Goal: Task Accomplishment & Management: Manage account settings

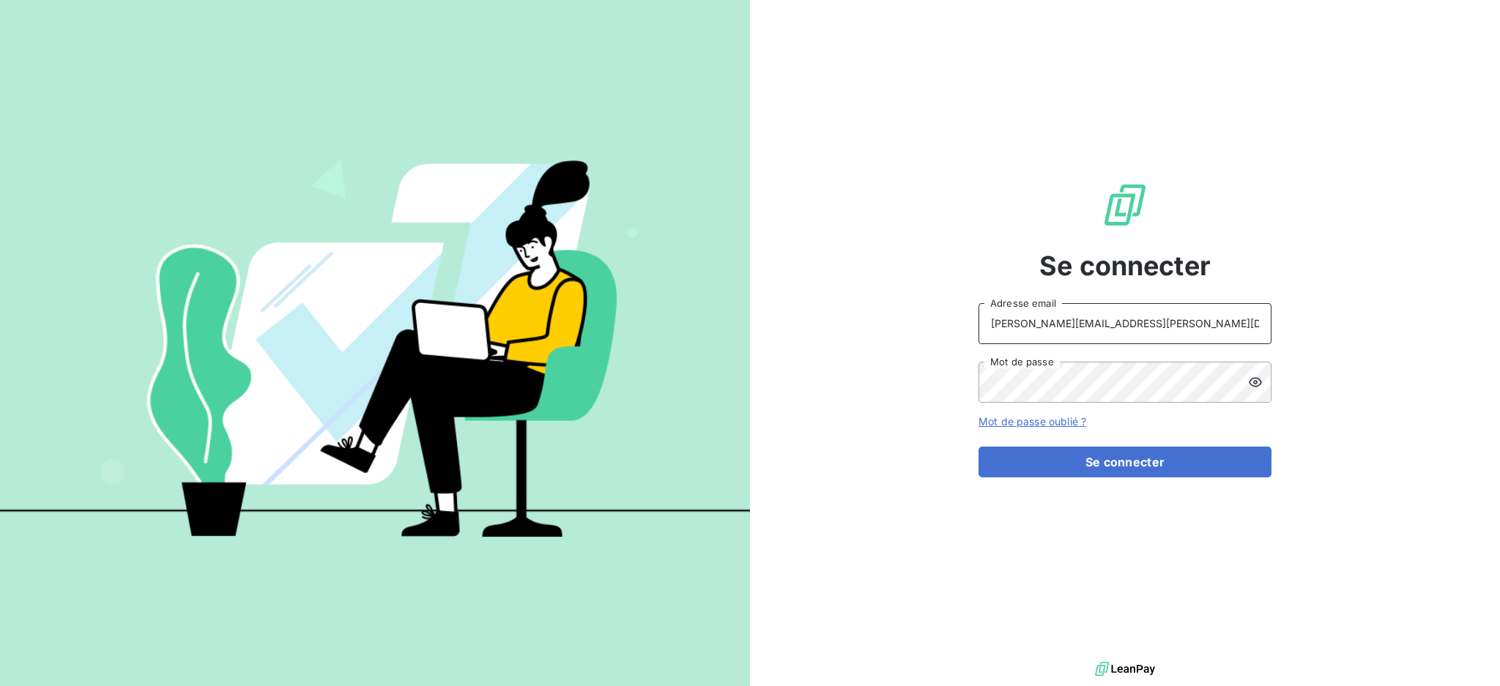
click at [1133, 326] on input "dubuc@serpe.fr" at bounding box center [1125, 323] width 293 height 41
type input "[EMAIL_ADDRESS][PERSON_NAME][DOMAIN_NAME]"
click at [1072, 465] on button "Se connecter" at bounding box center [1125, 462] width 293 height 31
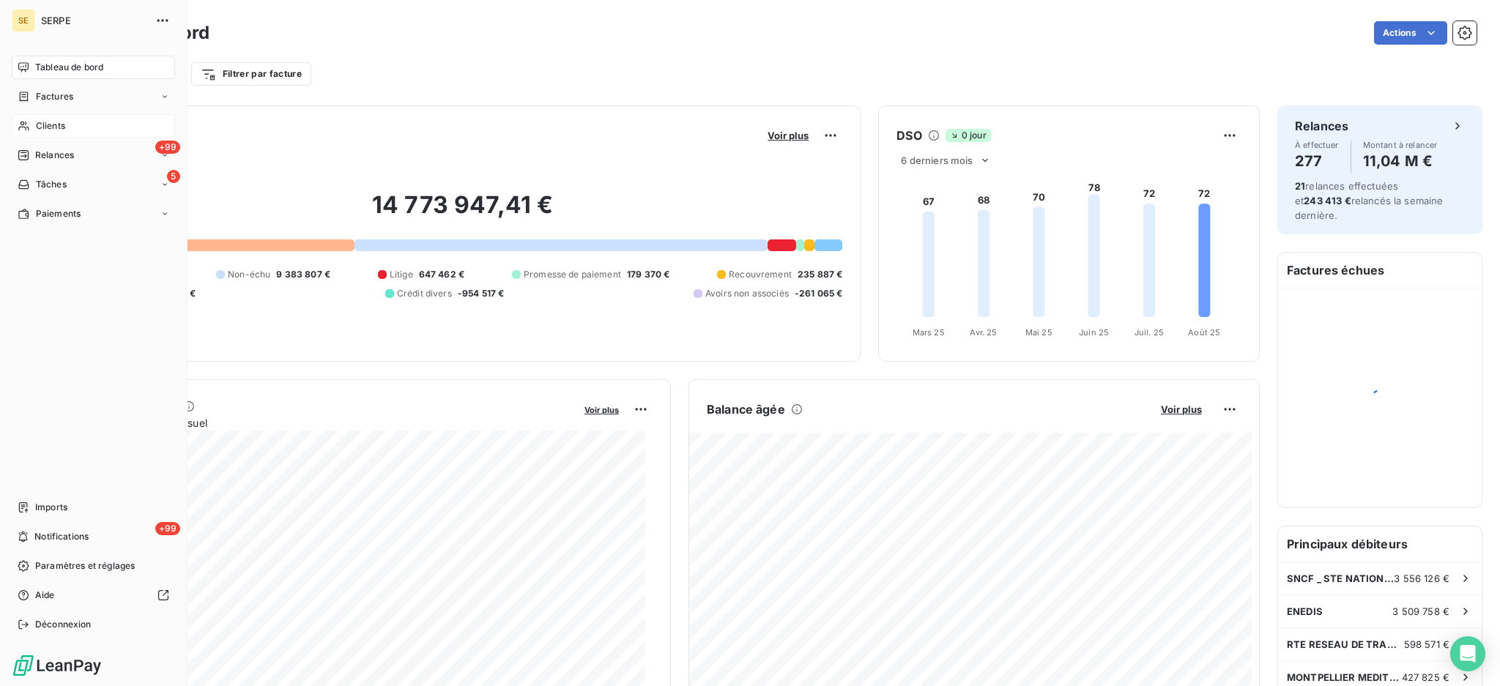
click at [52, 127] on span "Clients" at bounding box center [50, 125] width 29 height 13
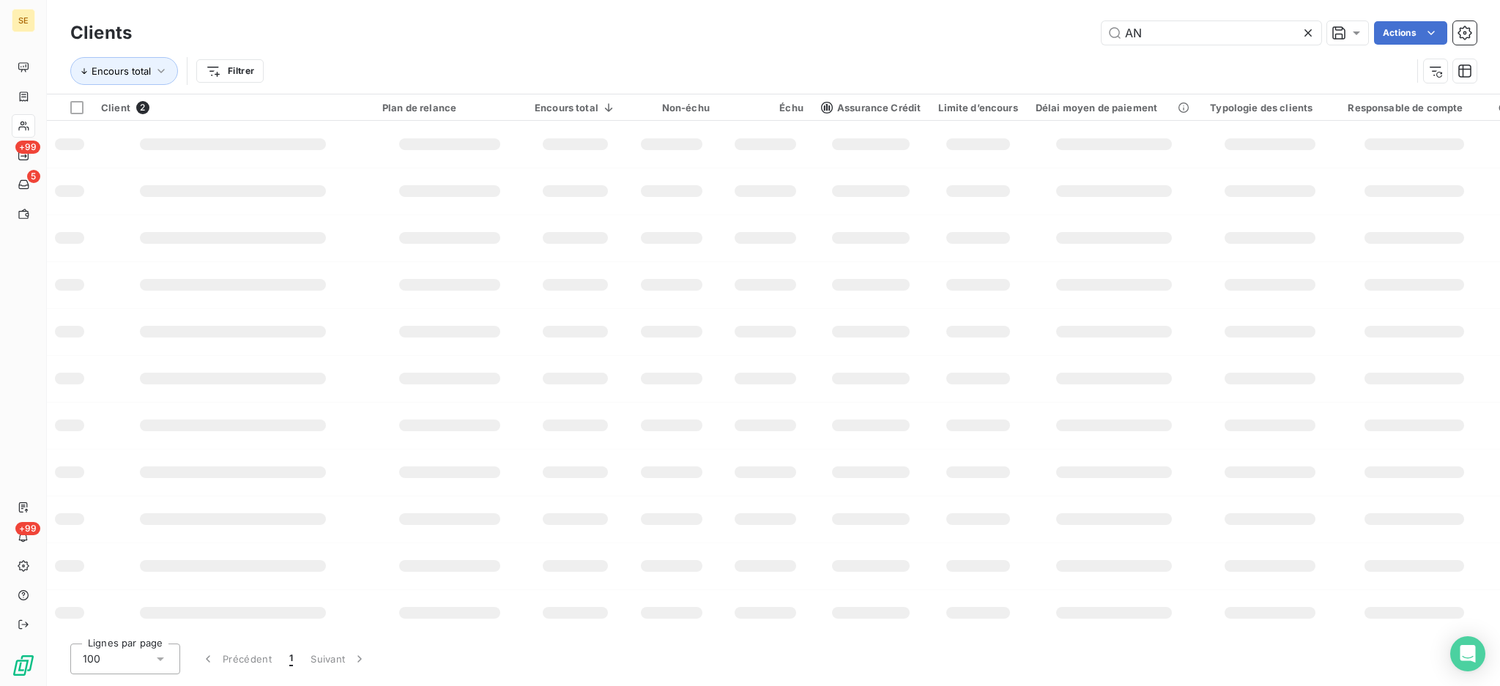
type input "A"
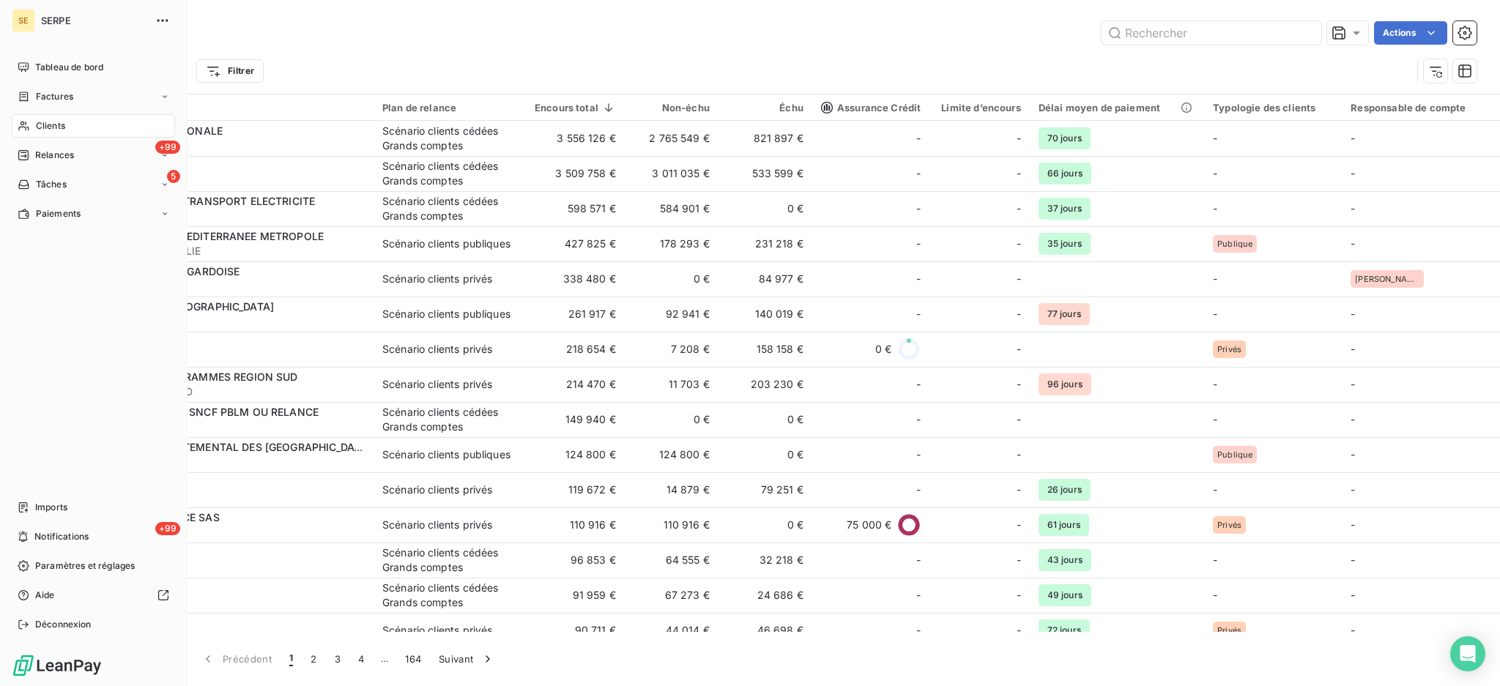
click at [48, 116] on div "Clients" at bounding box center [93, 125] width 163 height 23
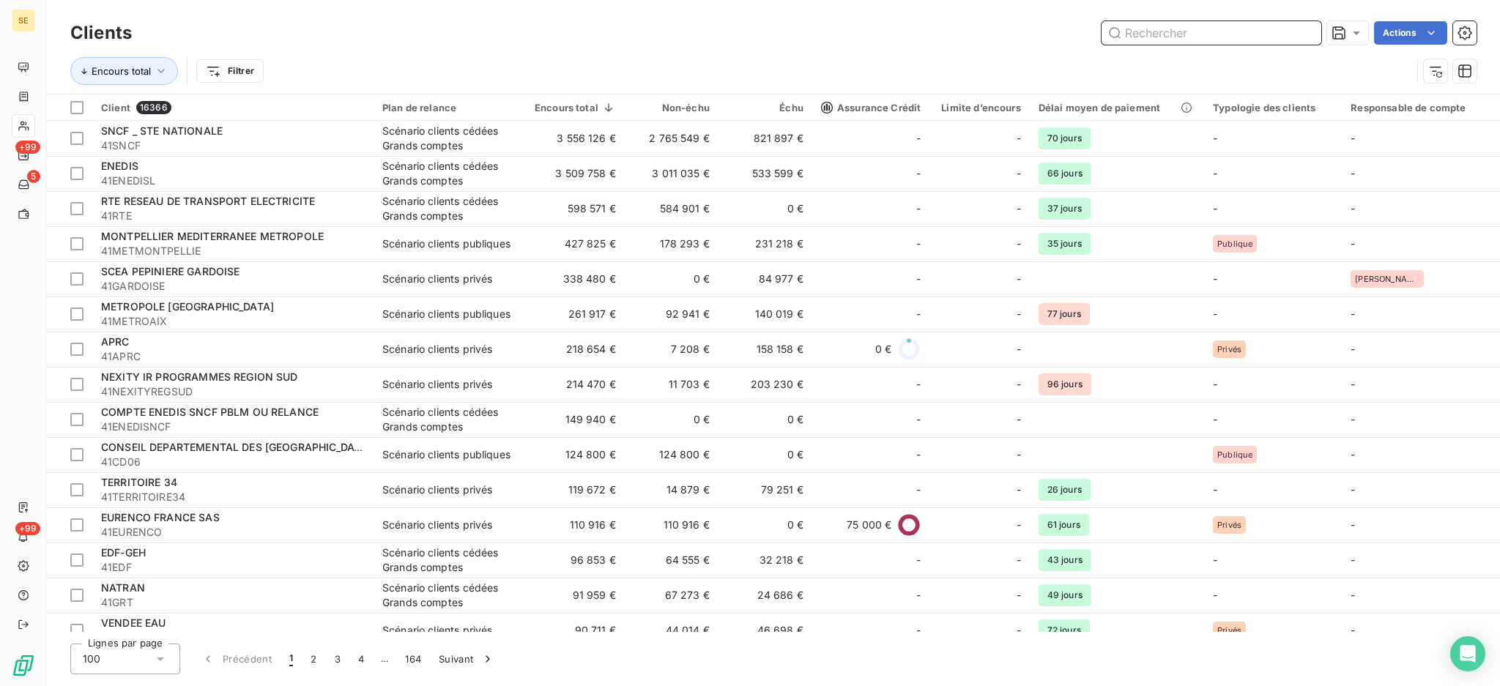
click at [1212, 32] on input "text" at bounding box center [1212, 32] width 220 height 23
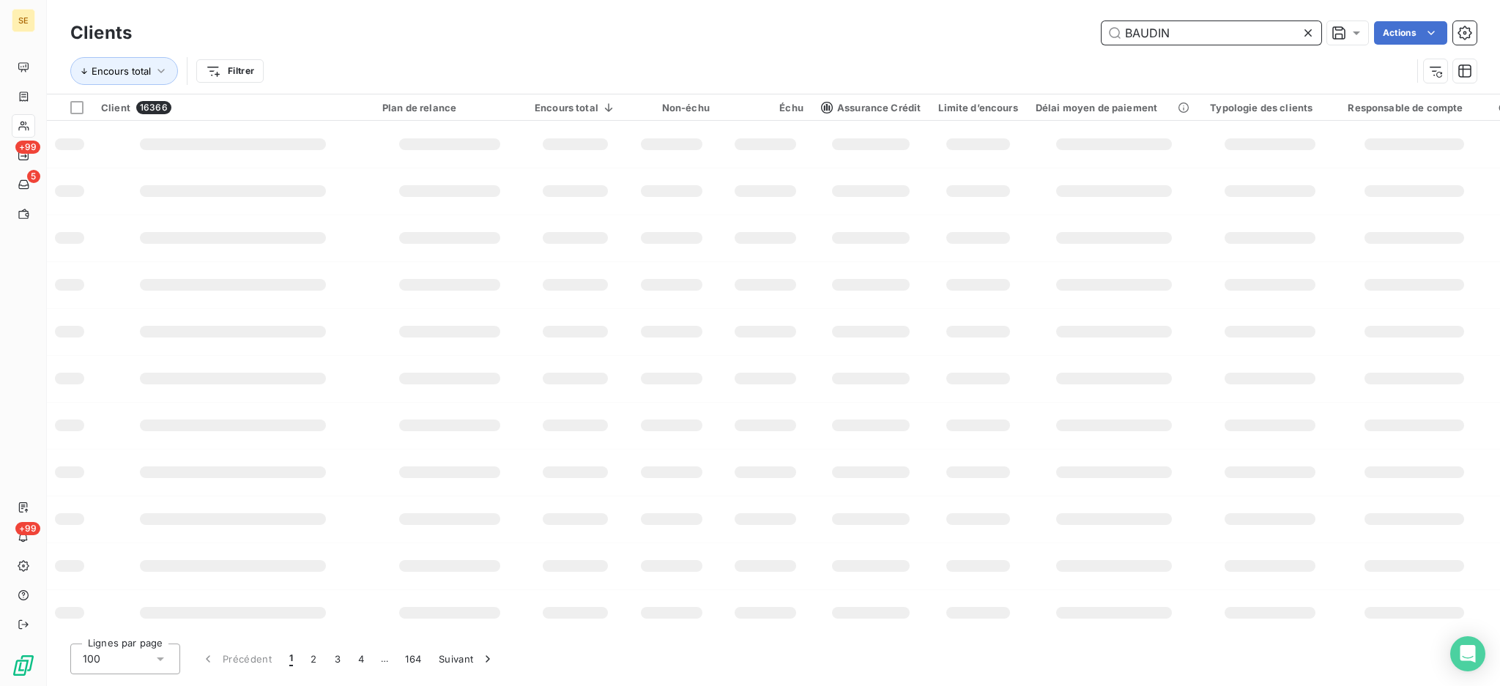
type input "BAUDIN"
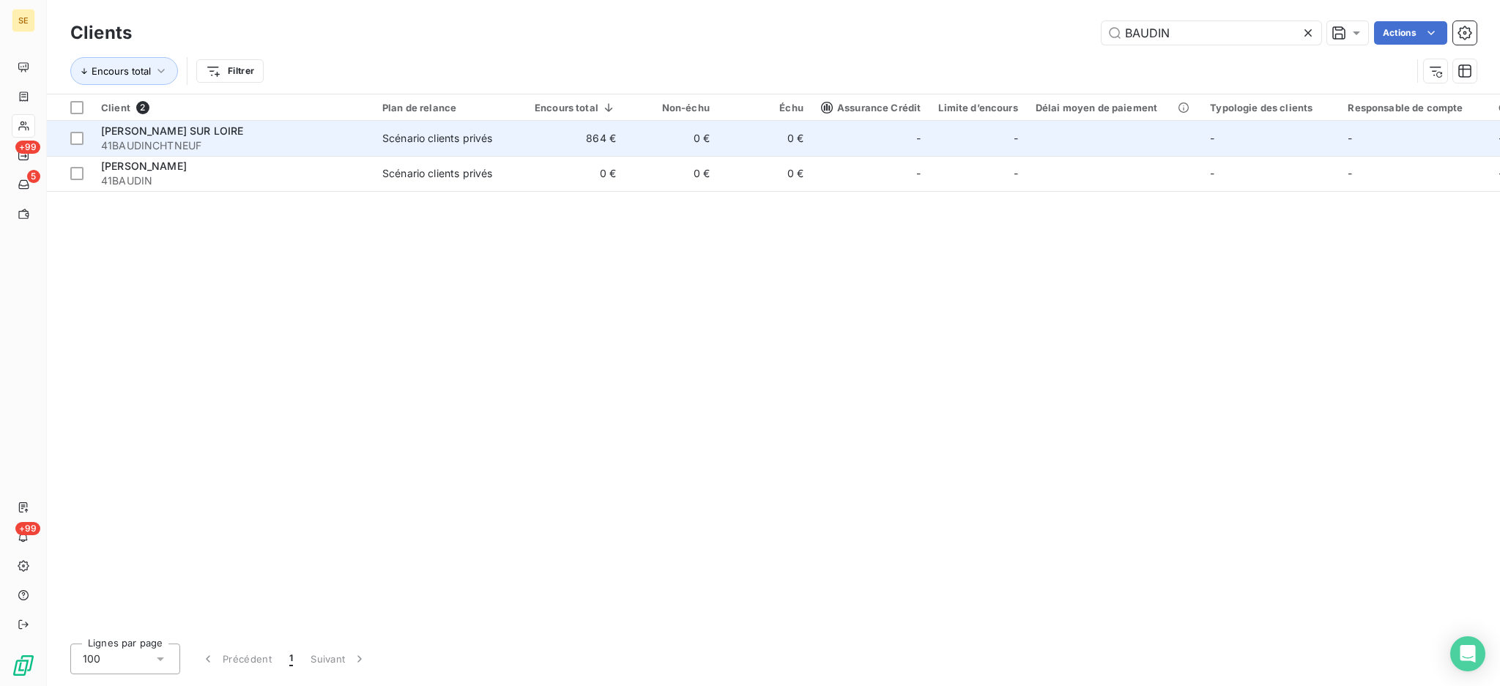
click at [551, 126] on td "864 €" at bounding box center [575, 138] width 99 height 35
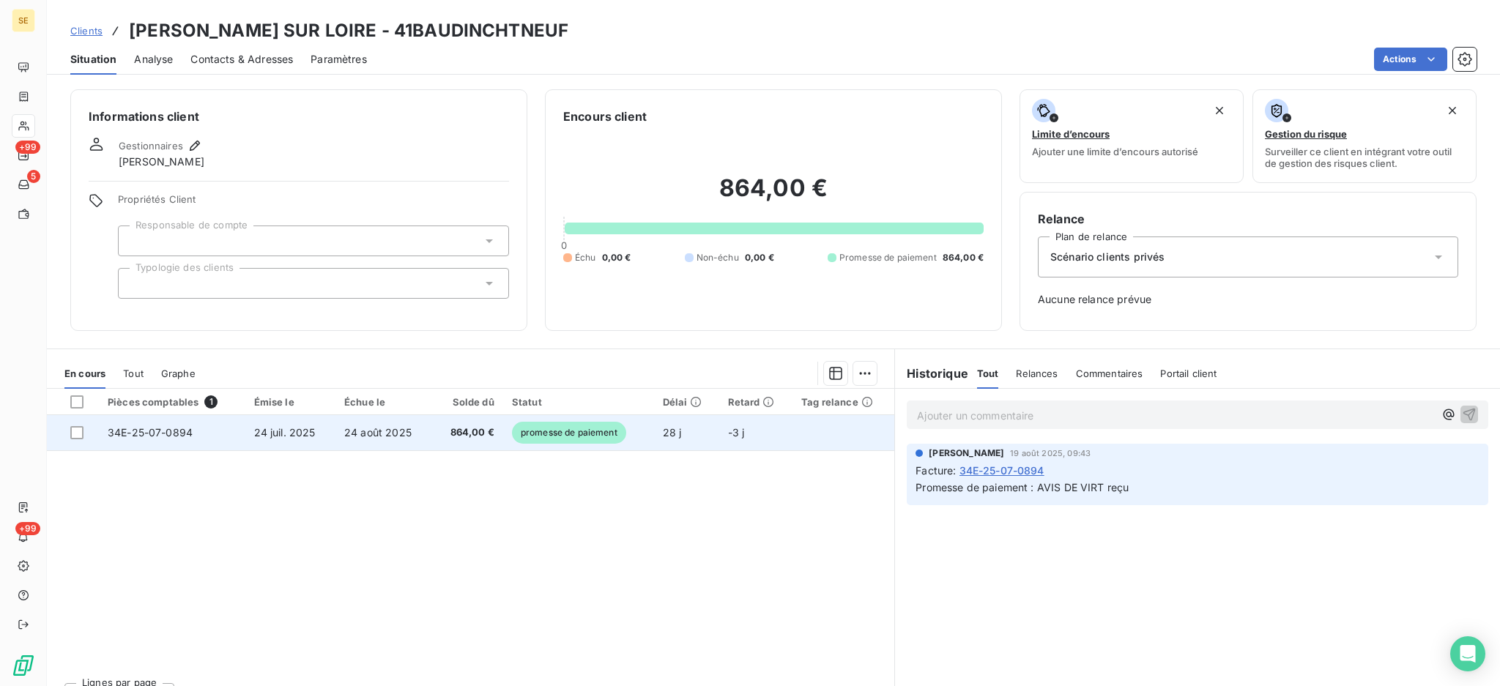
click at [401, 442] on td "24 août 2025" at bounding box center [384, 432] width 97 height 35
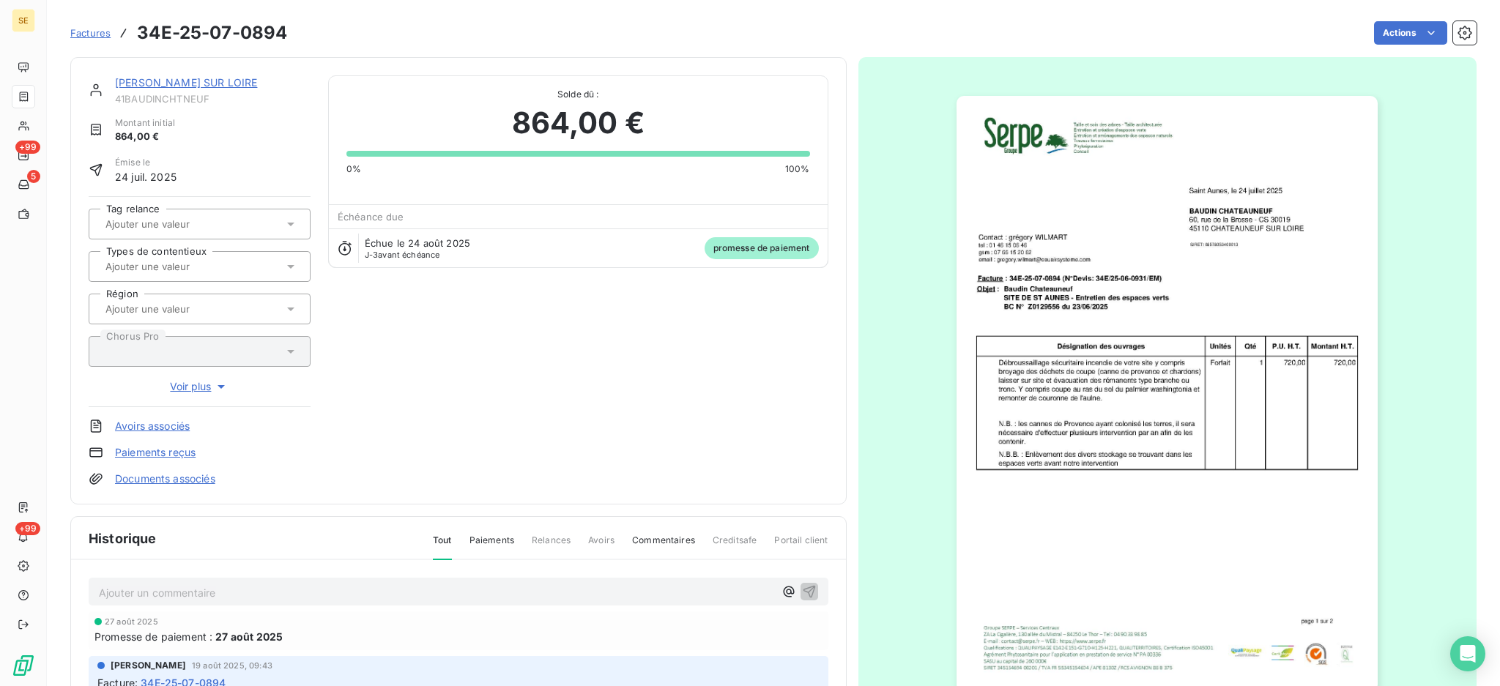
click at [204, 591] on p "Ajouter un commentaire ﻿" at bounding box center [436, 593] width 675 height 18
click at [198, 584] on p "TDB - Virt reçu le 21/08" at bounding box center [436, 592] width 675 height 17
click at [804, 591] on icon "button" at bounding box center [809, 591] width 15 height 15
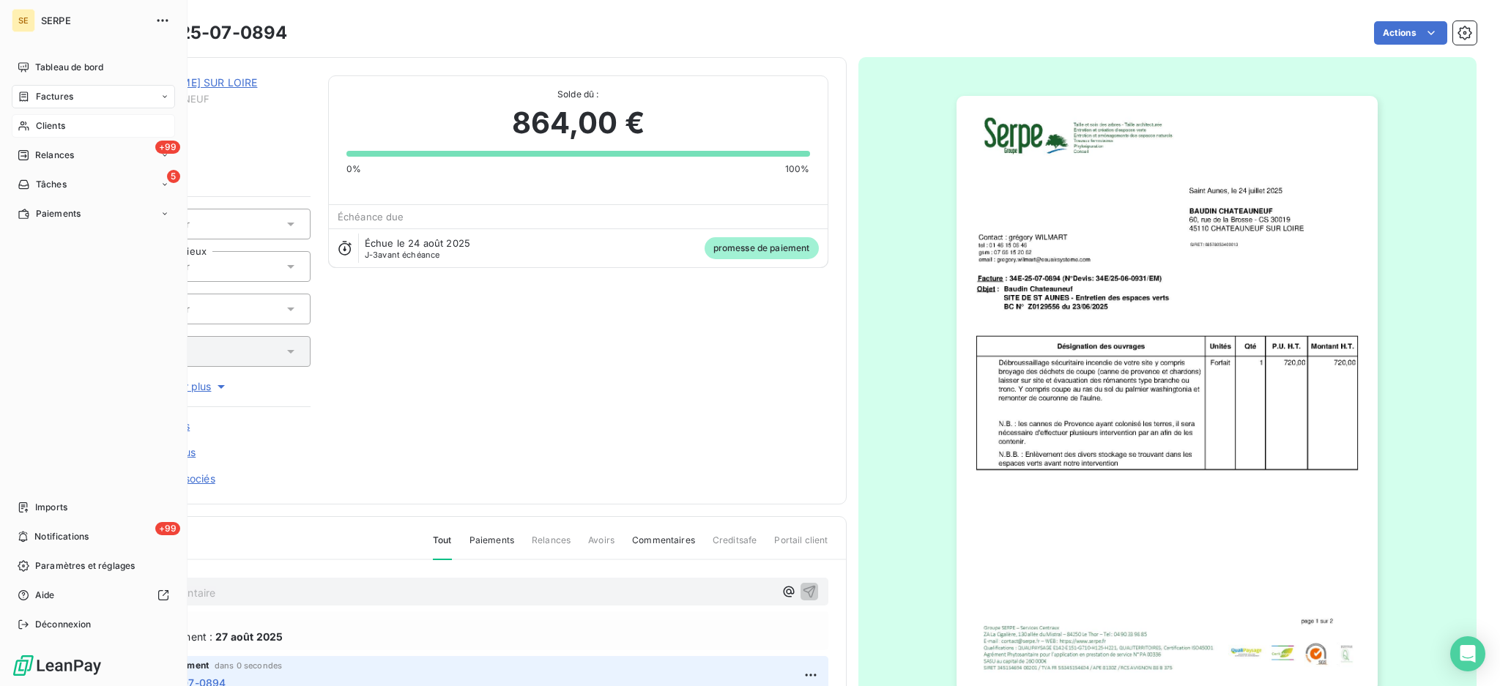
click at [53, 130] on span "Clients" at bounding box center [50, 125] width 29 height 13
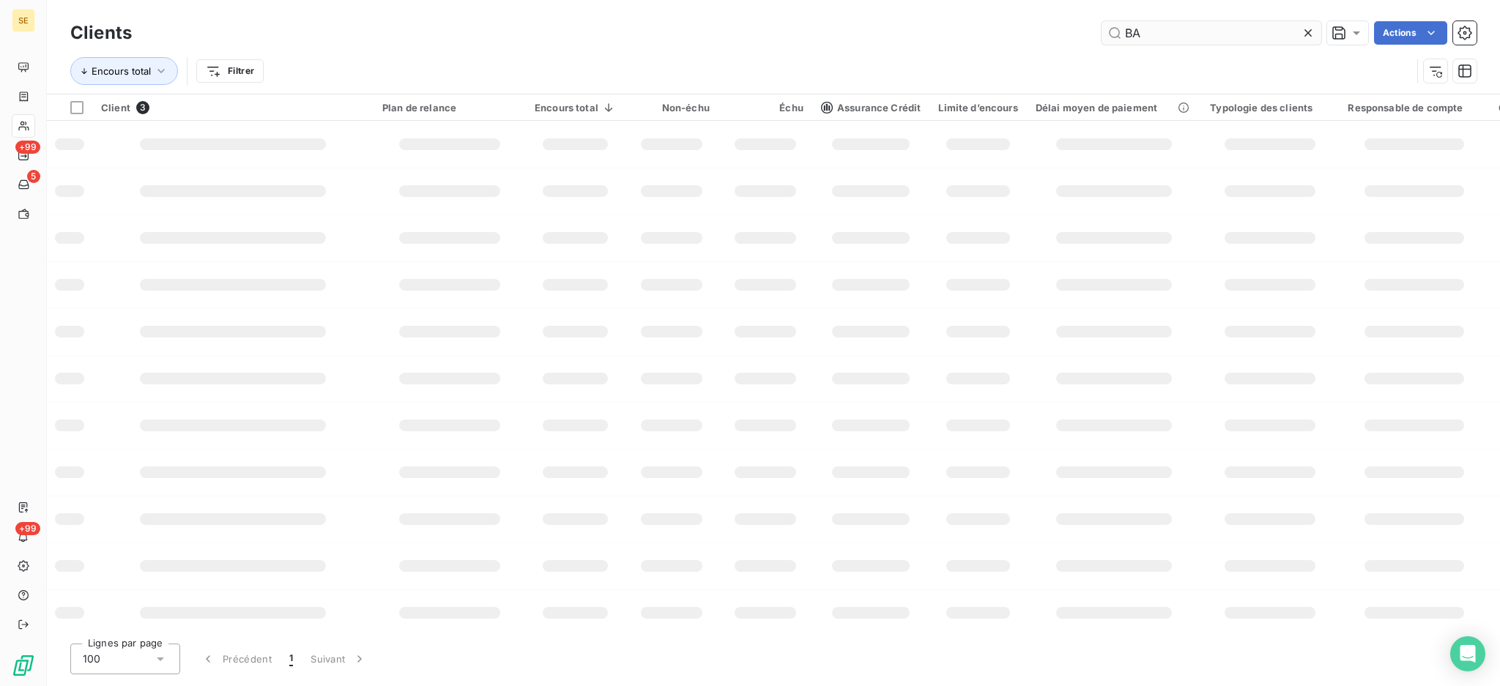
type input "B"
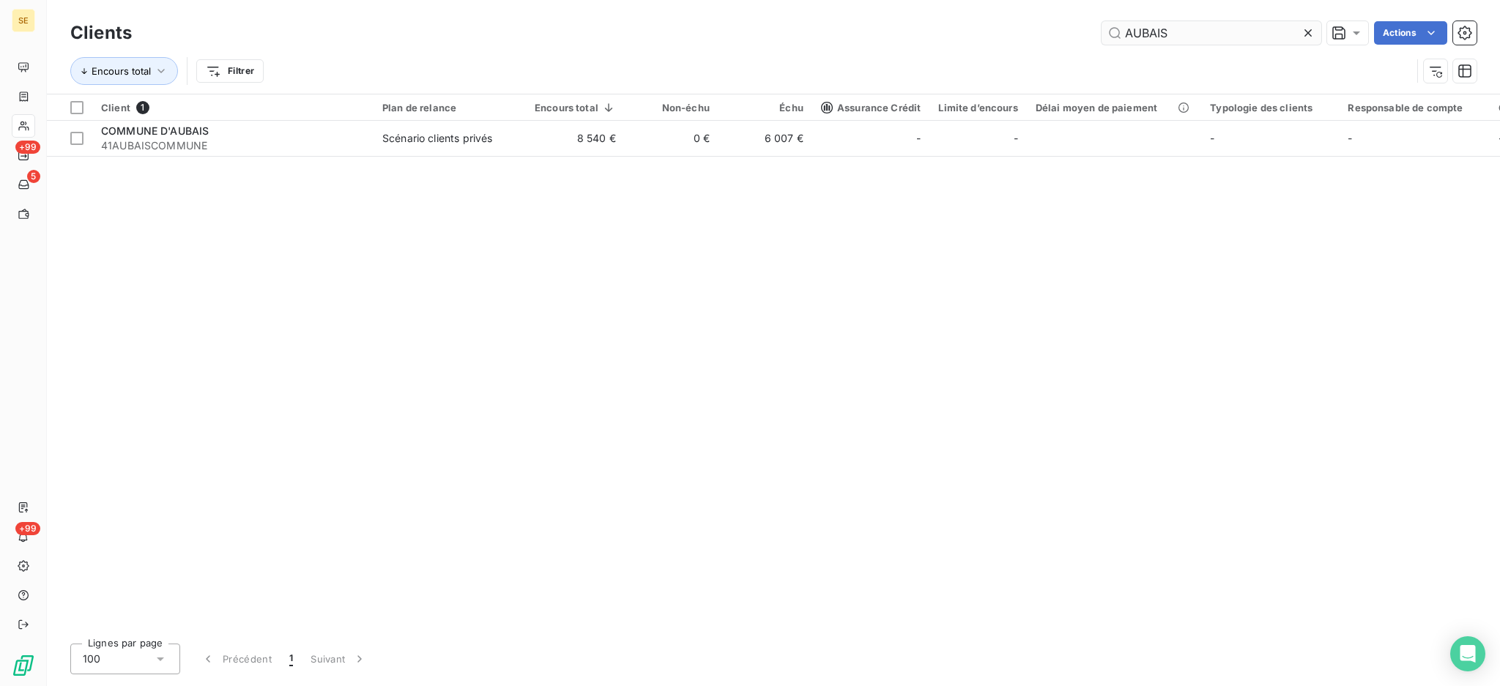
type input "AUBAIS"
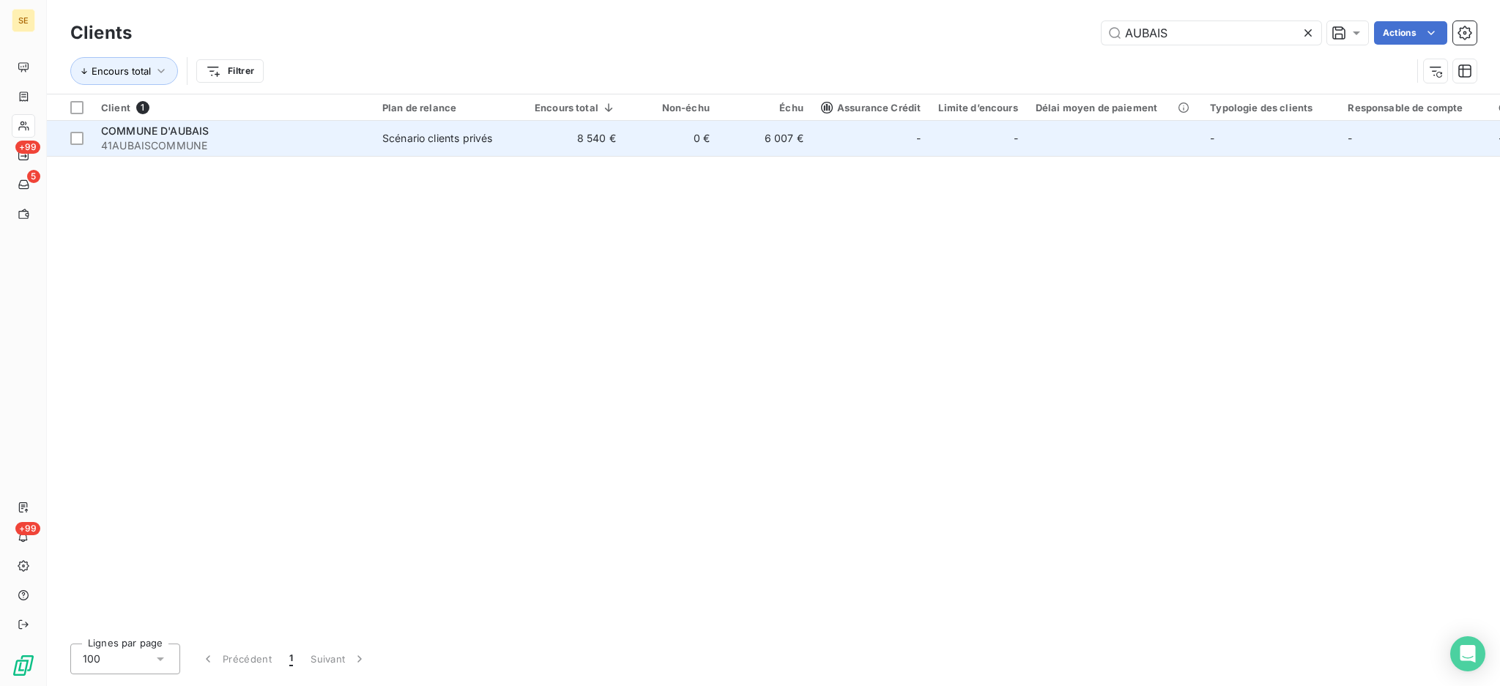
click at [508, 139] on span "Scénario clients privés" at bounding box center [449, 138] width 135 height 15
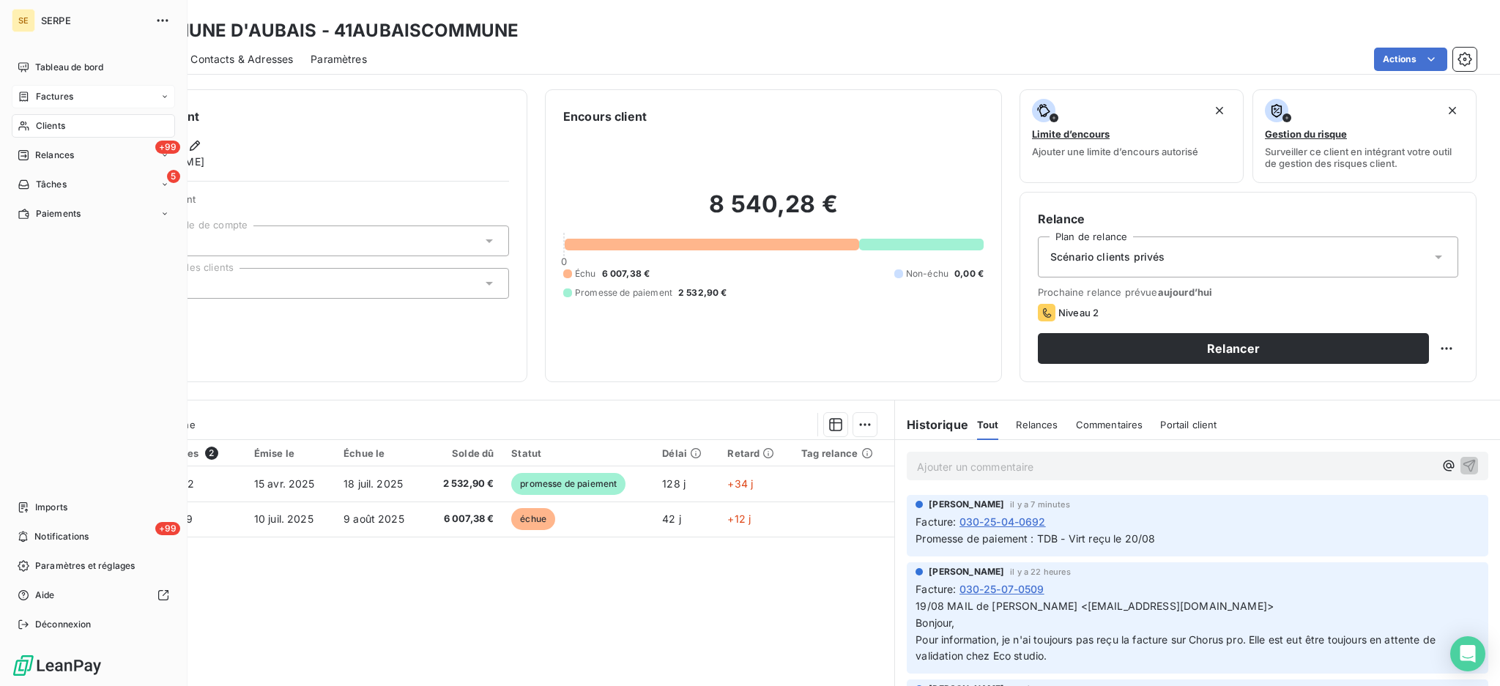
click at [59, 97] on span "Factures" at bounding box center [54, 96] width 37 height 13
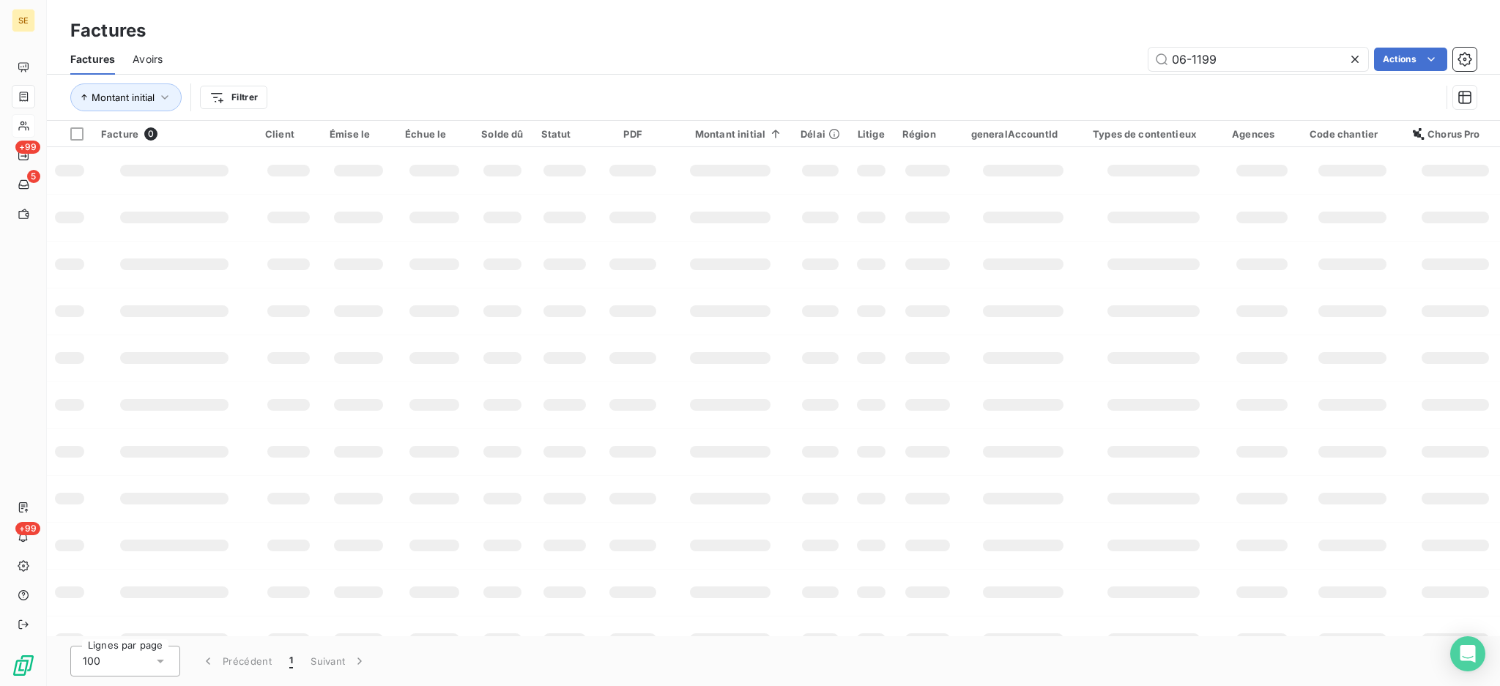
drag, startPoint x: 1283, startPoint y: 62, endPoint x: 1105, endPoint y: 64, distance: 178.0
click at [1105, 64] on div "06-1199 Actions" at bounding box center [828, 59] width 1297 height 23
type input "005-25-07-1419"
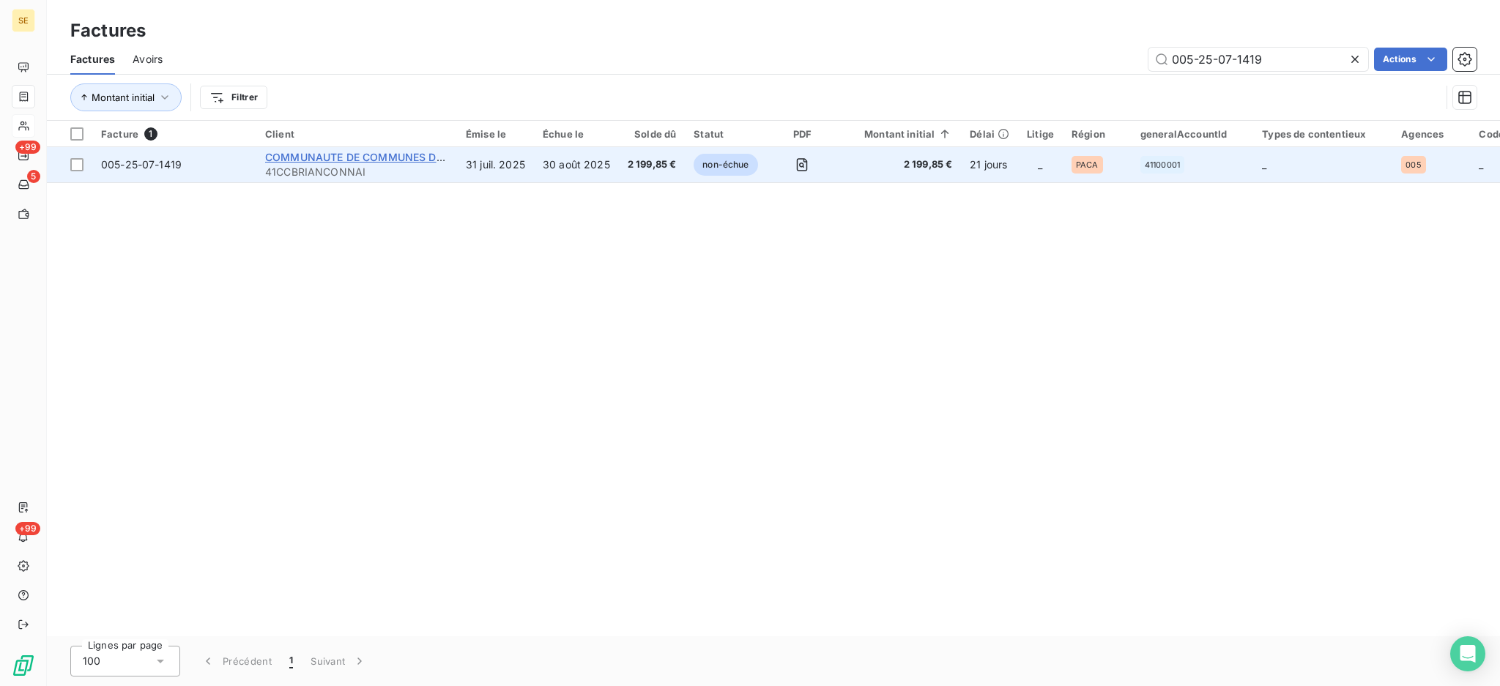
click at [331, 162] on span "COMMUNAUTE DE COMMUNES DU [GEOGRAPHIC_DATA]" at bounding box center [408, 157] width 287 height 12
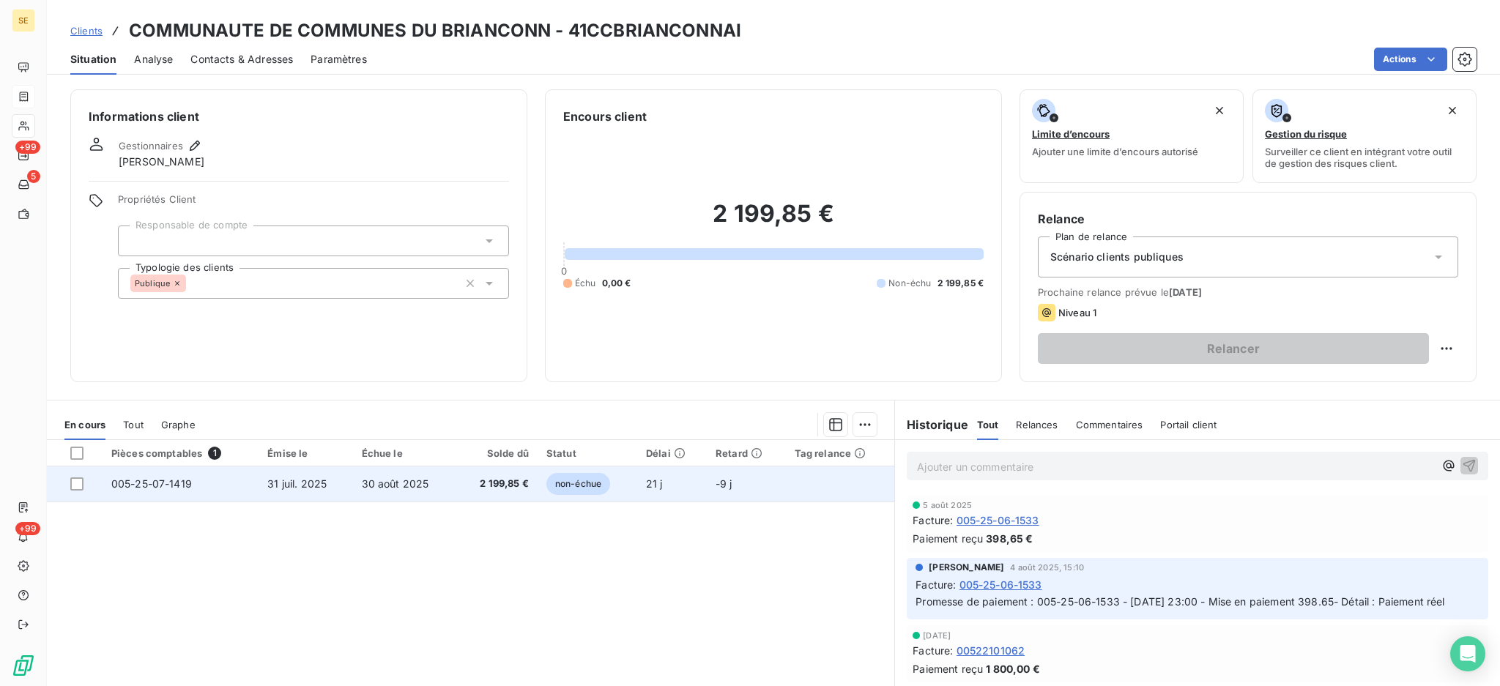
click at [353, 486] on td "30 août 2025" at bounding box center [405, 484] width 104 height 35
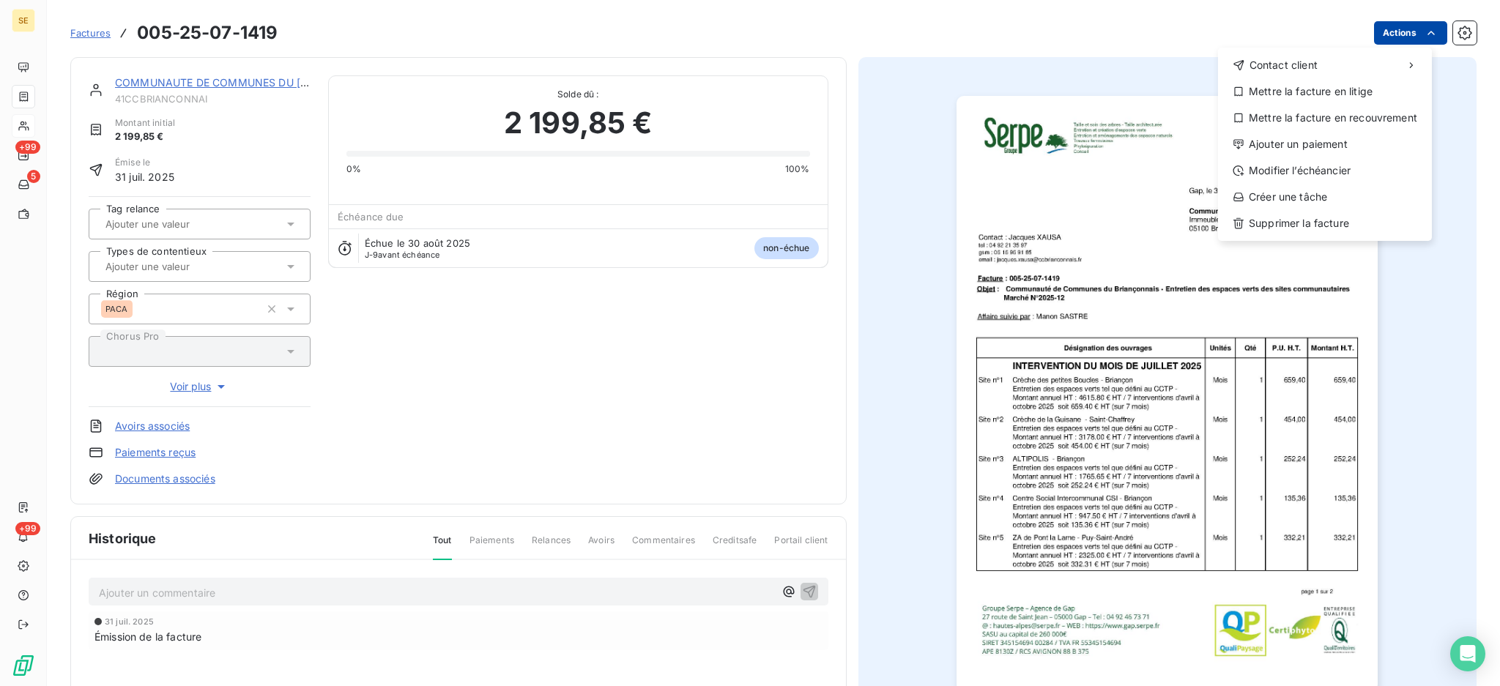
click at [1379, 32] on html "SE +99 5 +99 Factures [PHONE_NUMBER] Actions Contact client Mettre la facture e…" at bounding box center [750, 343] width 1500 height 686
click at [1348, 136] on div "Ajouter un paiement" at bounding box center [1325, 144] width 202 height 23
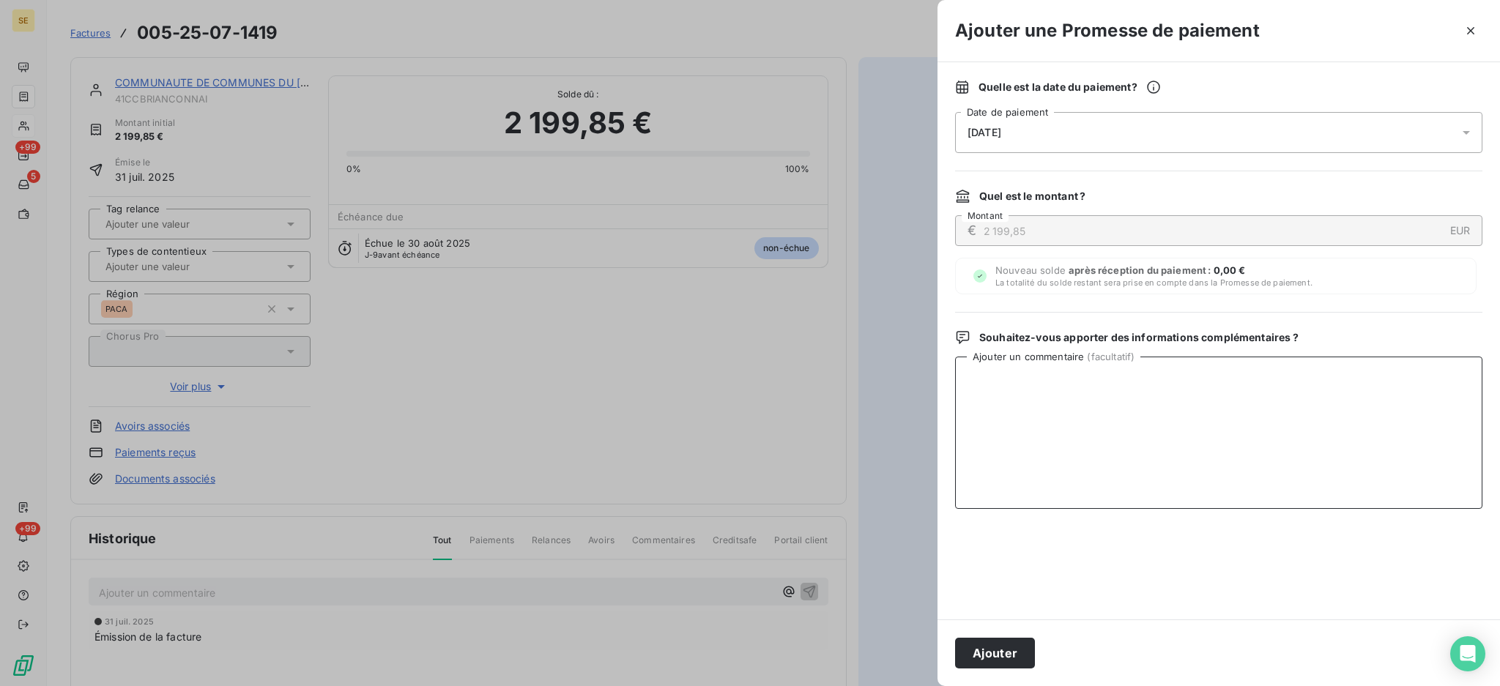
click at [1072, 391] on textarea "Ajouter un commentaire ( facultatif )" at bounding box center [1218, 433] width 527 height 152
type textarea "t"
type textarea "TDB - Virt reçu le 20/08"
click at [979, 651] on button "Ajouter" at bounding box center [995, 653] width 80 height 31
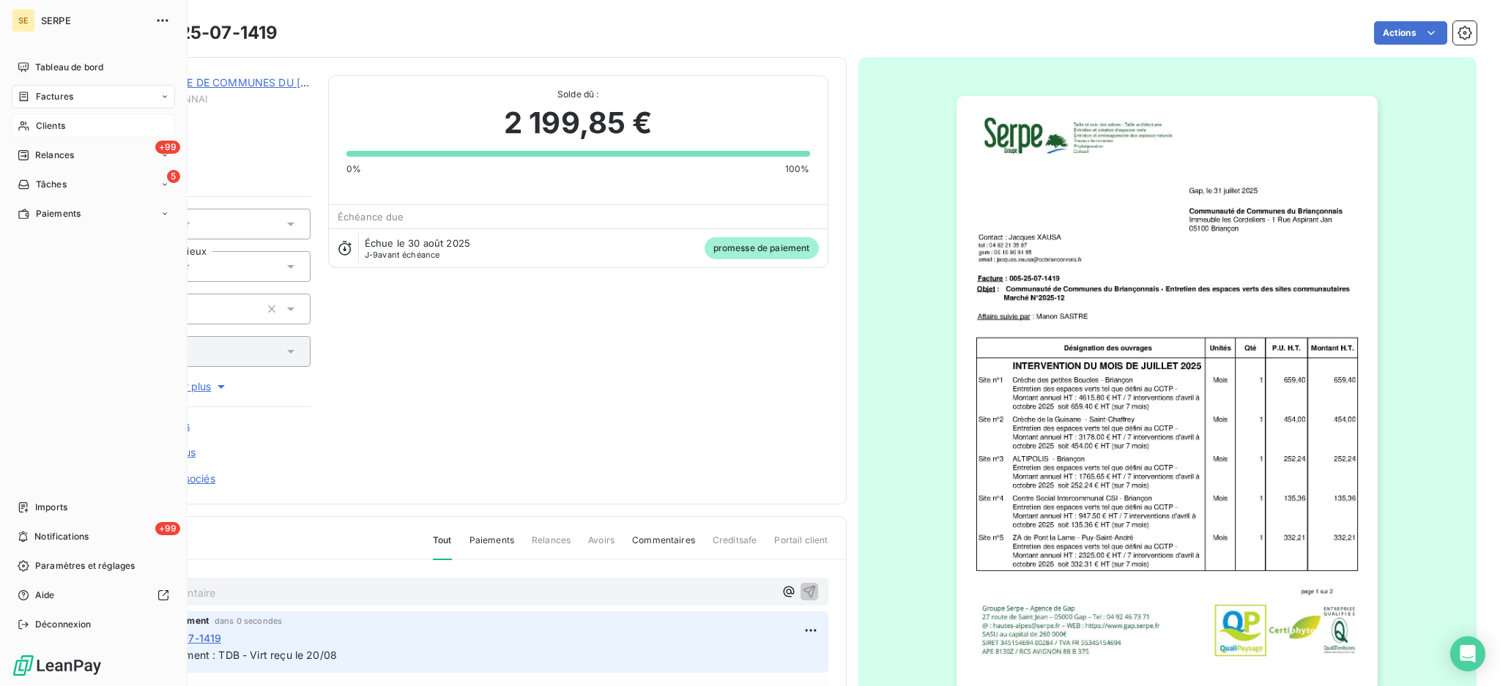
drag, startPoint x: 50, startPoint y: 94, endPoint x: 62, endPoint y: 94, distance: 12.5
click at [50, 94] on span "Factures" at bounding box center [54, 96] width 37 height 13
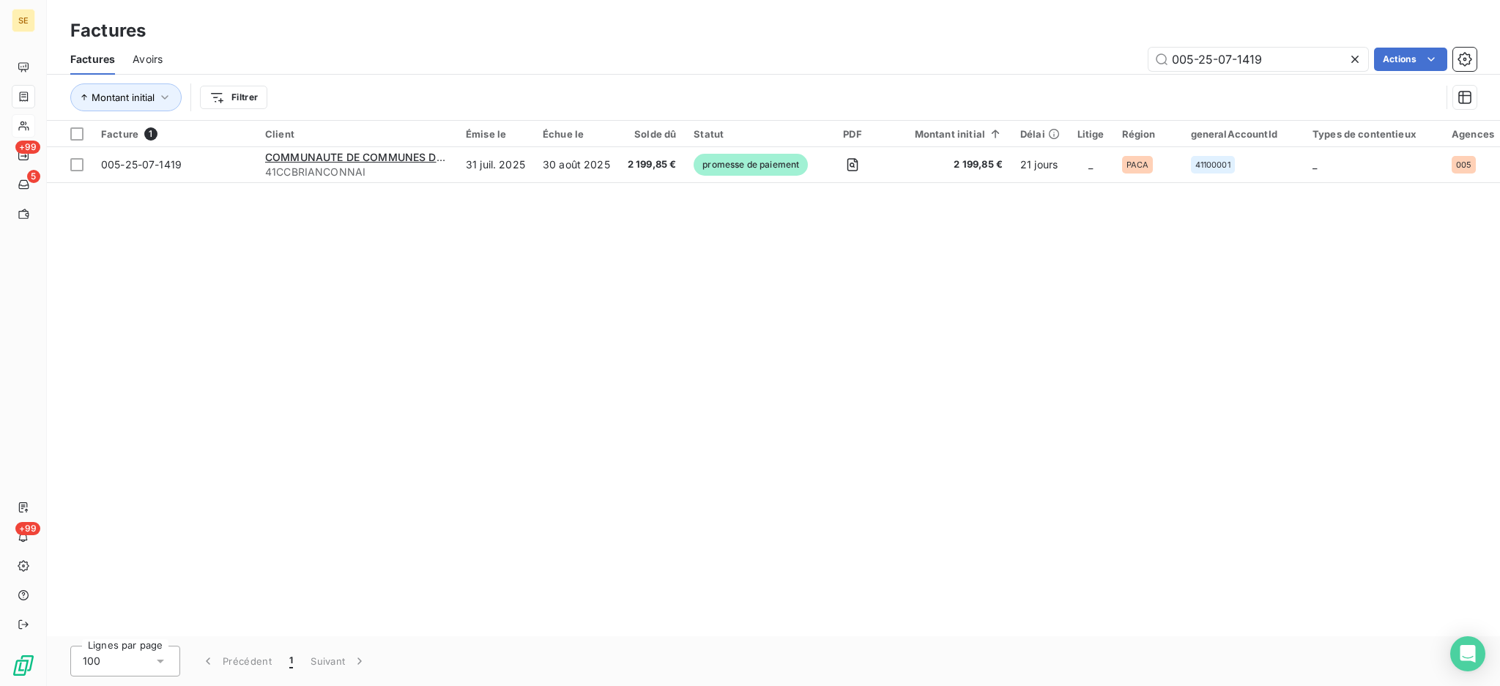
click at [1353, 57] on icon at bounding box center [1355, 59] width 7 height 7
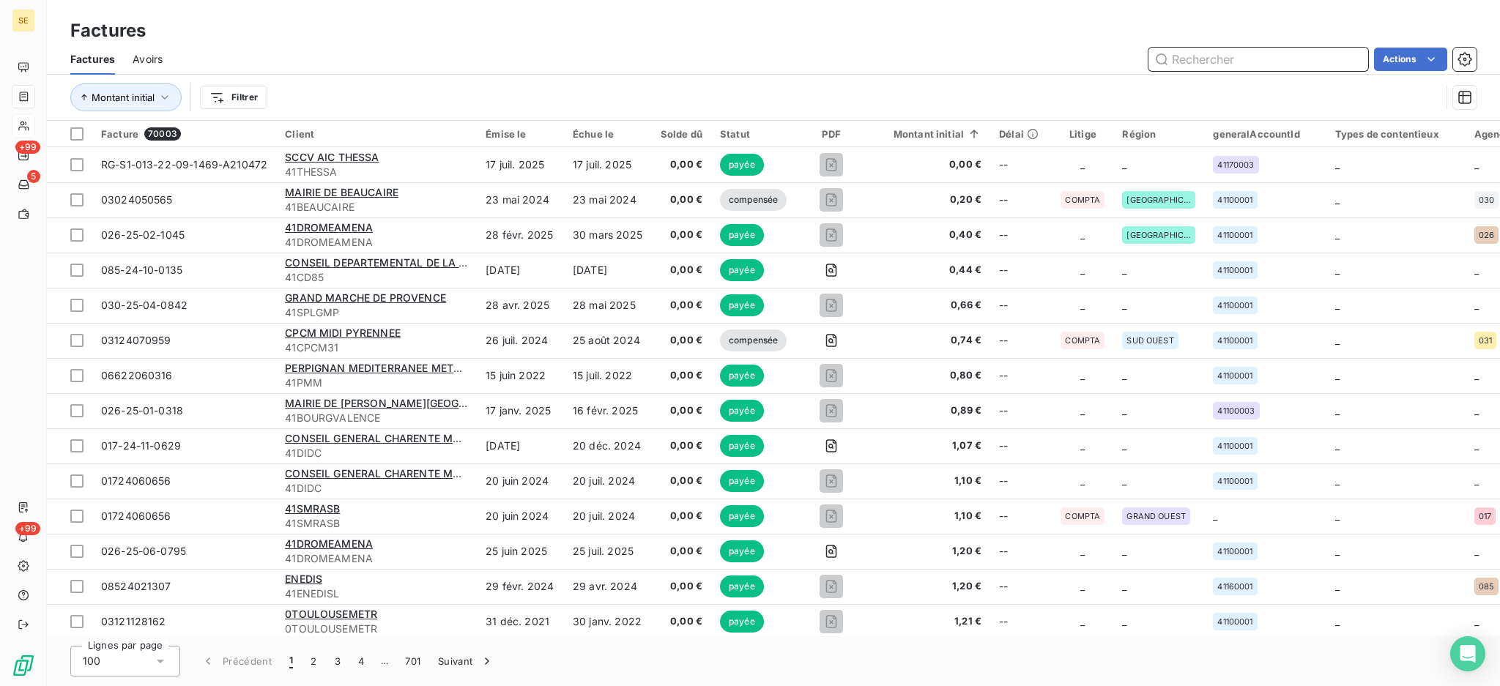
click at [1192, 60] on input "text" at bounding box center [1259, 59] width 220 height 23
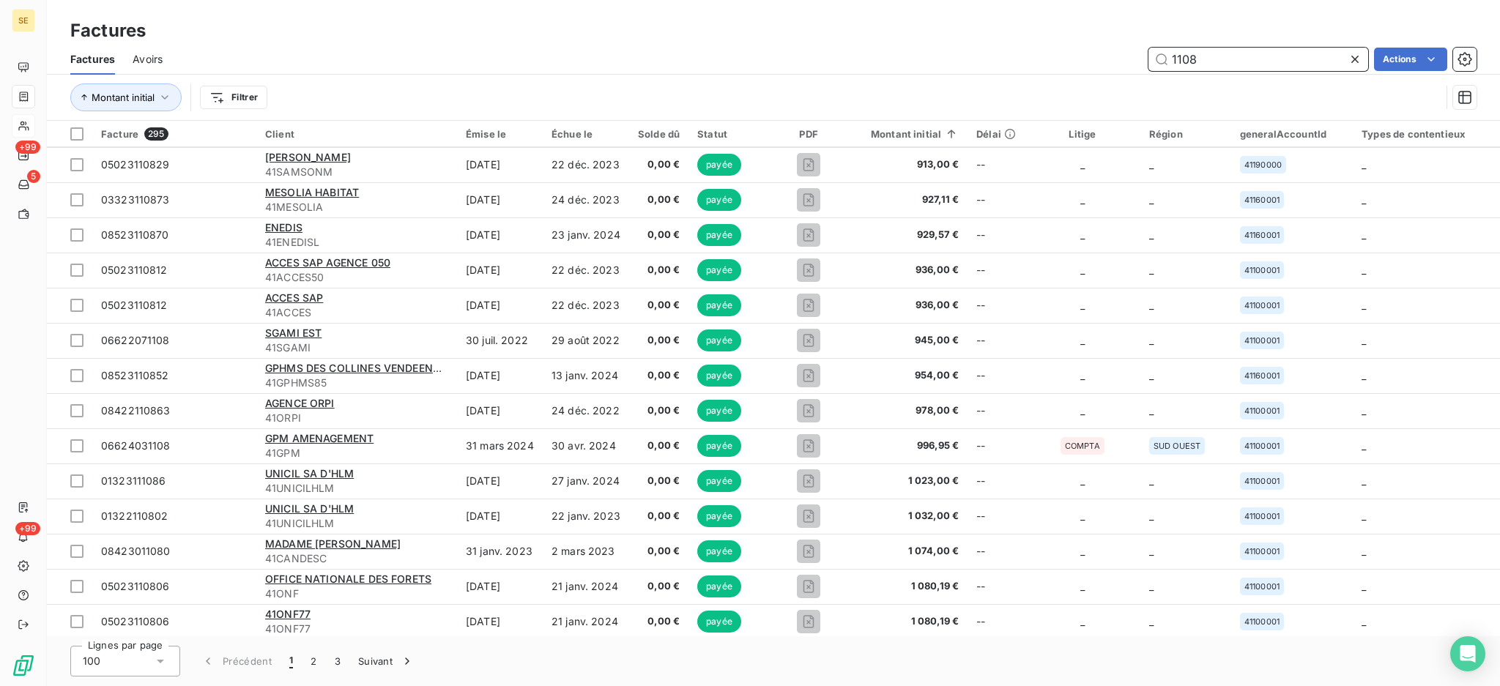
scroll to position [3028, 0]
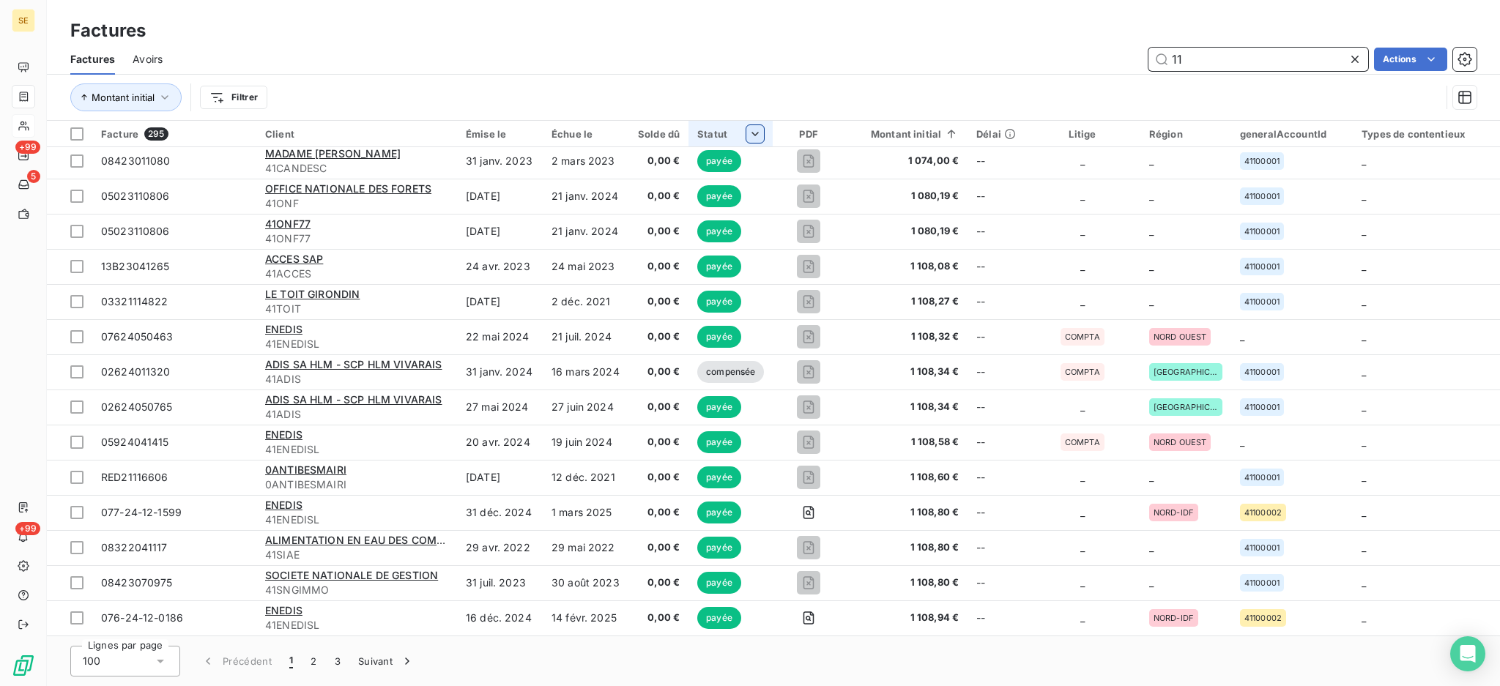
type input "1"
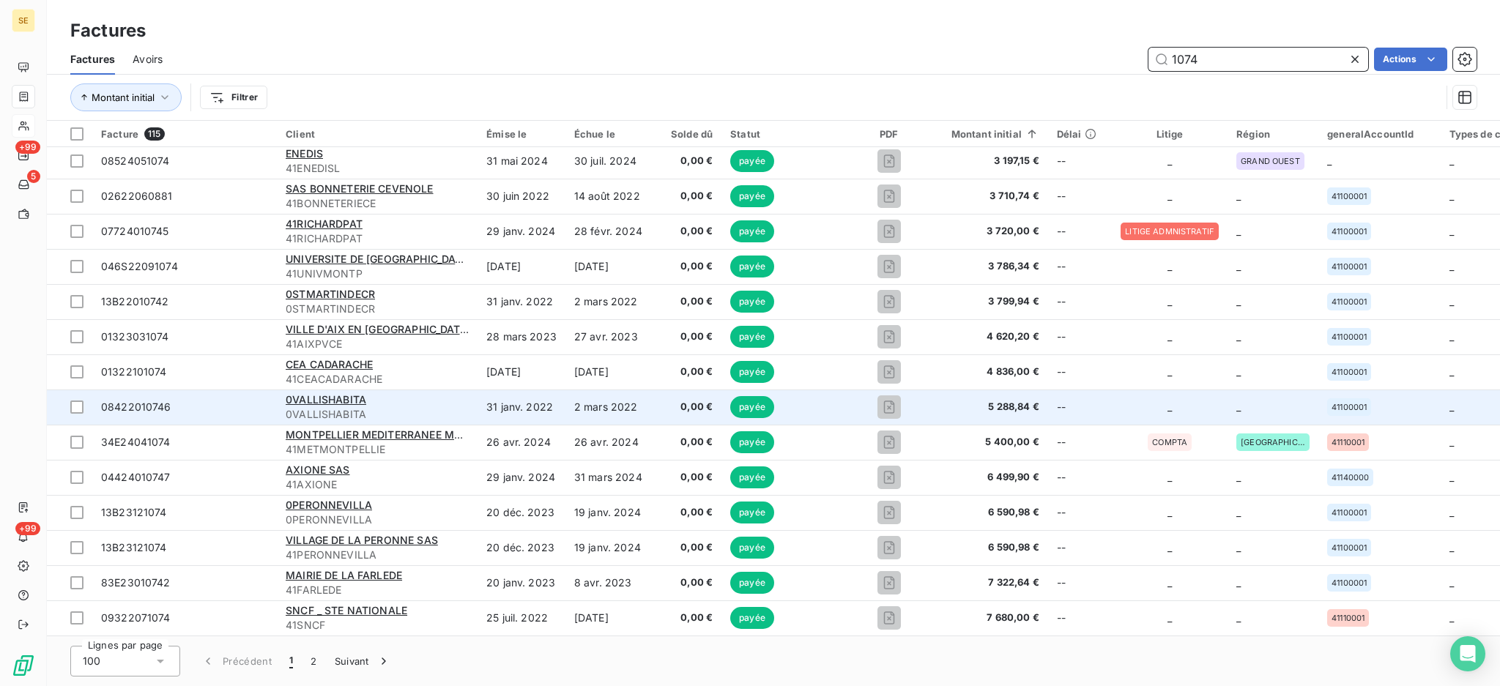
scroll to position [3032, 0]
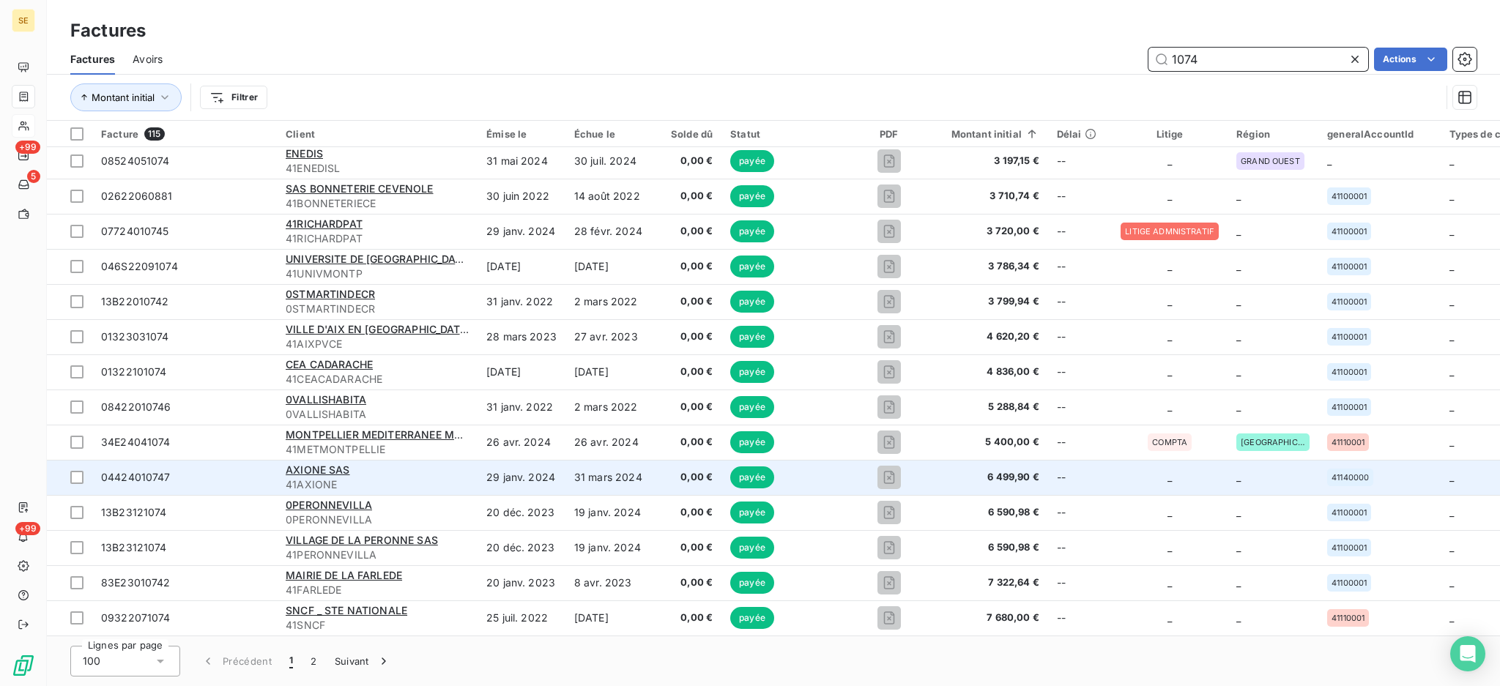
type input "1074"
click at [834, 460] on td "payée" at bounding box center [788, 477] width 132 height 35
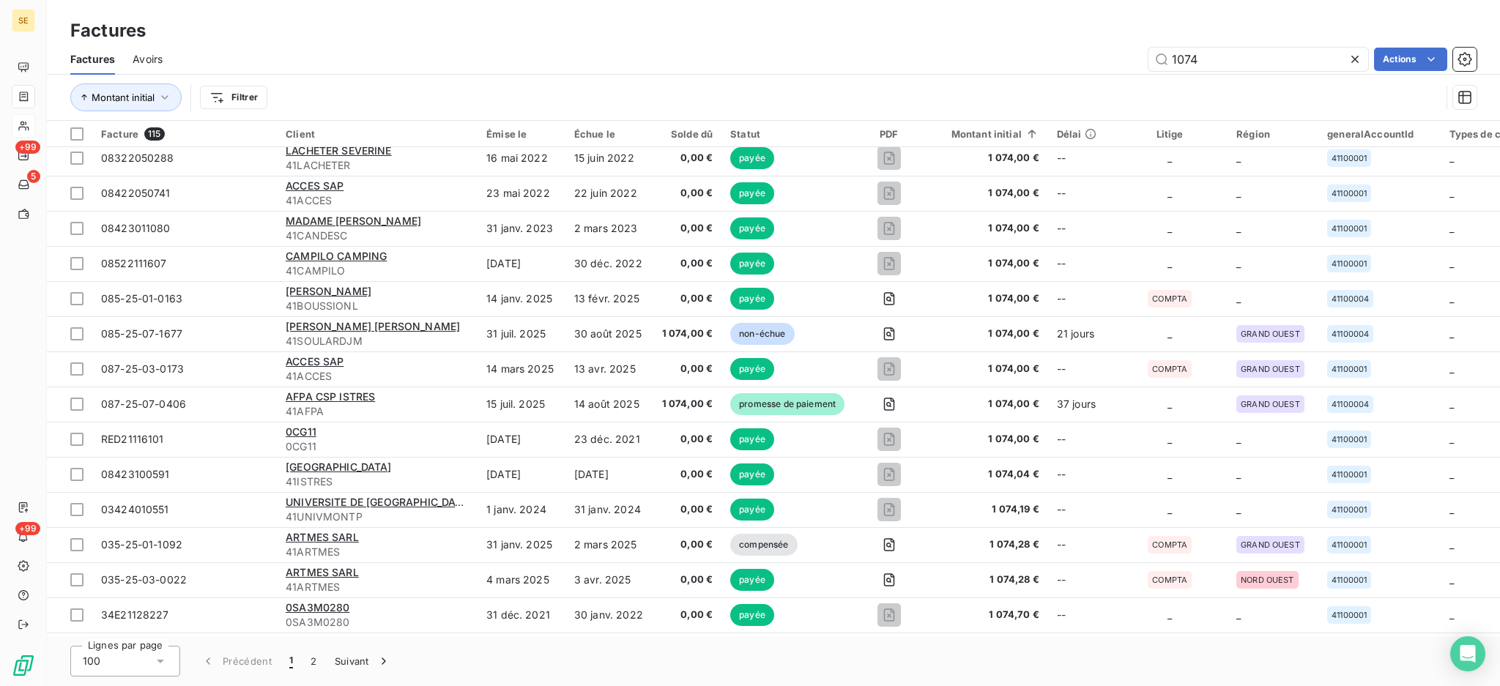
scroll to position [1660, 0]
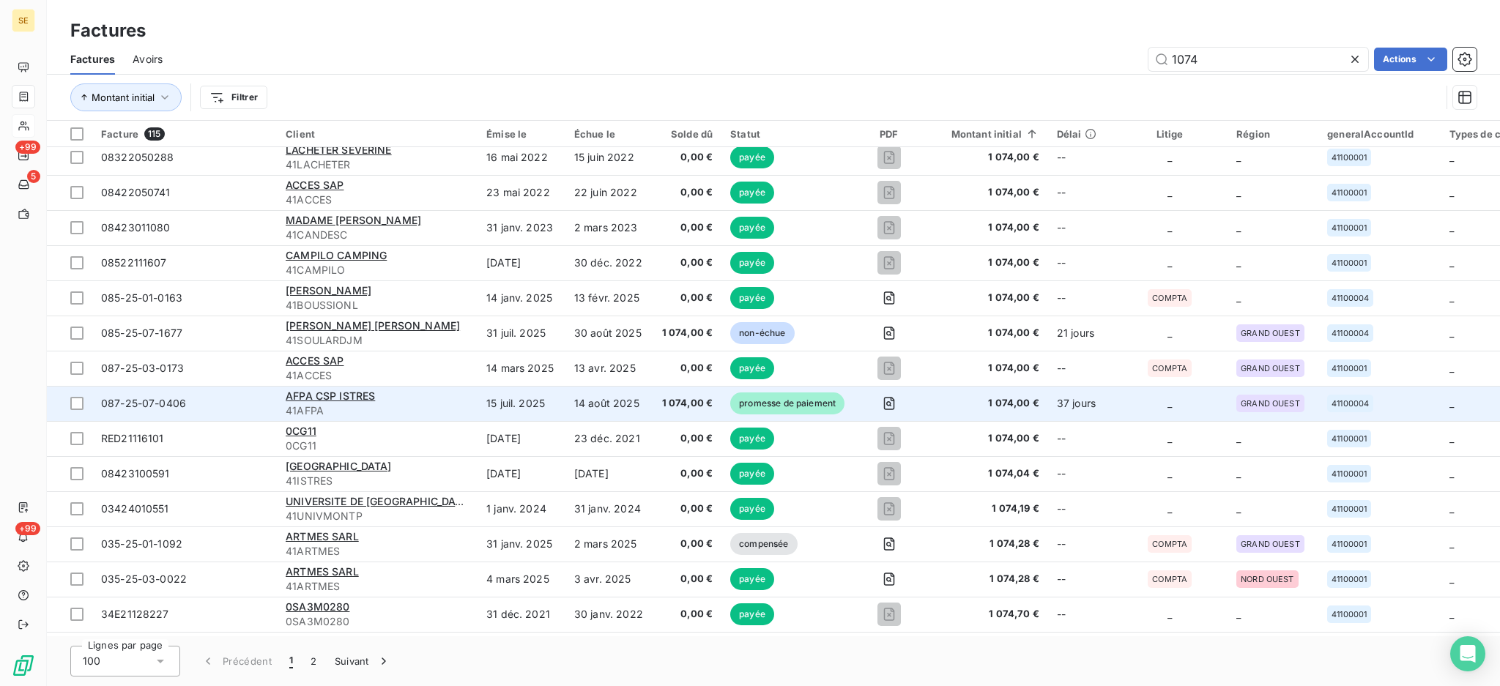
click at [516, 409] on td "15 juil. 2025" at bounding box center [522, 403] width 88 height 35
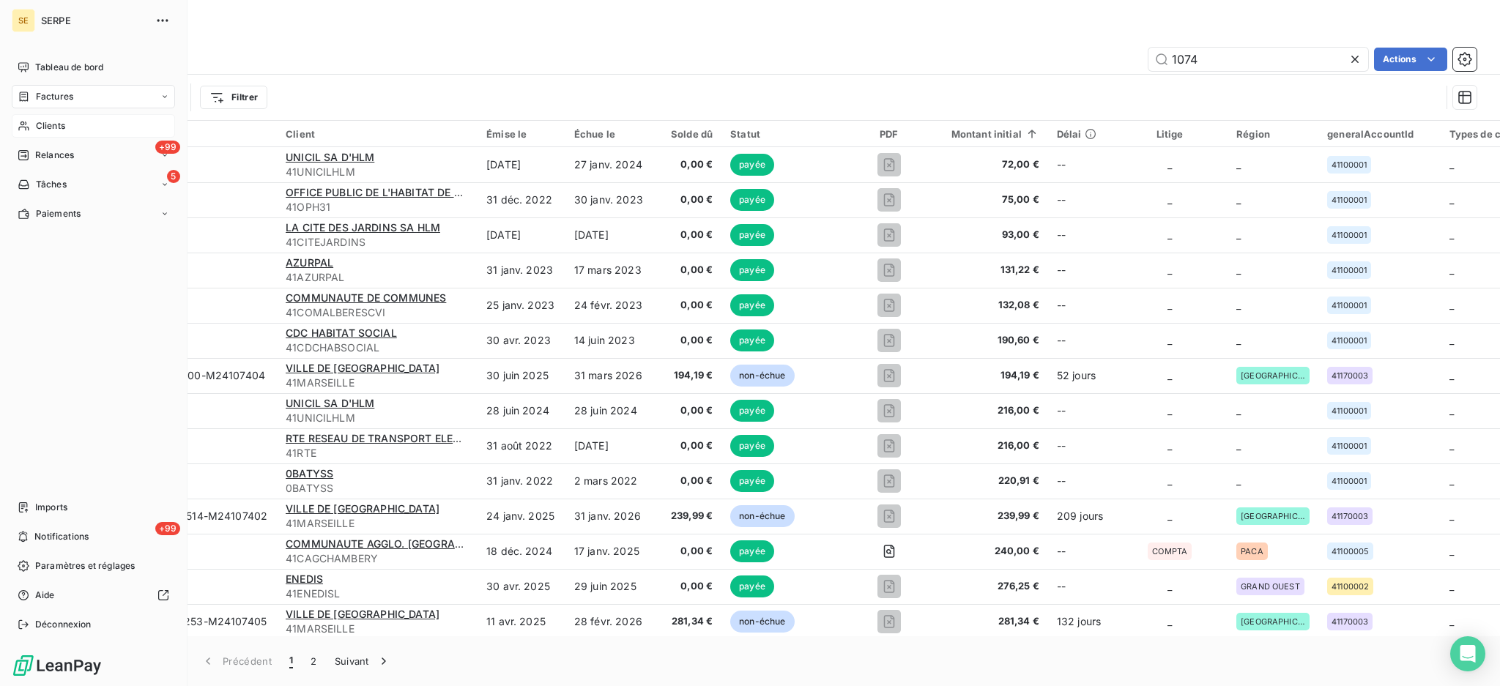
click at [27, 94] on icon at bounding box center [24, 97] width 9 height 10
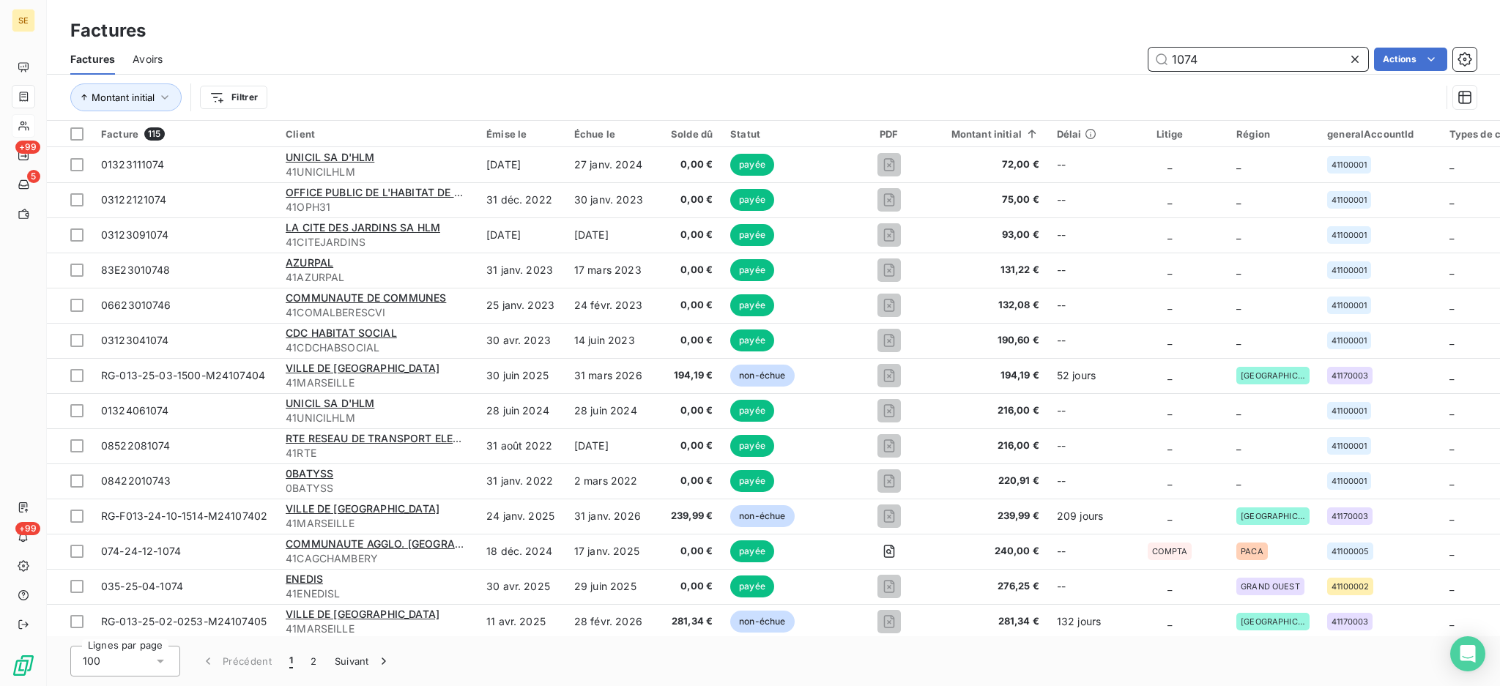
click at [1215, 64] on input "1074" at bounding box center [1259, 59] width 220 height 23
type input "1"
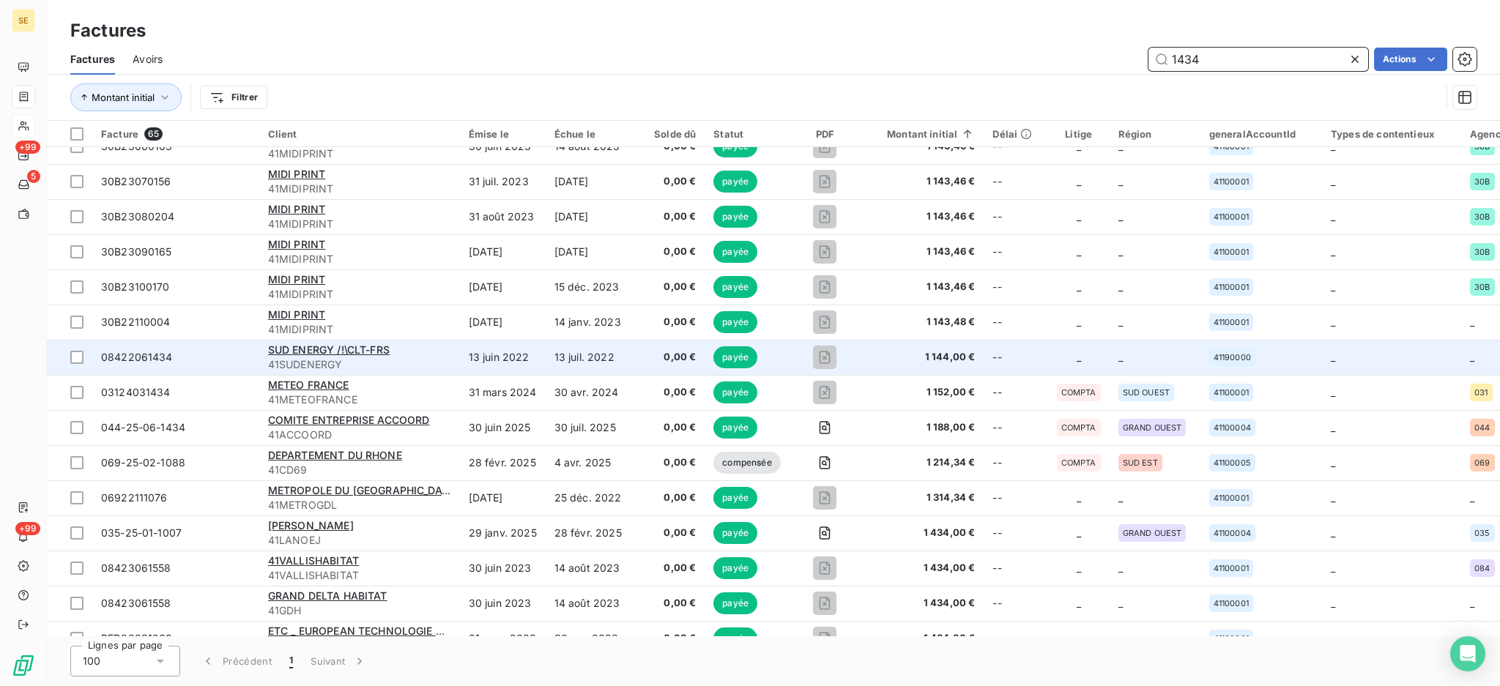
scroll to position [977, 0]
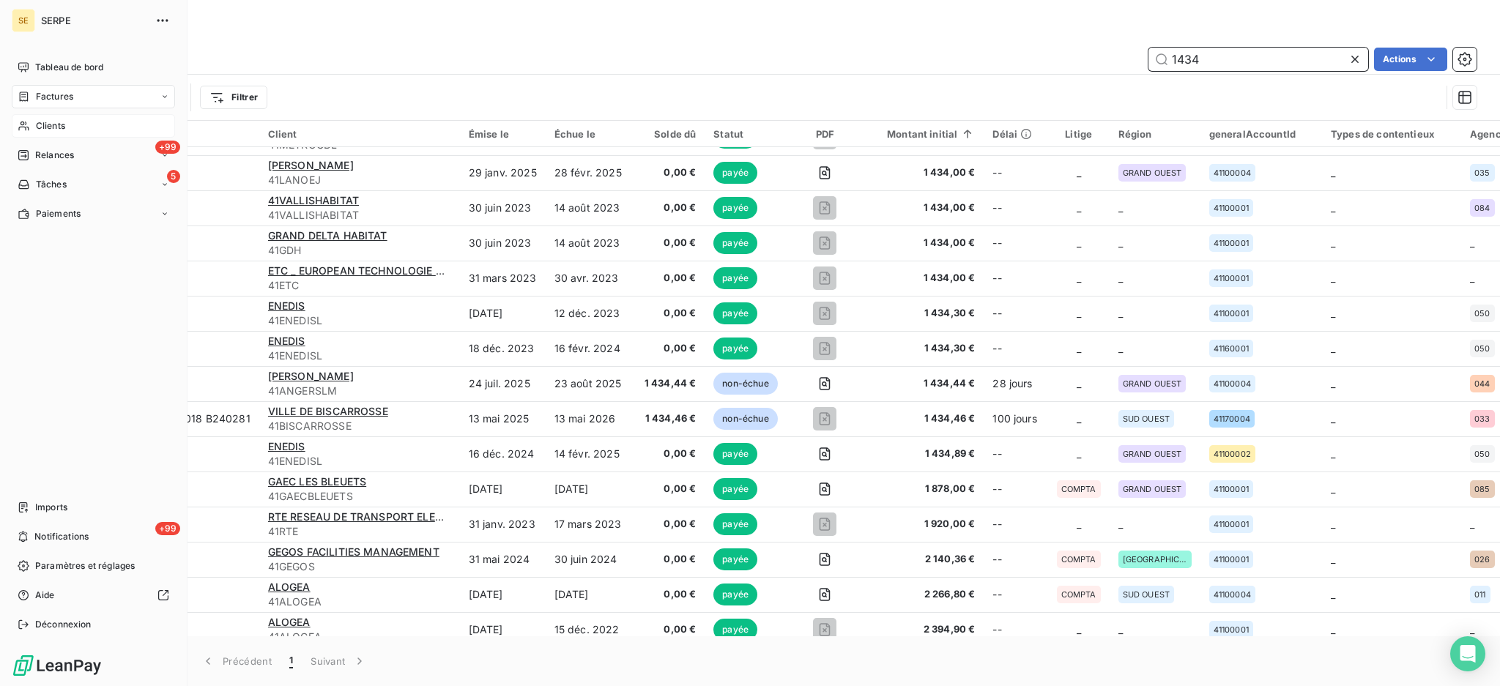
type input "1434"
click at [50, 126] on span "Clients" at bounding box center [50, 125] width 29 height 13
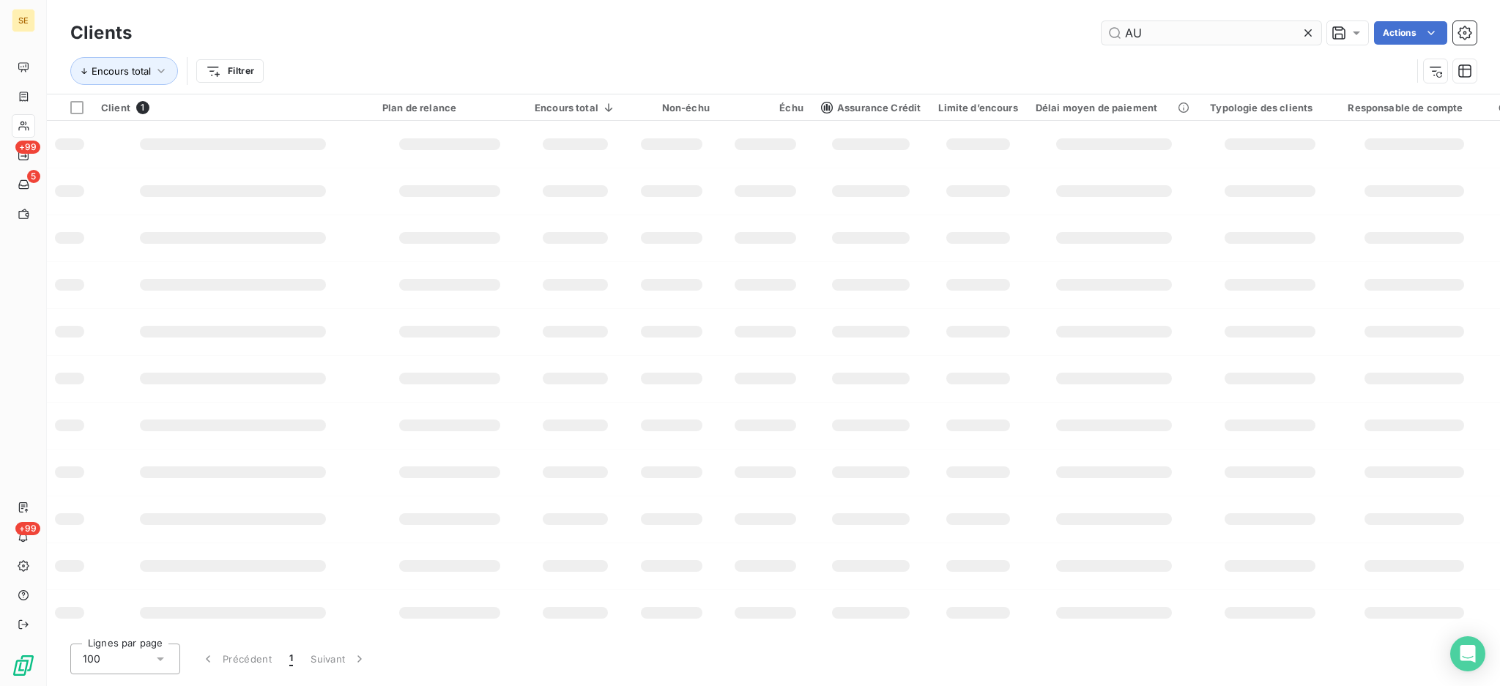
type input "A"
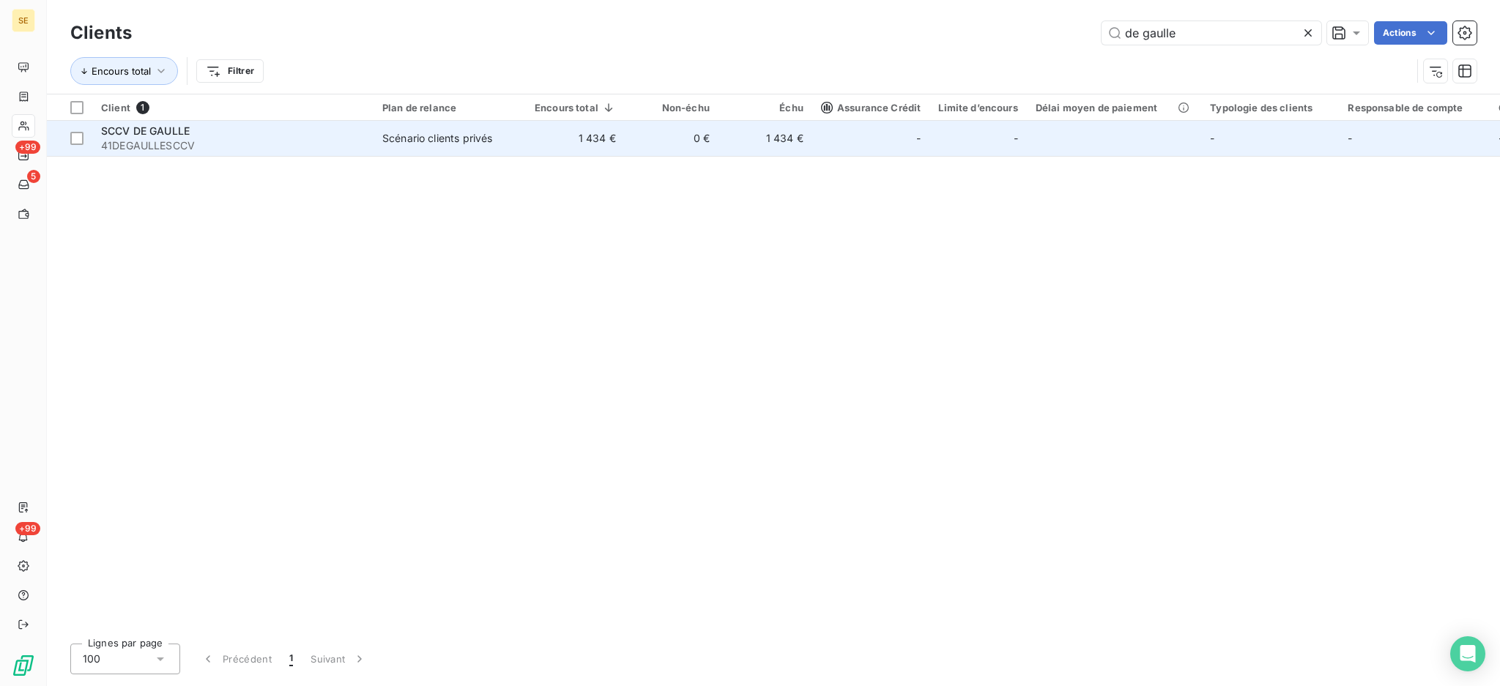
type input "de gaulle"
click at [419, 137] on div "Scénario clients privés" at bounding box center [437, 138] width 110 height 15
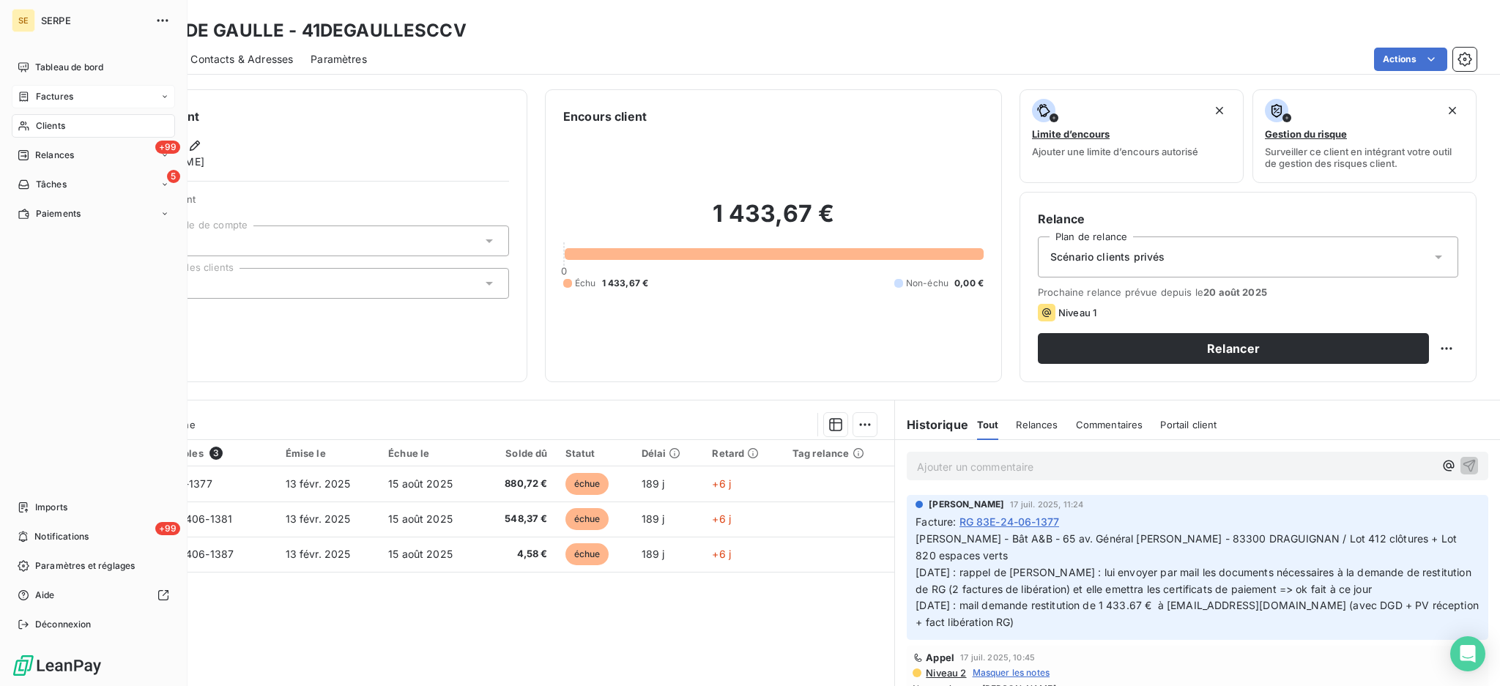
click at [42, 91] on span "Factures" at bounding box center [54, 96] width 37 height 13
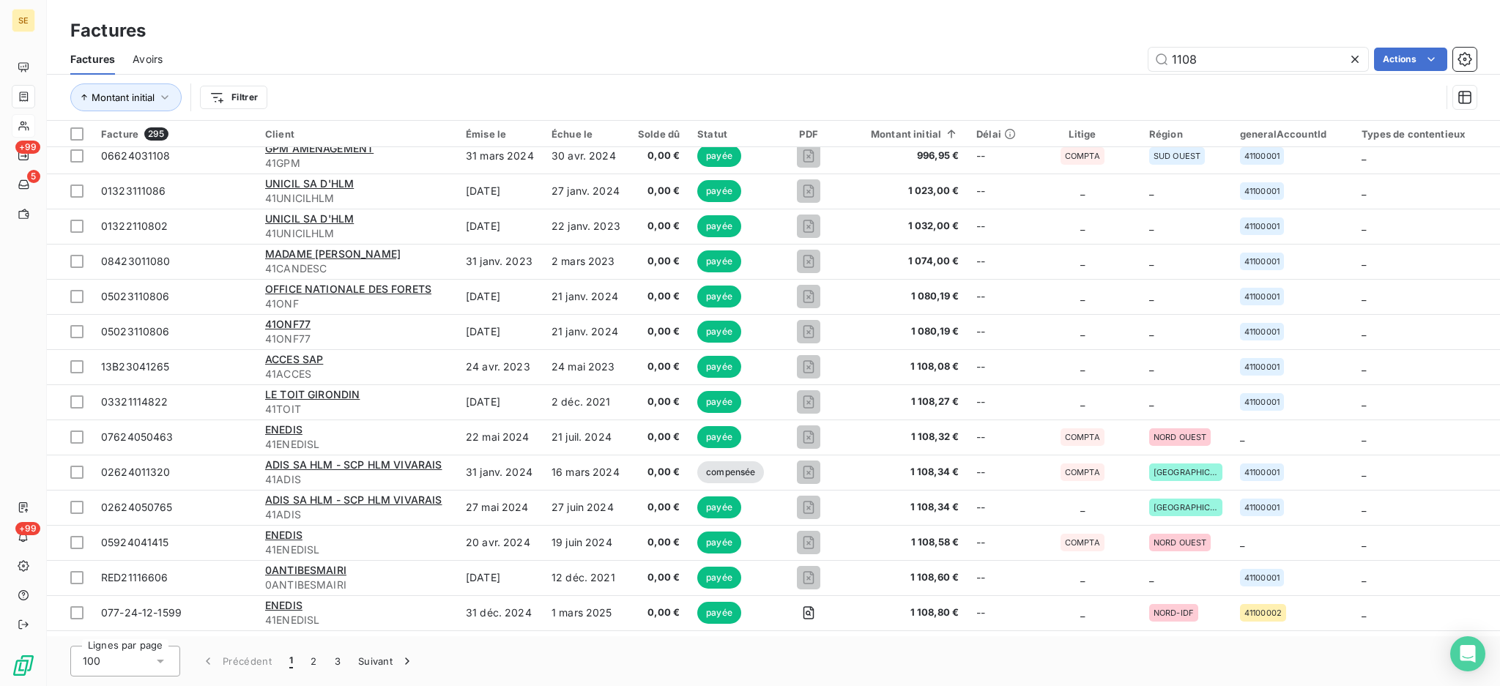
scroll to position [3032, 0]
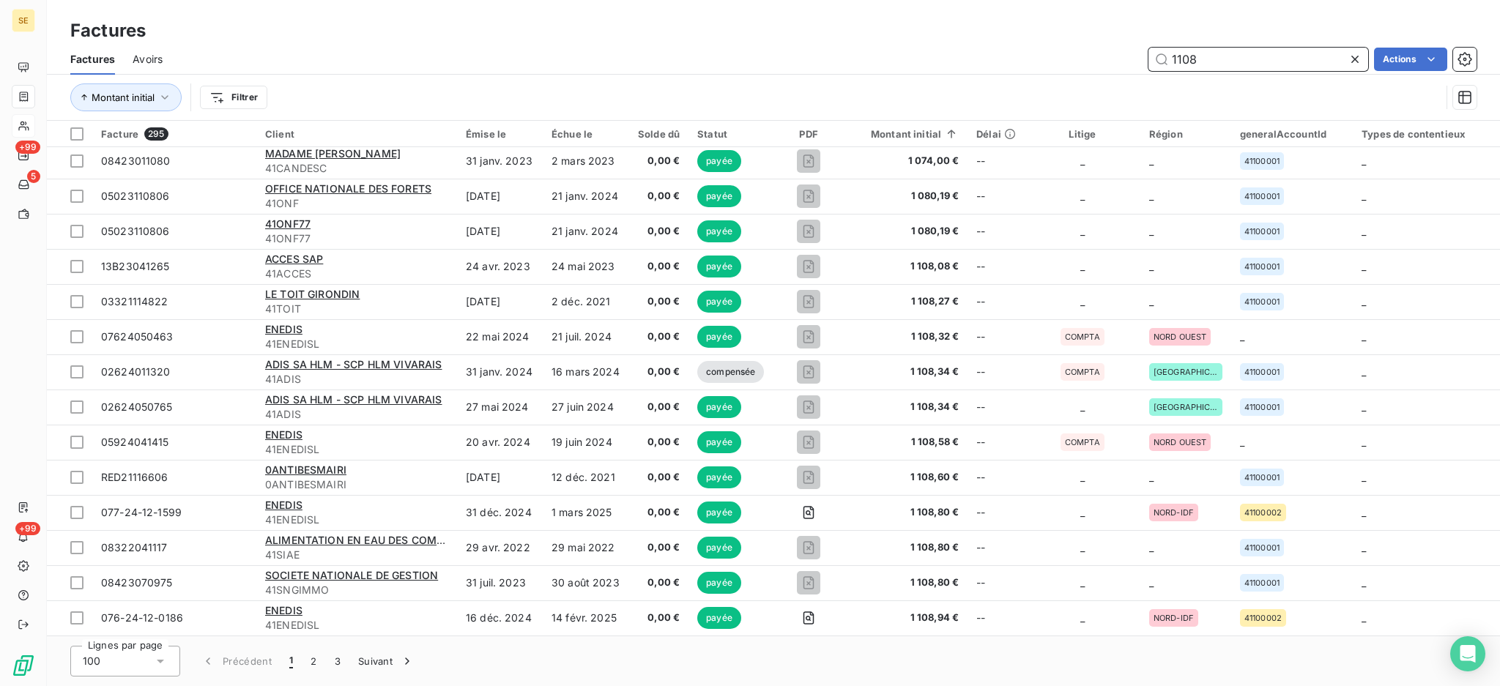
click at [1226, 62] on input "1108" at bounding box center [1259, 59] width 220 height 23
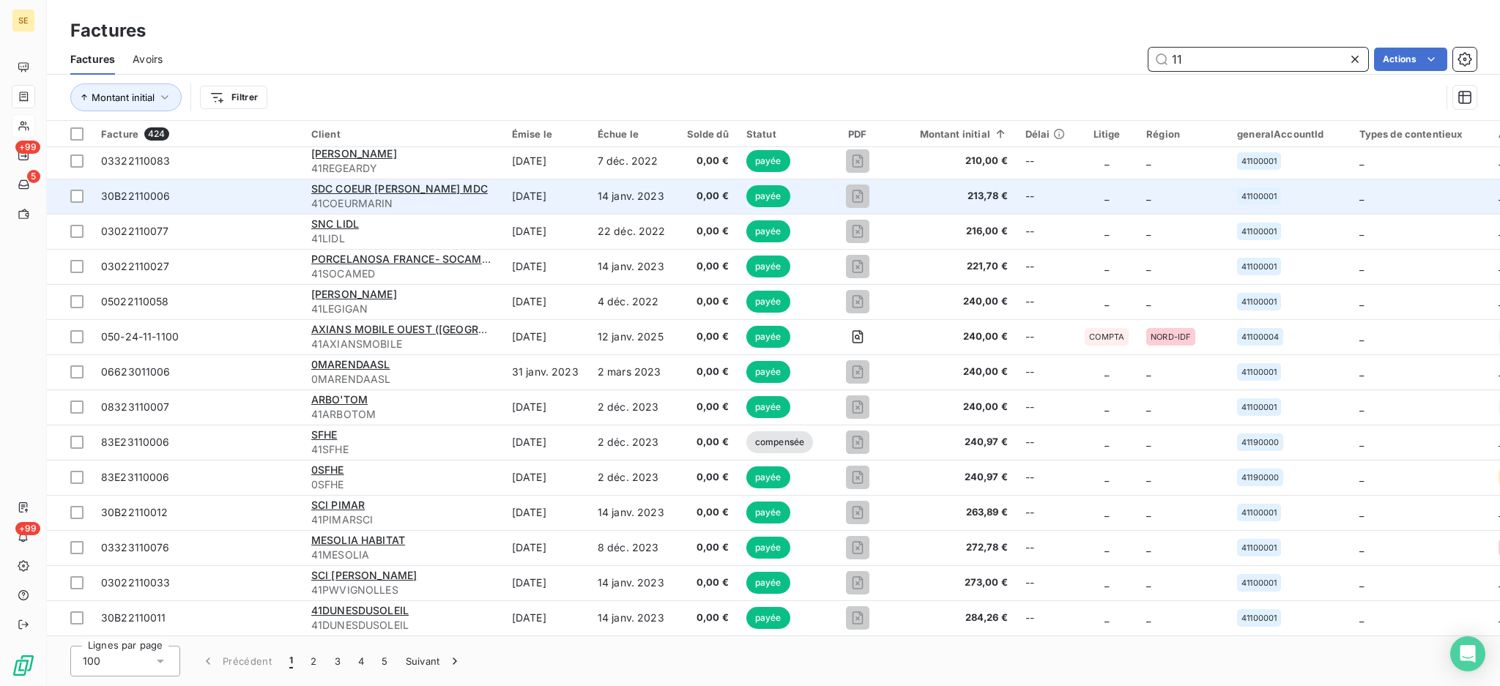
type input "1"
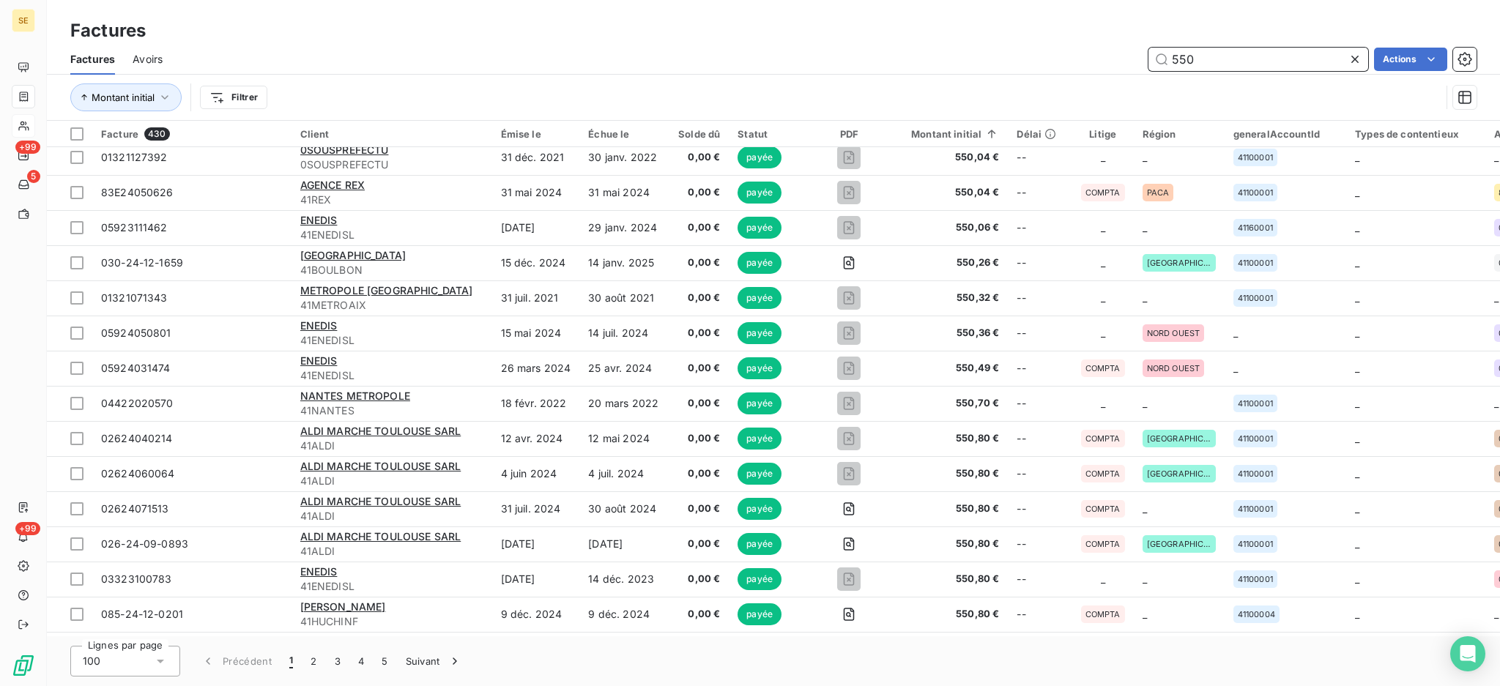
scroll to position [2935, 0]
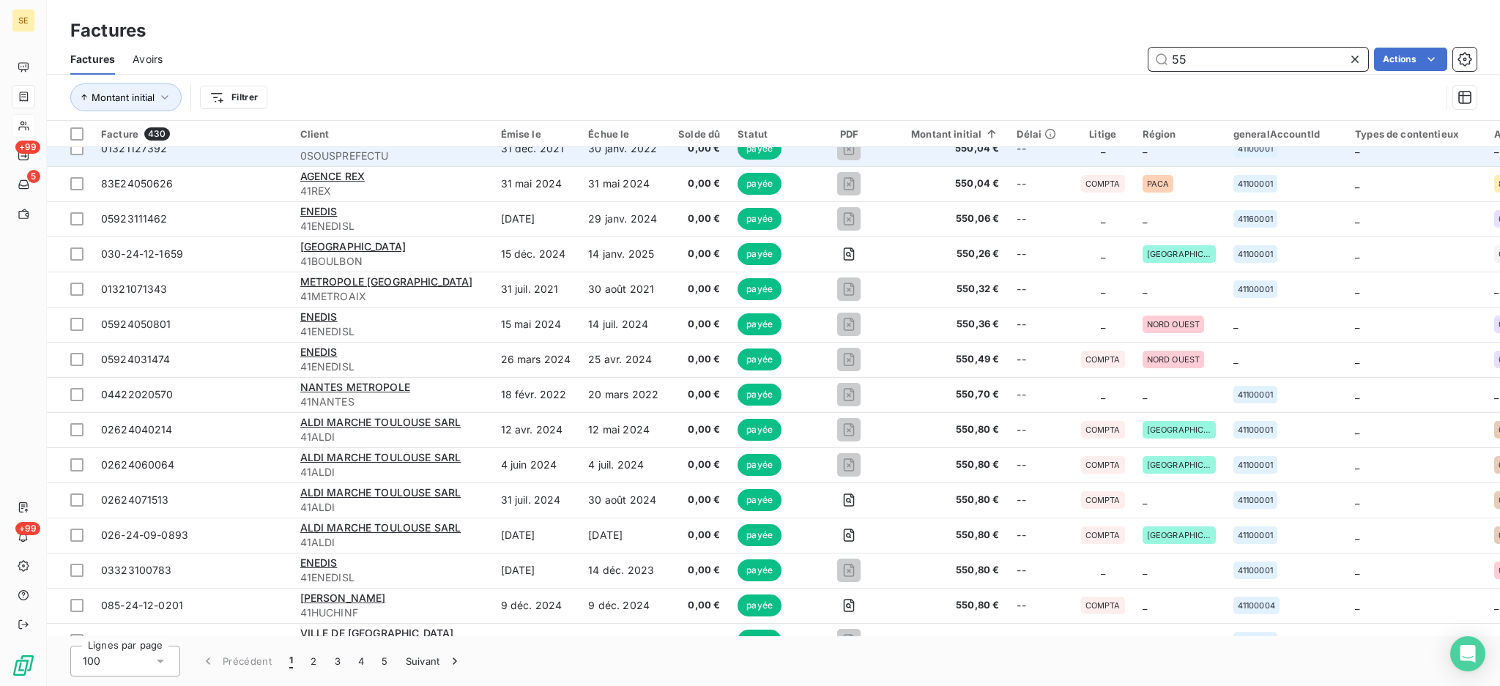
type input "5"
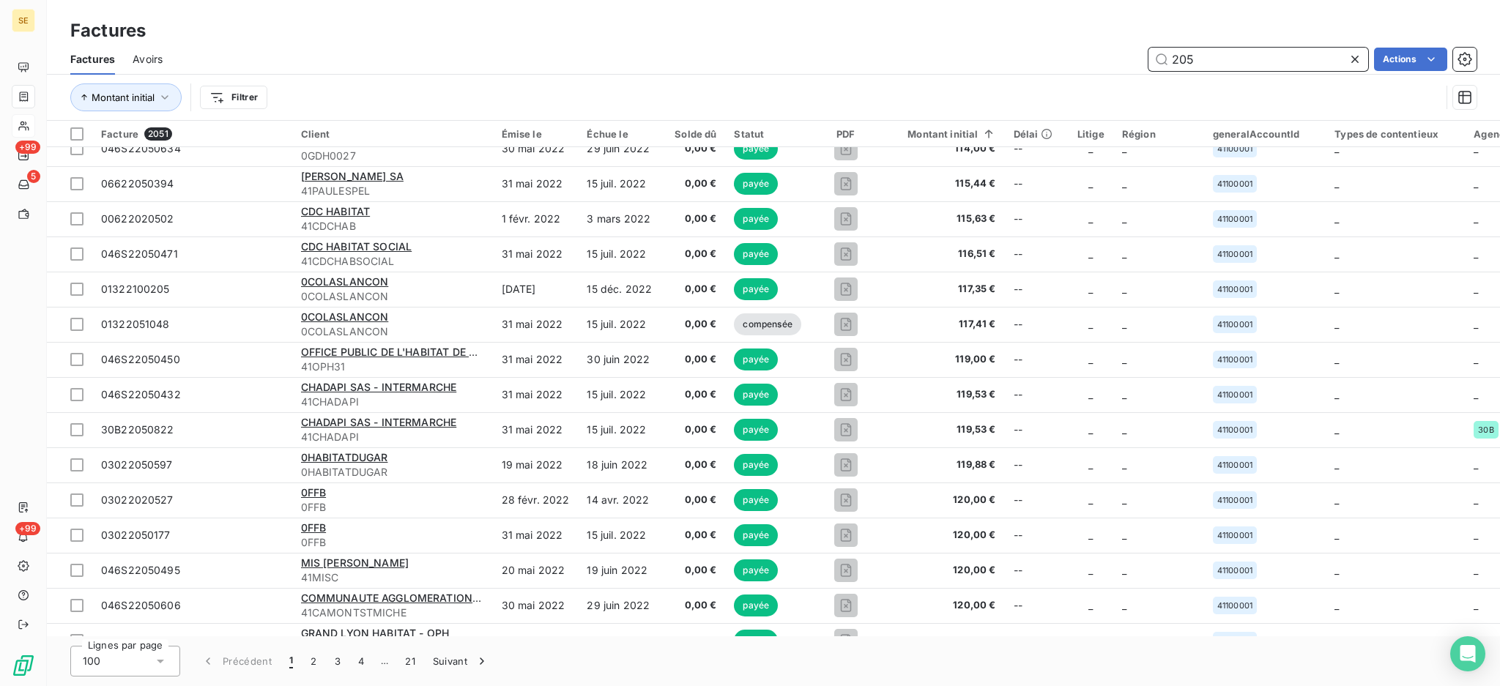
scroll to position [2446, 0]
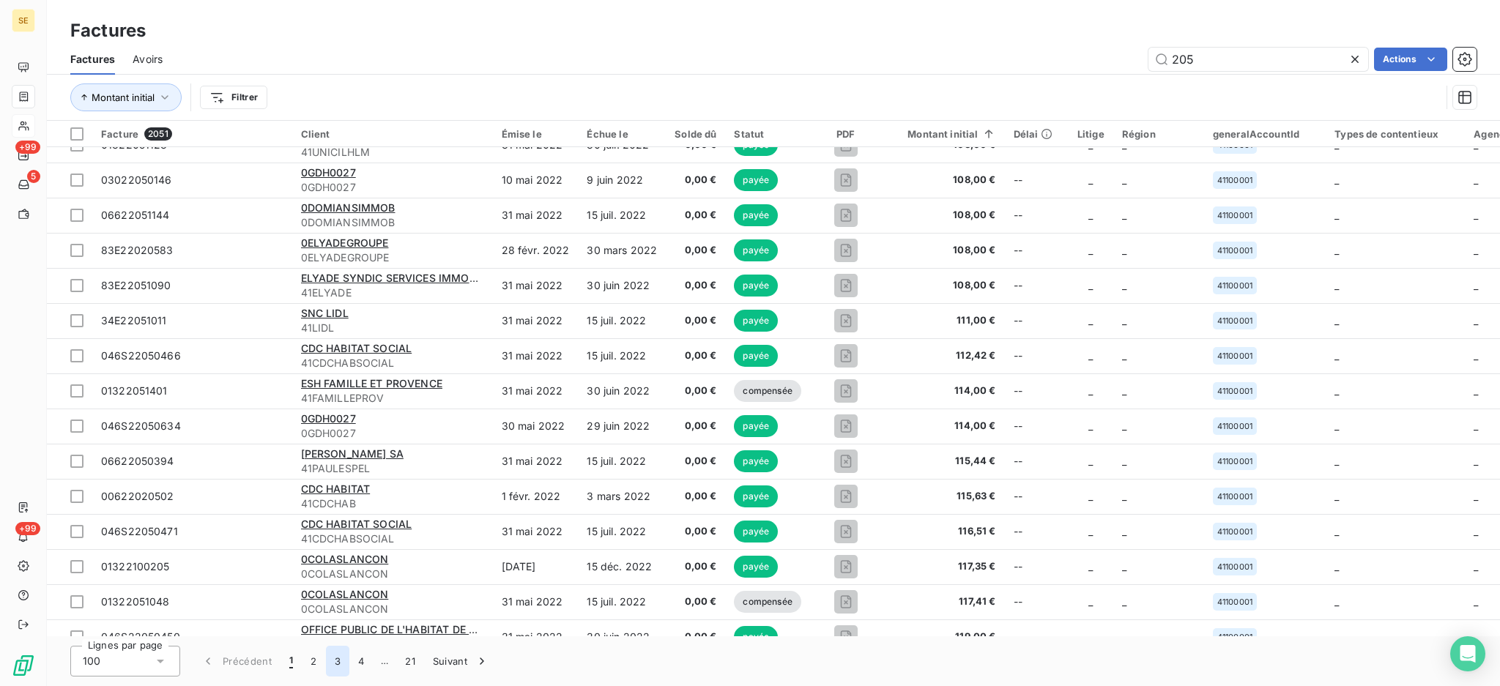
click at [341, 662] on button "3" at bounding box center [337, 661] width 23 height 31
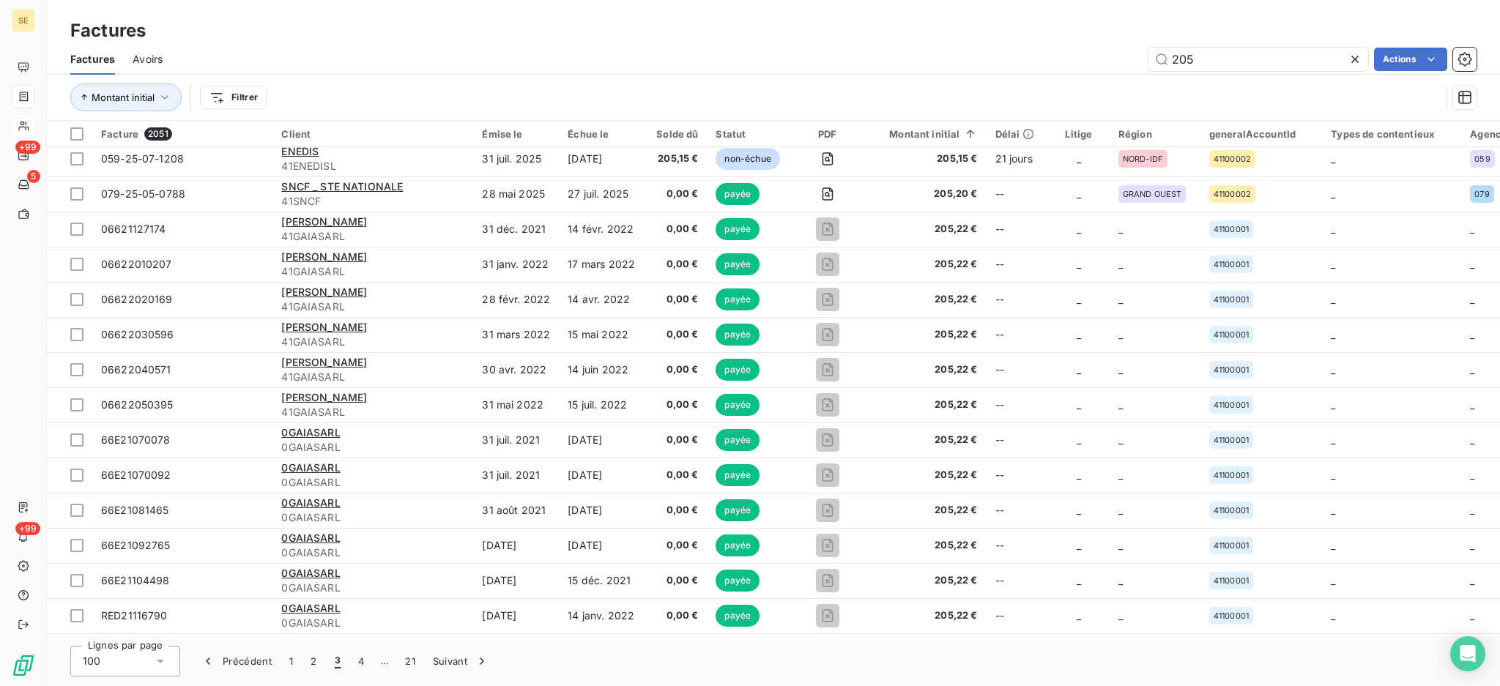
scroll to position [4, 0]
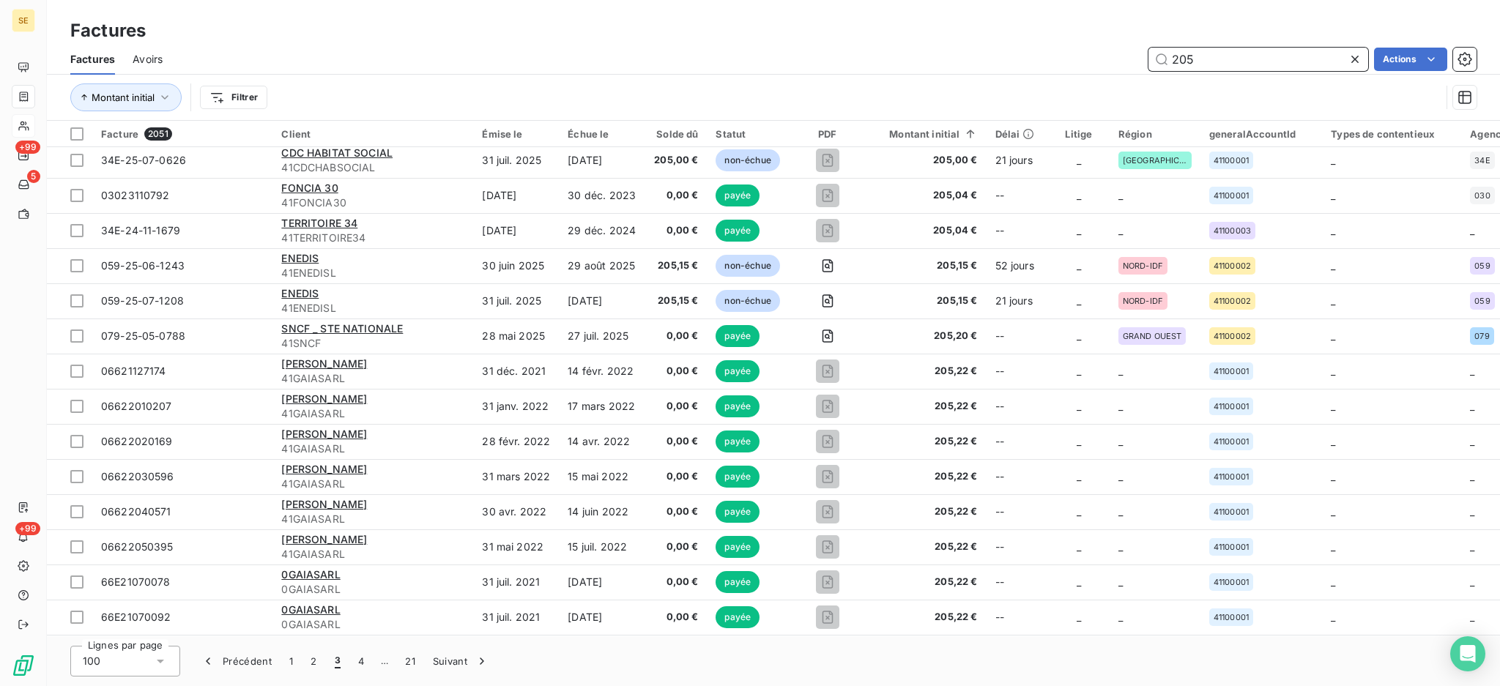
click at [1206, 59] on input "205" at bounding box center [1259, 59] width 220 height 23
type input "2"
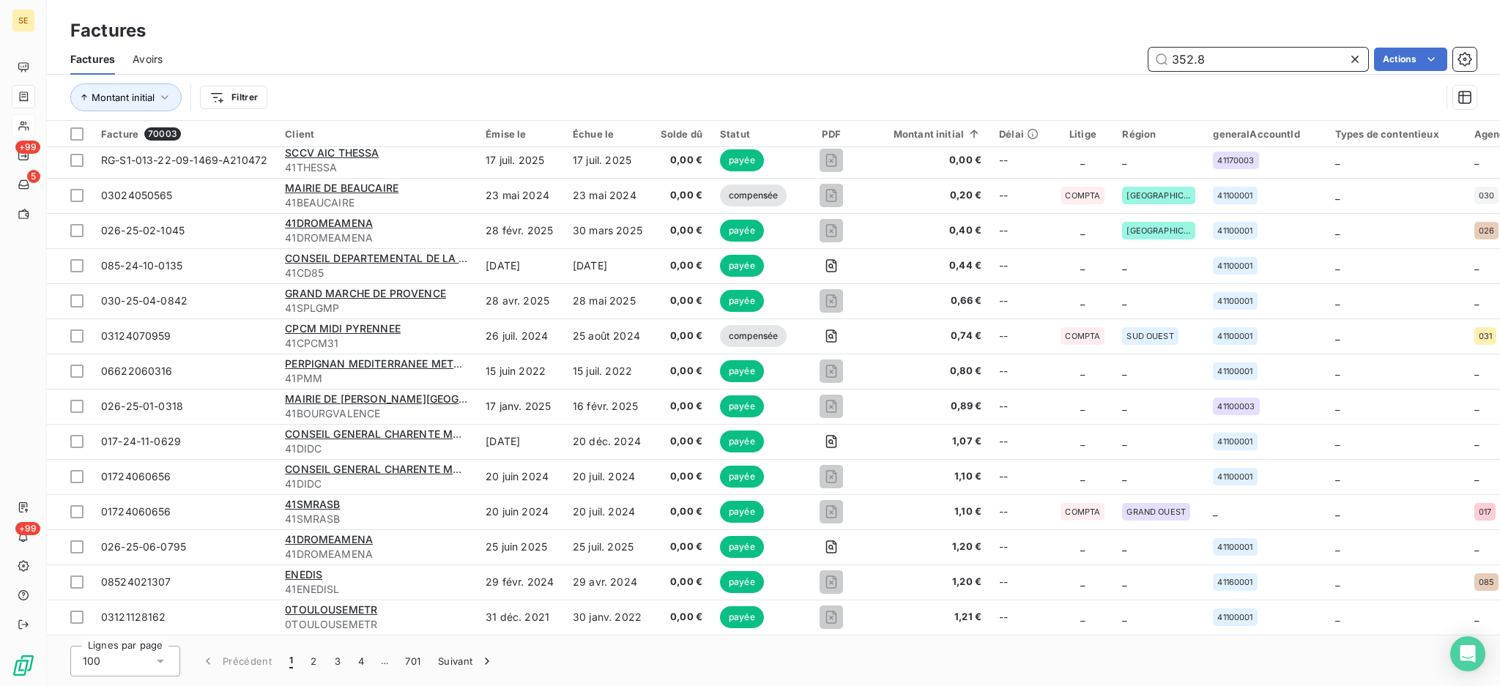
type input "352.8"
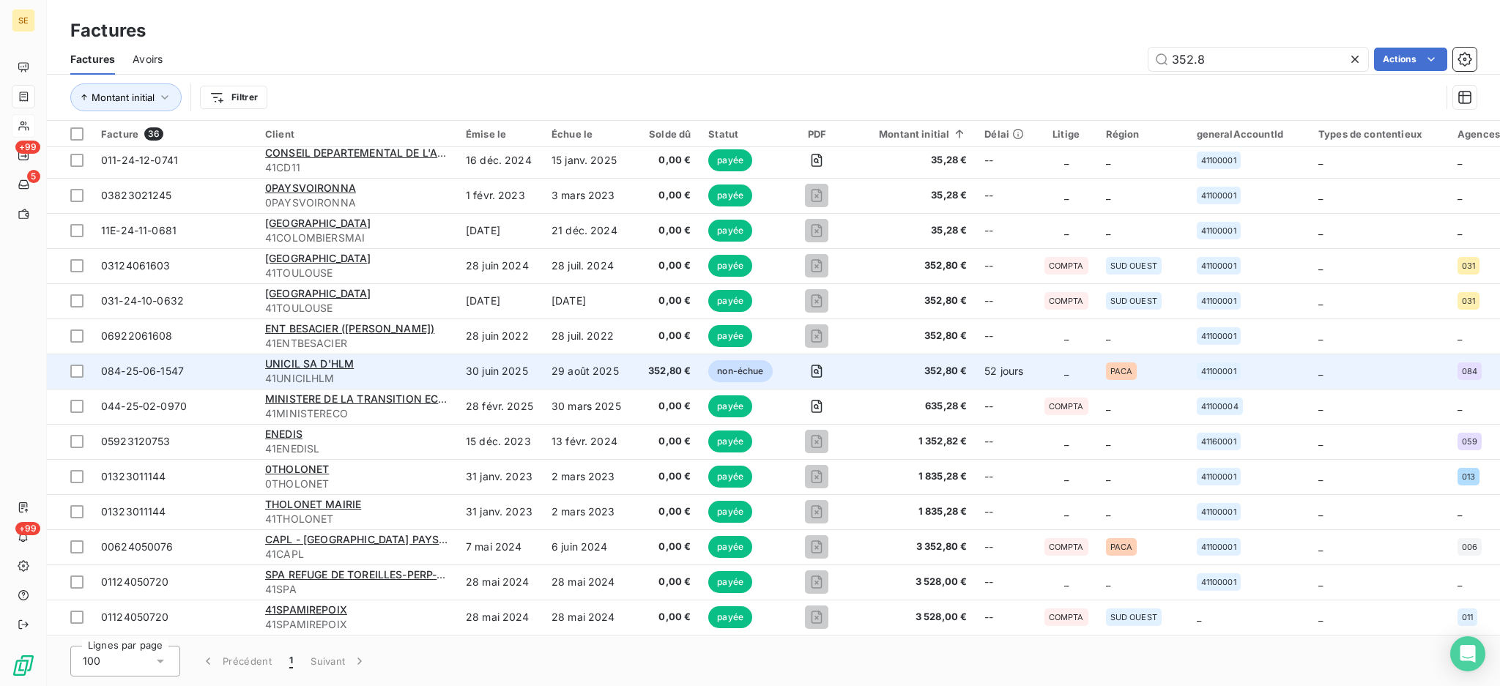
click at [631, 379] on td "352,80 €" at bounding box center [666, 371] width 70 height 35
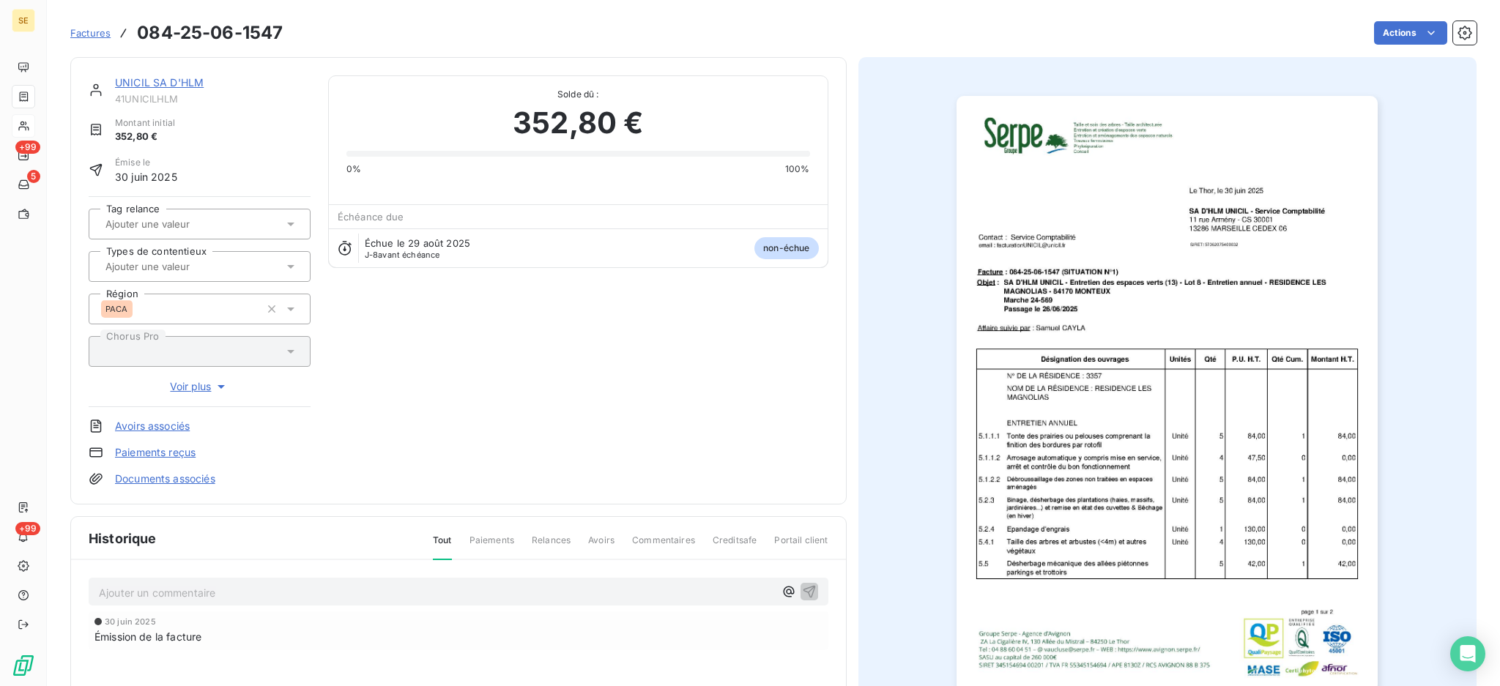
click at [161, 88] on link "UNICIL SA D'HLM" at bounding box center [159, 82] width 89 height 12
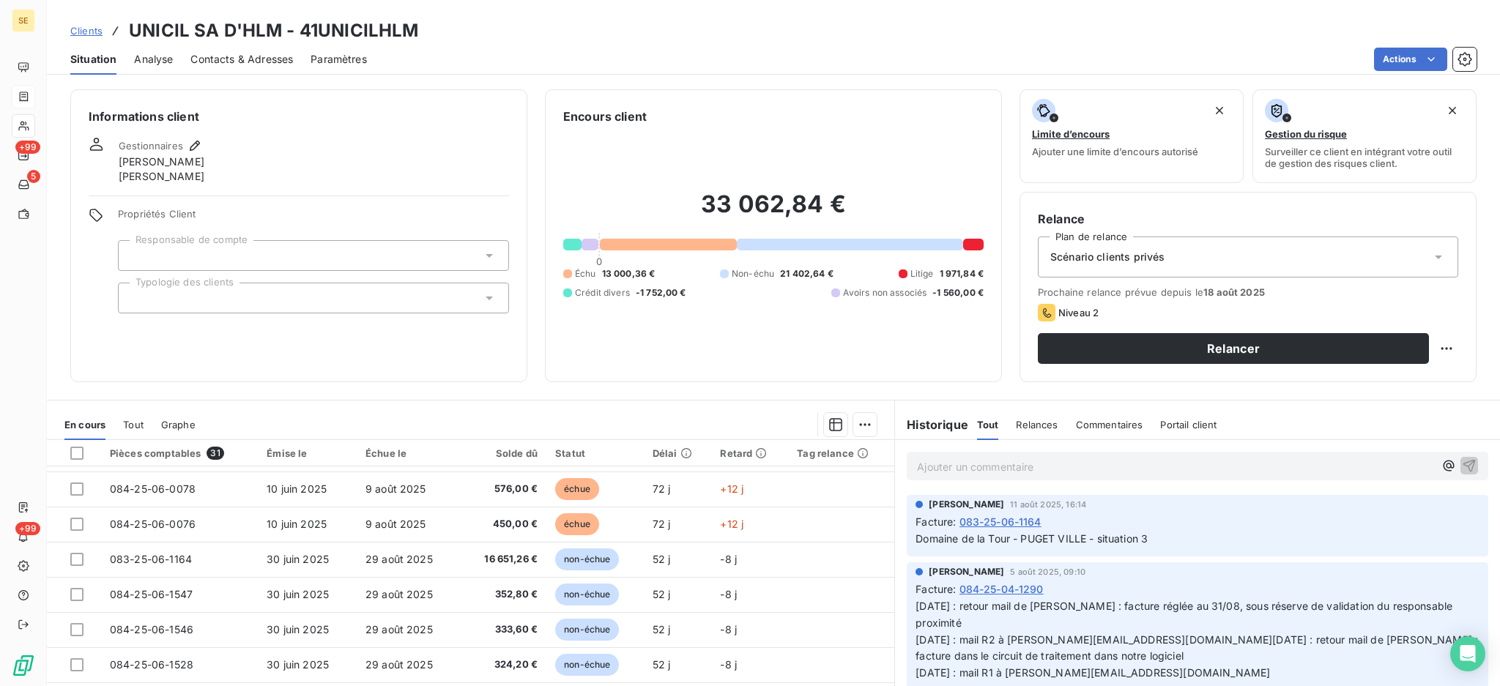
scroll to position [390, 0]
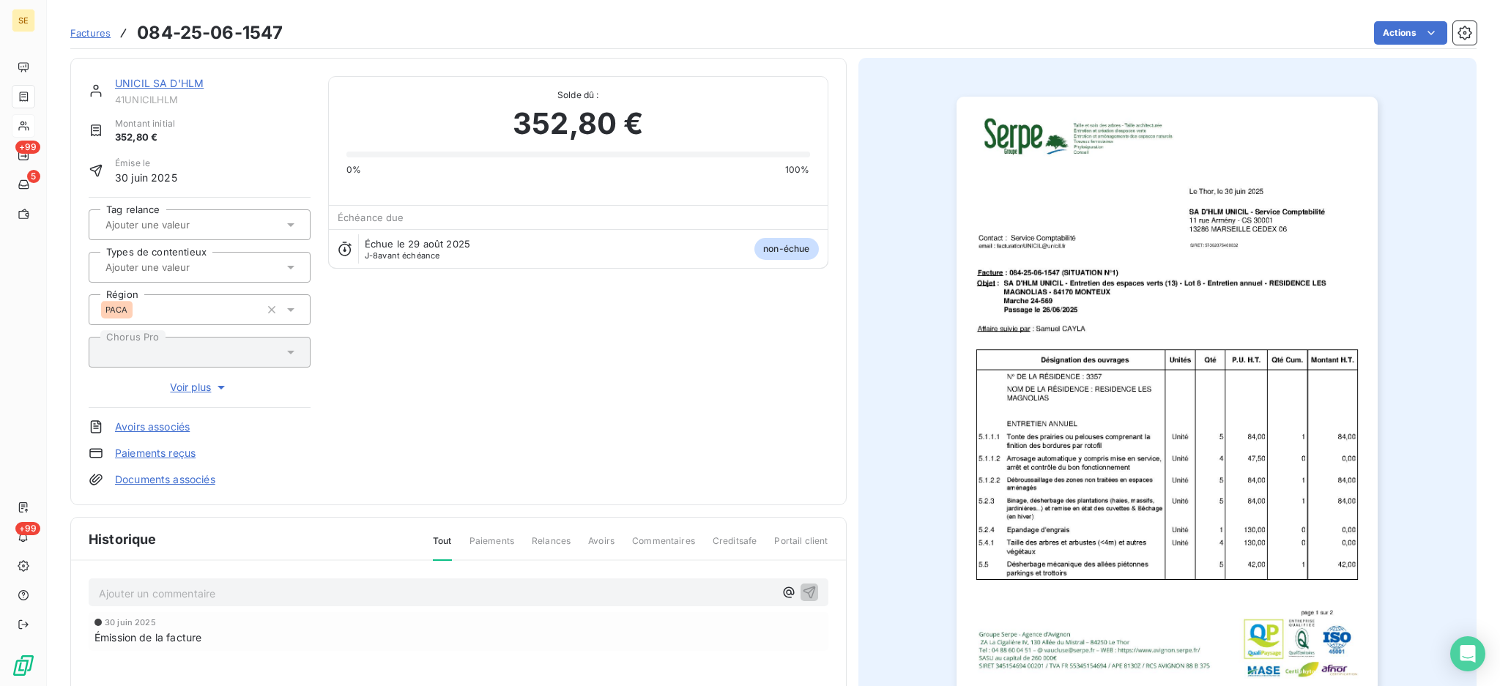
scroll to position [194, 0]
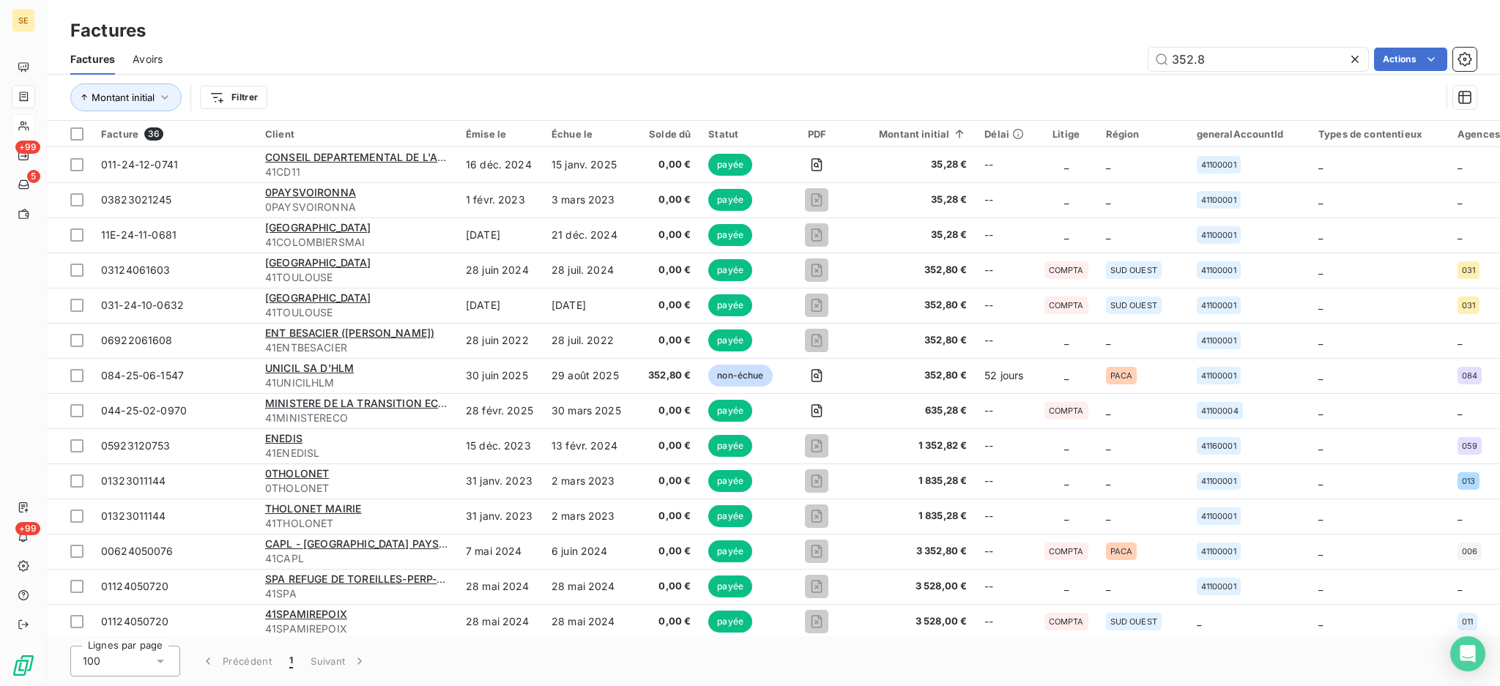
click at [1352, 59] on icon at bounding box center [1355, 59] width 15 height 15
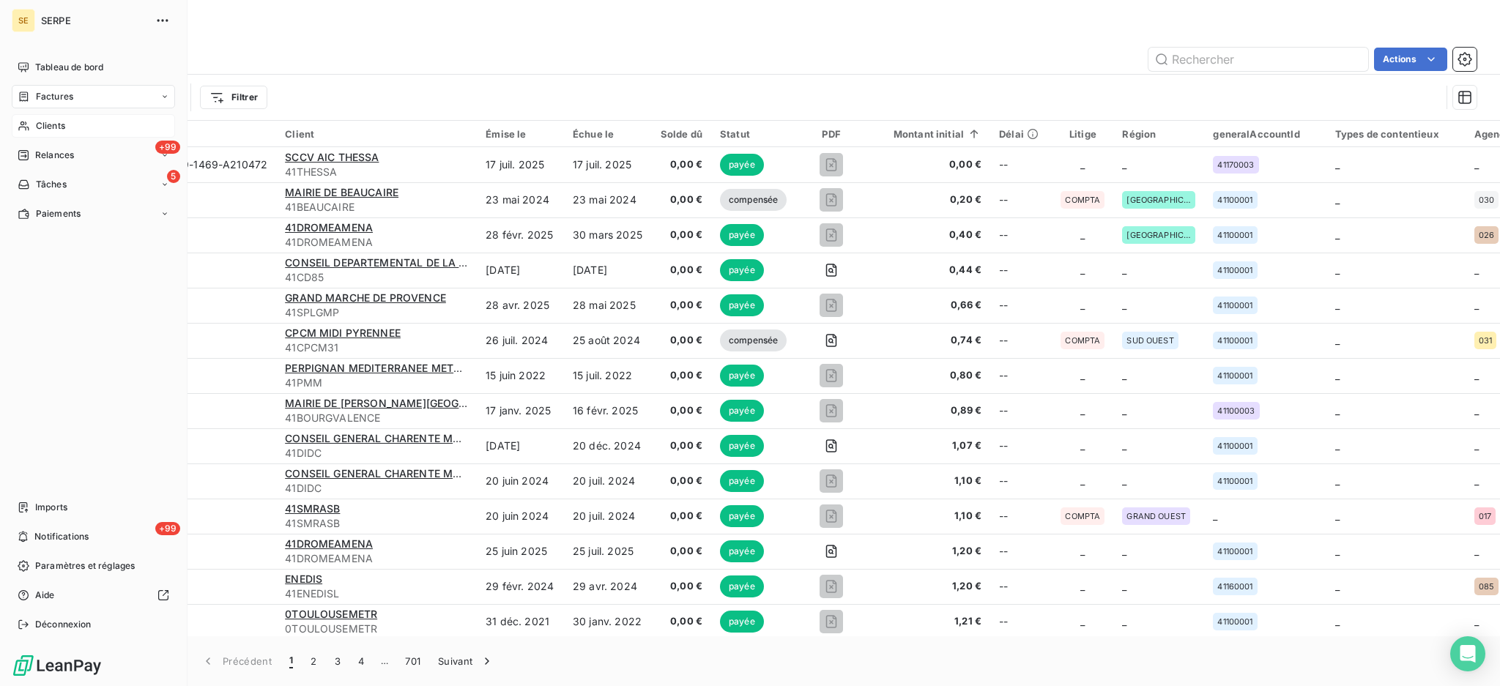
click at [37, 123] on span "Clients" at bounding box center [50, 125] width 29 height 13
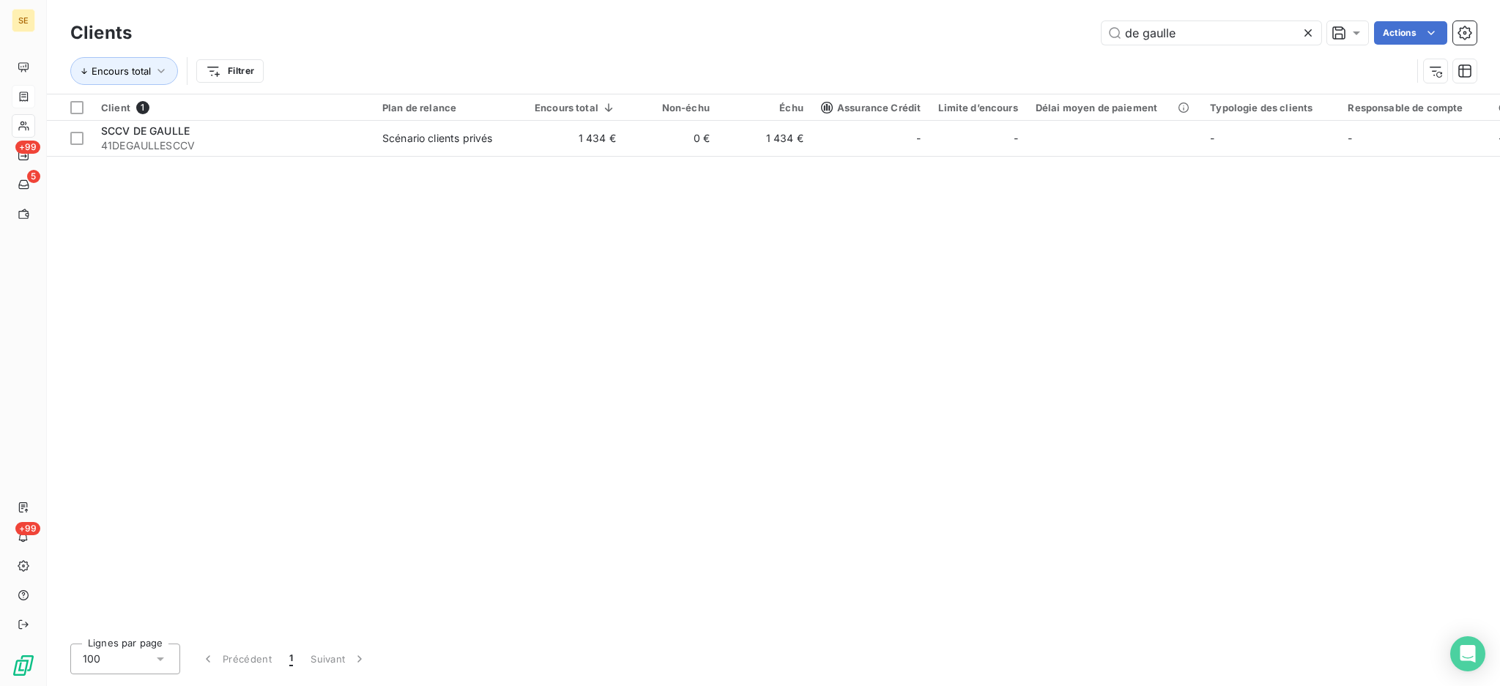
drag, startPoint x: 1208, startPoint y: 34, endPoint x: 1083, endPoint y: 38, distance: 125.3
click at [1083, 38] on div "de gaulle Actions" at bounding box center [812, 32] width 1327 height 23
click at [1308, 36] on icon at bounding box center [1308, 33] width 15 height 15
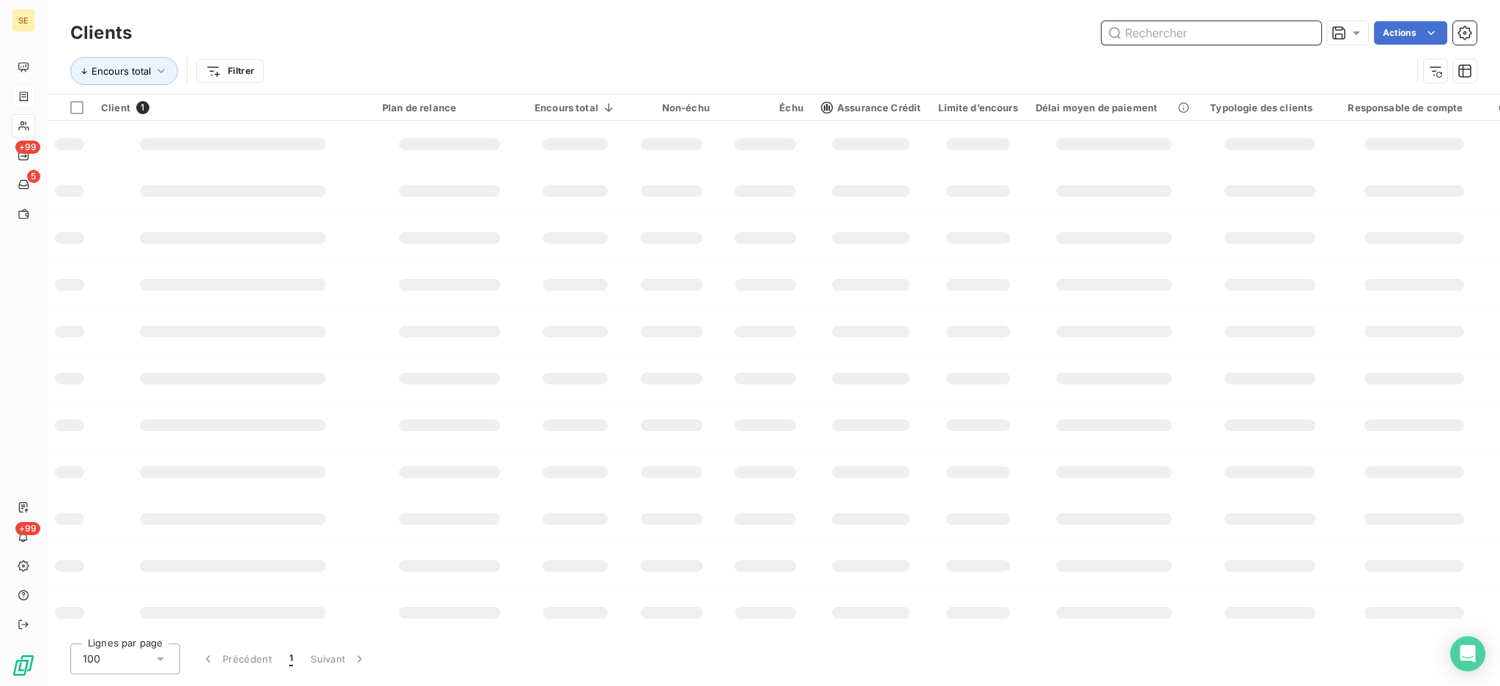
click at [1167, 38] on input "text" at bounding box center [1212, 32] width 220 height 23
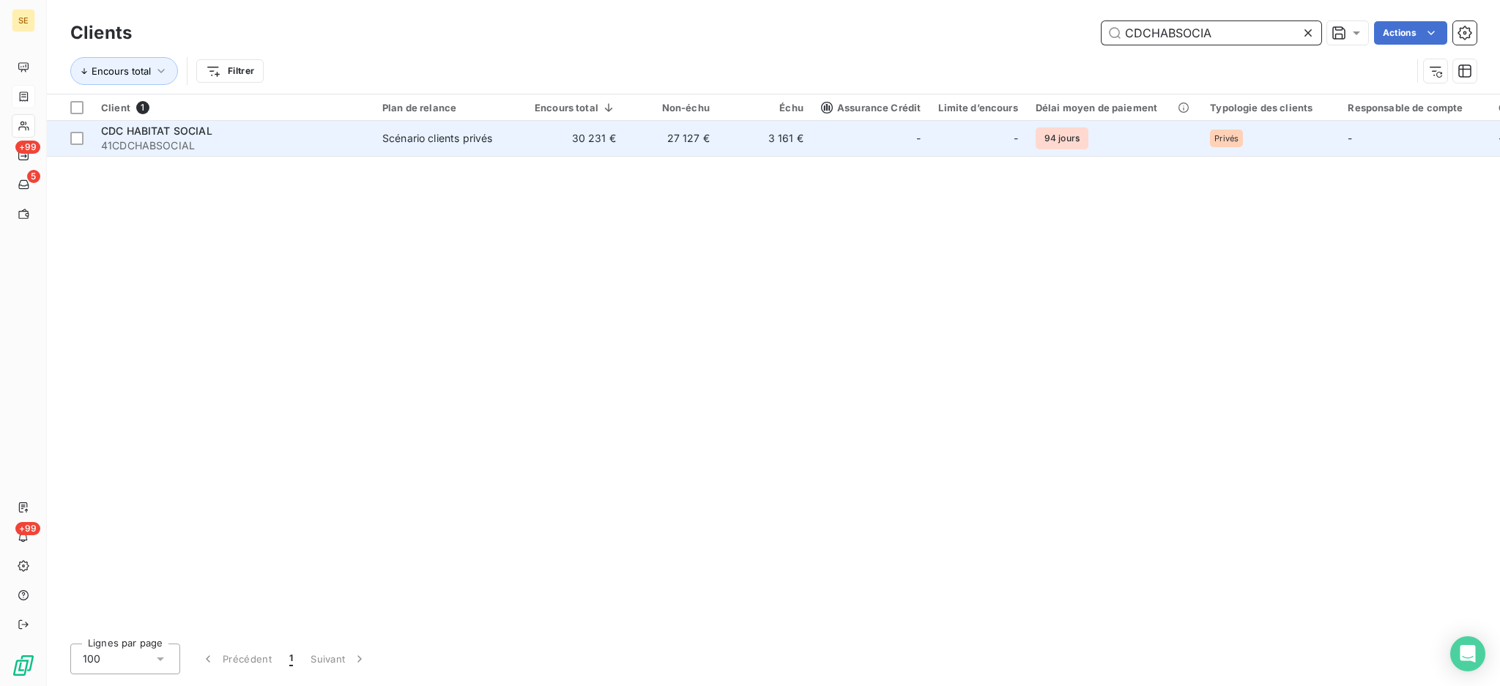
type input "CDCHABSOCIA"
click at [633, 134] on td "27 127 €" at bounding box center [672, 138] width 94 height 35
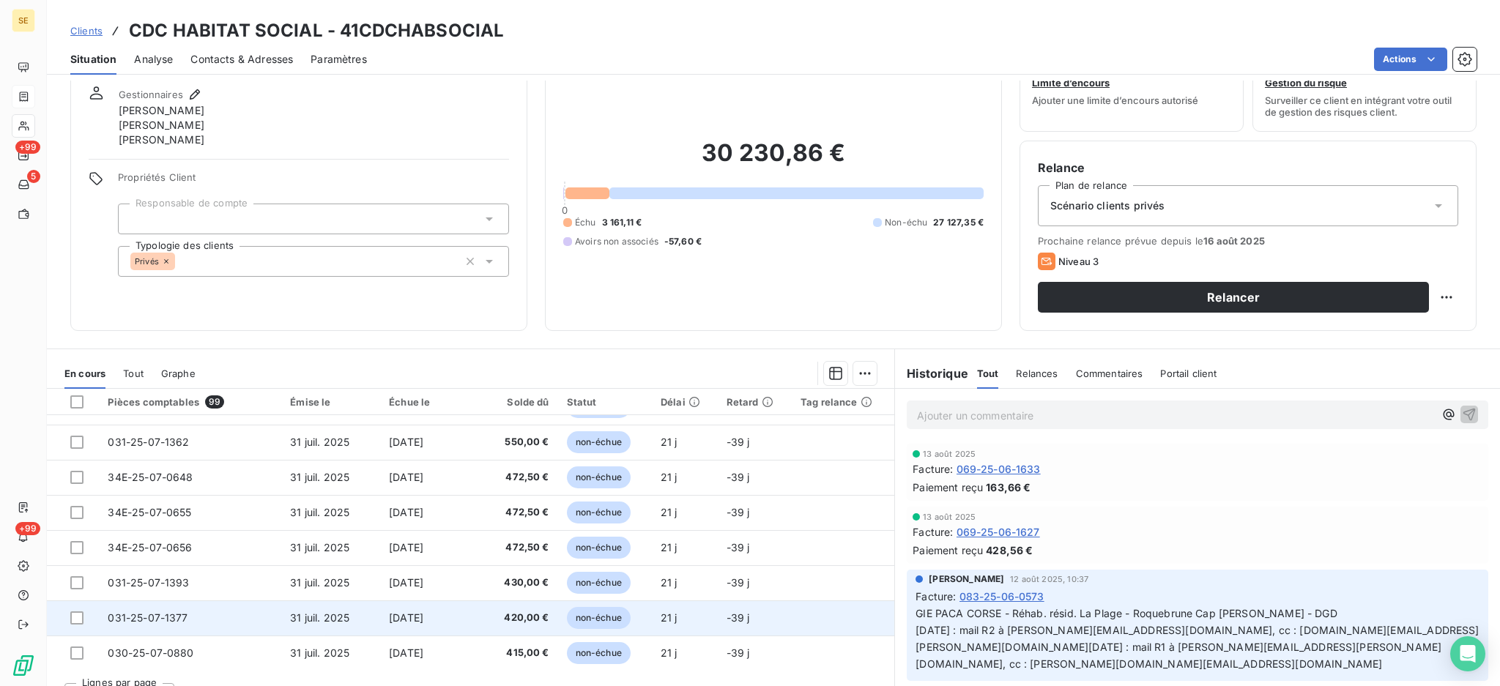
scroll to position [79, 0]
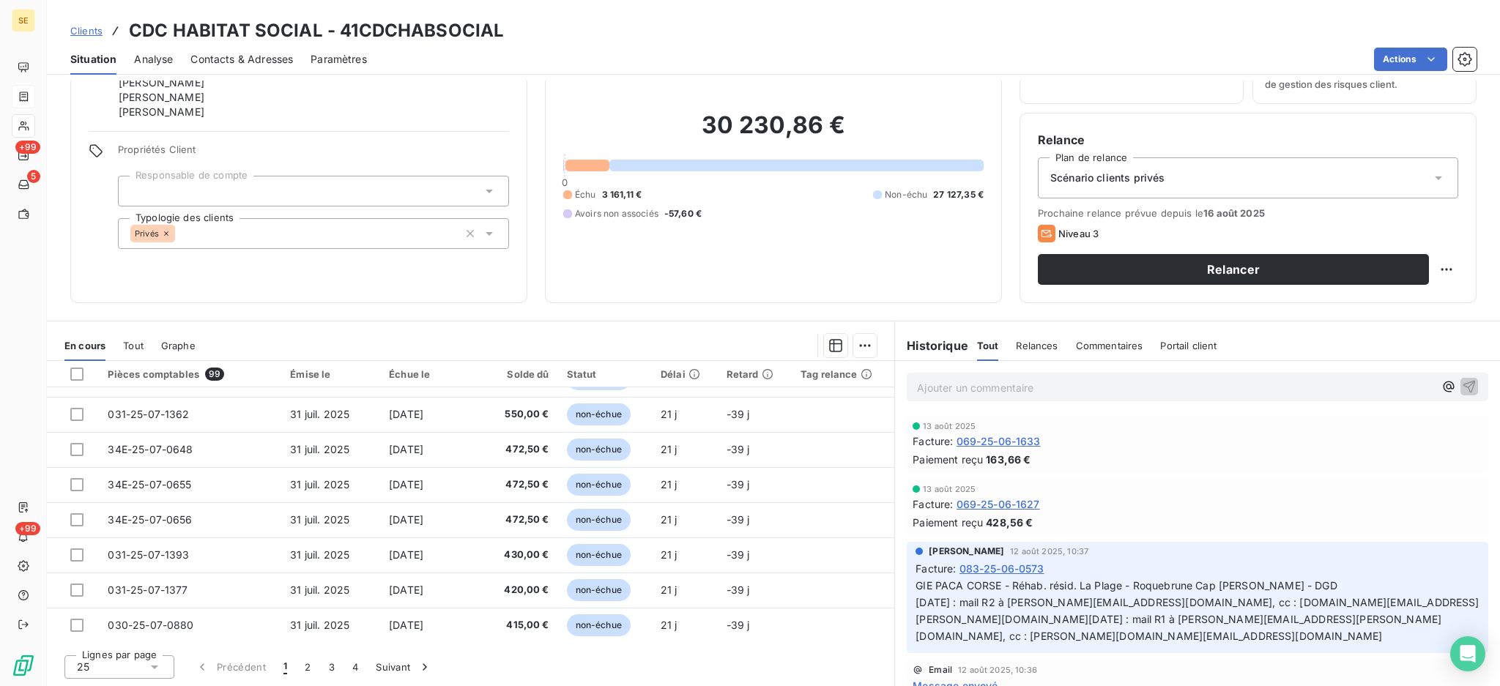
click at [158, 667] on icon at bounding box center [154, 667] width 15 height 15
click at [115, 648] on li "100" at bounding box center [119, 639] width 110 height 26
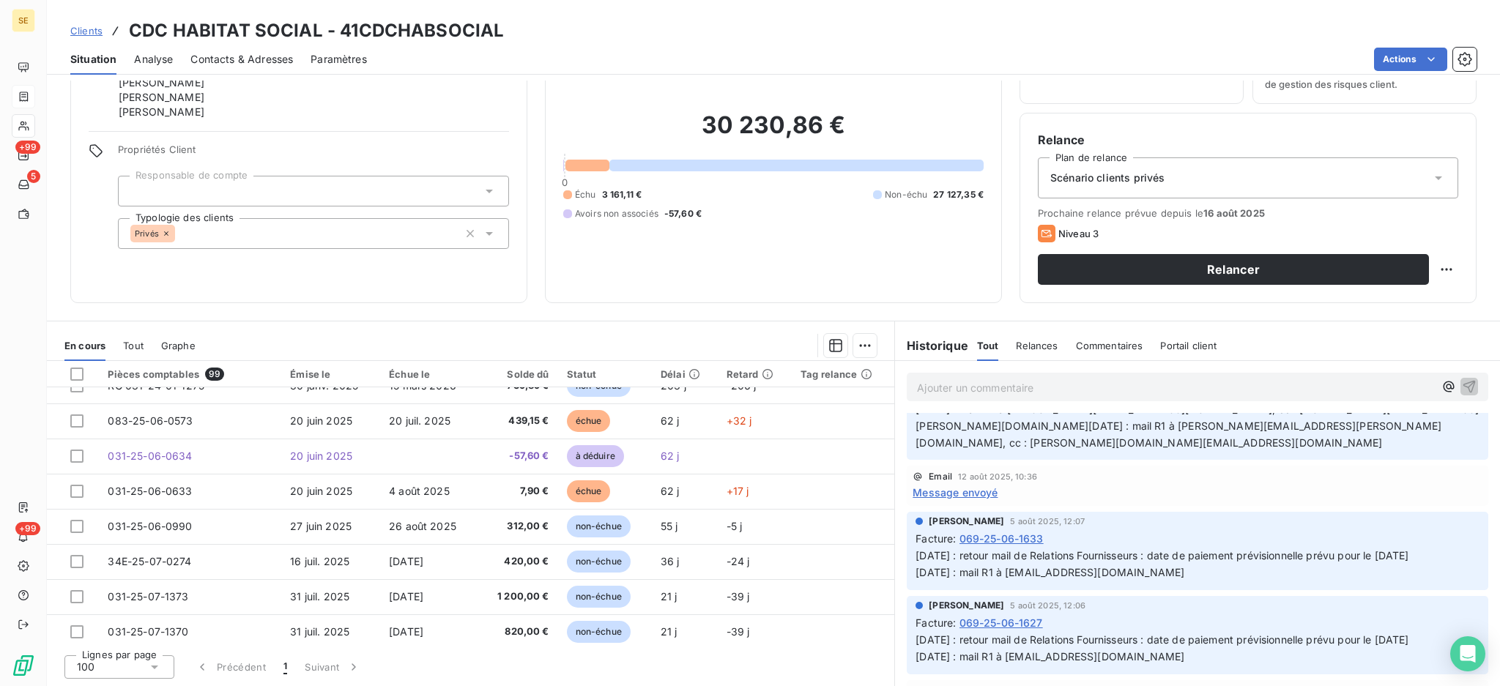
scroll to position [195, 0]
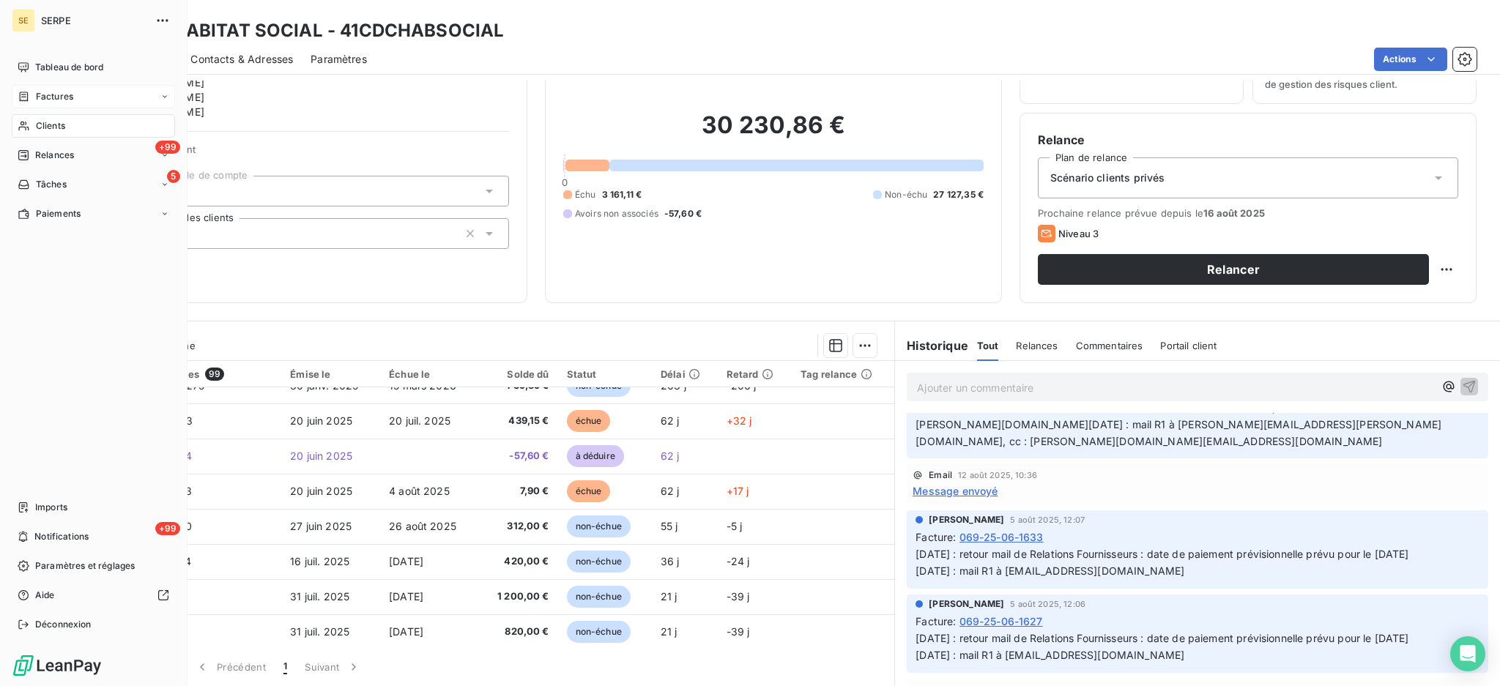
click at [47, 127] on span "Clients" at bounding box center [50, 125] width 29 height 13
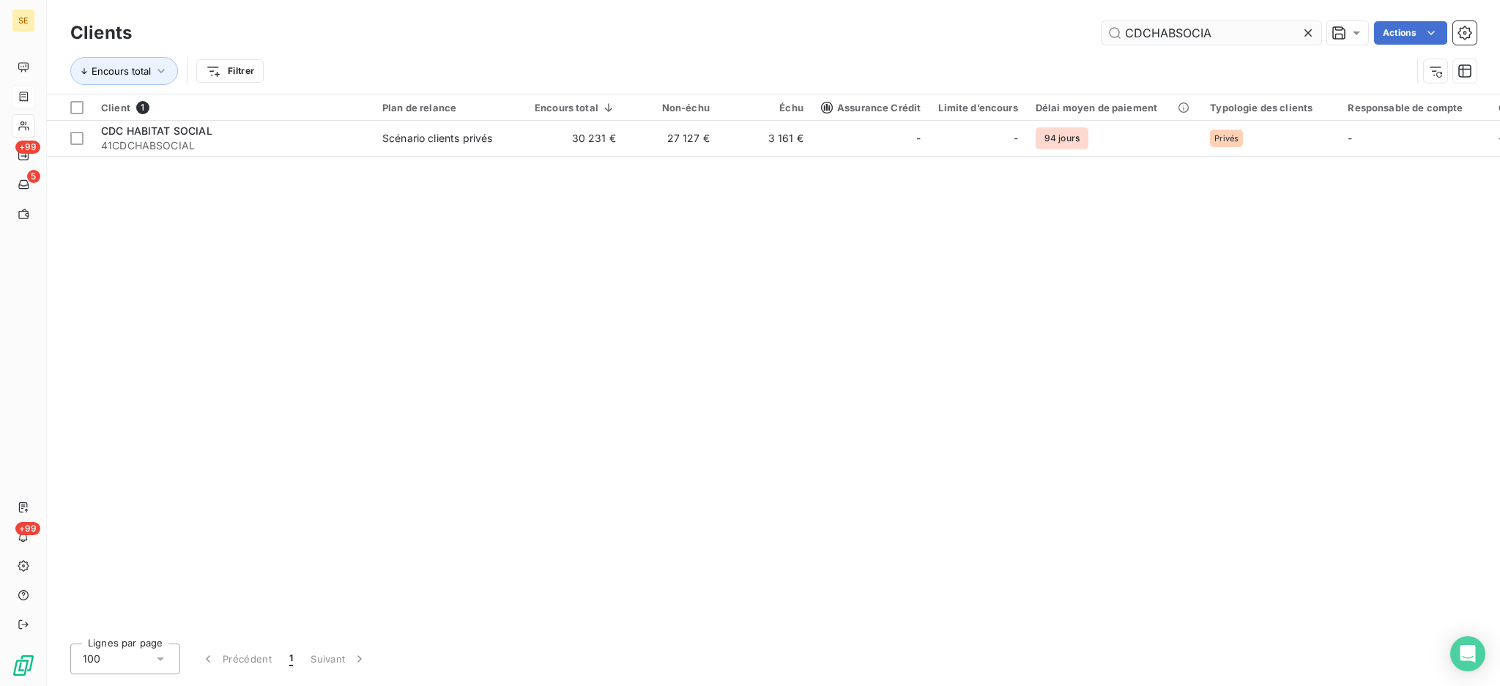
click at [1227, 29] on input "CDCHABSOCIA" at bounding box center [1212, 32] width 220 height 23
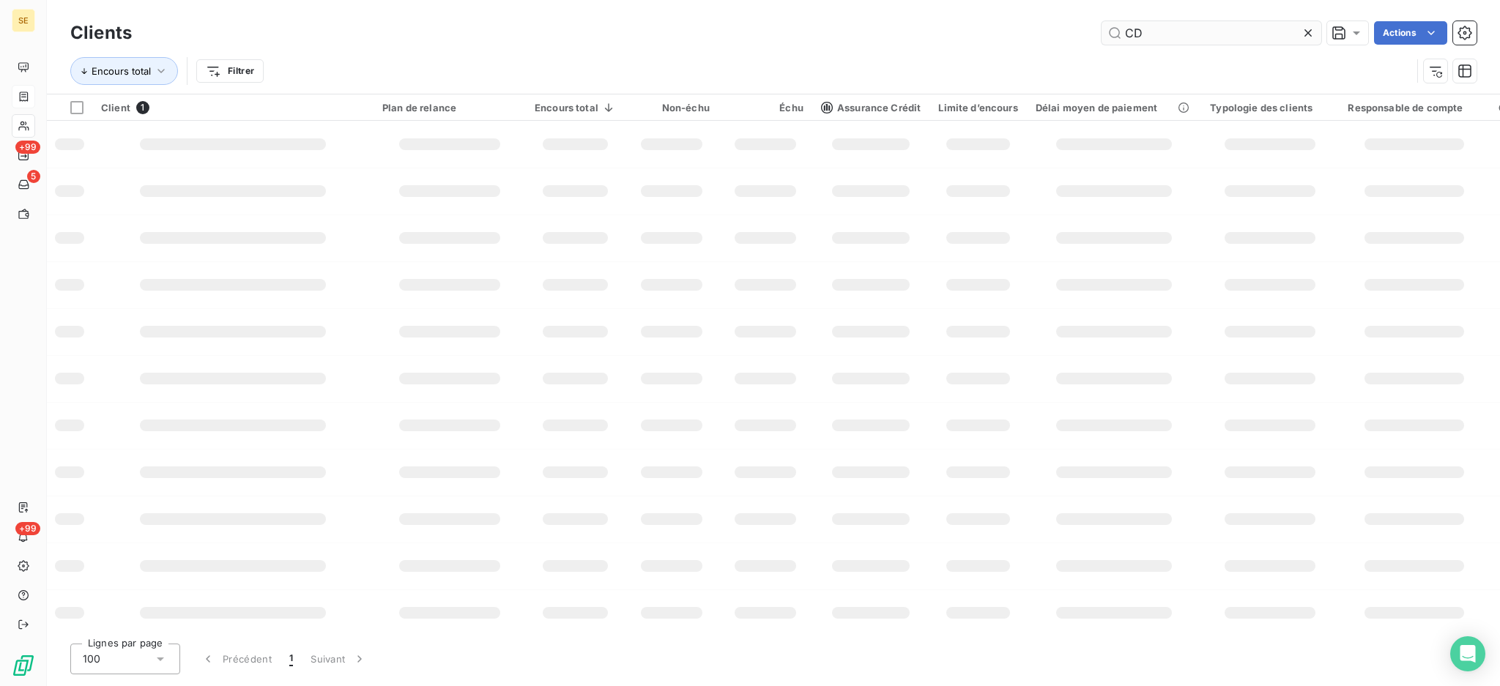
type input "C"
type input "A"
type input "M"
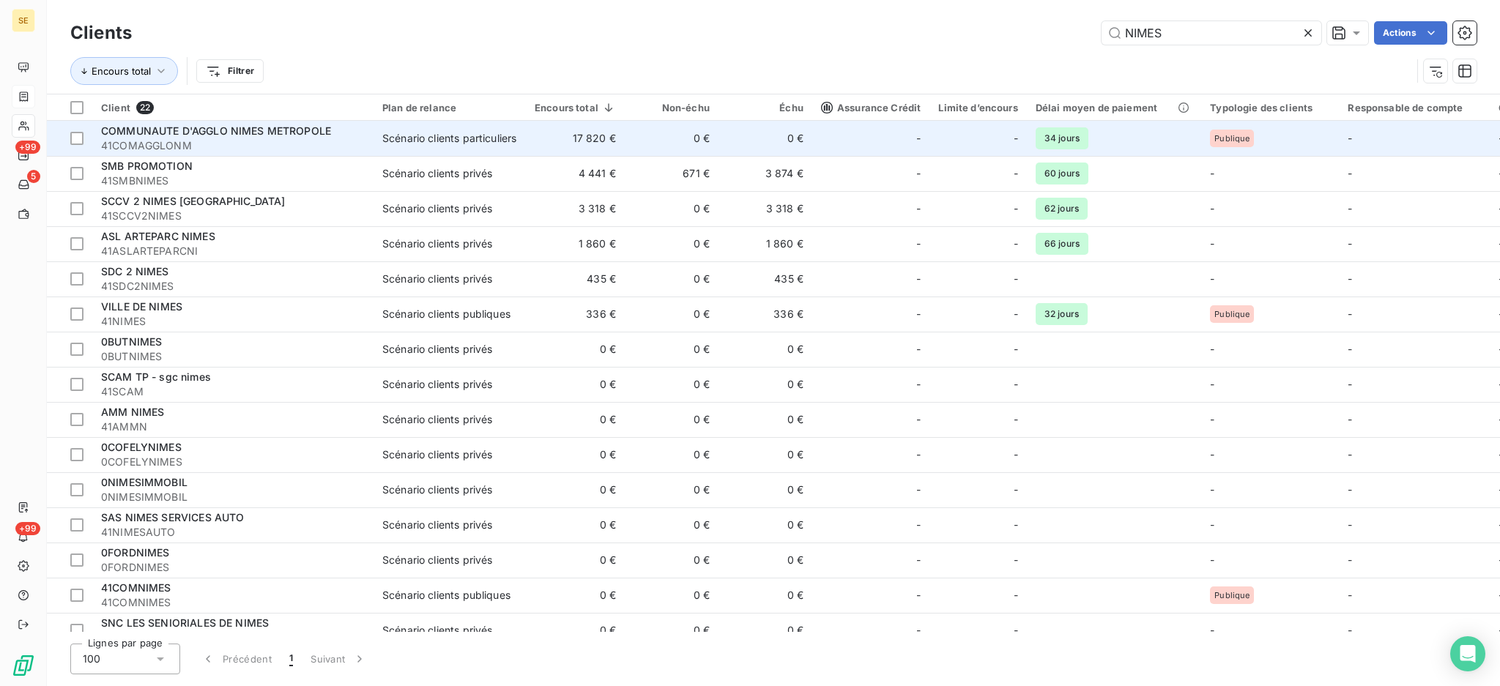
type input "NIMES"
click at [242, 127] on span "COMMUNAUTE D'AGGLO NIMES METROPOLE" at bounding box center [216, 131] width 230 height 12
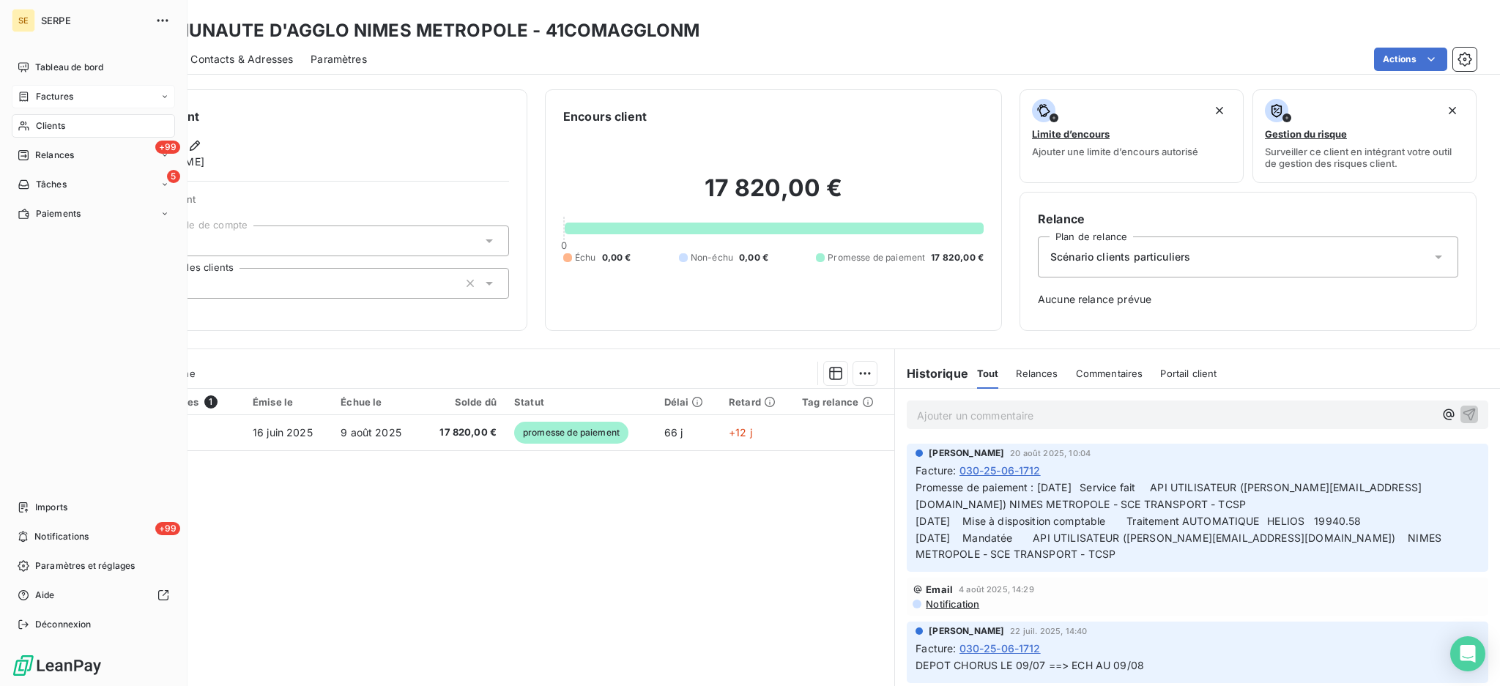
click at [67, 97] on span "Factures" at bounding box center [54, 96] width 37 height 13
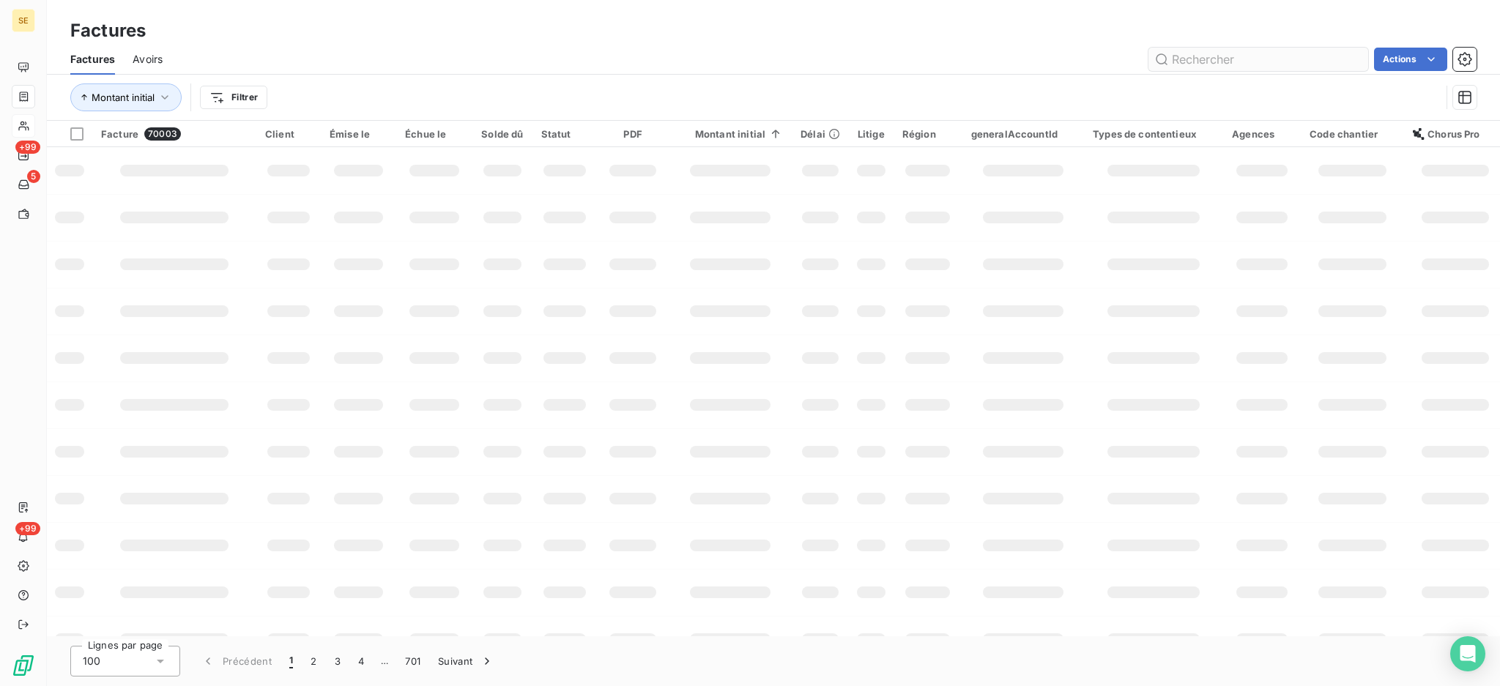
click at [1248, 64] on input "text" at bounding box center [1259, 59] width 220 height 23
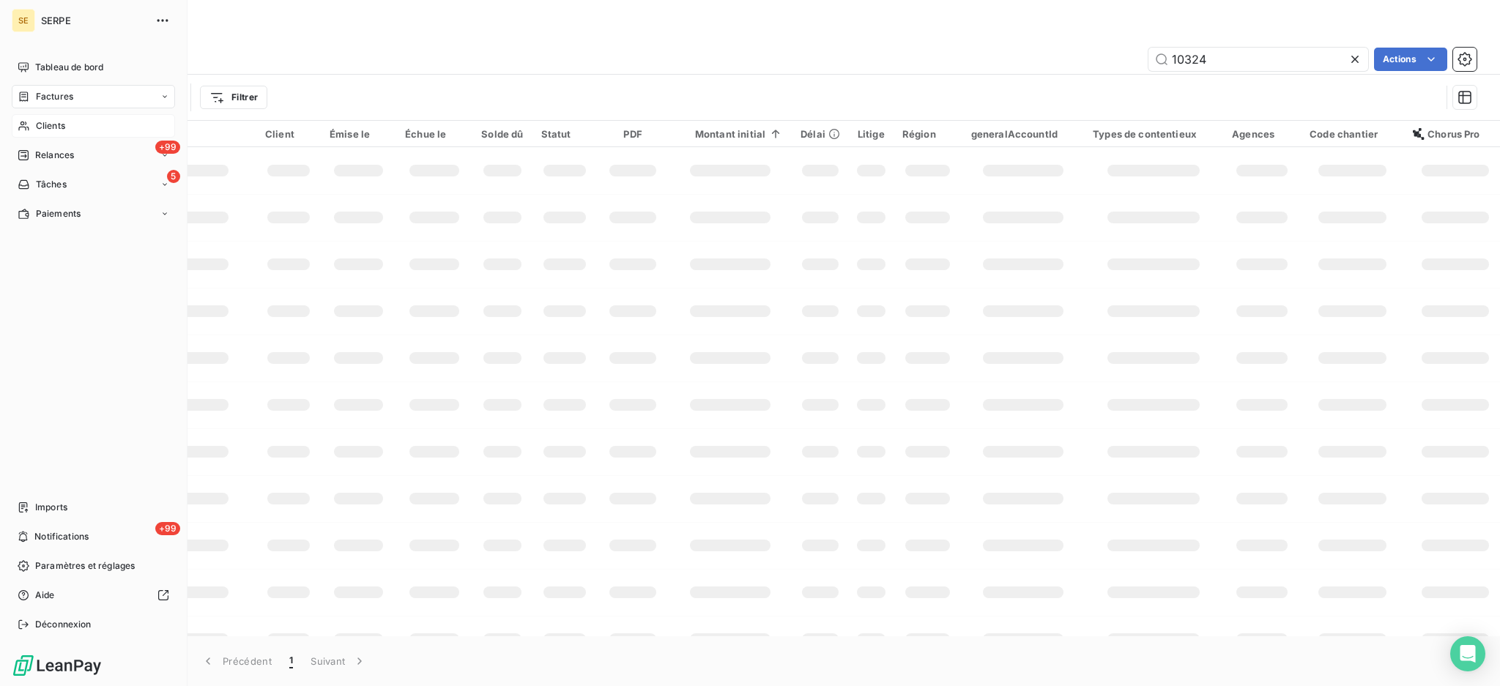
click at [67, 92] on span "Factures" at bounding box center [54, 96] width 37 height 13
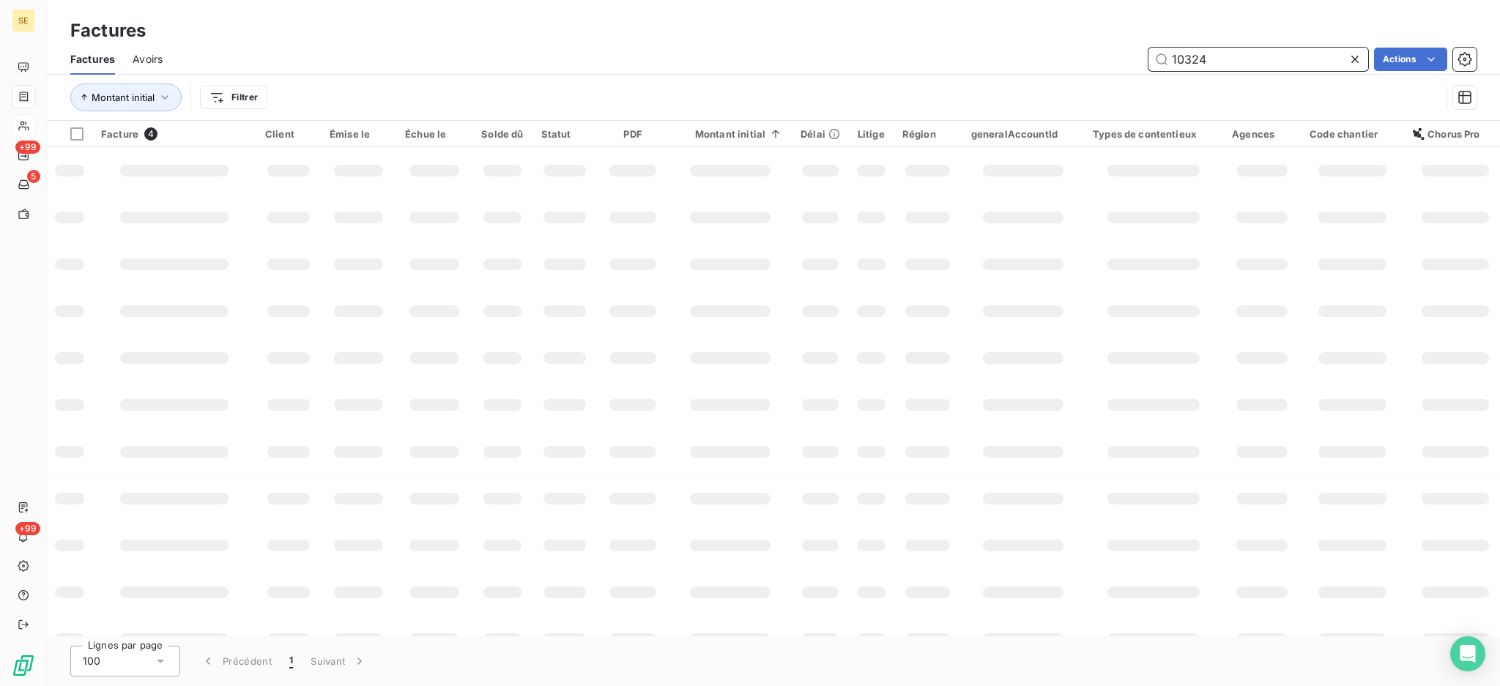
click at [1240, 60] on input "10324" at bounding box center [1259, 59] width 220 height 23
drag, startPoint x: 1240, startPoint y: 60, endPoint x: 1140, endPoint y: 64, distance: 99.7
click at [1140, 64] on div "10324 Actions" at bounding box center [828, 59] width 1297 height 23
paste input "3B-25-07-0733"
type input "13B-25-07-0733"
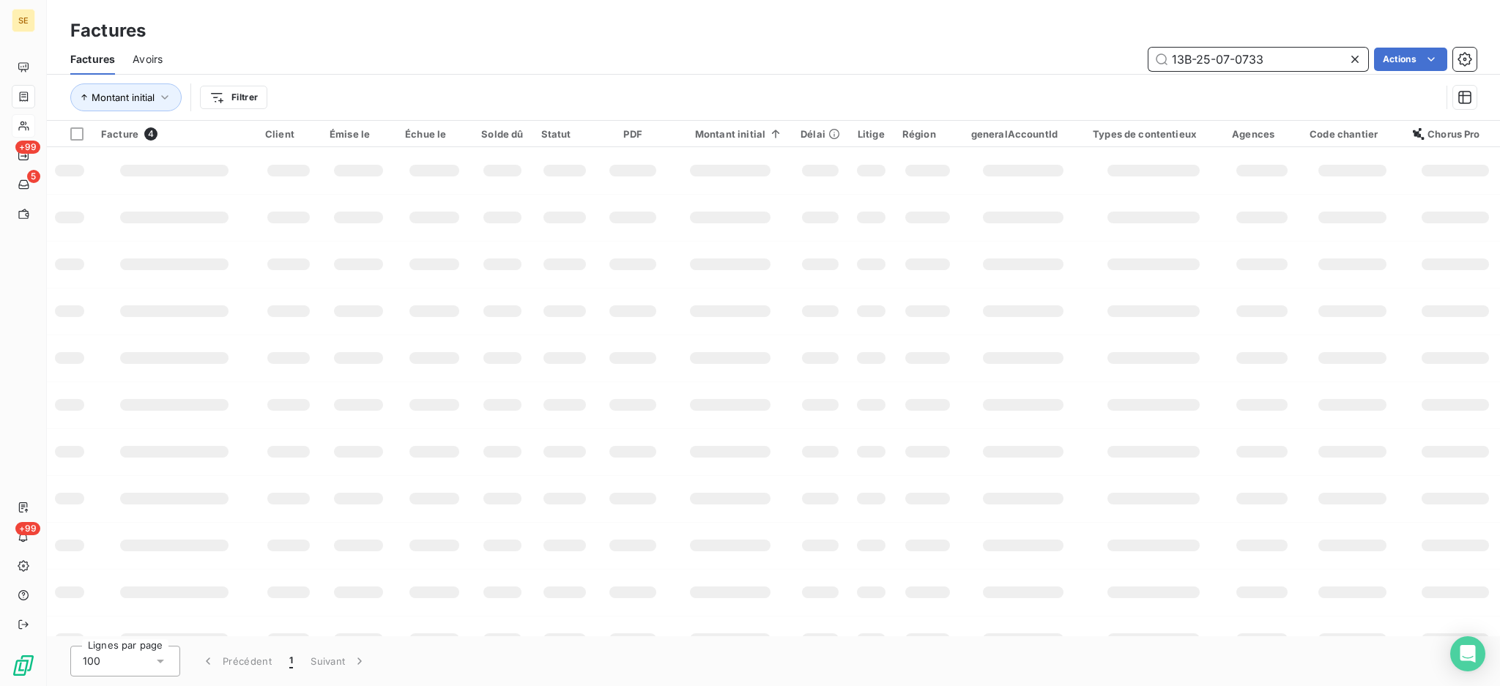
click at [1270, 57] on input "13B-25-07-0733" at bounding box center [1259, 59] width 220 height 23
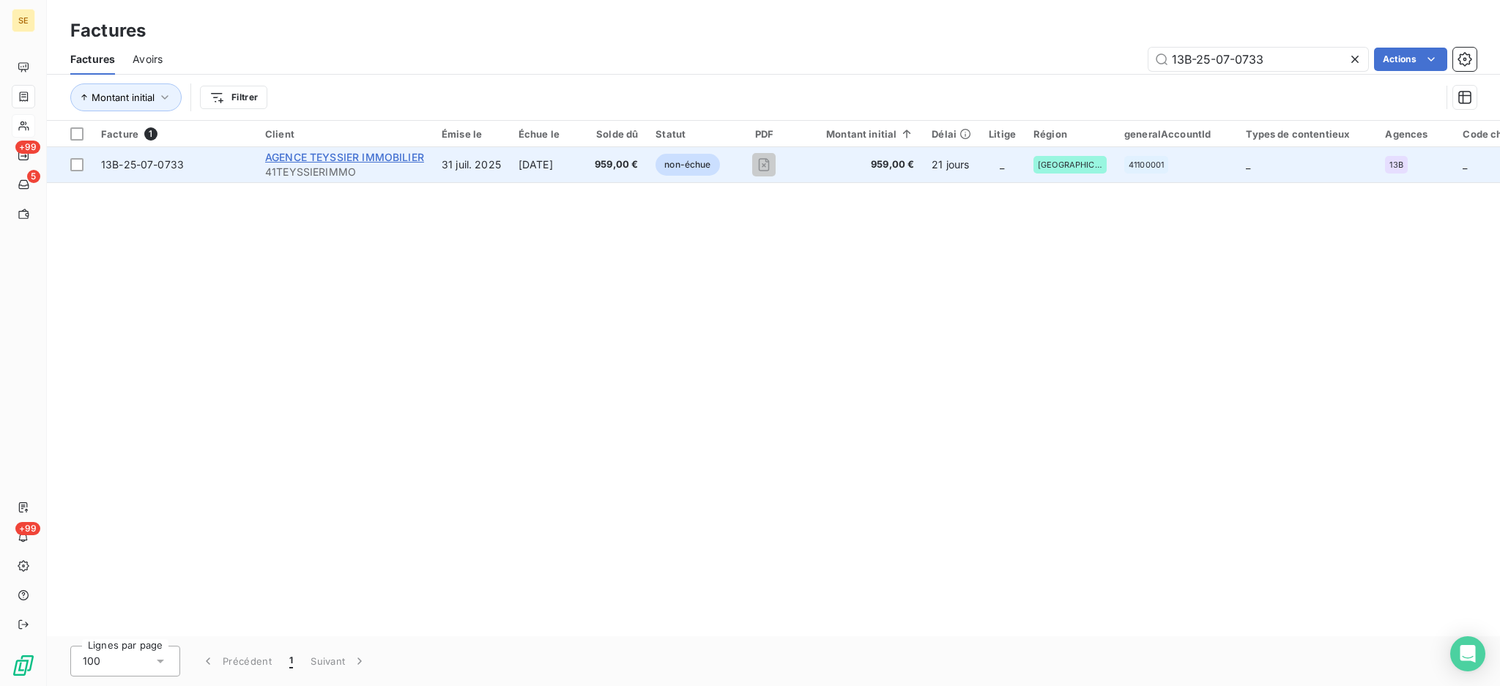
click at [325, 160] on span "AGENCE TEYSSIER IMMOBILIER" at bounding box center [344, 157] width 159 height 12
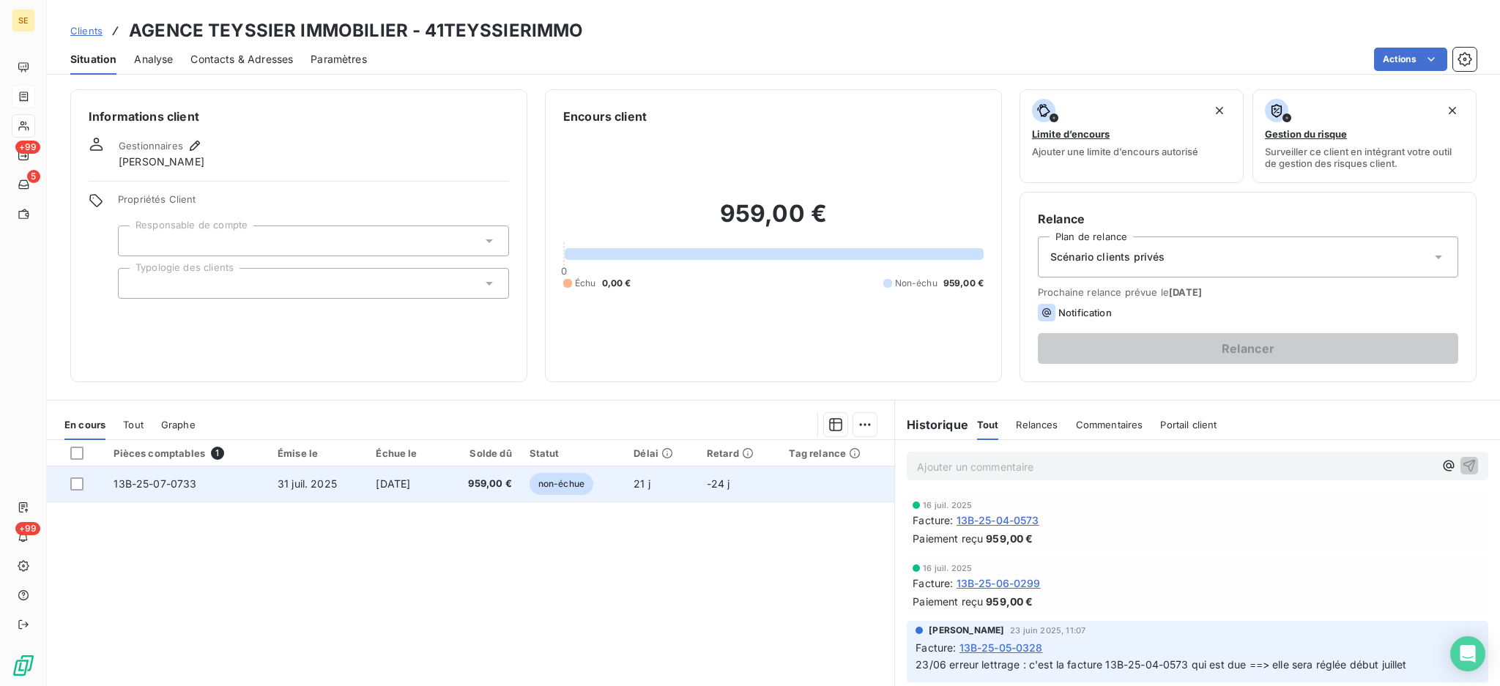
click at [410, 484] on span "[DATE]" at bounding box center [393, 484] width 34 height 12
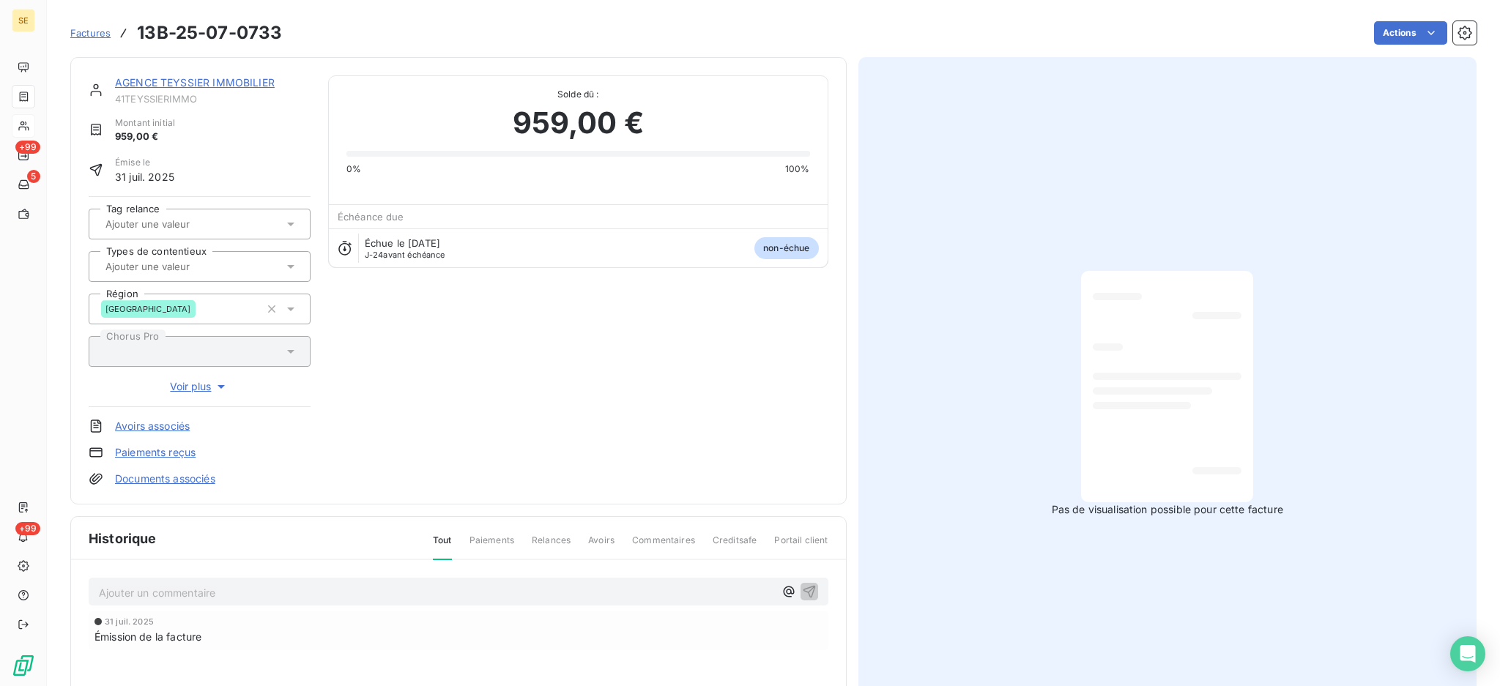
click at [445, 592] on p "Ajouter un commentaire ﻿" at bounding box center [436, 593] width 675 height 18
click at [1393, 24] on html "SE +99 5 +99 Factures 13B-25-07-0733 Actions AGENCE TEYSSIER IMMOBILIER 41TEYSS…" at bounding box center [750, 343] width 1500 height 686
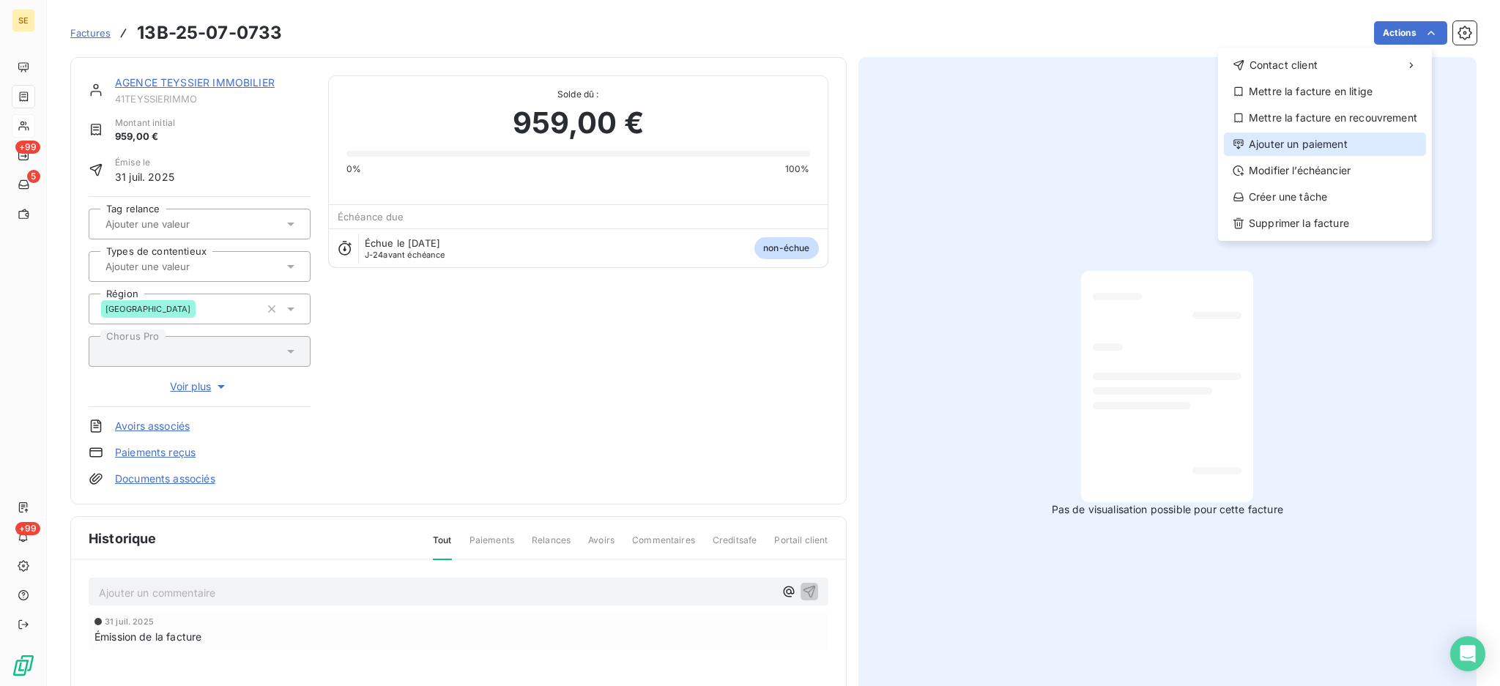
click at [1361, 141] on div "Ajouter un paiement" at bounding box center [1325, 144] width 202 height 23
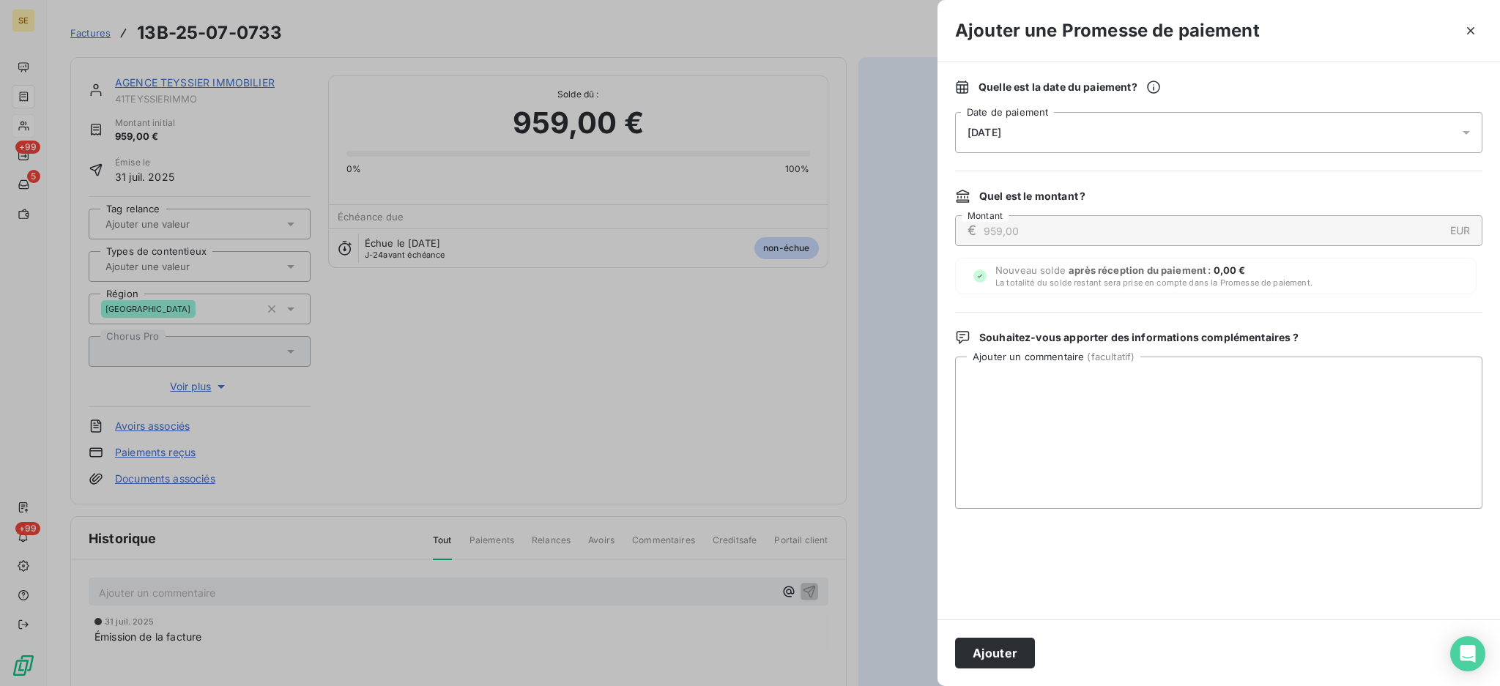
click at [1463, 128] on icon at bounding box center [1466, 132] width 15 height 15
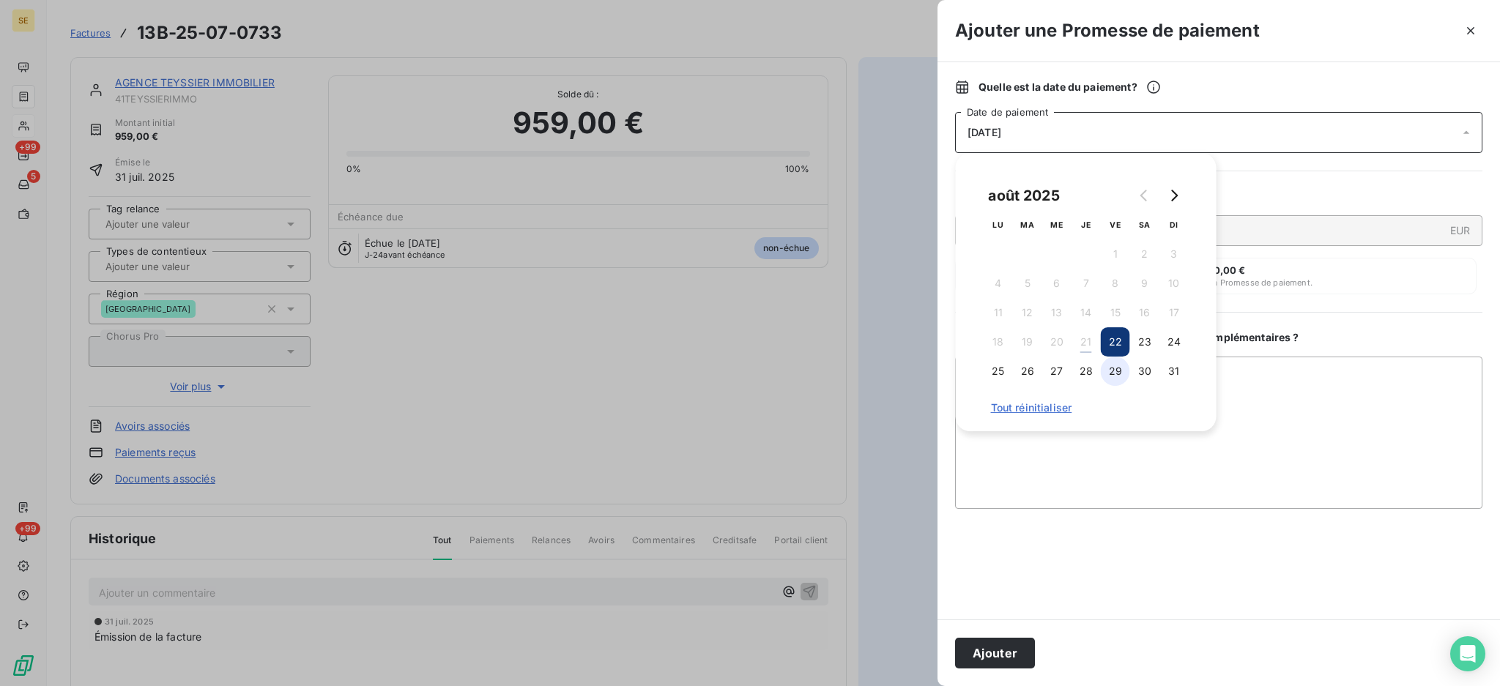
click at [1114, 375] on button "29" at bounding box center [1115, 371] width 29 height 29
click at [1289, 388] on textarea "Ajouter un commentaire ( facultatif )" at bounding box center [1218, 433] width 527 height 152
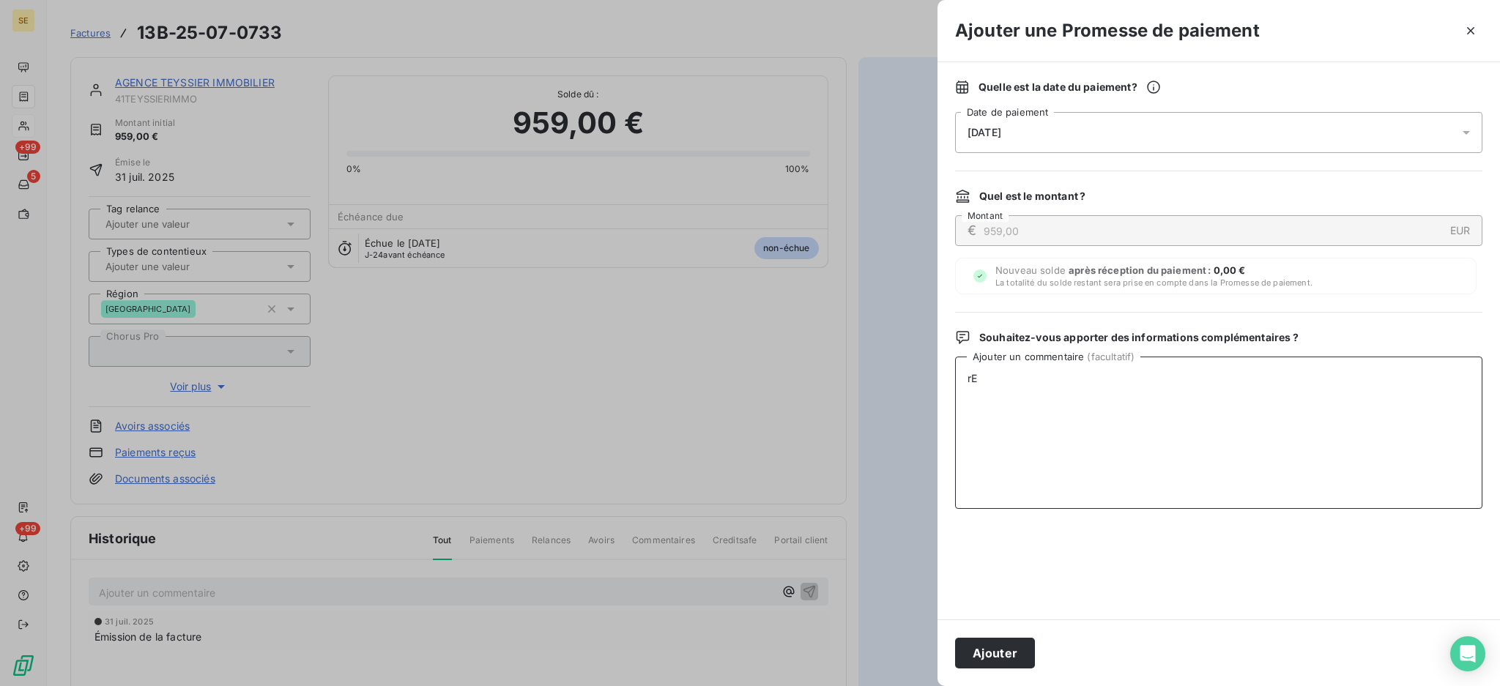
type textarea "r"
type textarea "R"
type textarea "c"
type textarea "CHQ sur remise du 21/08 n°480"
click at [997, 661] on button "Ajouter" at bounding box center [995, 653] width 80 height 31
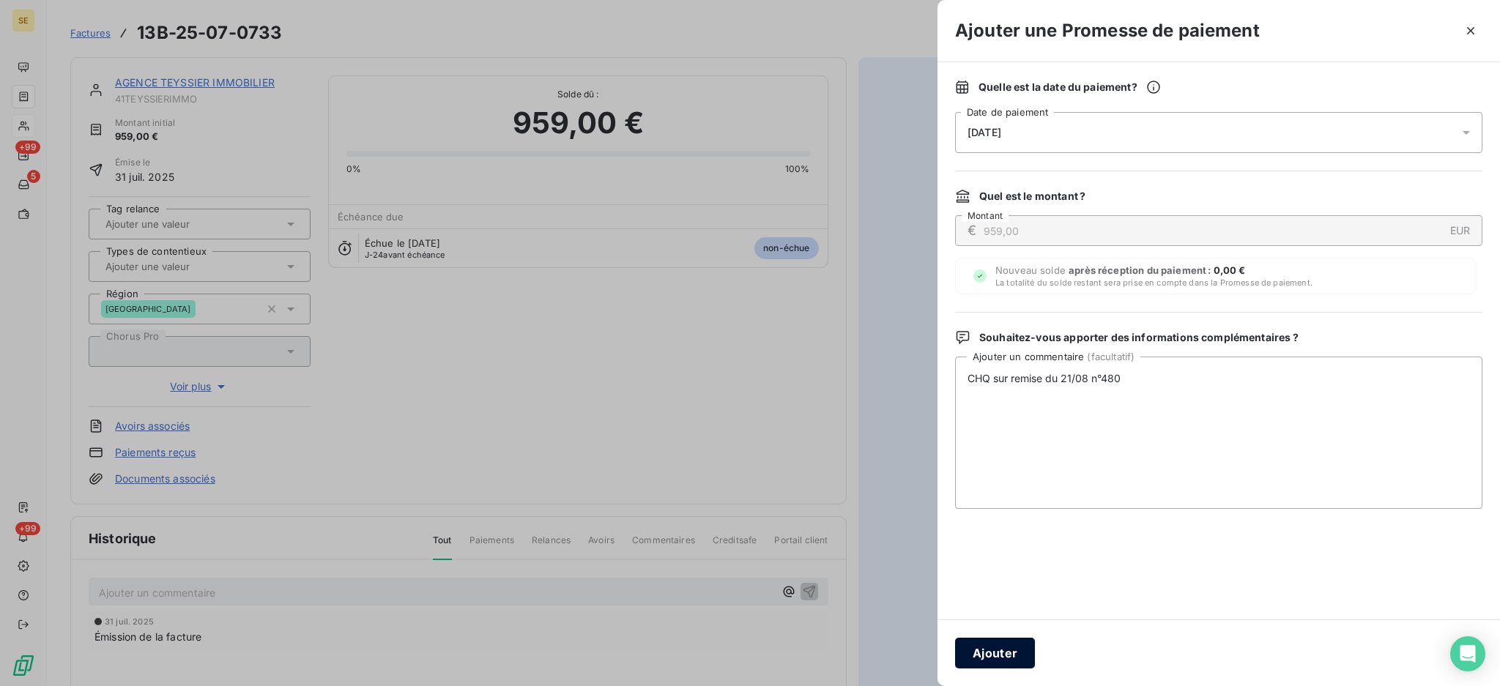
click at [997, 661] on div "Ajouter une Promesse de paiement Quelle est la date du paiement ? [DATE] Date d…" at bounding box center [1219, 343] width 563 height 686
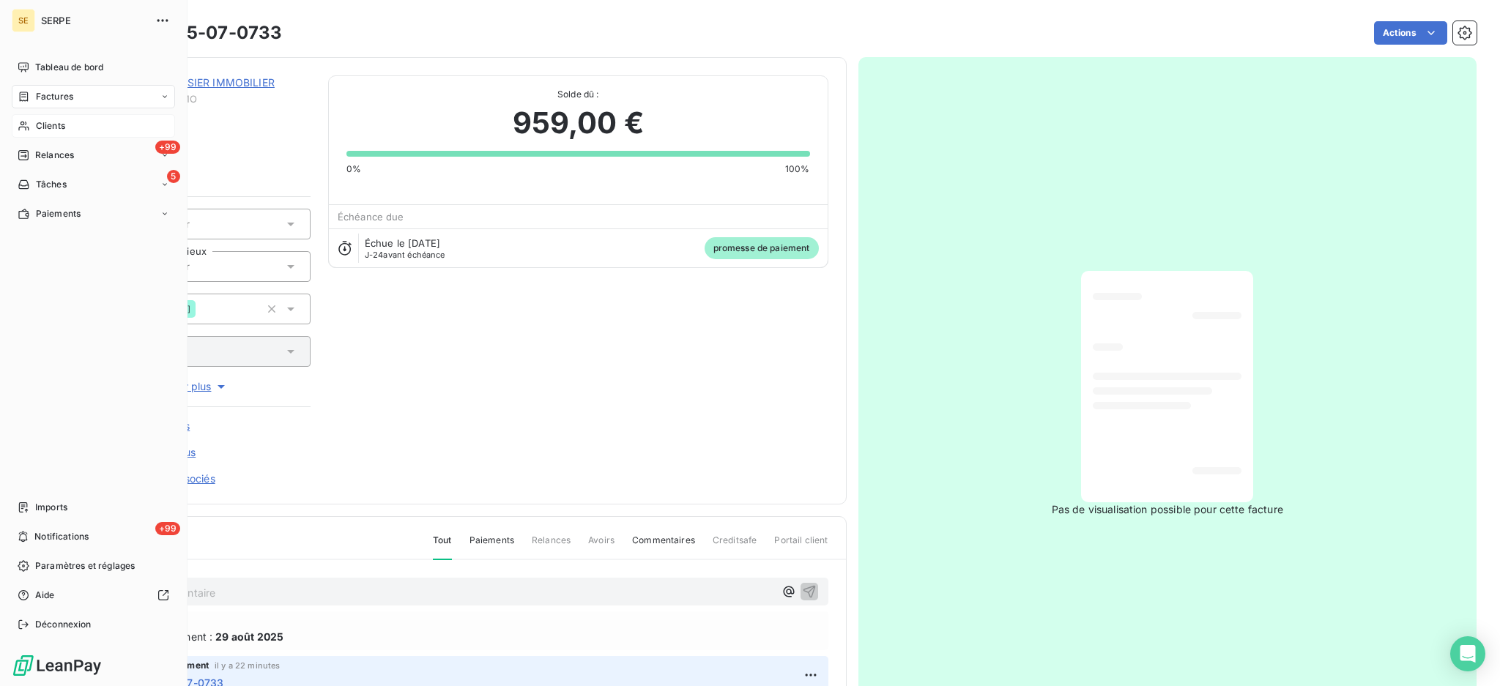
click at [53, 98] on span "Factures" at bounding box center [54, 96] width 37 height 13
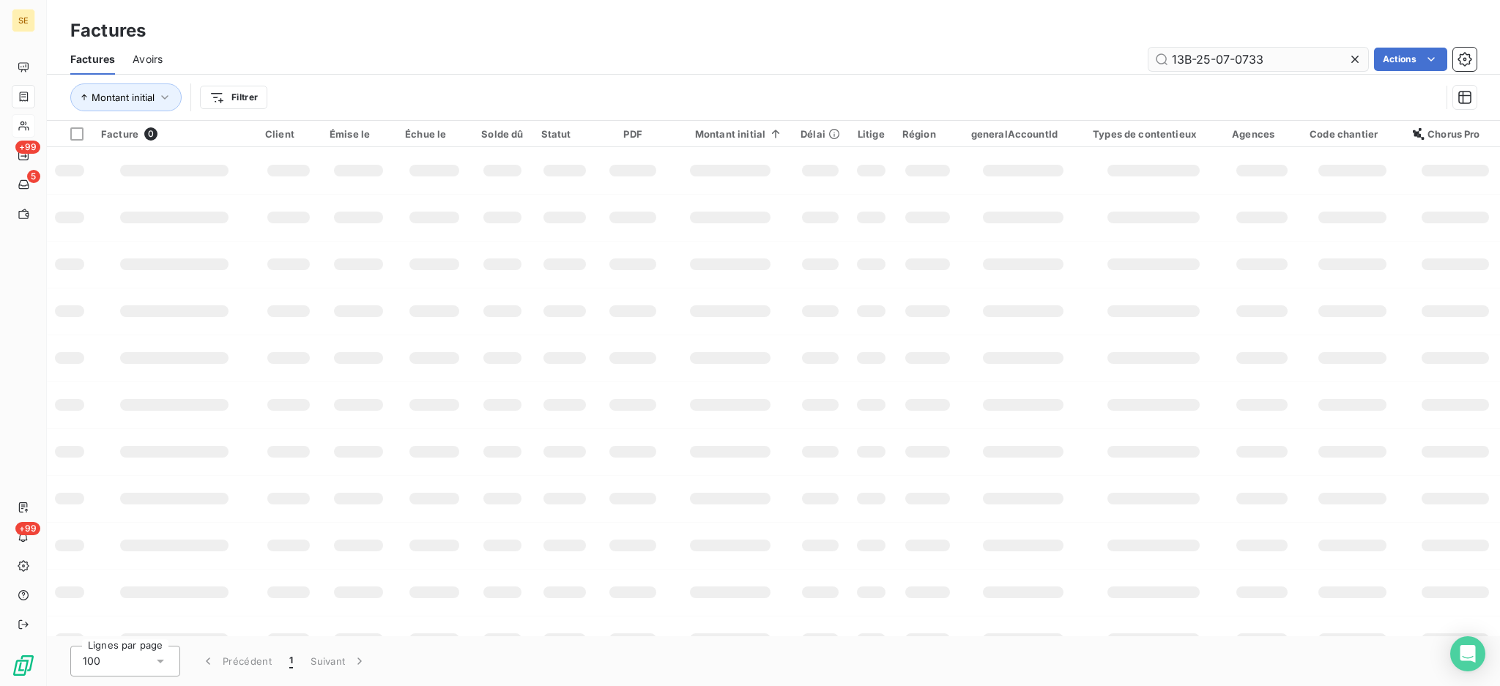
click at [1269, 58] on input "13B-25-07-0733" at bounding box center [1259, 59] width 220 height 23
drag, startPoint x: 1278, startPoint y: 56, endPoint x: 1118, endPoint y: 44, distance: 160.9
click at [1118, 44] on div "Factures Avoirs 13B-25-07-0733 Actions" at bounding box center [773, 59] width 1453 height 31
type input "727"
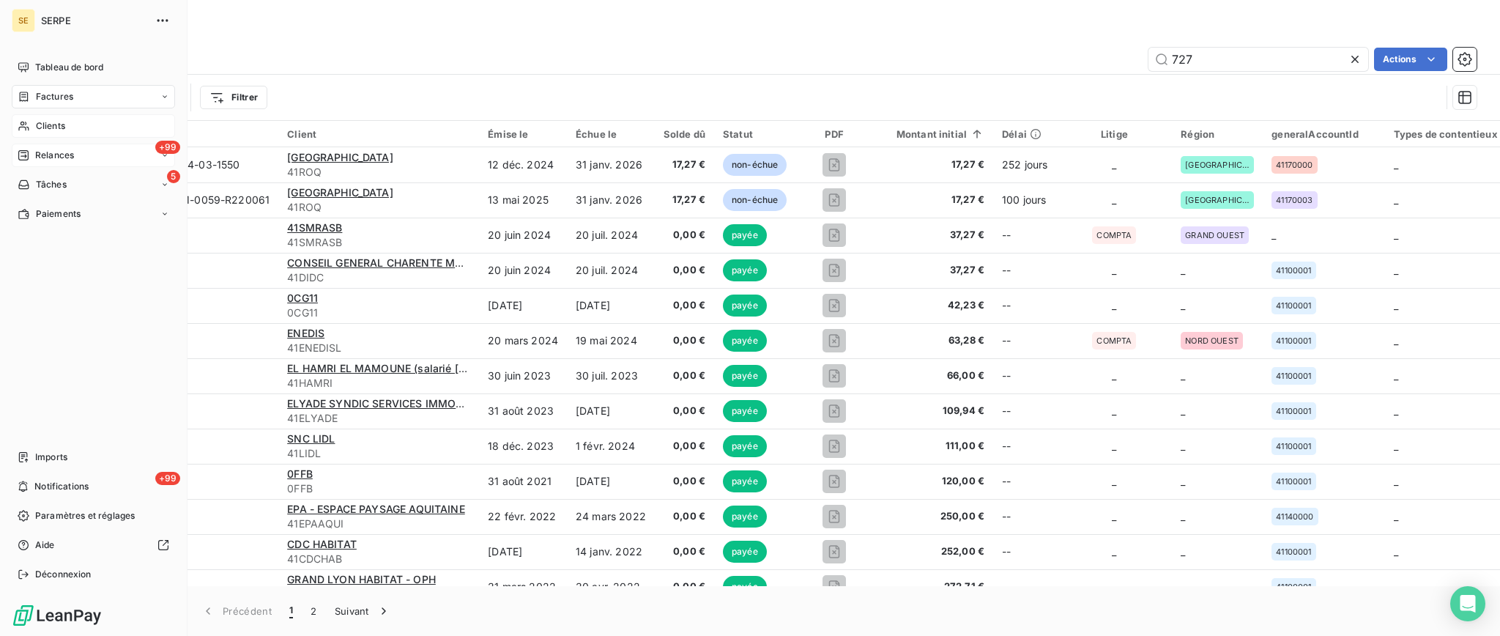
click at [42, 157] on span "Relances" at bounding box center [54, 155] width 39 height 13
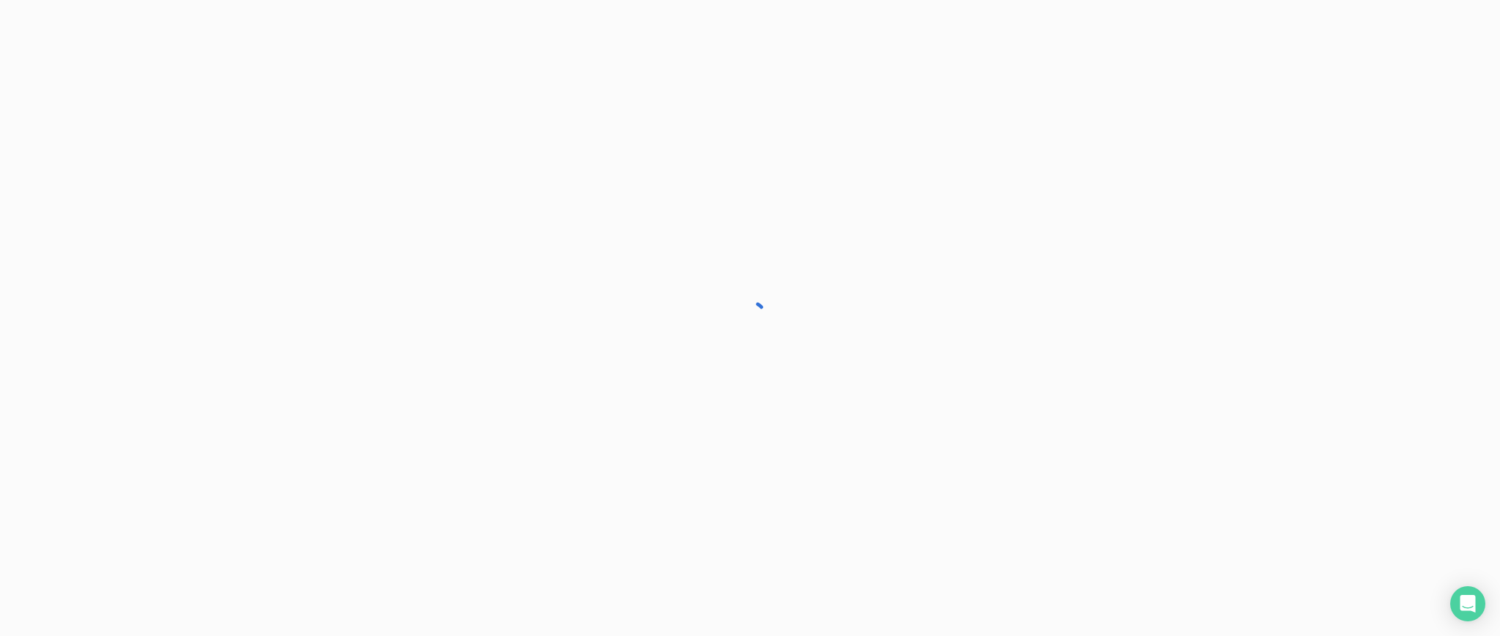
click at [42, 157] on div at bounding box center [750, 318] width 1500 height 636
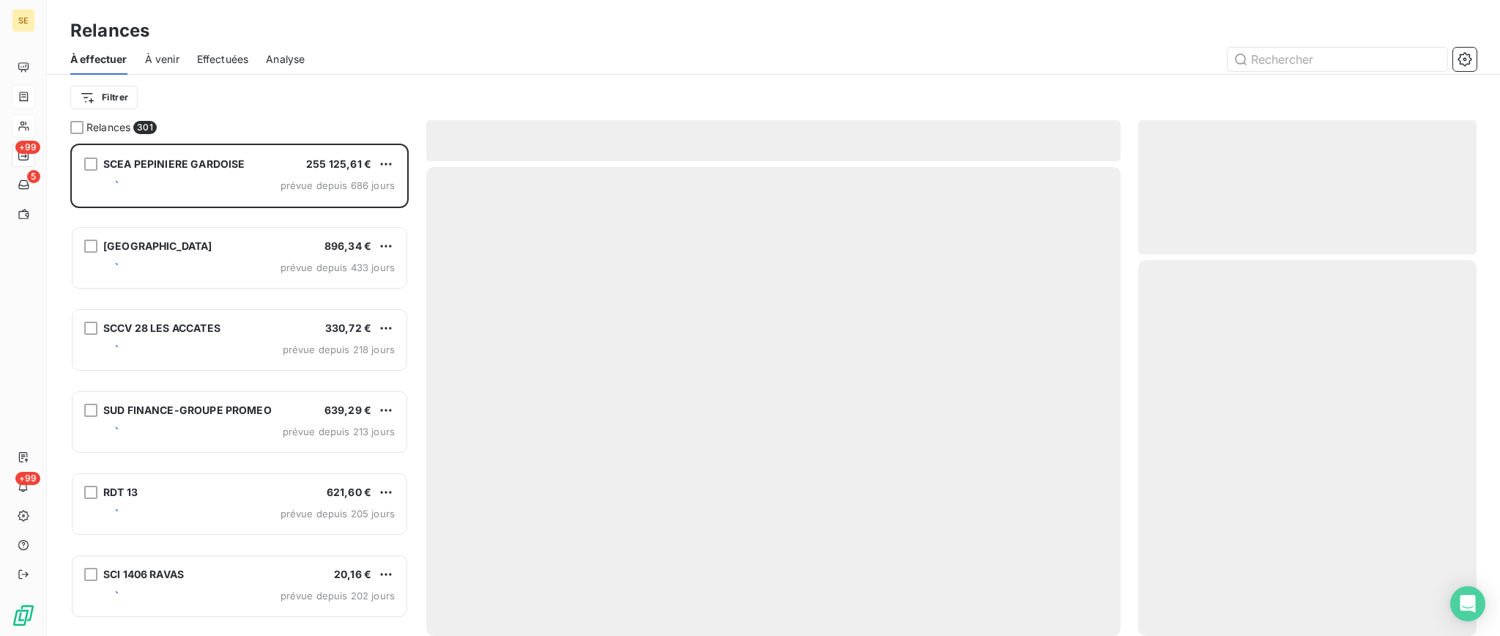
scroll to position [478, 323]
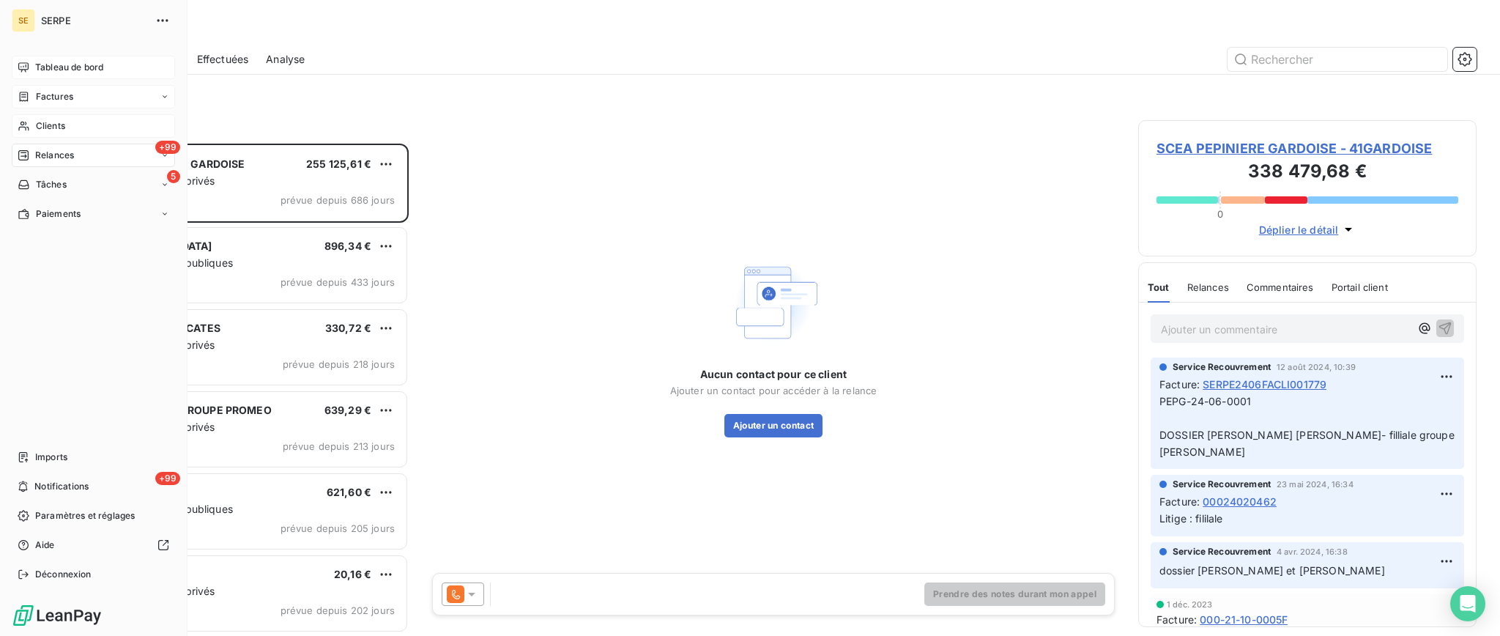
click at [59, 67] on span "Tableau de bord" at bounding box center [69, 67] width 68 height 13
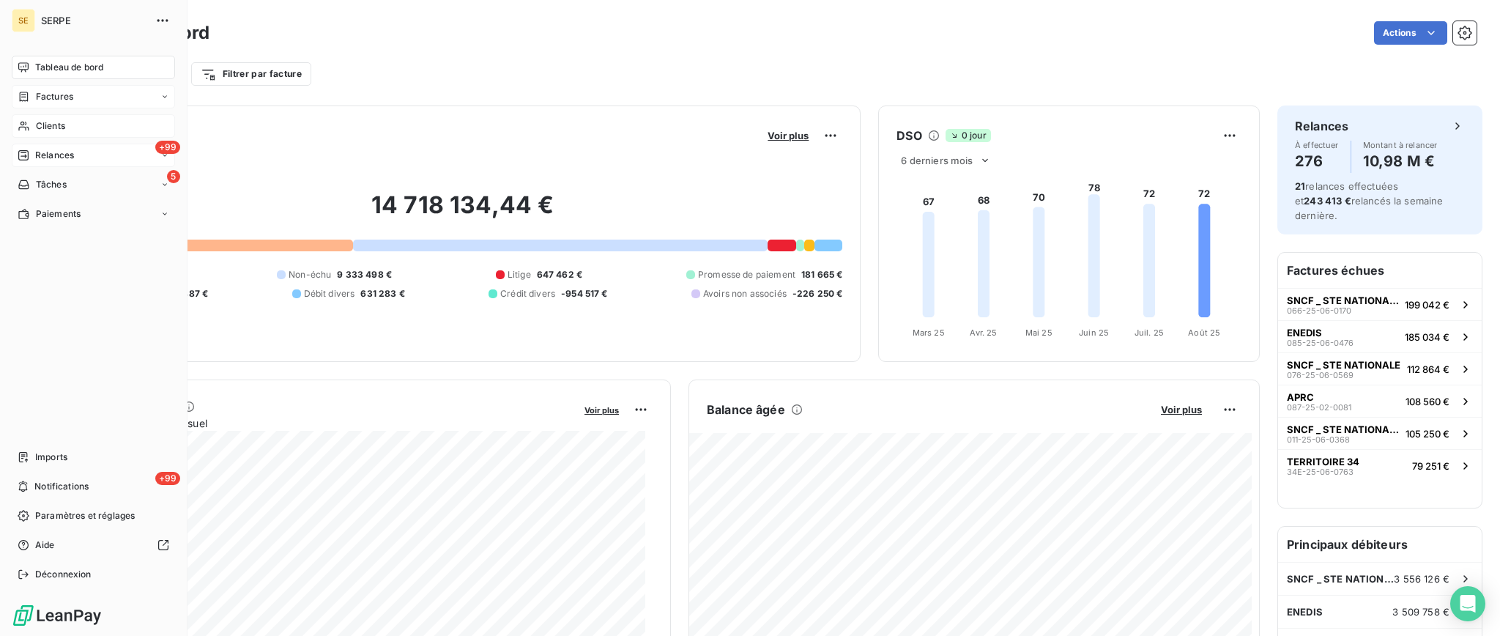
click at [51, 158] on span "Relances" at bounding box center [54, 155] width 39 height 13
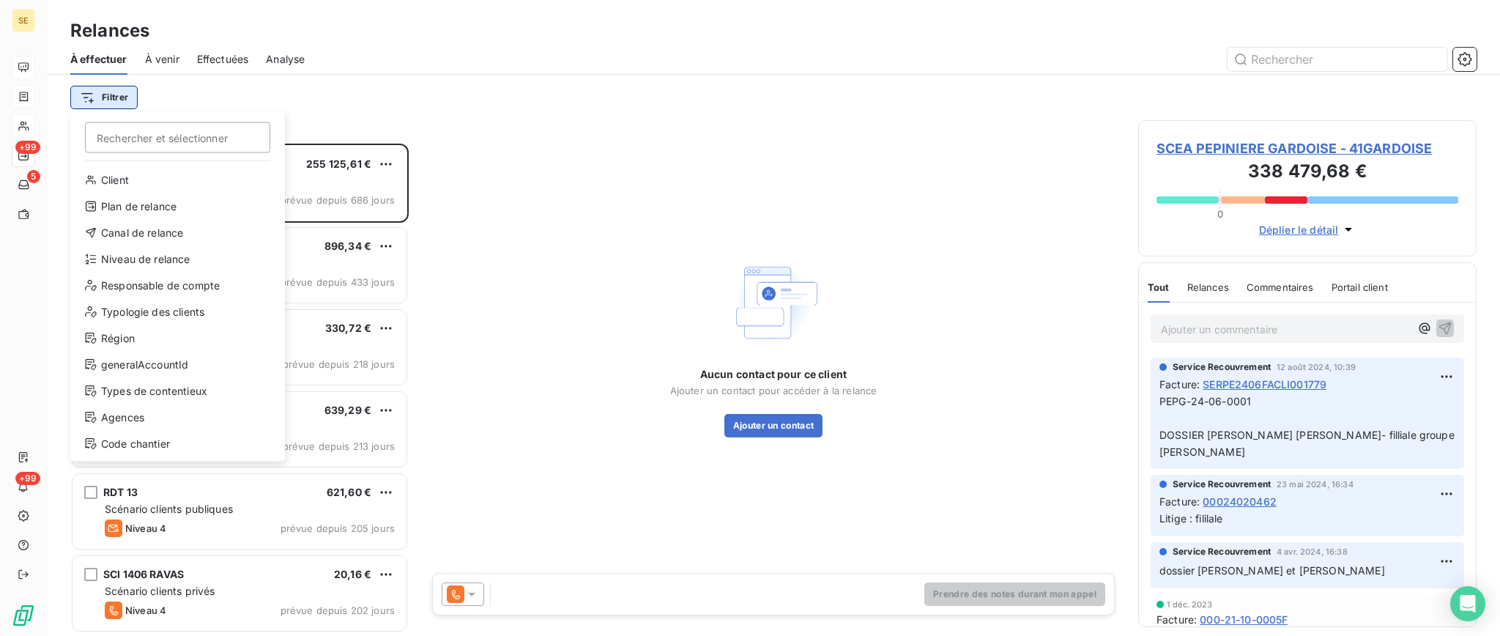
click at [117, 97] on html "SE +99 5 +99 Relances À effectuer À venir Effectuées Analyse Filtrer Rechercher…" at bounding box center [750, 318] width 1500 height 636
click at [171, 262] on div "Niveau de relance" at bounding box center [177, 259] width 203 height 23
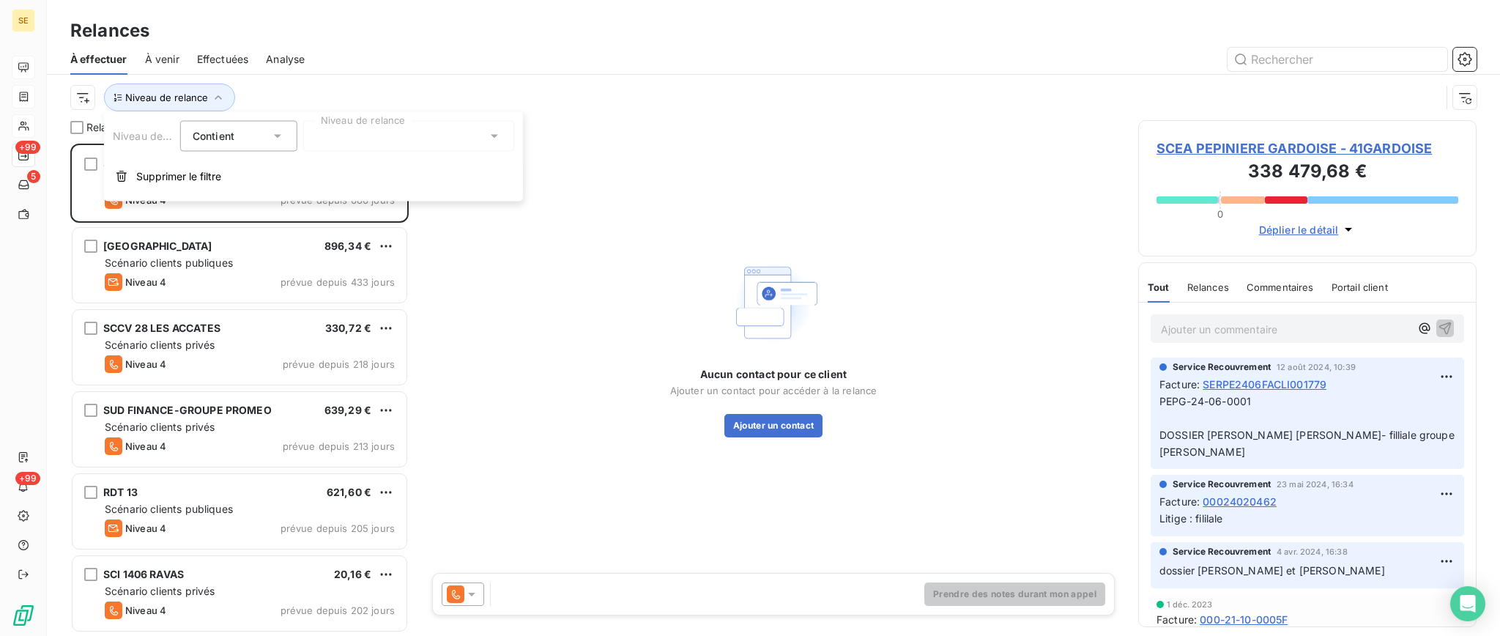
scroll to position [477, 323]
click at [499, 136] on icon at bounding box center [494, 136] width 15 height 15
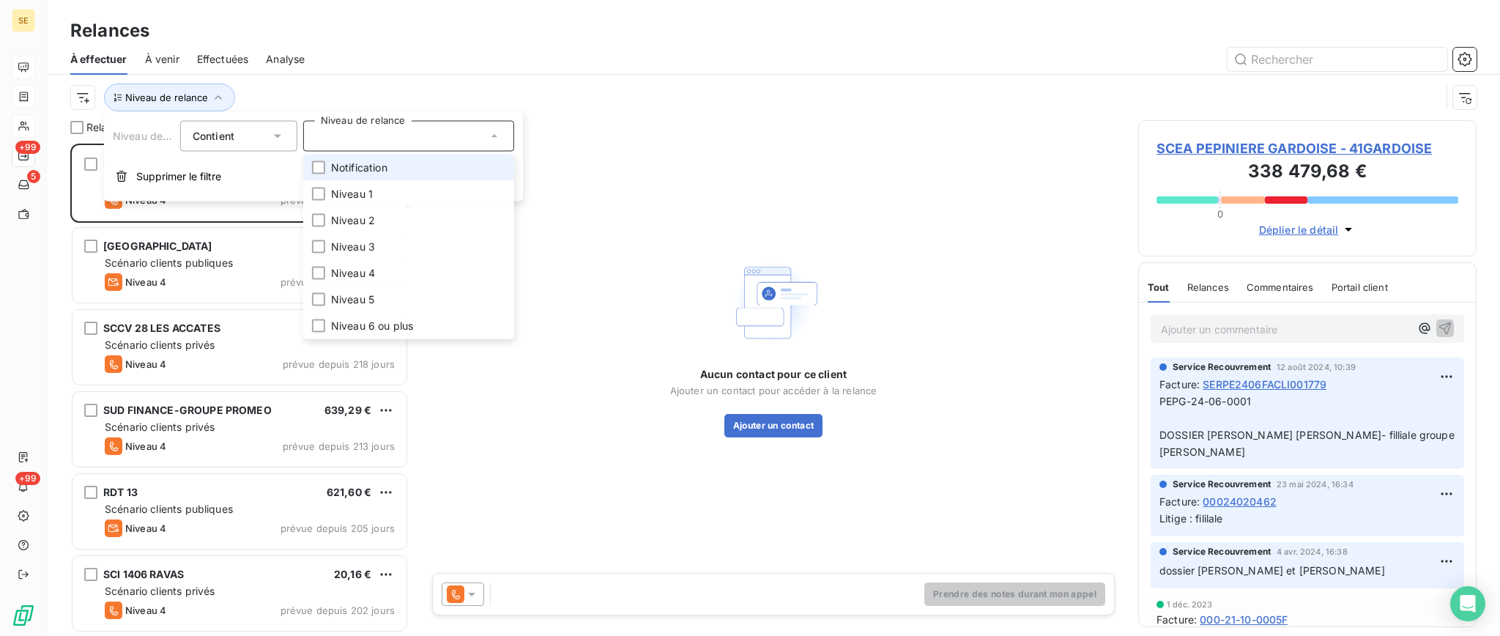
click at [360, 166] on span "Notification" at bounding box center [359, 167] width 56 height 15
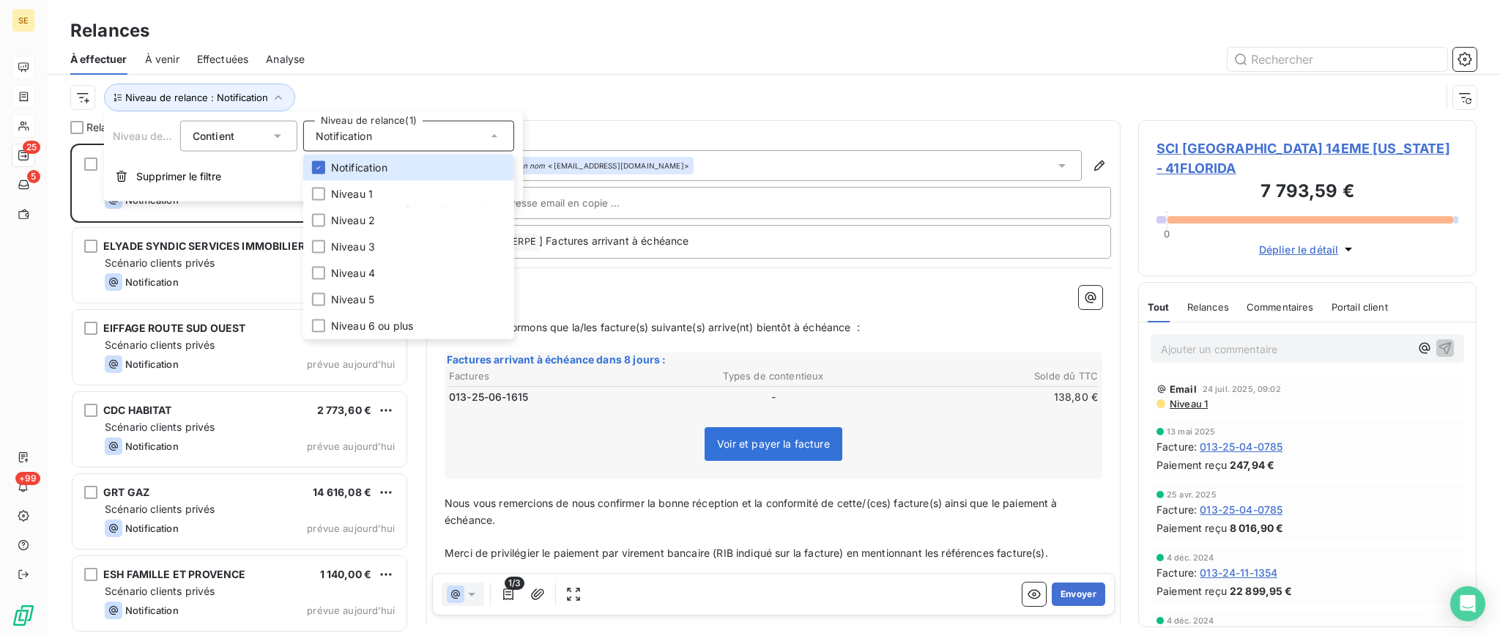
scroll to position [477, 323]
click at [434, 53] on div at bounding box center [899, 59] width 1155 height 23
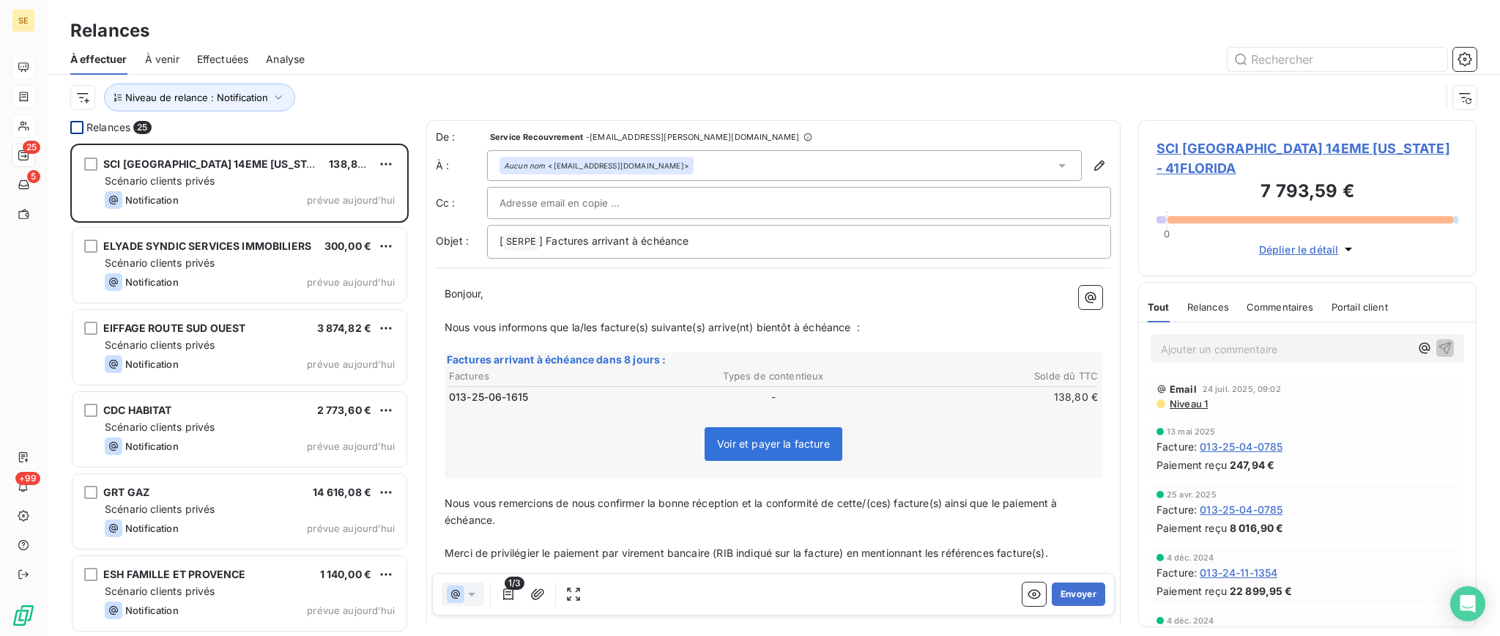
click at [75, 121] on div at bounding box center [76, 127] width 13 height 13
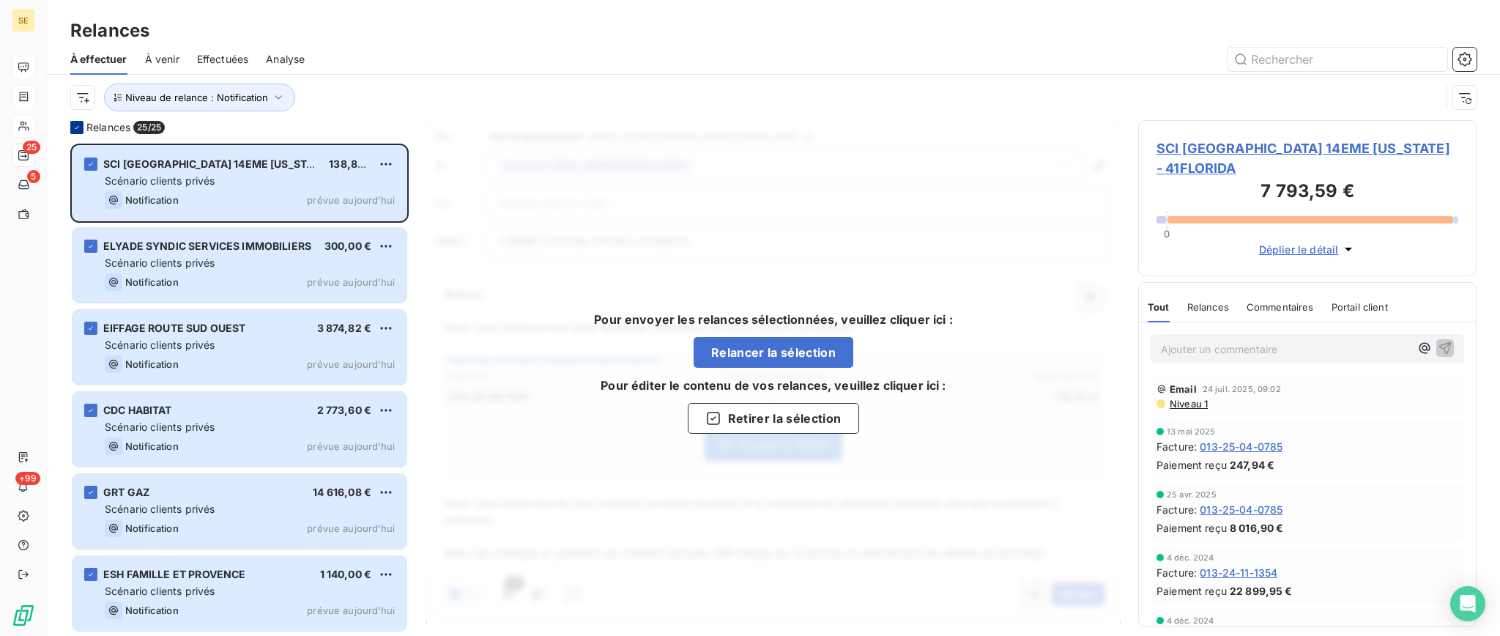
click at [75, 121] on div at bounding box center [76, 127] width 13 height 13
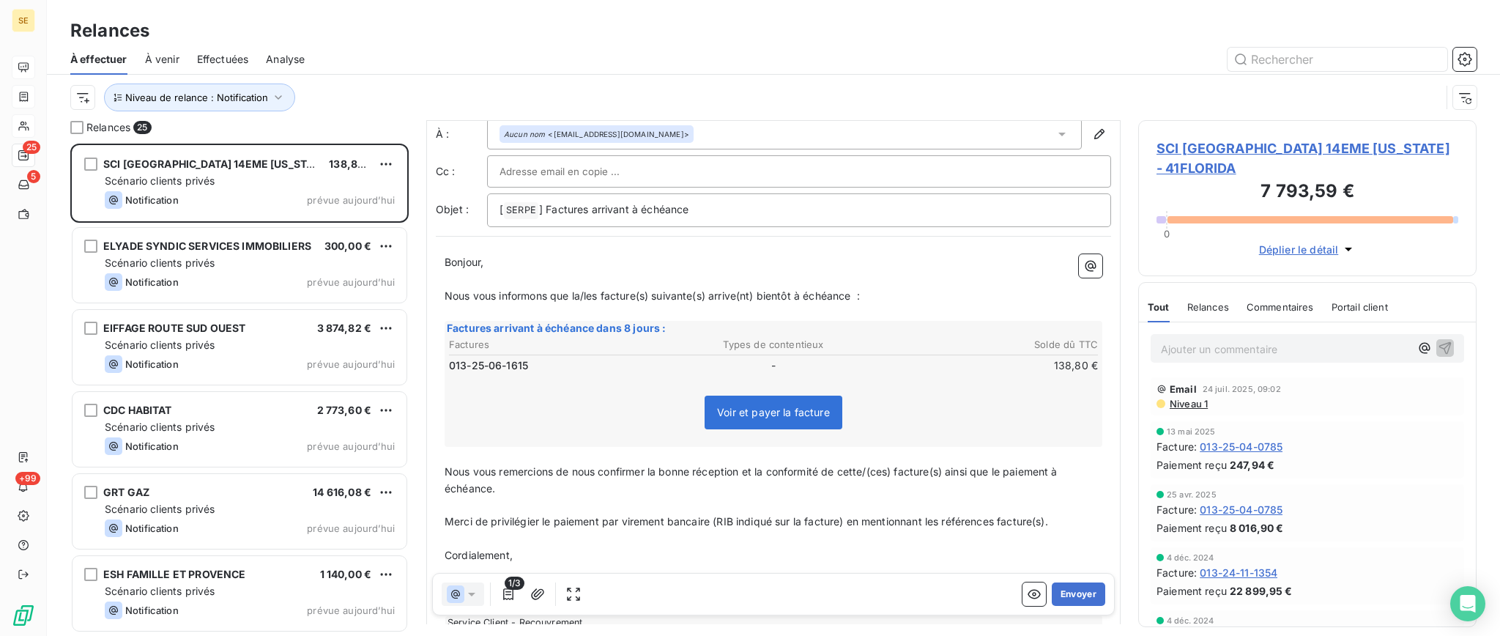
scroll to position [0, 0]
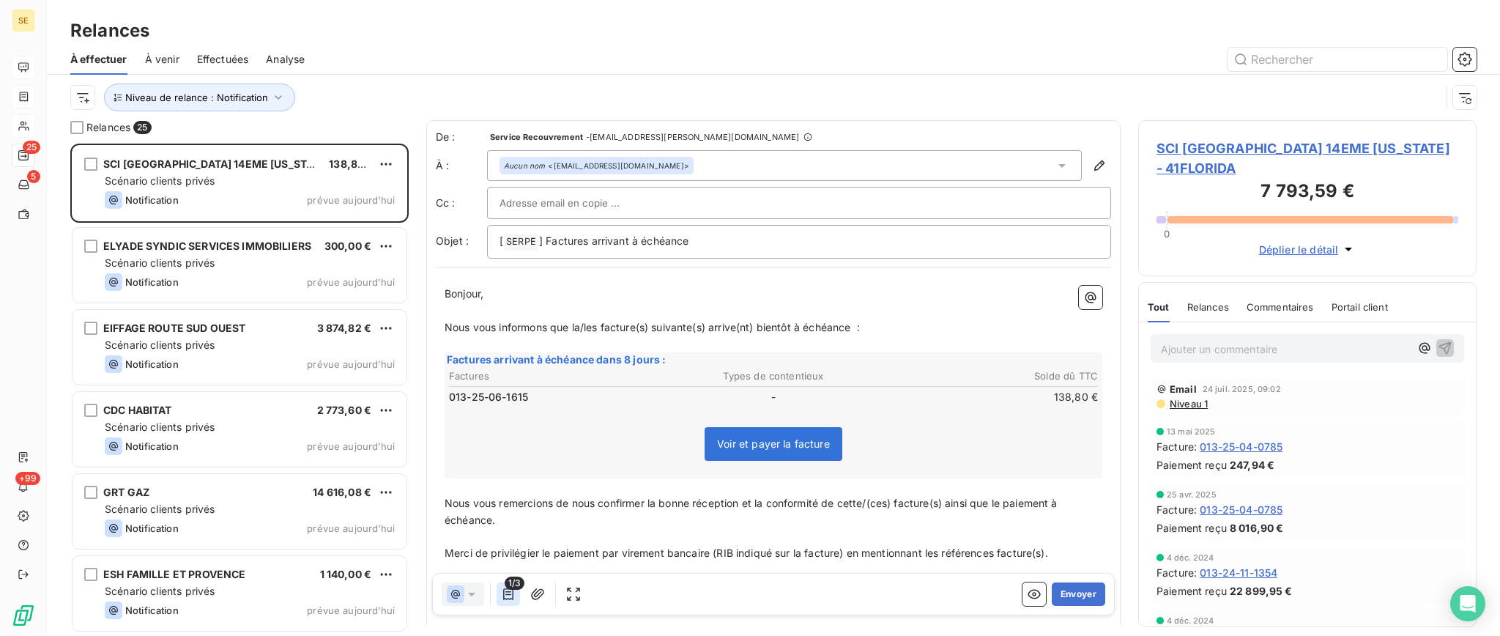
click at [505, 596] on icon "button" at bounding box center [508, 594] width 15 height 15
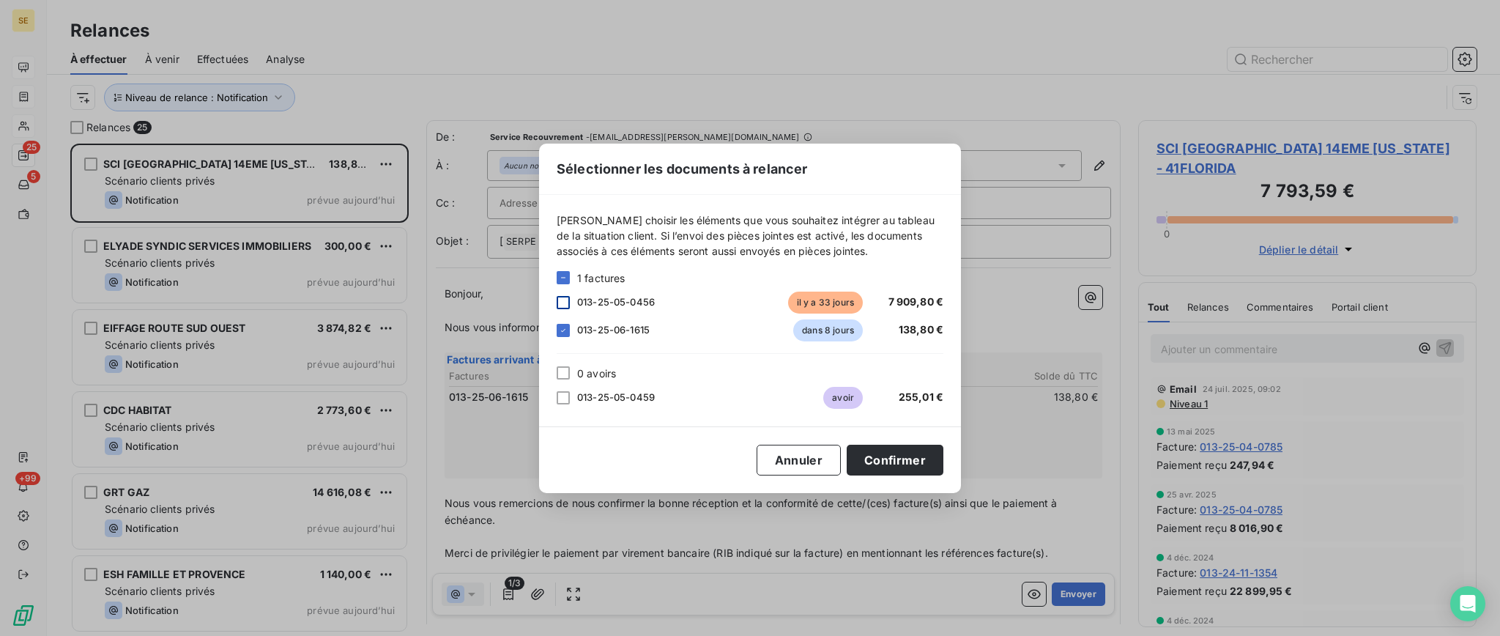
click at [564, 303] on div at bounding box center [563, 302] width 13 height 13
click at [560, 371] on div at bounding box center [563, 372] width 13 height 13
click at [913, 460] on button "Confirmer" at bounding box center [895, 460] width 97 height 31
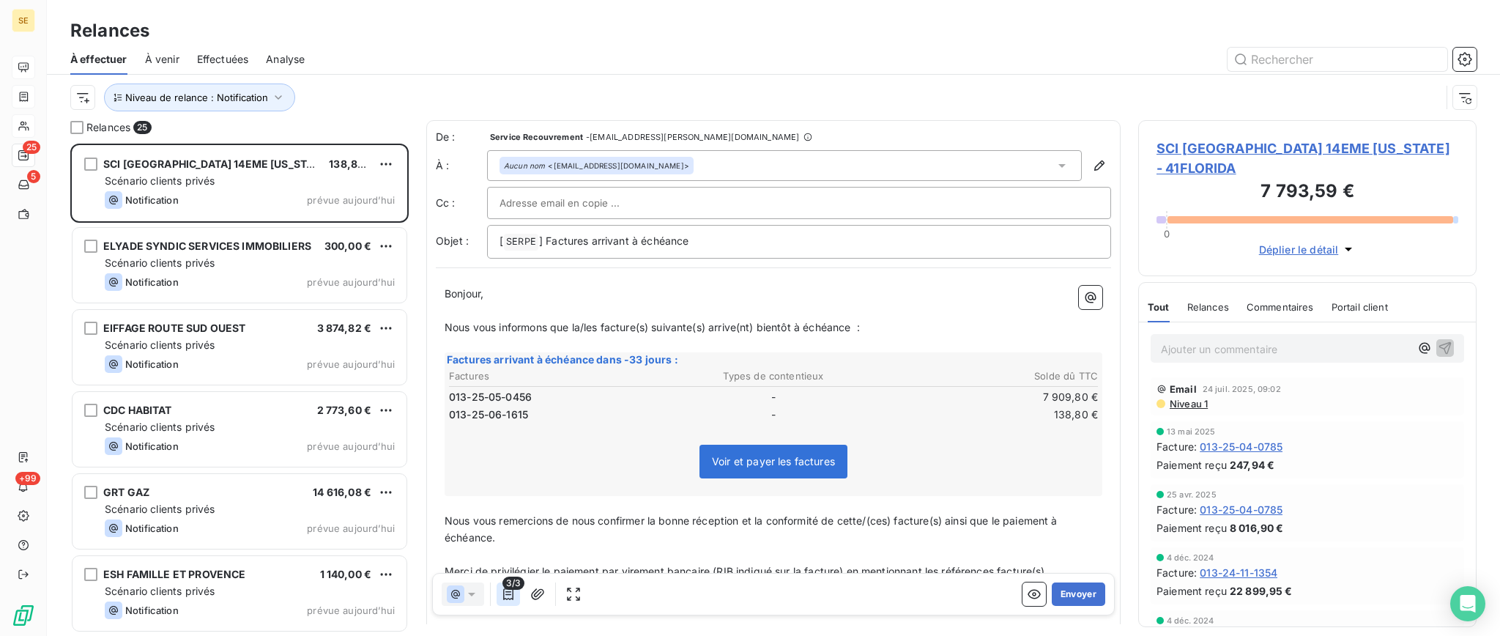
click at [508, 599] on icon "button" at bounding box center [508, 594] width 10 height 12
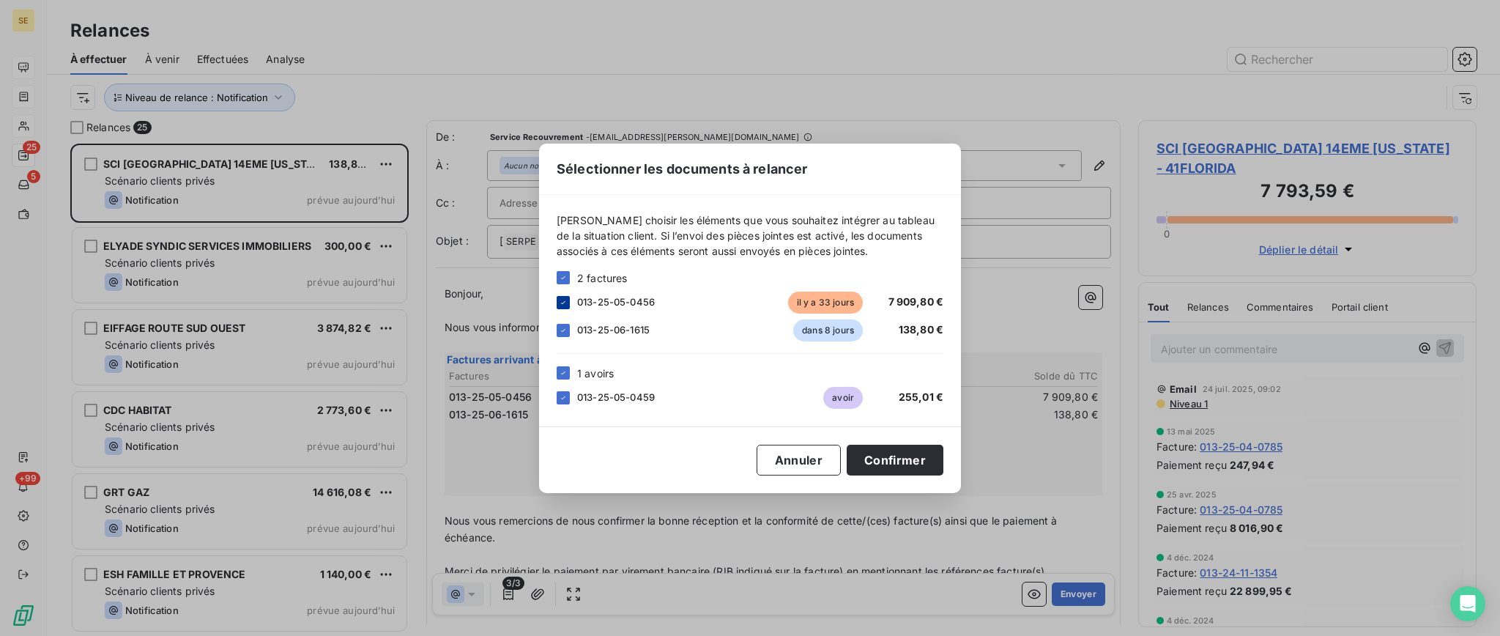
click at [564, 298] on icon at bounding box center [563, 302] width 9 height 9
click at [559, 372] on icon at bounding box center [563, 372] width 9 height 9
click at [906, 453] on button "Confirmer" at bounding box center [895, 460] width 97 height 31
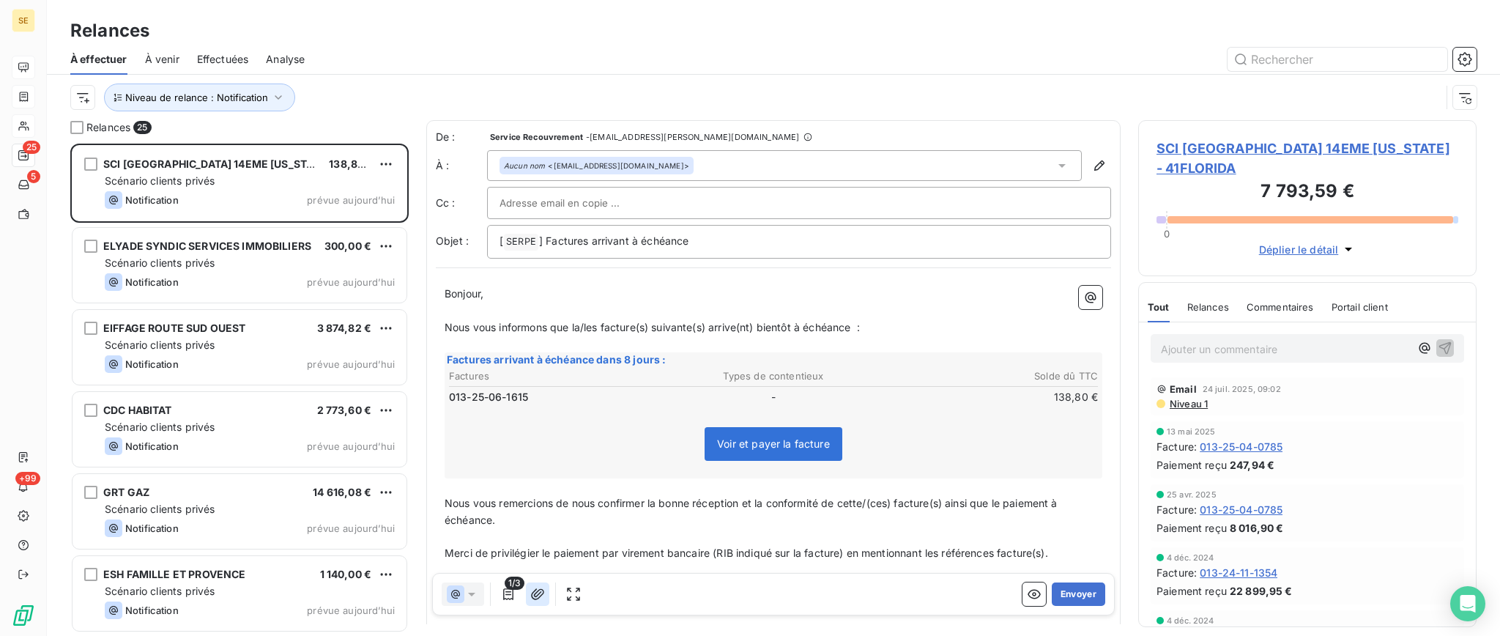
click at [537, 587] on icon "button" at bounding box center [537, 594] width 15 height 15
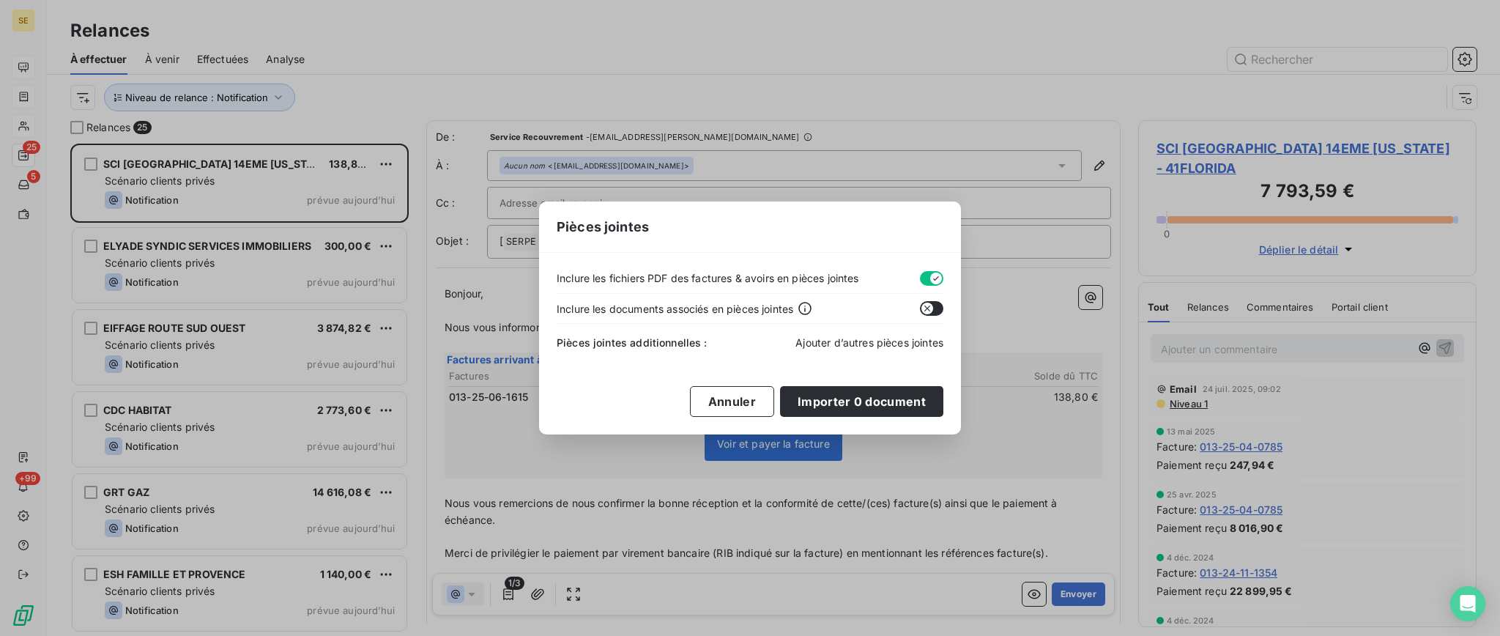
click at [862, 338] on span "Ajouter d’autres pièces jointes" at bounding box center [870, 342] width 148 height 12
click at [744, 402] on button "Annuler" at bounding box center [732, 401] width 84 height 31
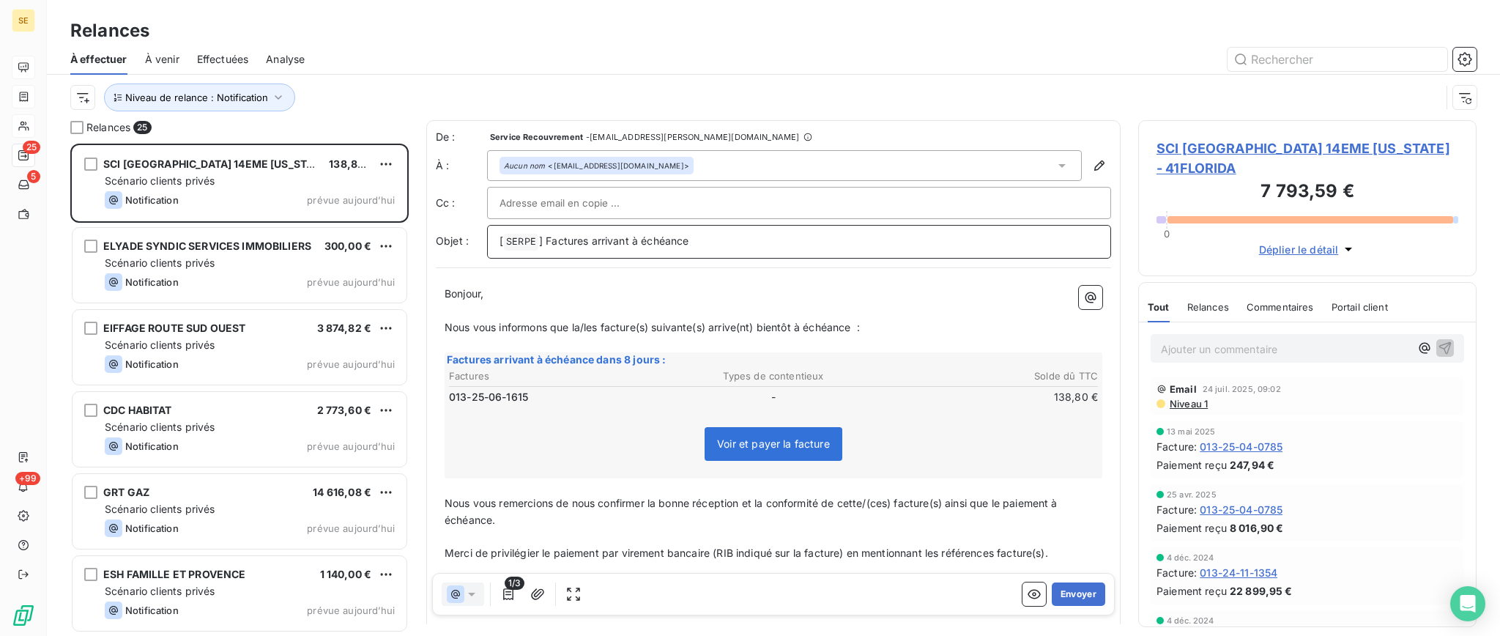
click at [721, 240] on p "[ SERPE ﻿ ] Factures arrivant à échéance" at bounding box center [799, 242] width 599 height 18
click at [1318, 146] on span "SCI [GEOGRAPHIC_DATA] 14EME [US_STATE] - 41FLORIDA" at bounding box center [1308, 158] width 302 height 40
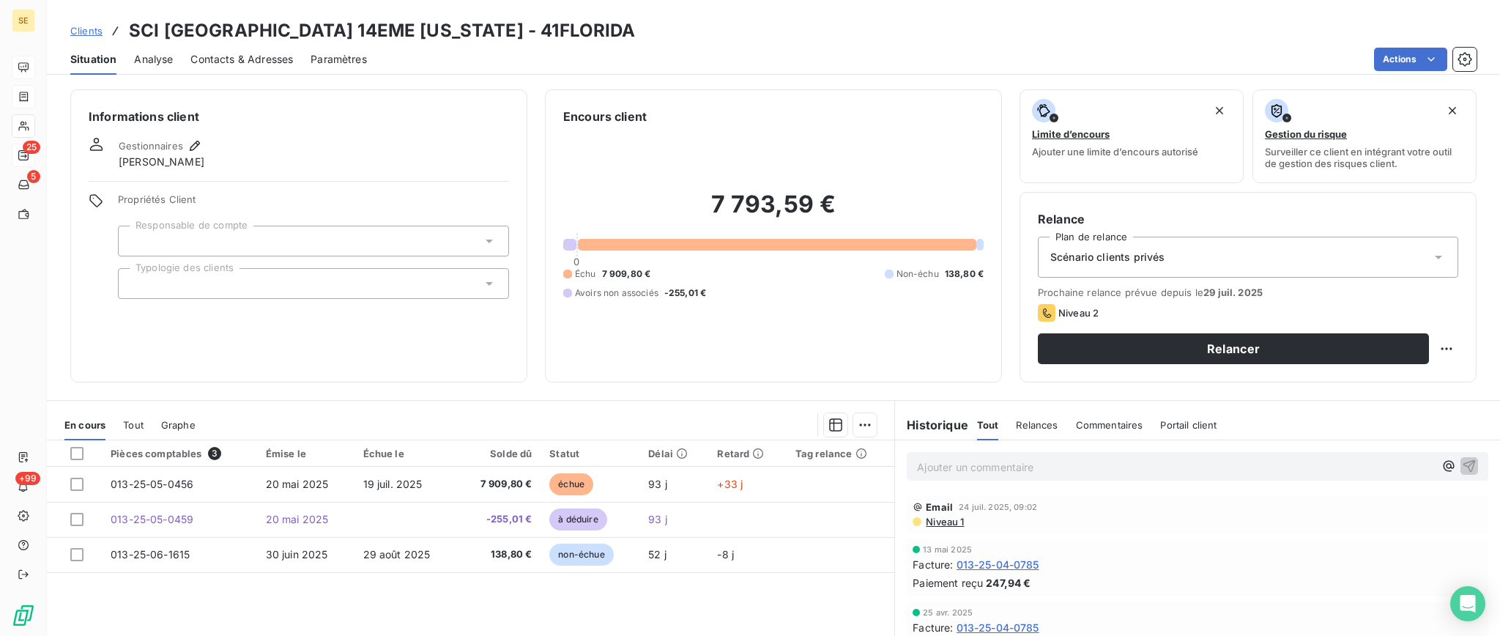
click at [259, 56] on span "Contacts & Adresses" at bounding box center [241, 59] width 103 height 15
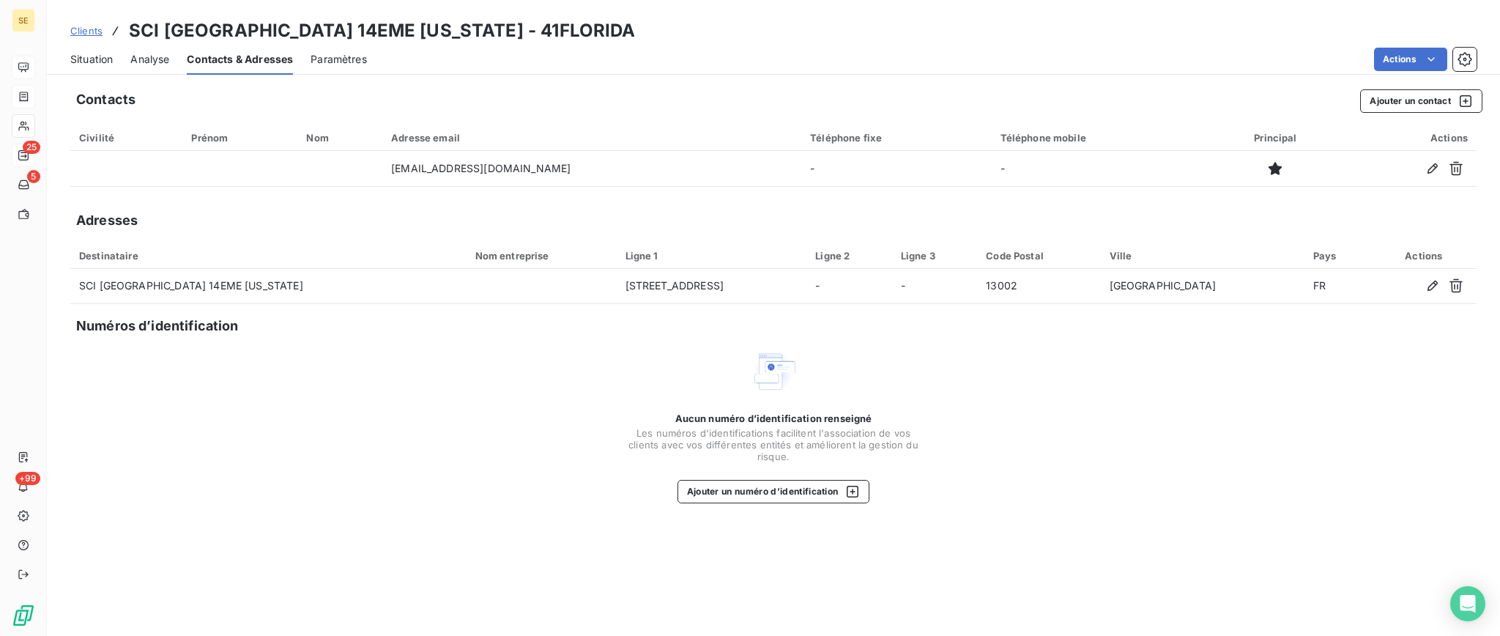
click at [89, 58] on span "Situation" at bounding box center [91, 59] width 42 height 15
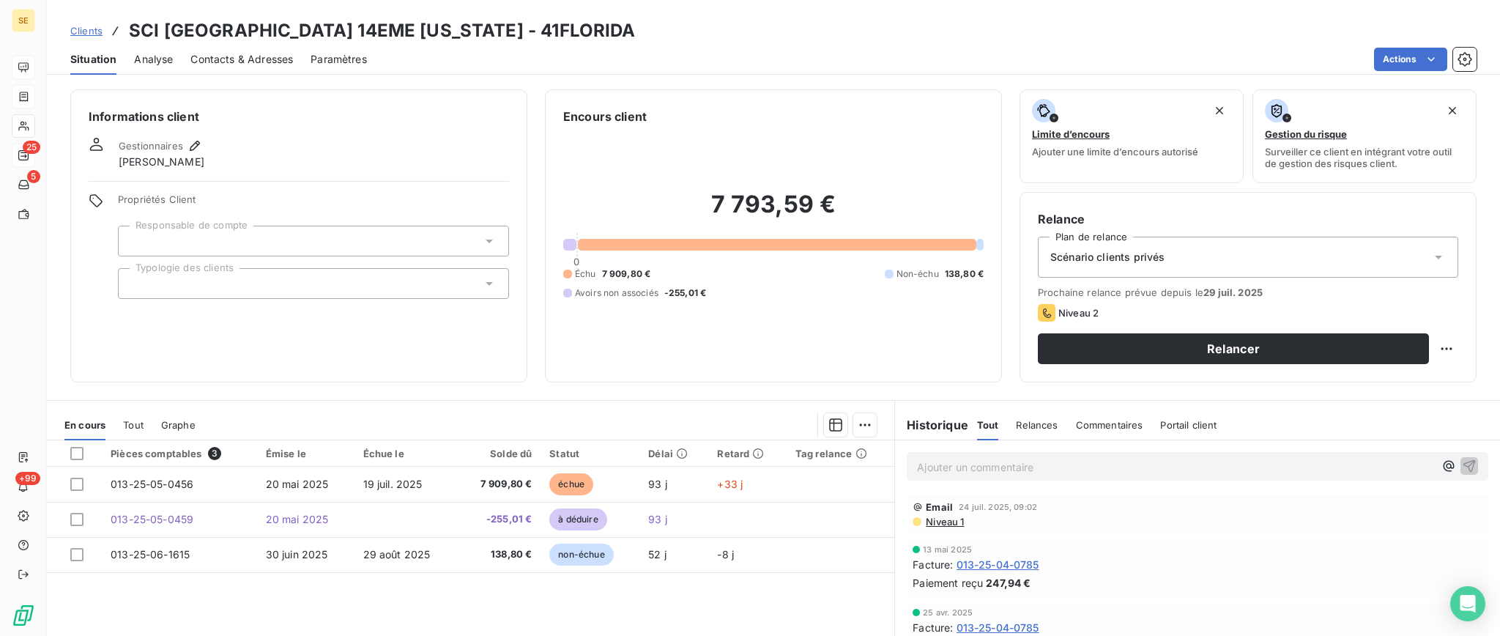
click at [241, 60] on span "Contacts & Adresses" at bounding box center [241, 59] width 103 height 15
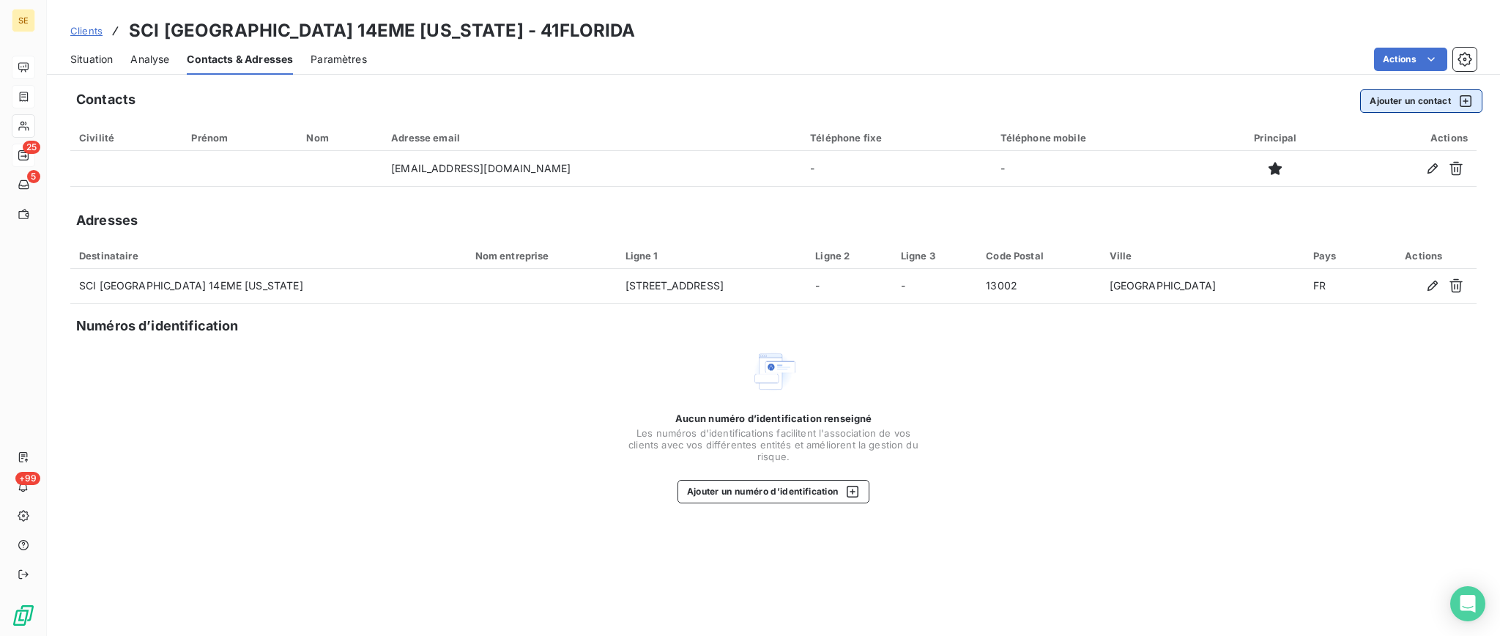
click at [1388, 98] on button "Ajouter un contact" at bounding box center [1421, 100] width 122 height 23
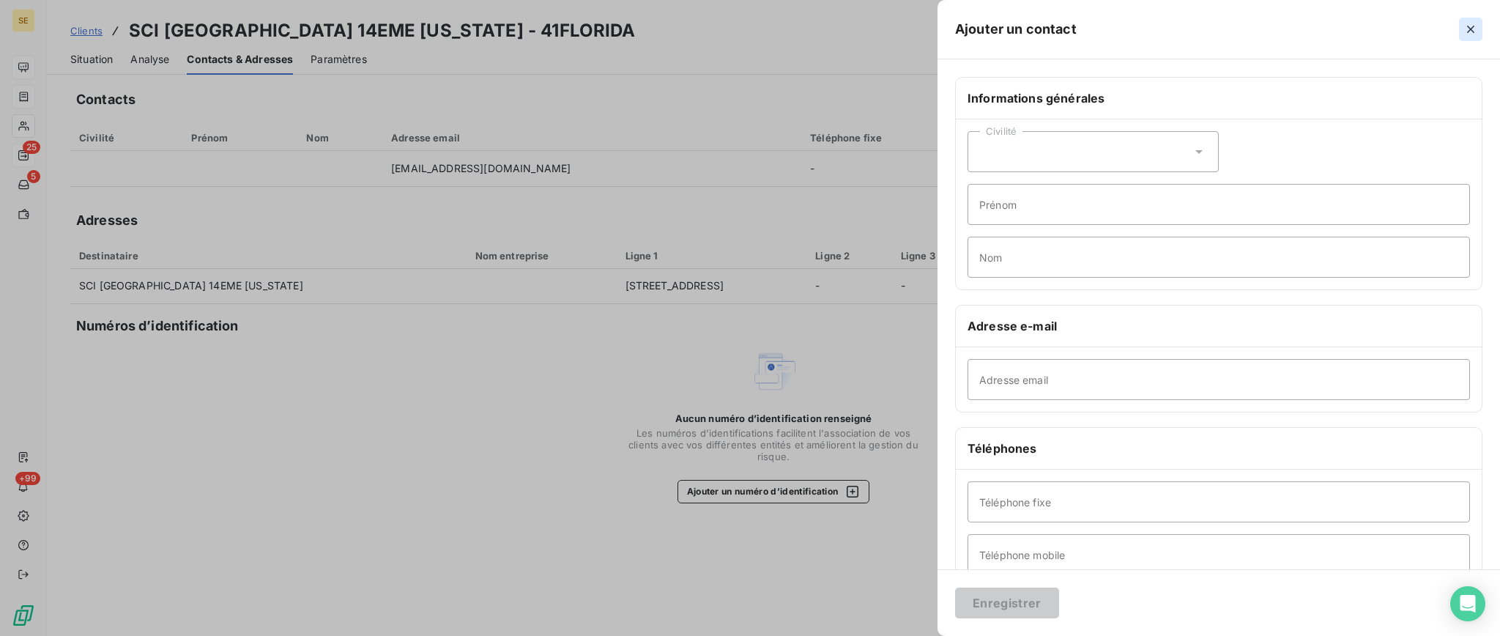
click at [1473, 34] on icon "button" at bounding box center [1471, 29] width 15 height 15
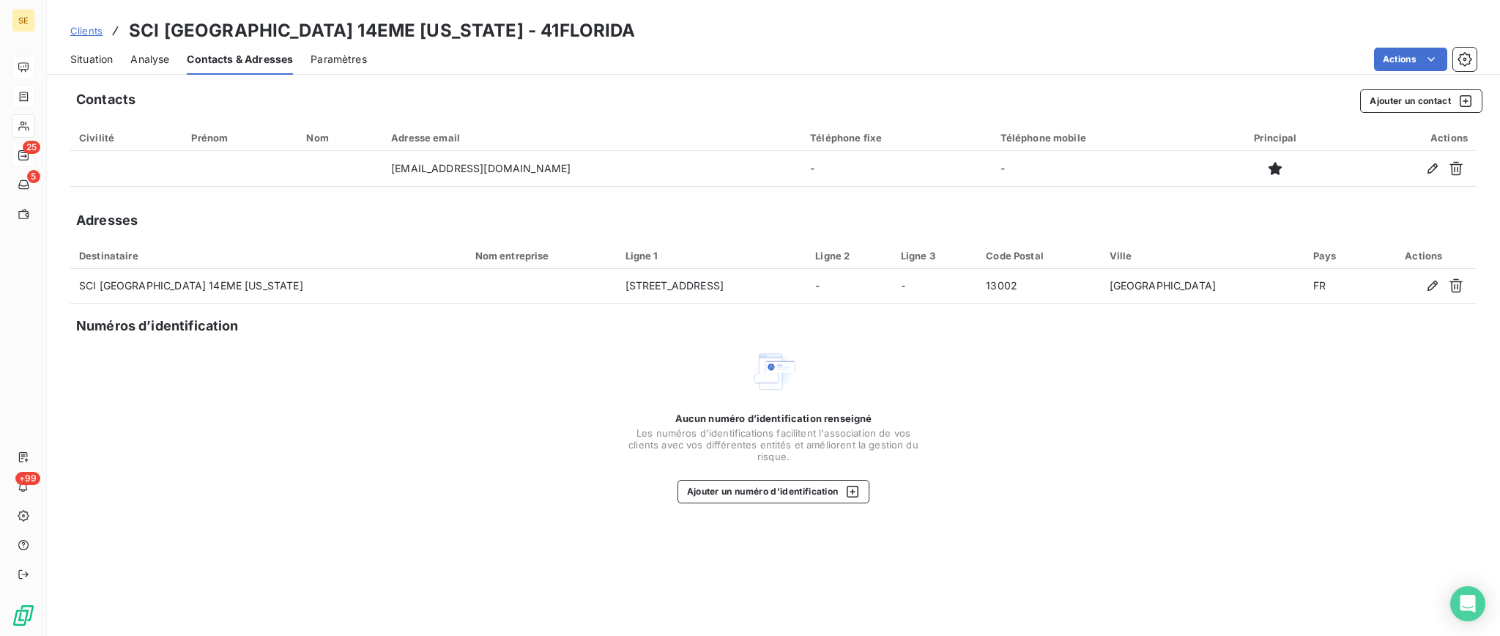
click at [330, 54] on span "Paramètres" at bounding box center [339, 59] width 56 height 15
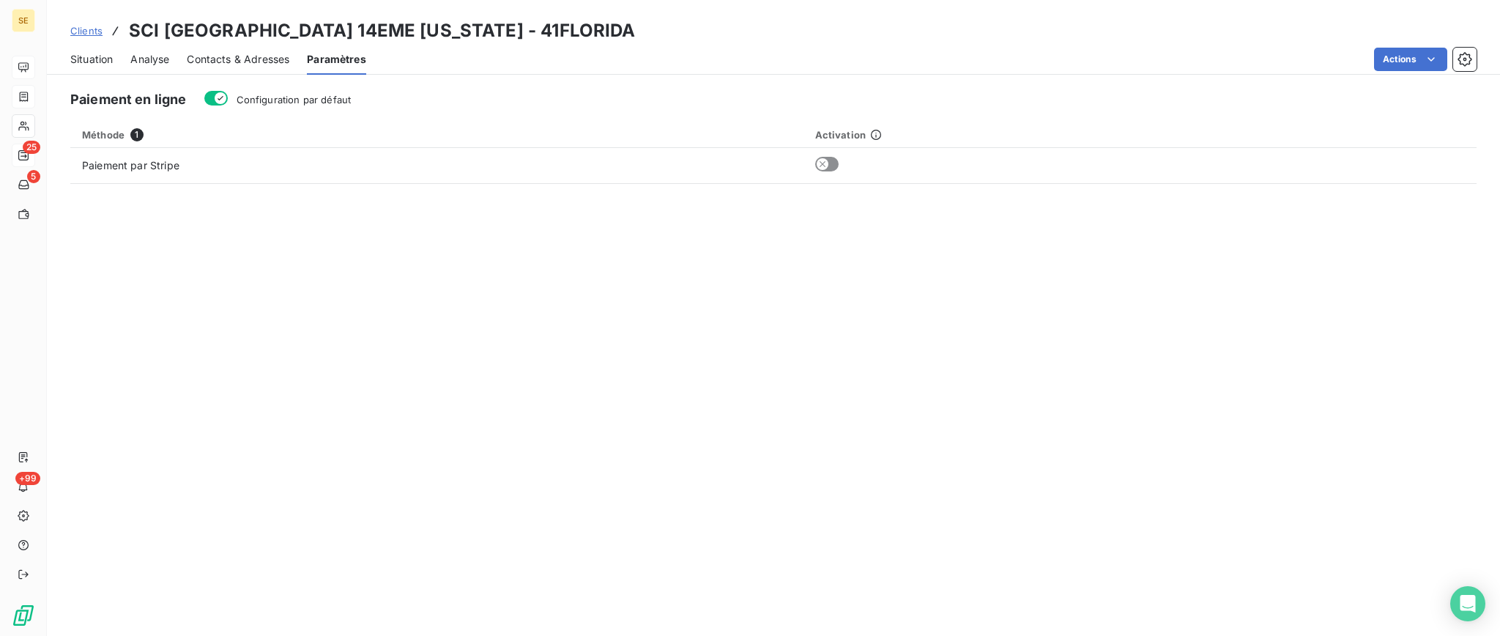
click at [216, 56] on span "Contacts & Adresses" at bounding box center [238, 59] width 103 height 15
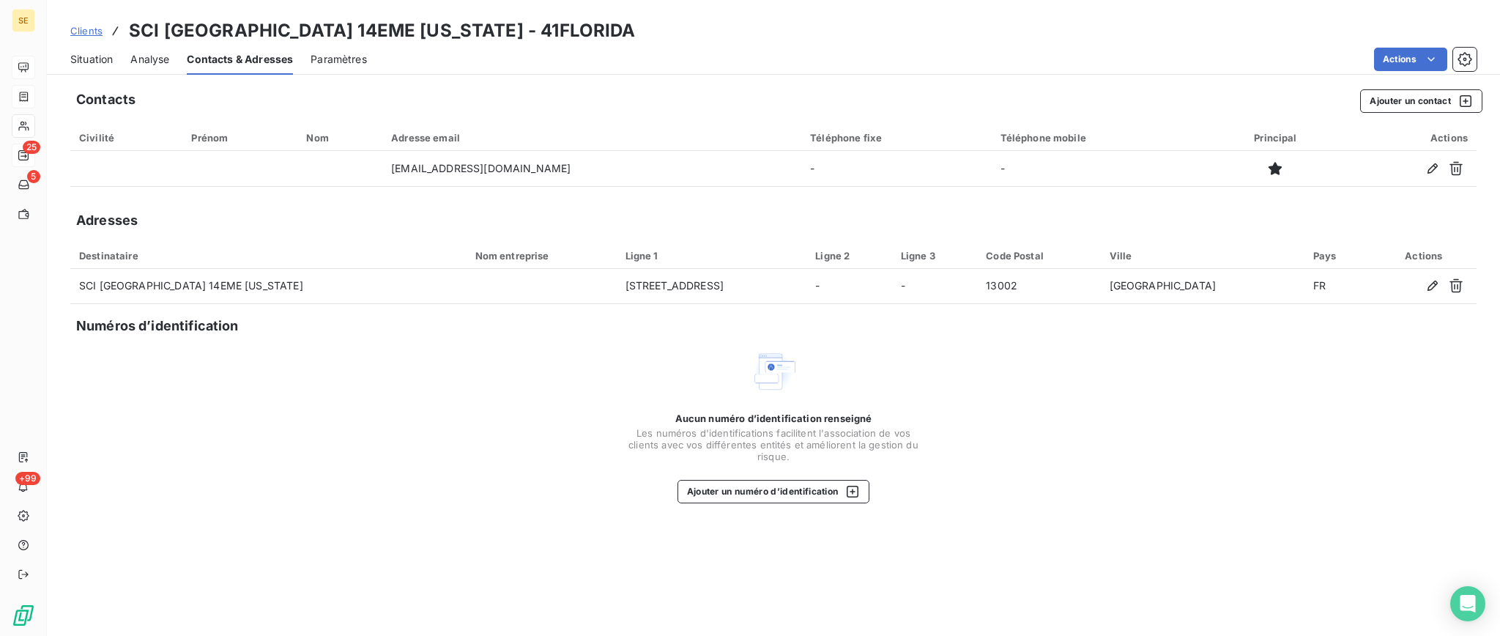
click at [88, 56] on span "Situation" at bounding box center [91, 59] width 42 height 15
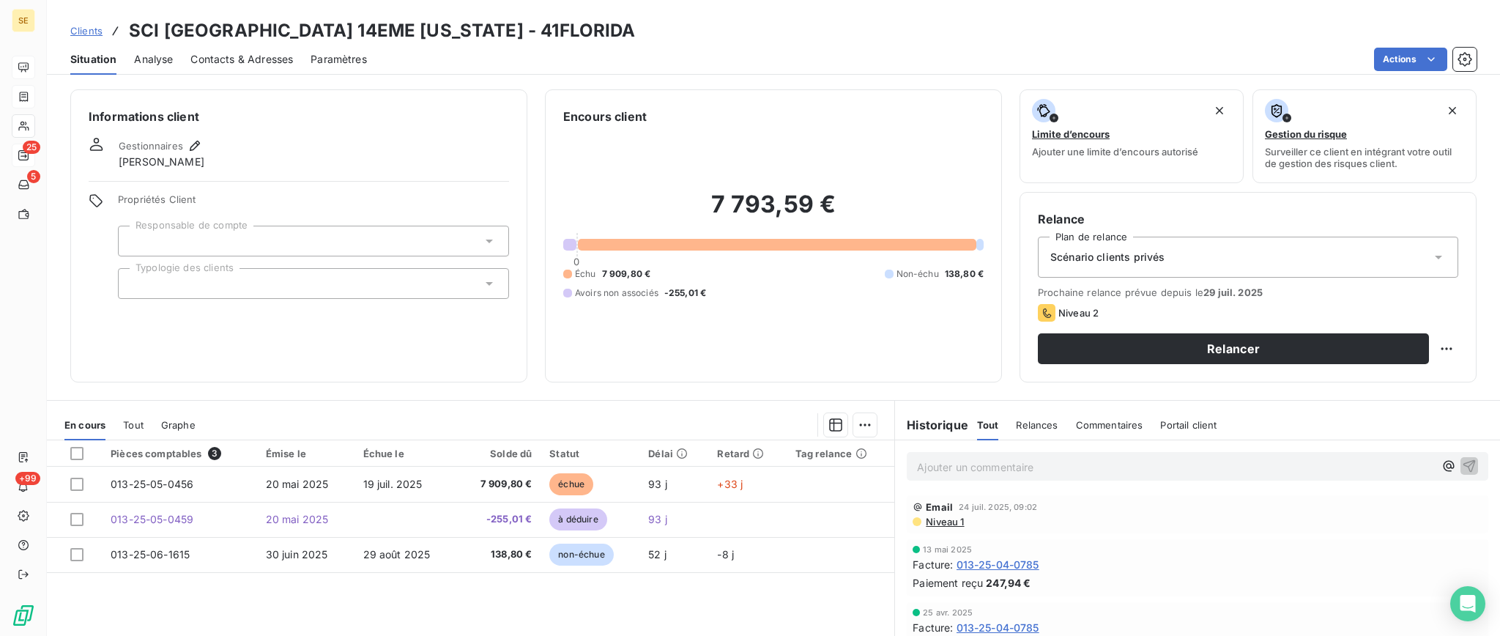
click at [1435, 256] on icon at bounding box center [1438, 258] width 7 height 4
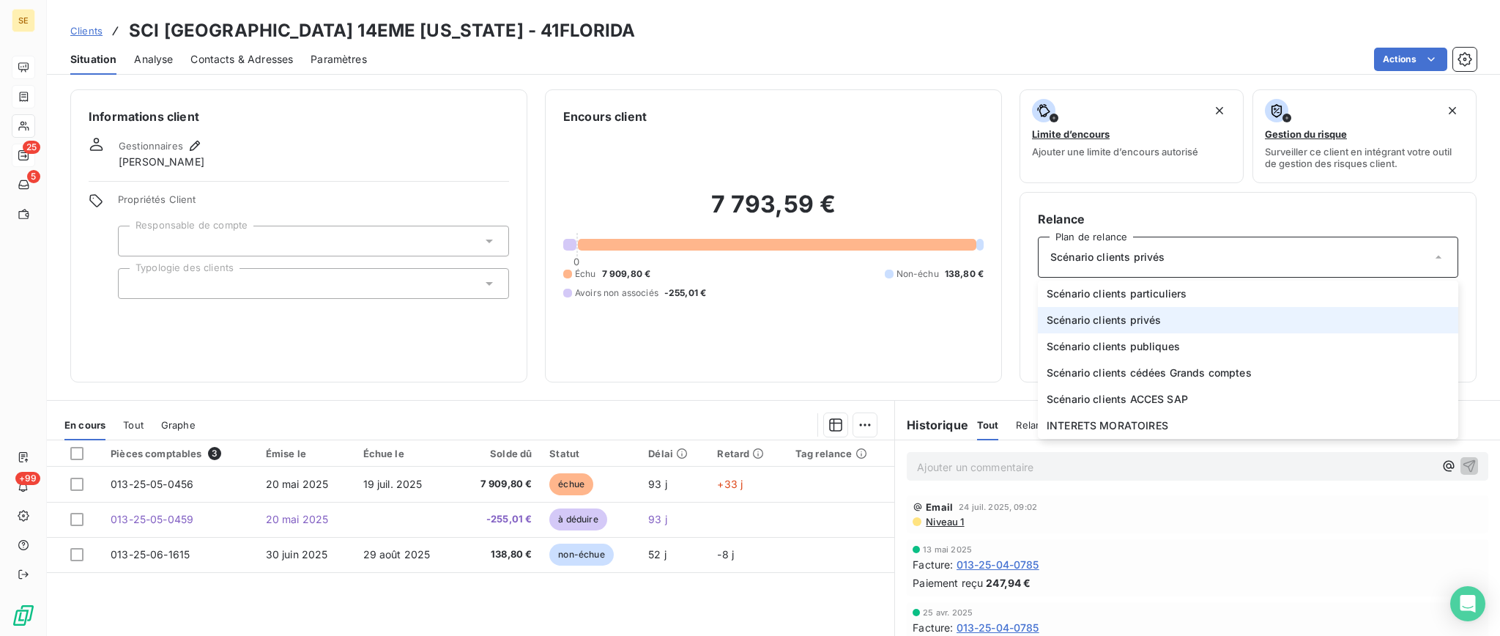
click at [1433, 314] on li "Scénario clients privés" at bounding box center [1248, 320] width 421 height 26
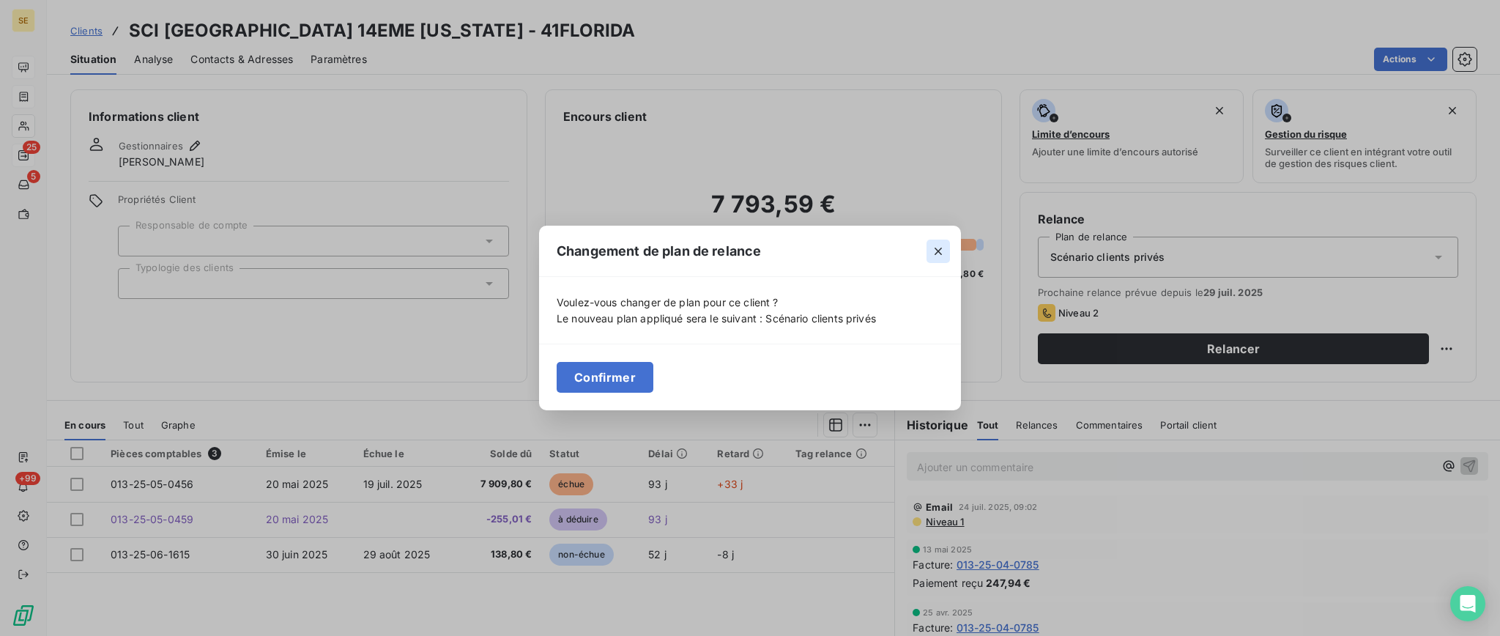
click at [938, 246] on icon "button" at bounding box center [938, 251] width 15 height 15
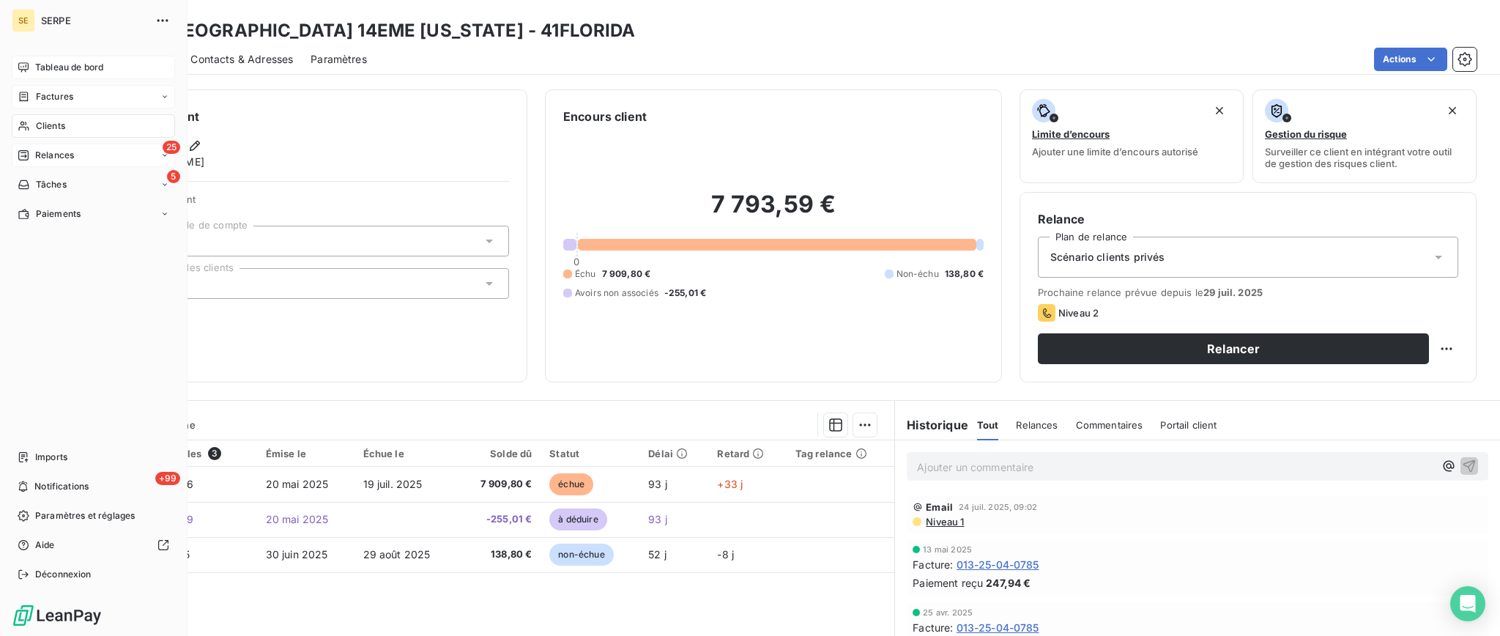
click at [59, 155] on span "Relances" at bounding box center [54, 155] width 39 height 13
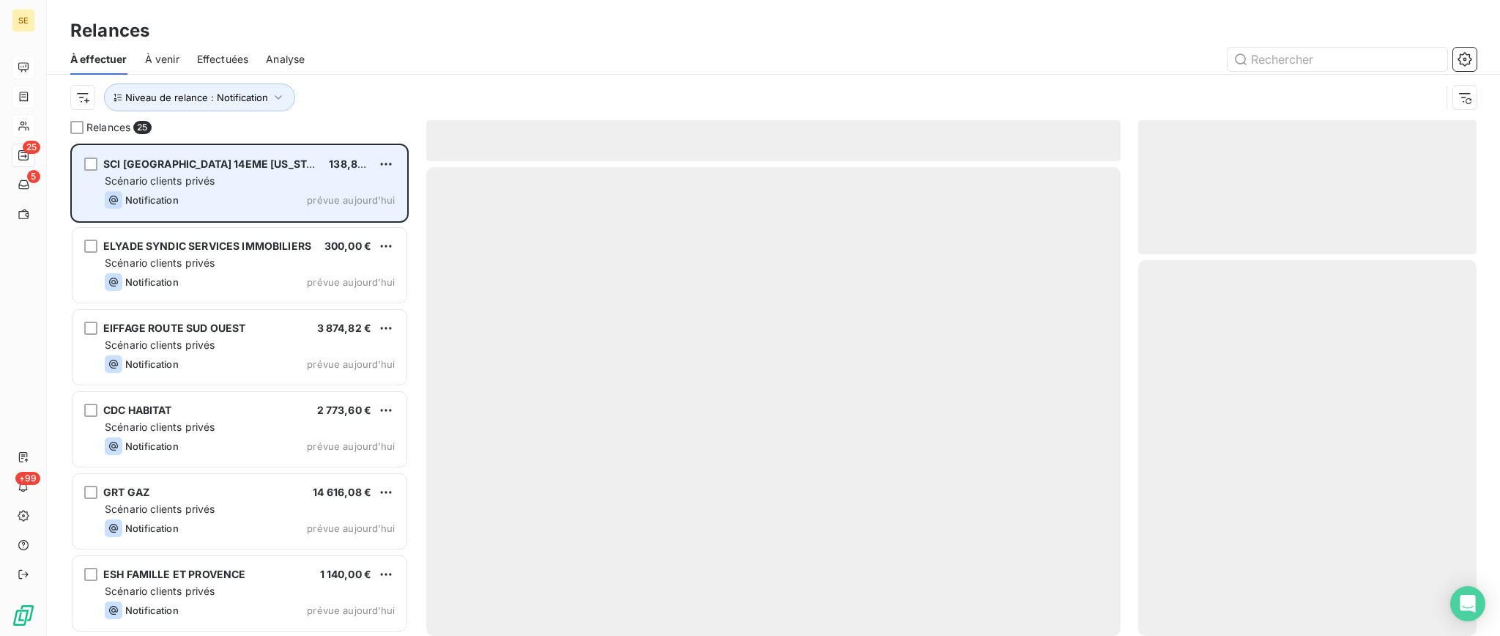
scroll to position [477, 323]
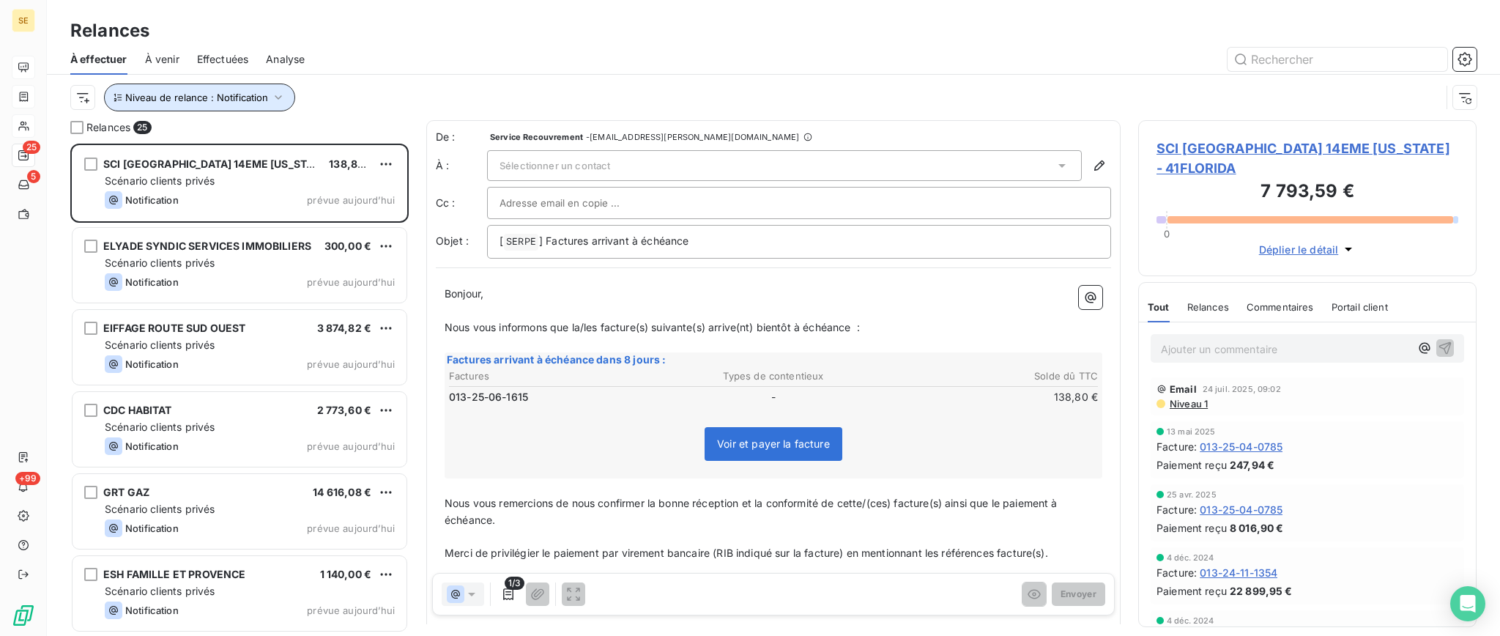
click at [278, 95] on icon "button" at bounding box center [278, 97] width 7 height 4
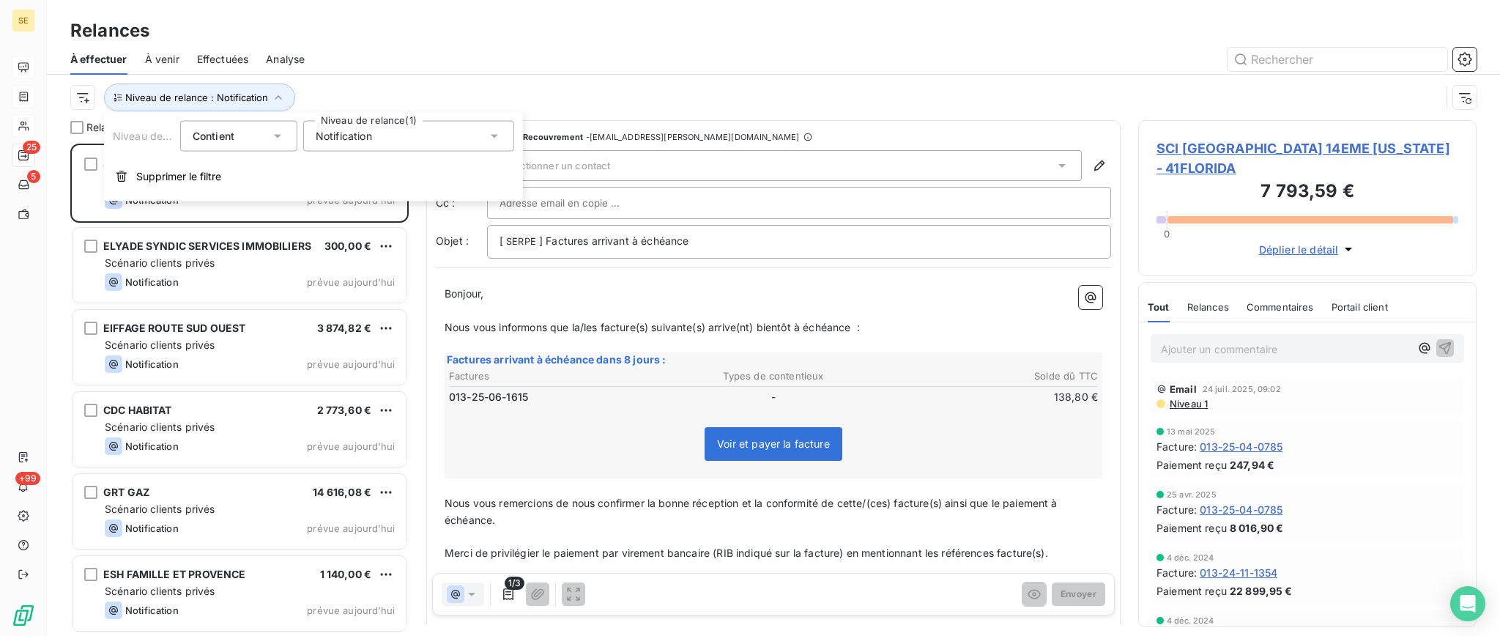
click at [494, 138] on icon at bounding box center [494, 136] width 15 height 15
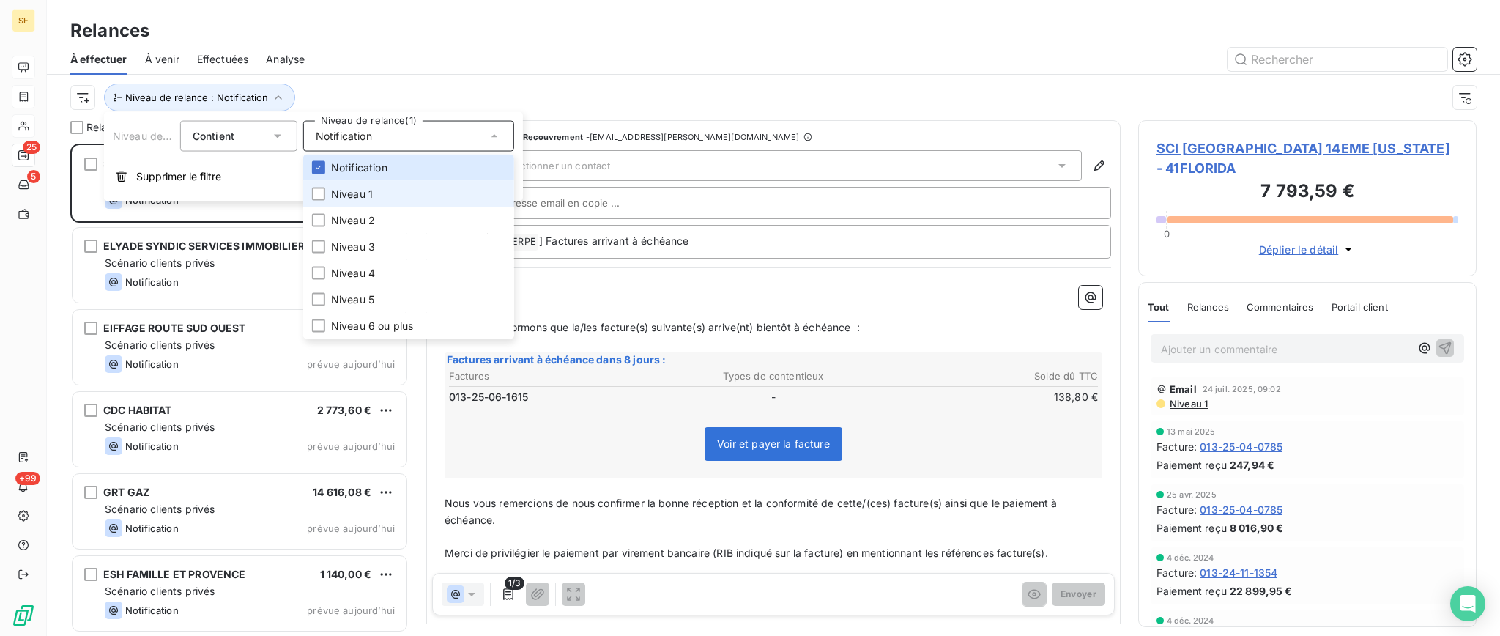
click at [349, 191] on span "Niveau 1" at bounding box center [352, 194] width 42 height 15
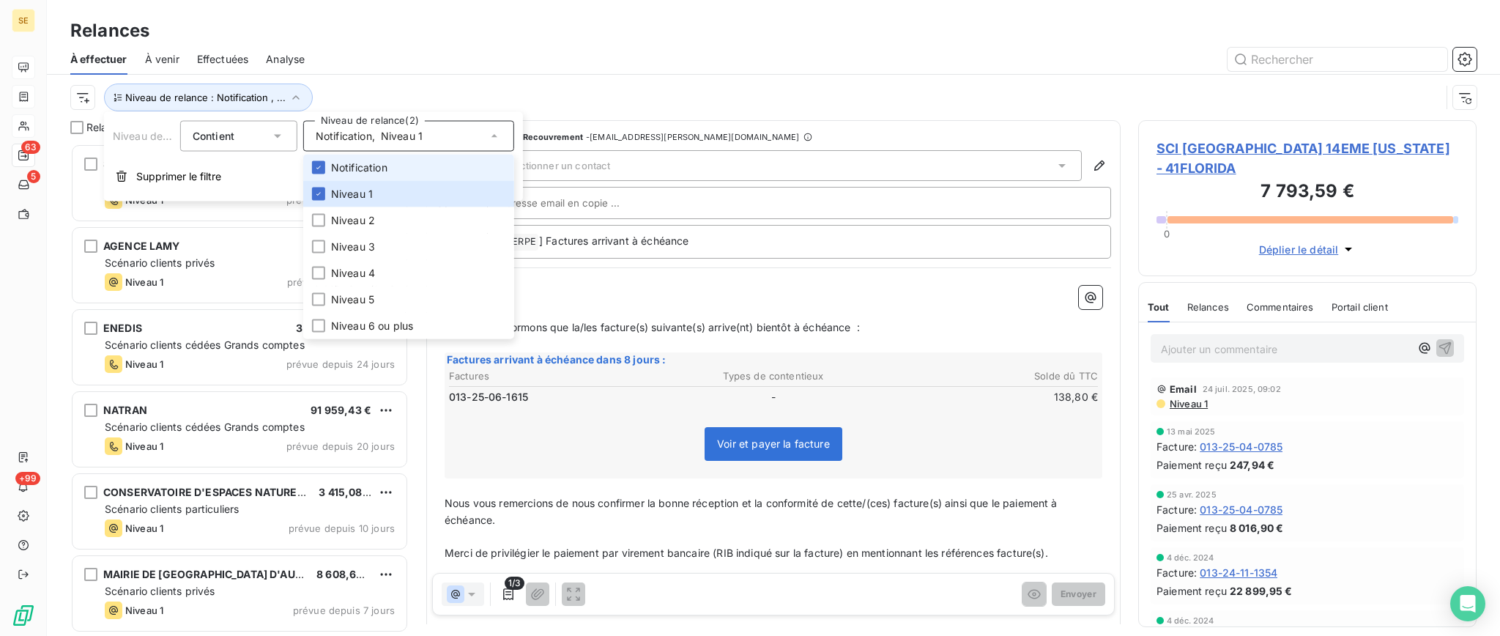
click at [355, 163] on span "Notification" at bounding box center [359, 167] width 56 height 15
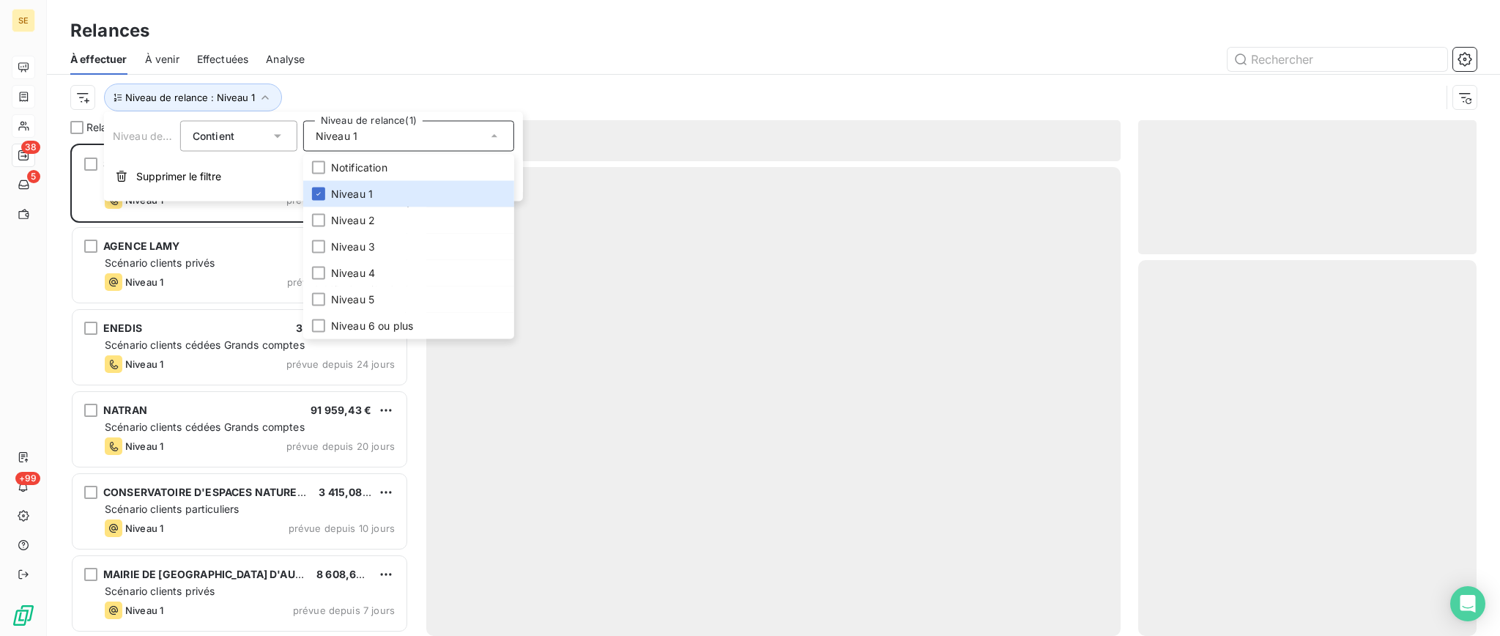
scroll to position [477, 323]
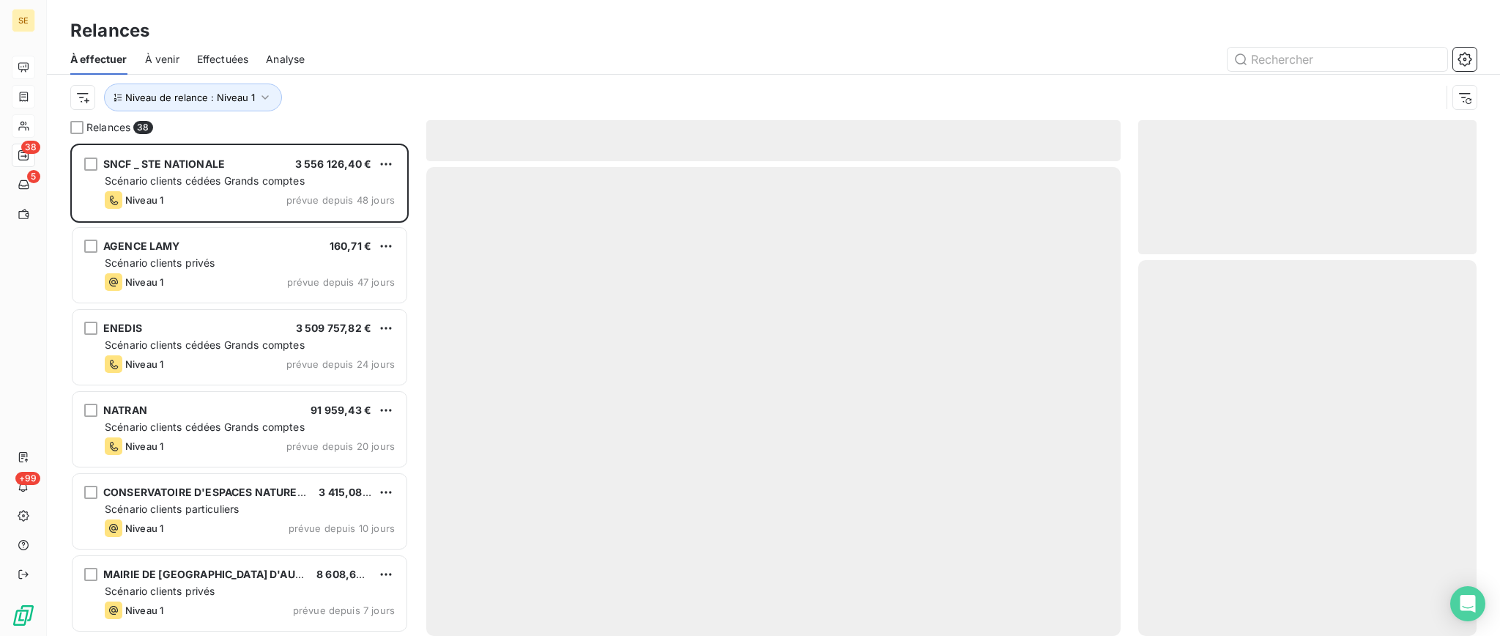
click at [575, 44] on div "À effectuer À venir Effectuées Analyse" at bounding box center [773, 59] width 1453 height 31
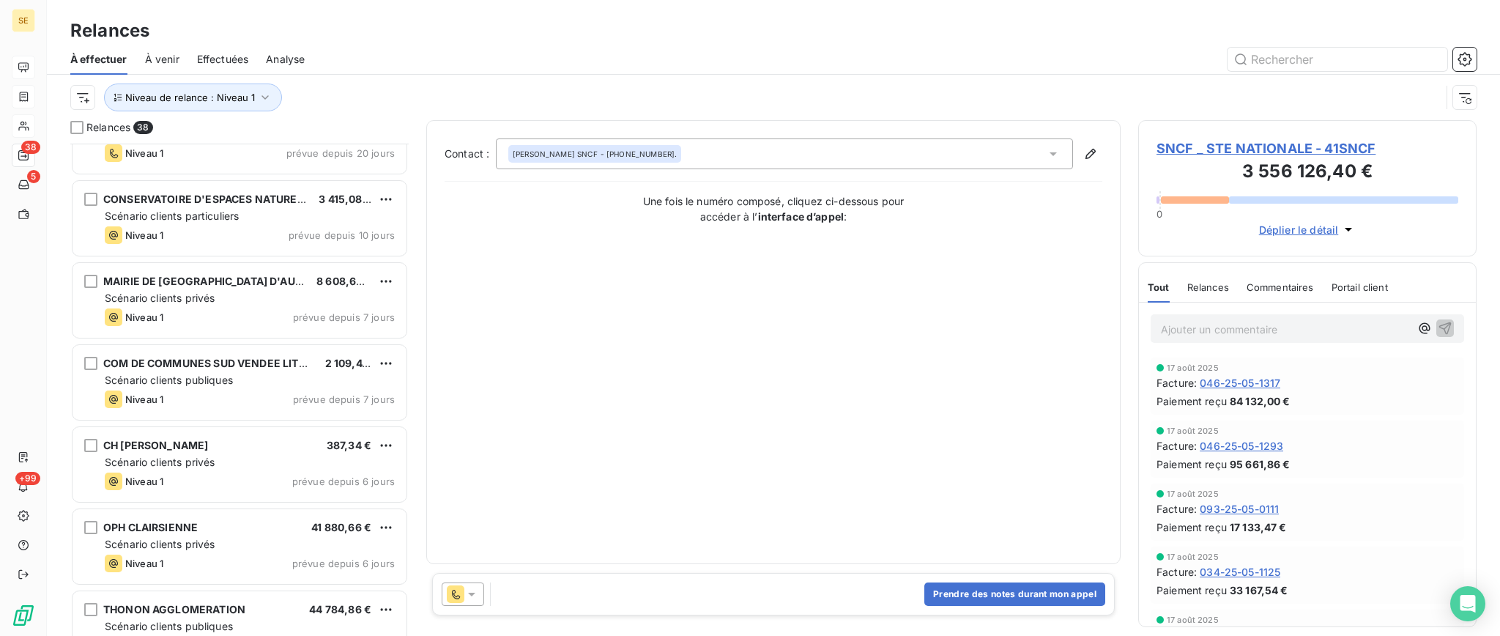
scroll to position [0, 0]
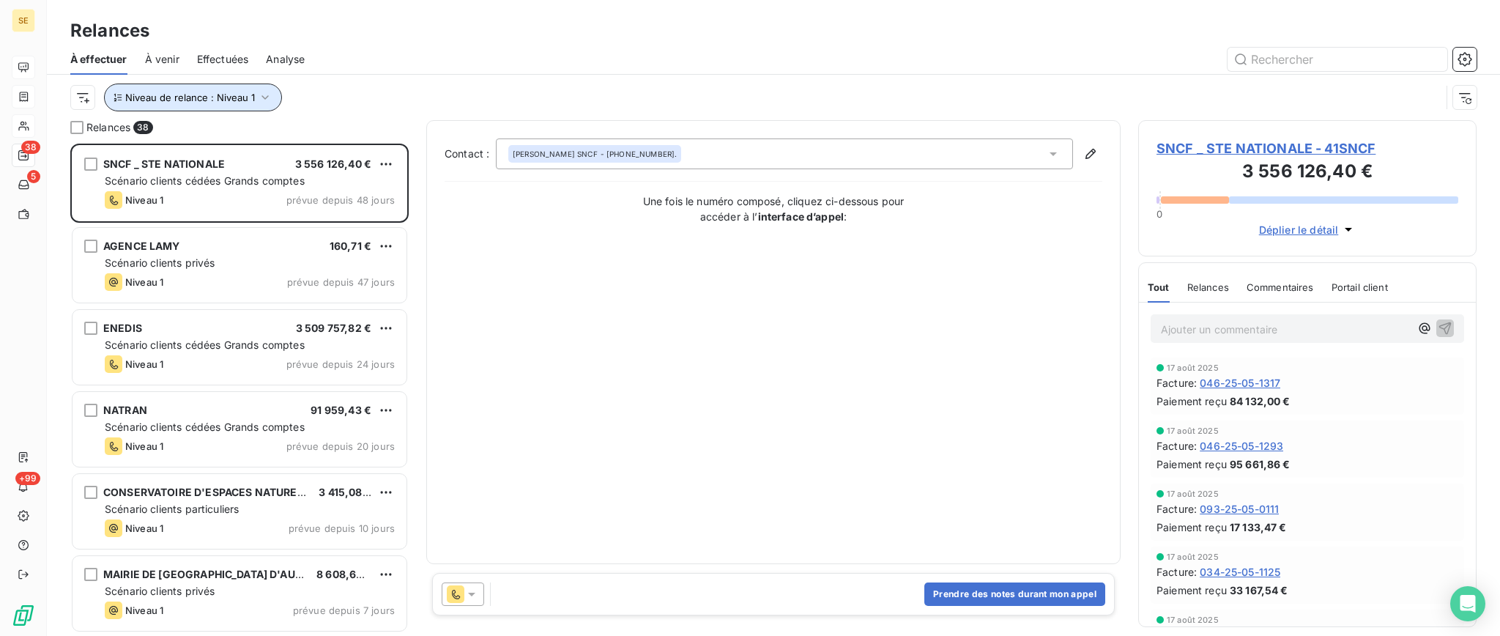
click at [267, 98] on icon "button" at bounding box center [265, 97] width 15 height 15
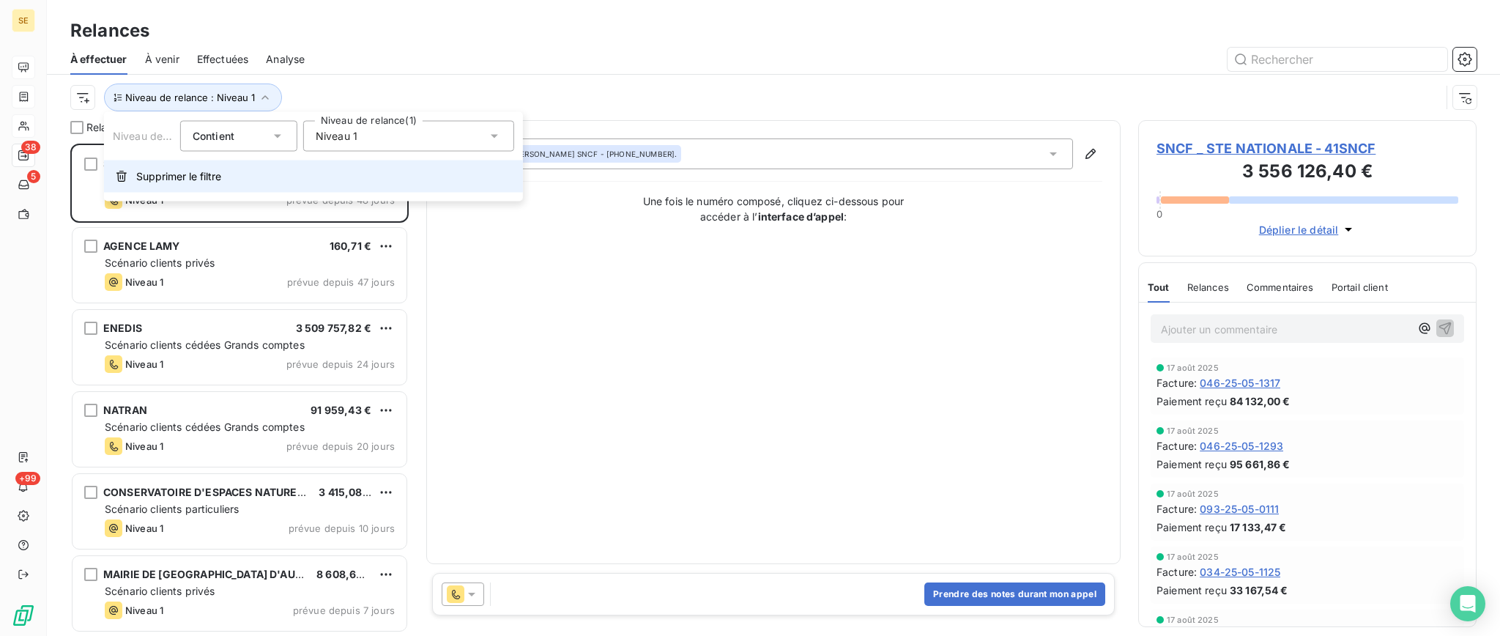
click at [179, 177] on span "Supprimer le filtre" at bounding box center [178, 176] width 85 height 15
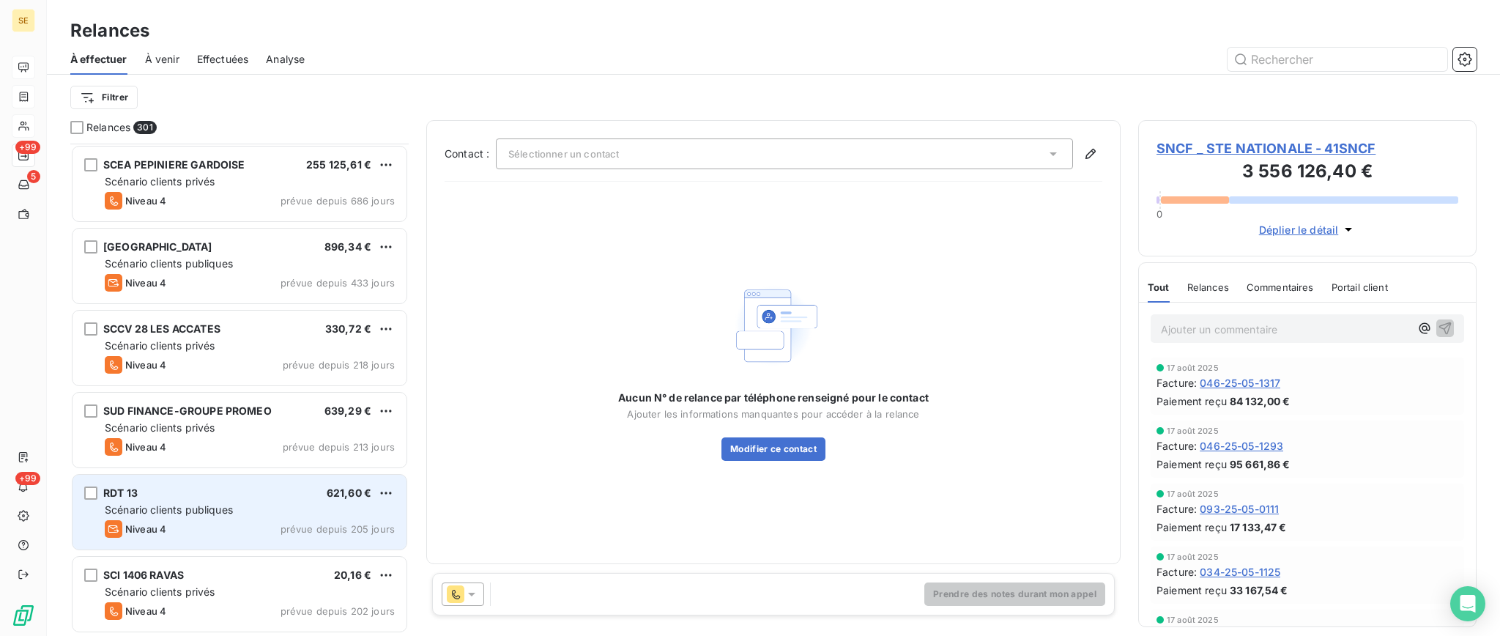
scroll to position [294, 0]
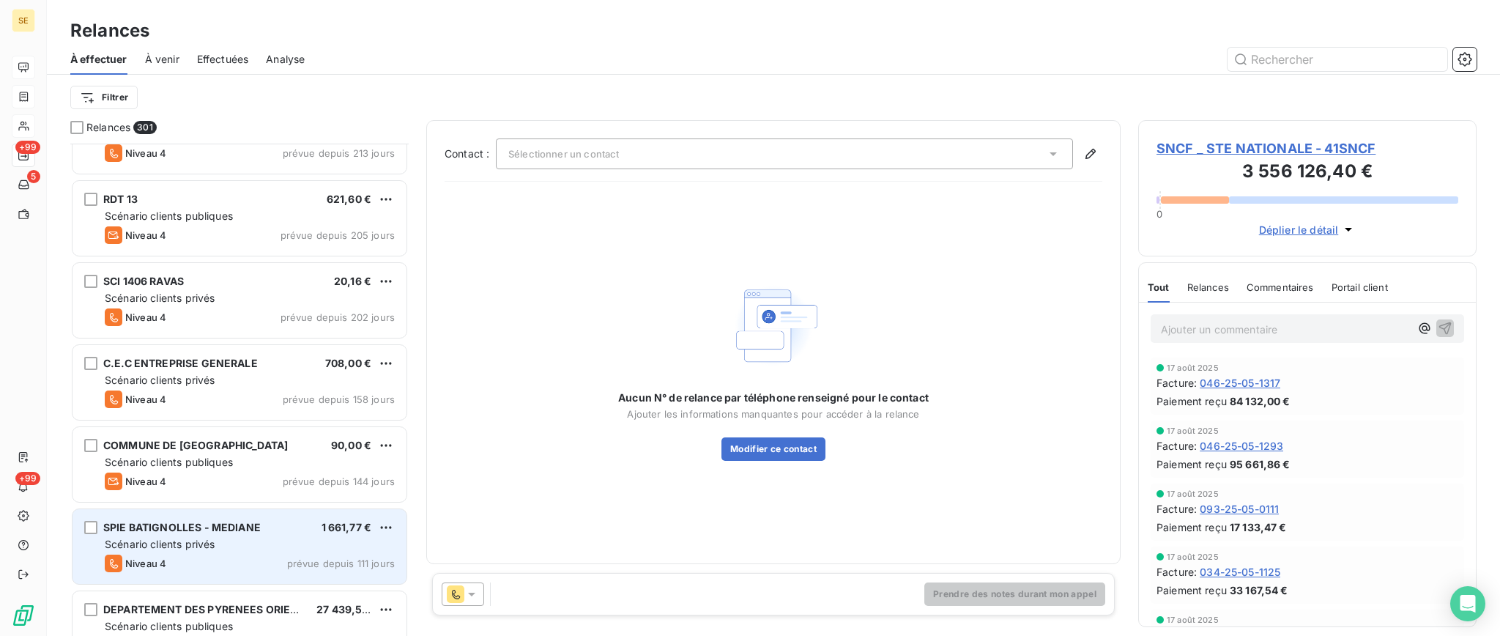
click at [192, 551] on div "Scénario clients privés" at bounding box center [250, 544] width 290 height 15
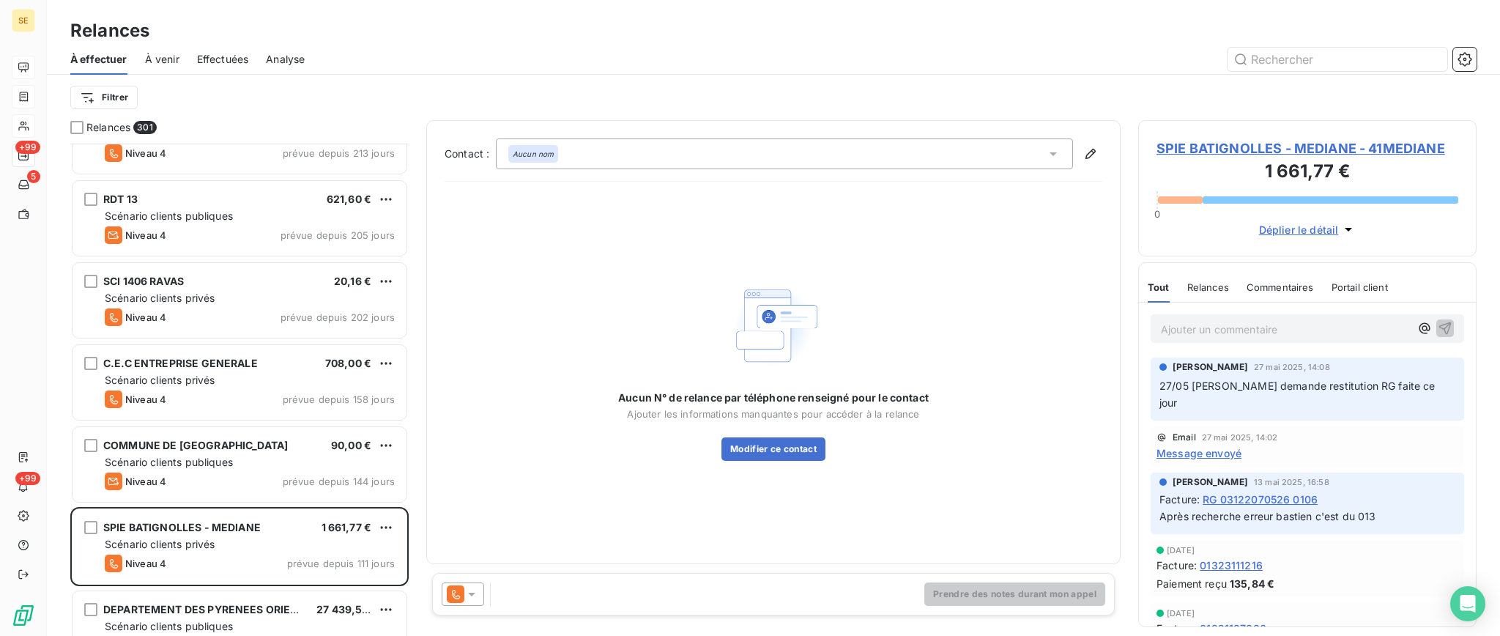
click at [1302, 142] on span "SPIE BATIGNOLLES - MEDIANE - 41MEDIANE" at bounding box center [1308, 148] width 302 height 20
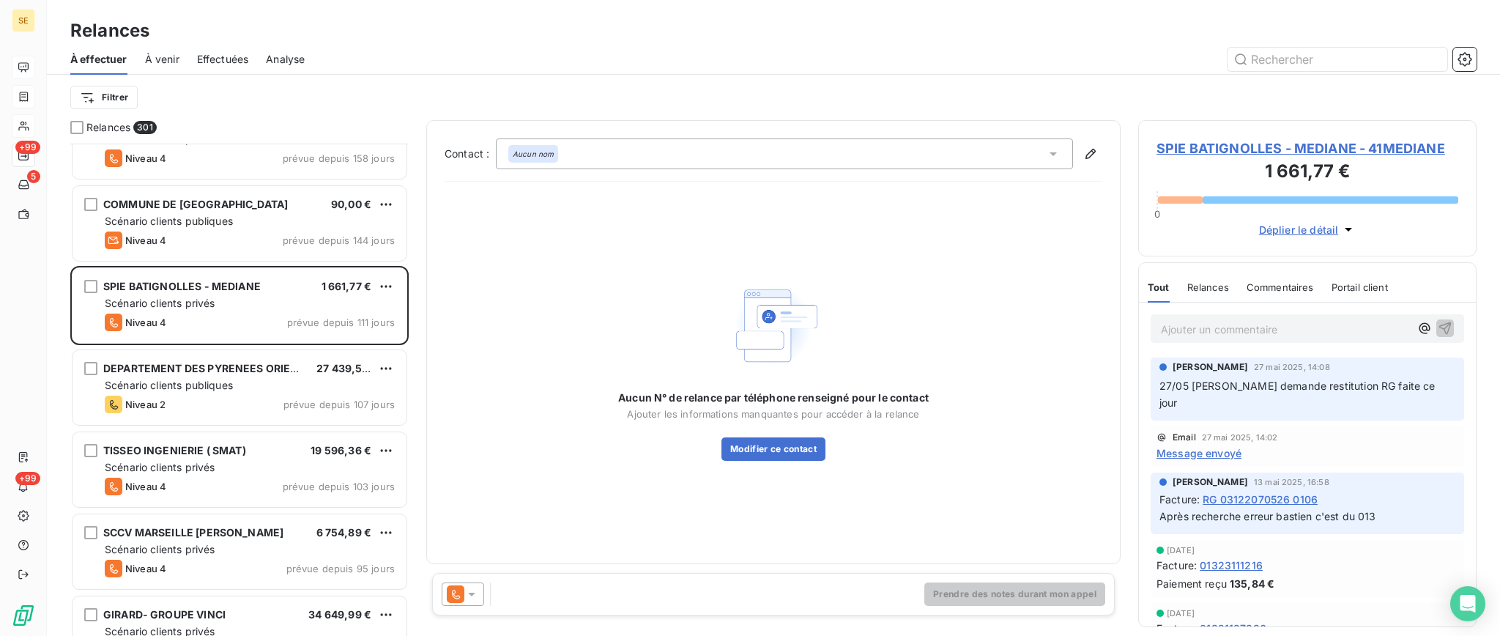
scroll to position [587, 0]
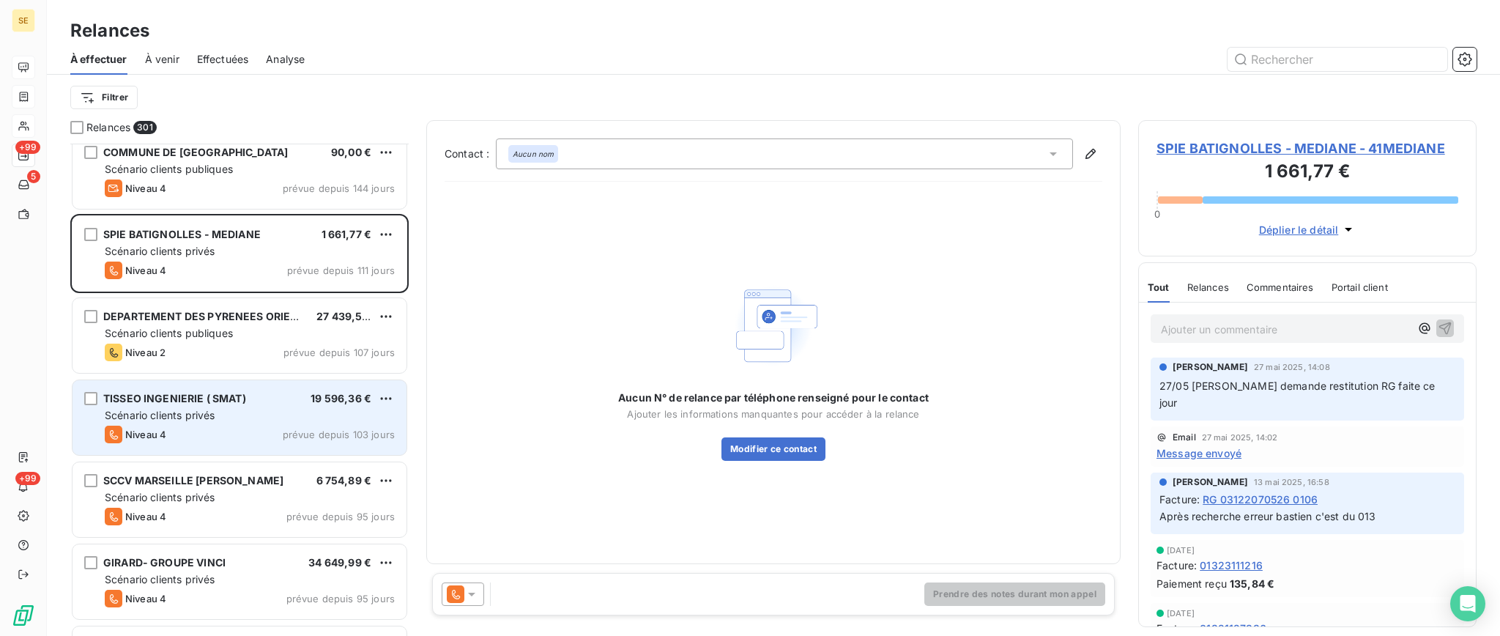
click at [220, 422] on div "Scénario clients privés" at bounding box center [250, 415] width 290 height 15
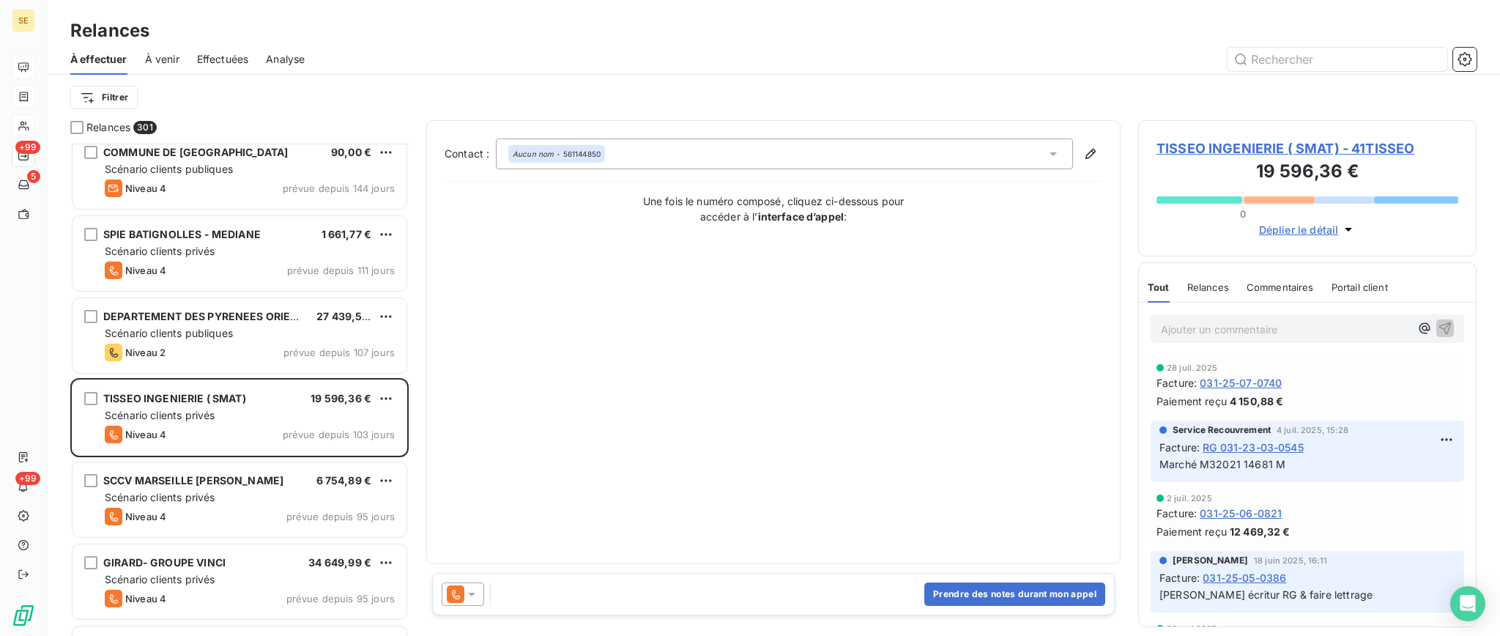
click at [1228, 147] on span "TISSEO INGENIERIE ( SMAT) - 41TISSEO" at bounding box center [1308, 148] width 302 height 20
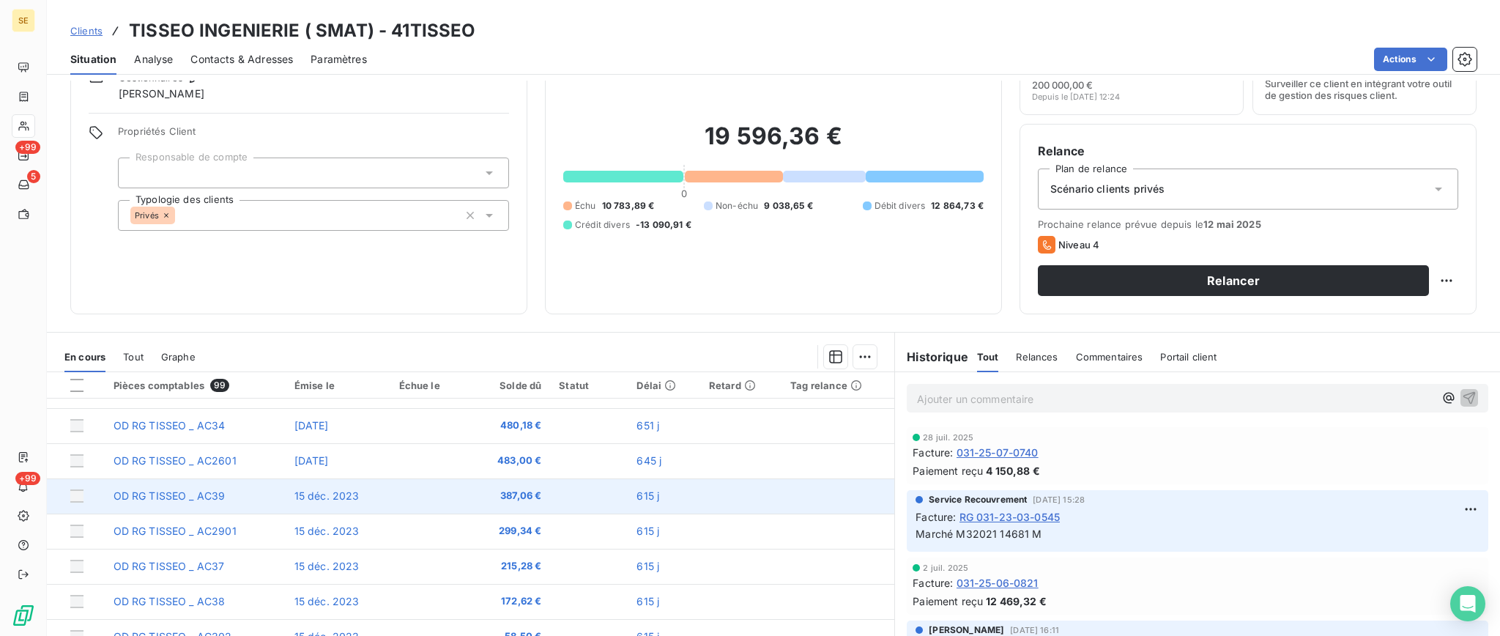
scroll to position [130, 0]
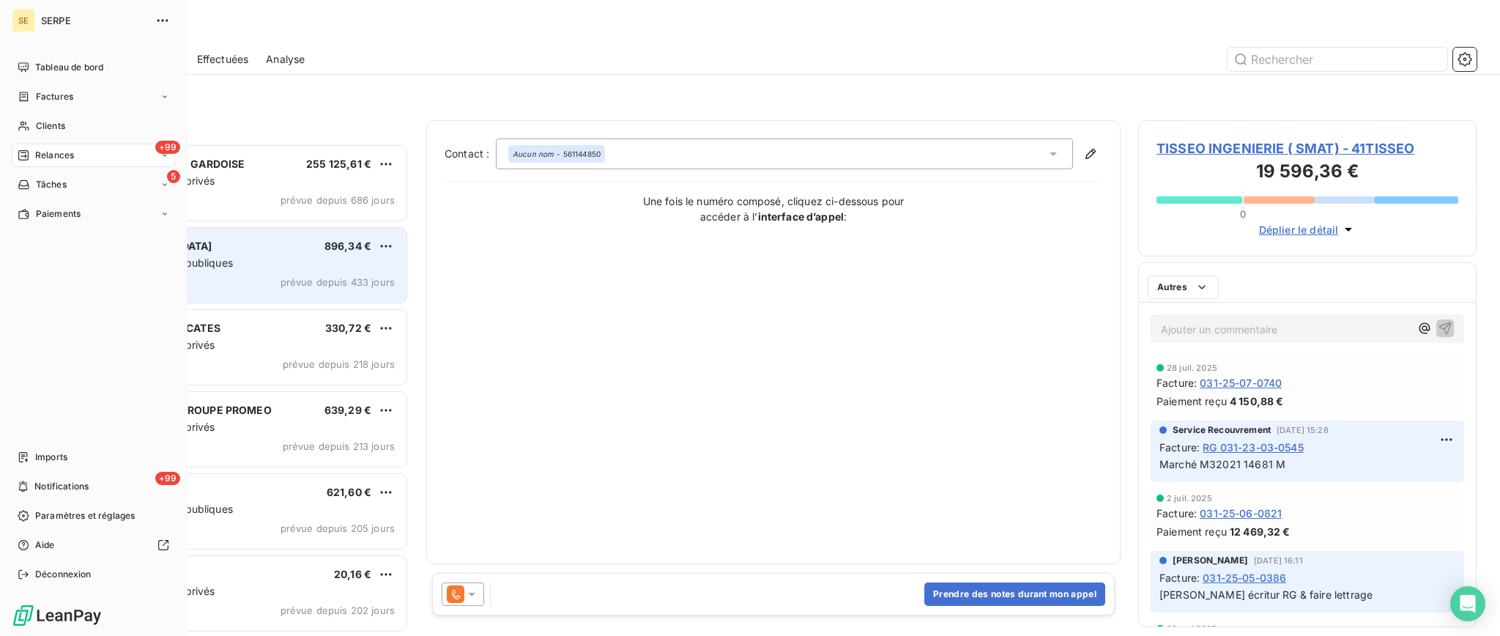
scroll to position [478, 323]
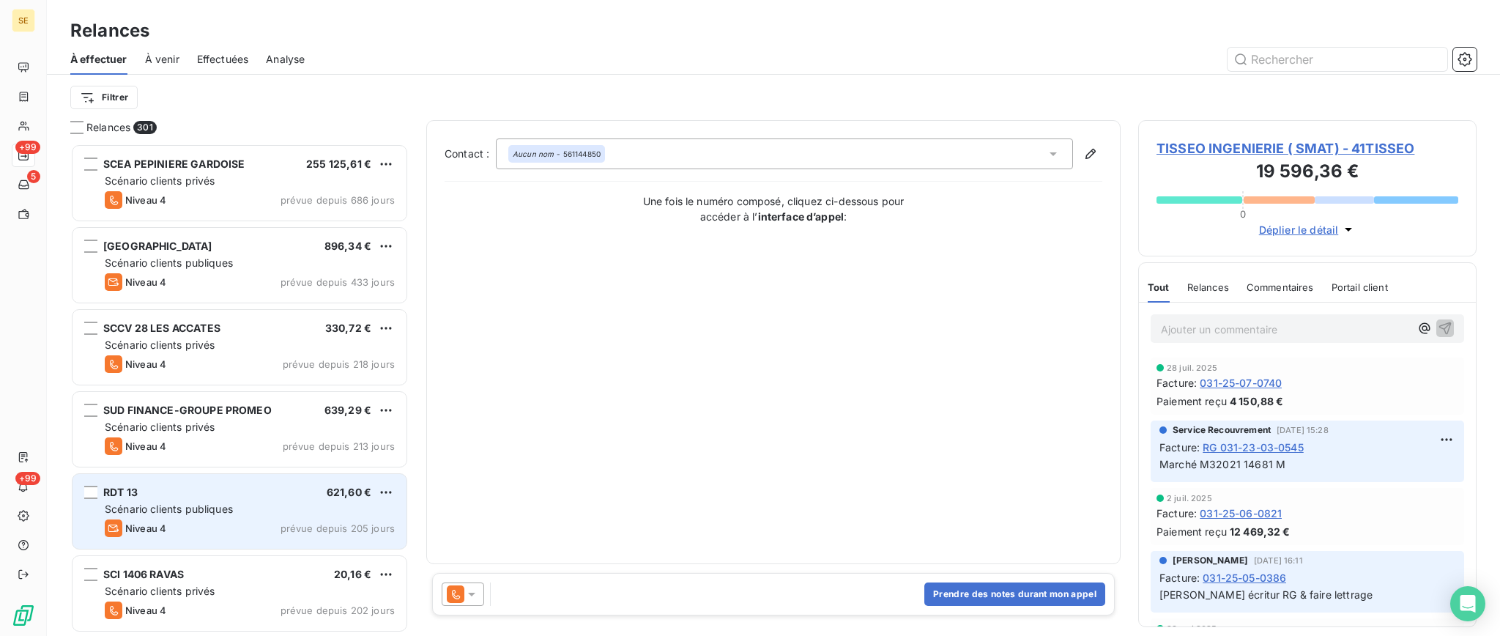
click at [177, 495] on div "RDT 13 621,60 €" at bounding box center [250, 492] width 290 height 13
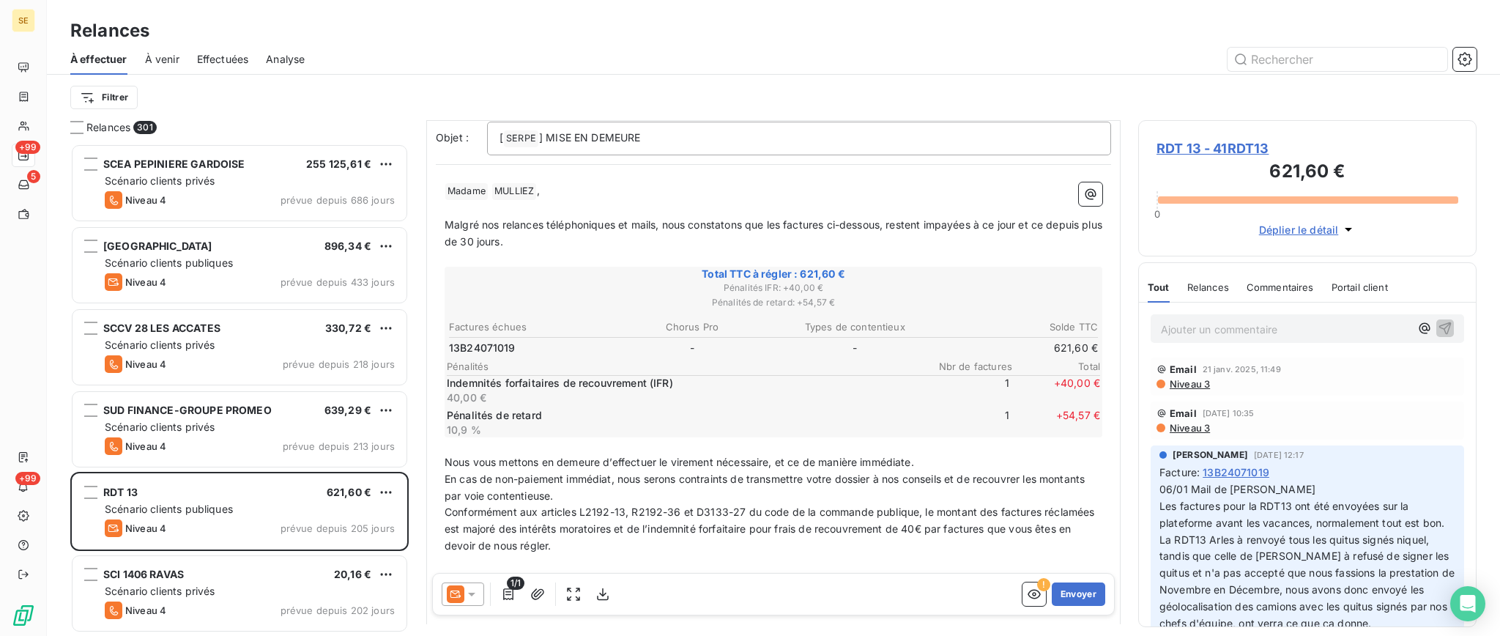
scroll to position [240, 0]
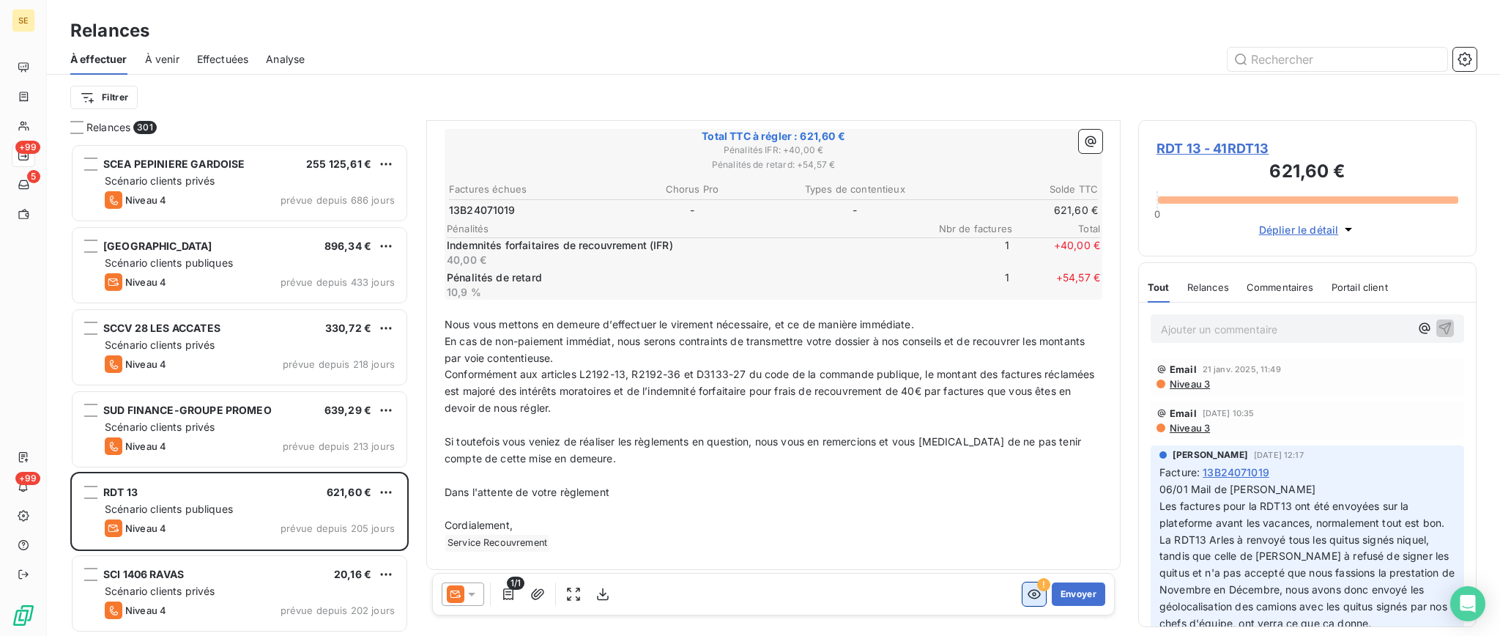
click at [1028, 593] on icon "button" at bounding box center [1034, 595] width 13 height 10
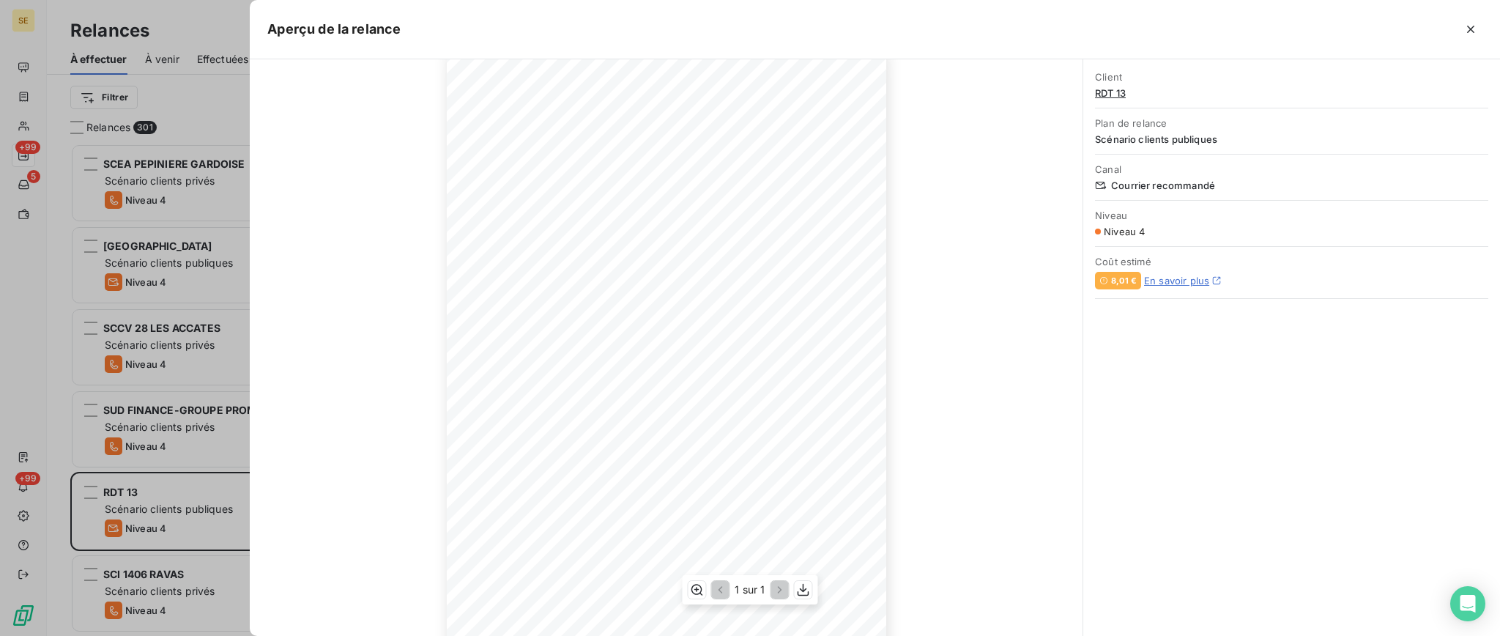
scroll to position [0, 0]
click at [1474, 32] on icon "button" at bounding box center [1471, 29] width 15 height 15
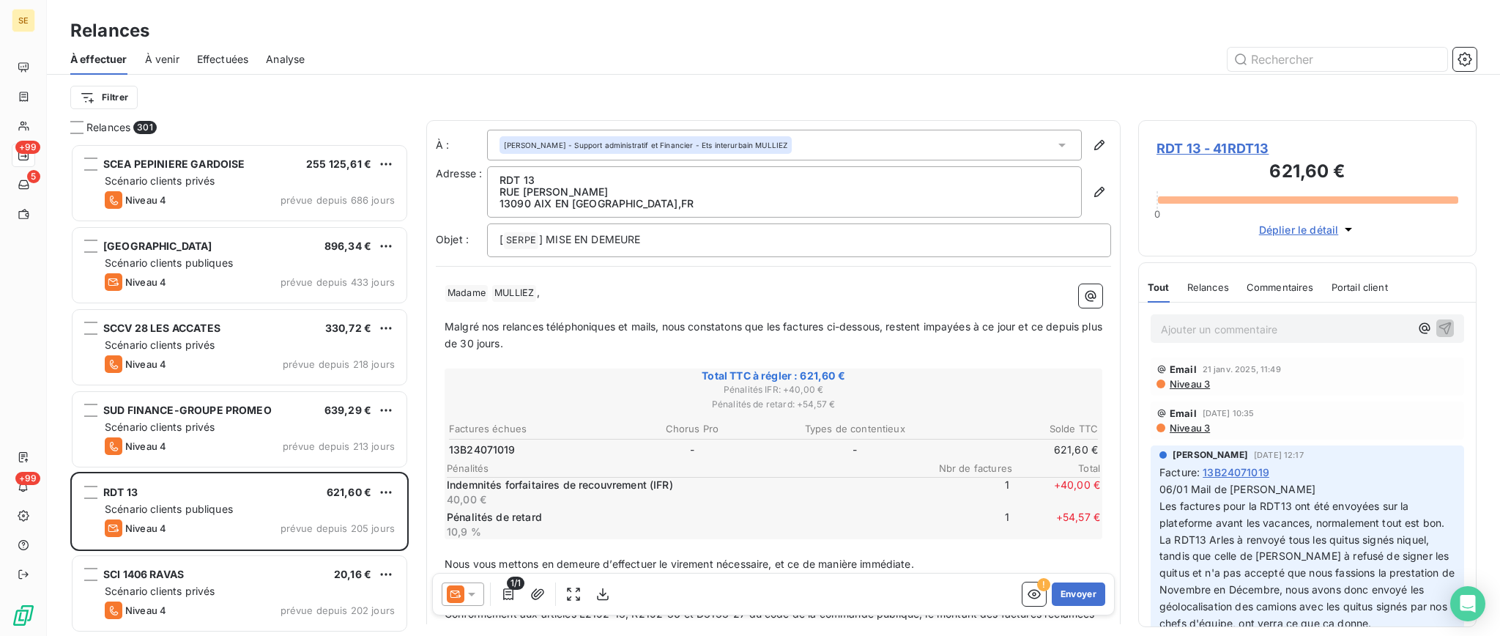
click at [1206, 141] on span "RDT 13 - 41RDT13" at bounding box center [1308, 148] width 302 height 20
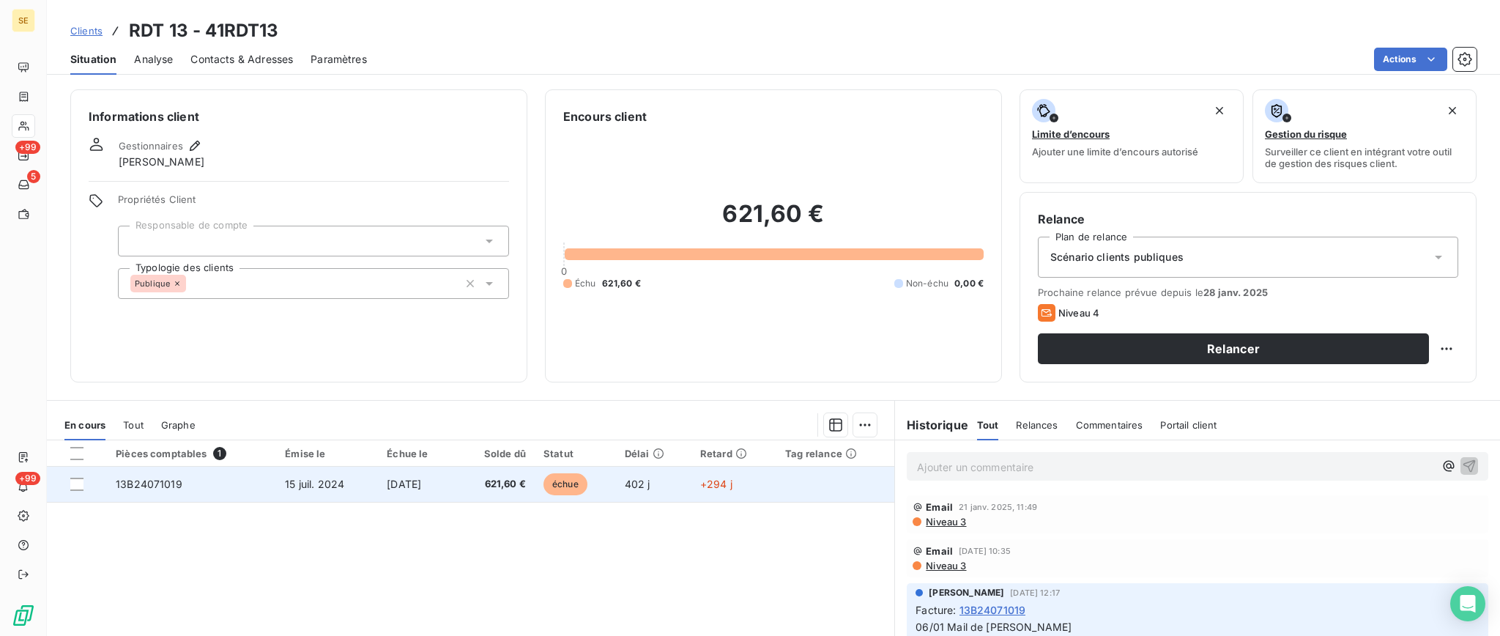
click at [242, 492] on td "13B24071019" at bounding box center [191, 484] width 169 height 35
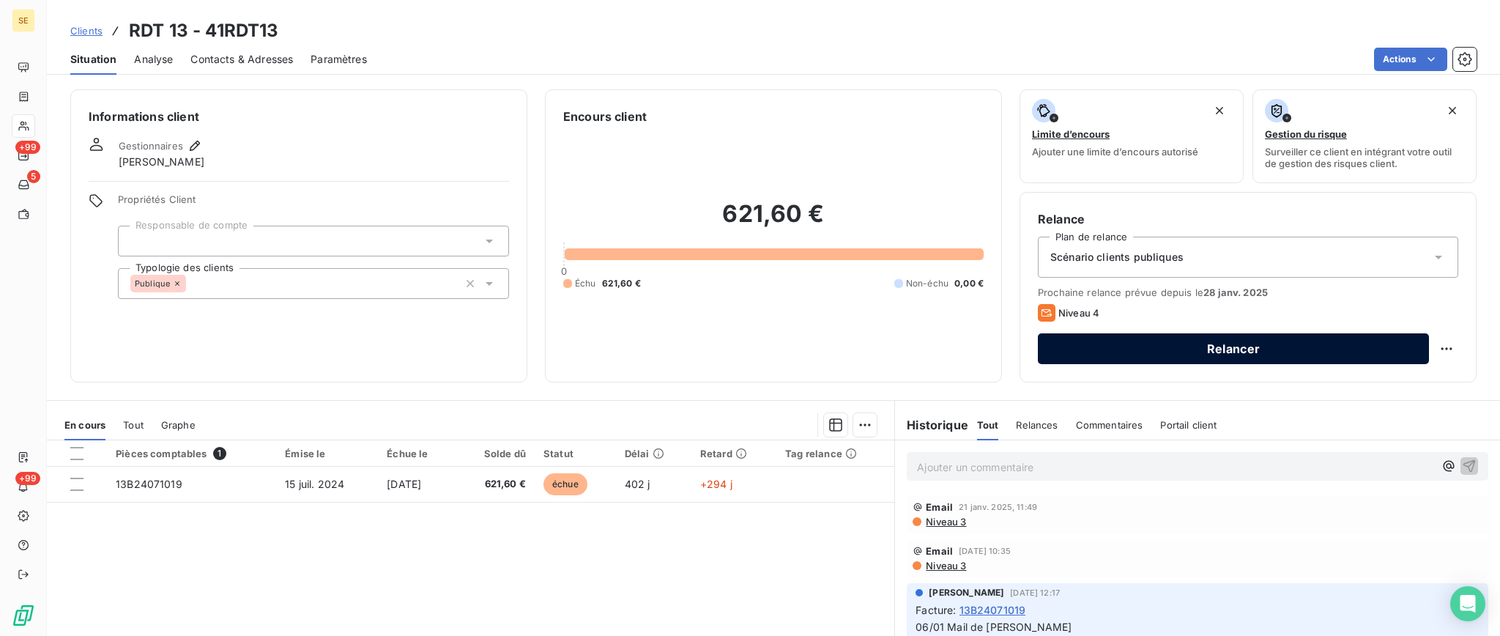
click at [1095, 344] on button "Relancer" at bounding box center [1233, 348] width 391 height 31
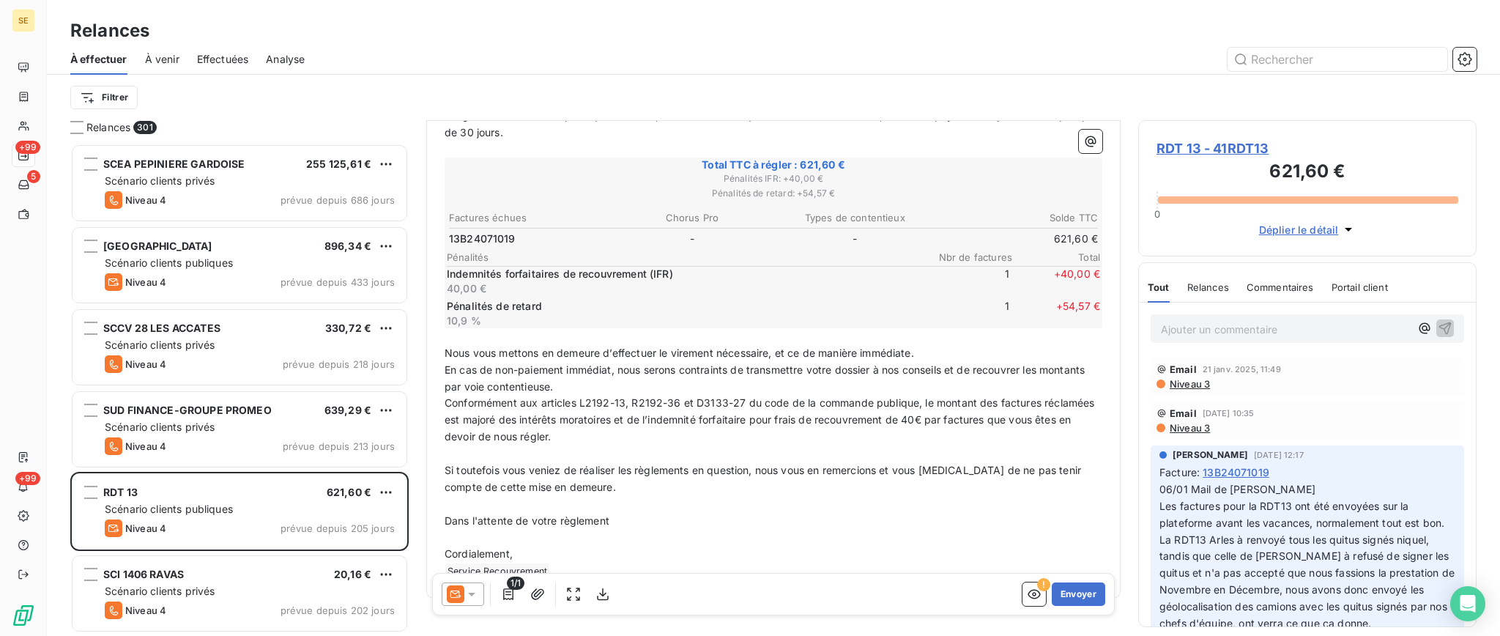
scroll to position [240, 0]
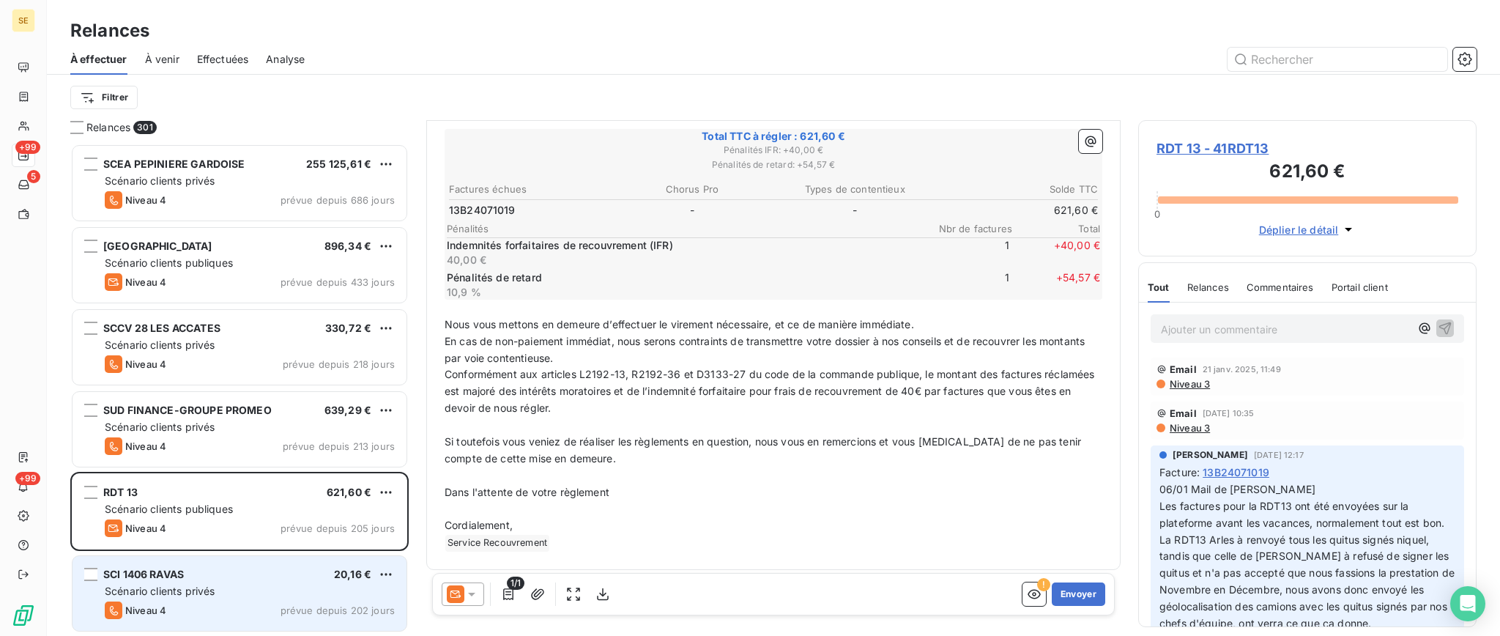
click at [200, 577] on div "SCI 1406 RAVAS 20,16 €" at bounding box center [250, 574] width 290 height 13
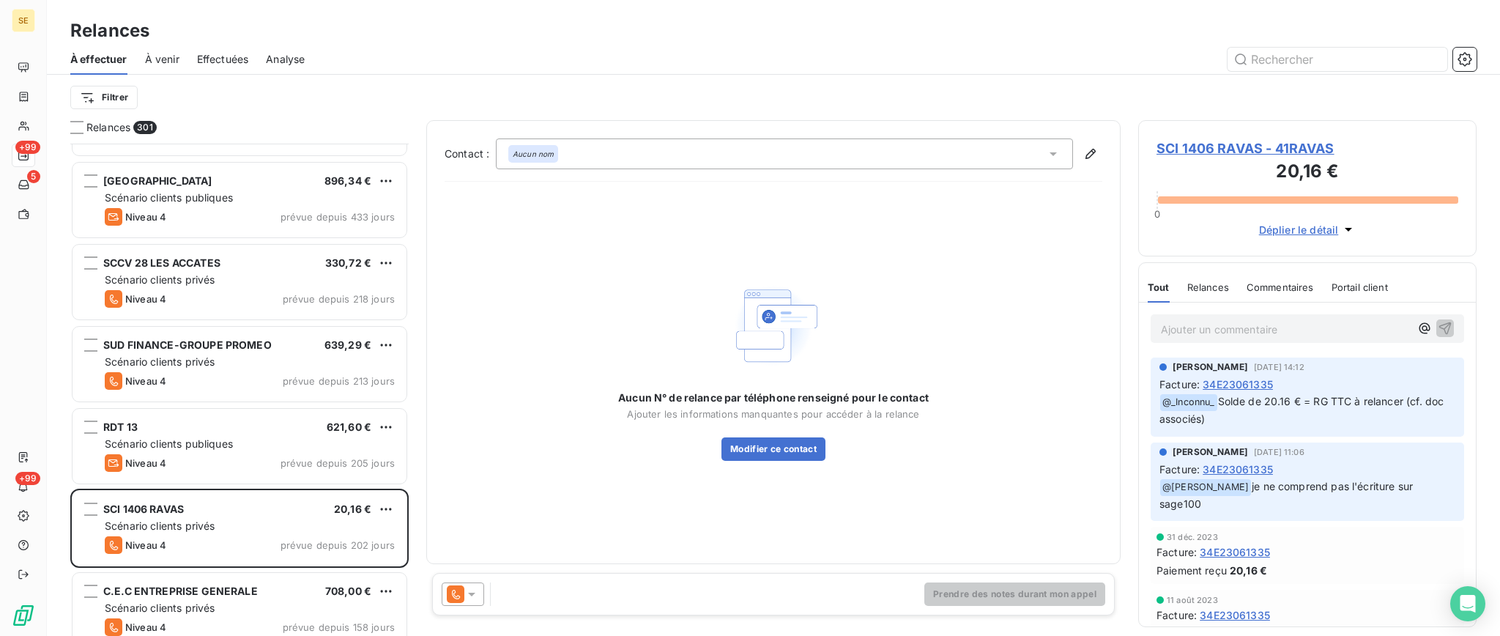
scroll to position [196, 0]
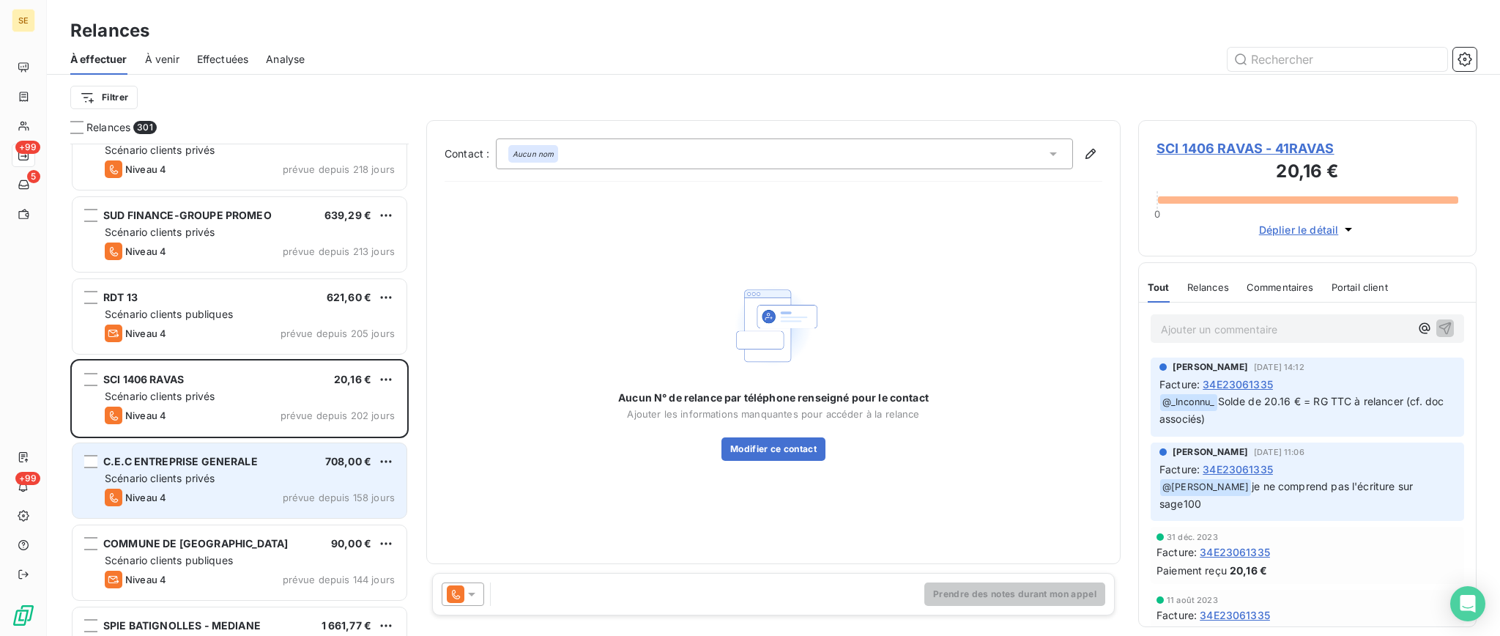
click at [207, 492] on div "Niveau 4 prévue depuis 158 jours" at bounding box center [250, 498] width 290 height 18
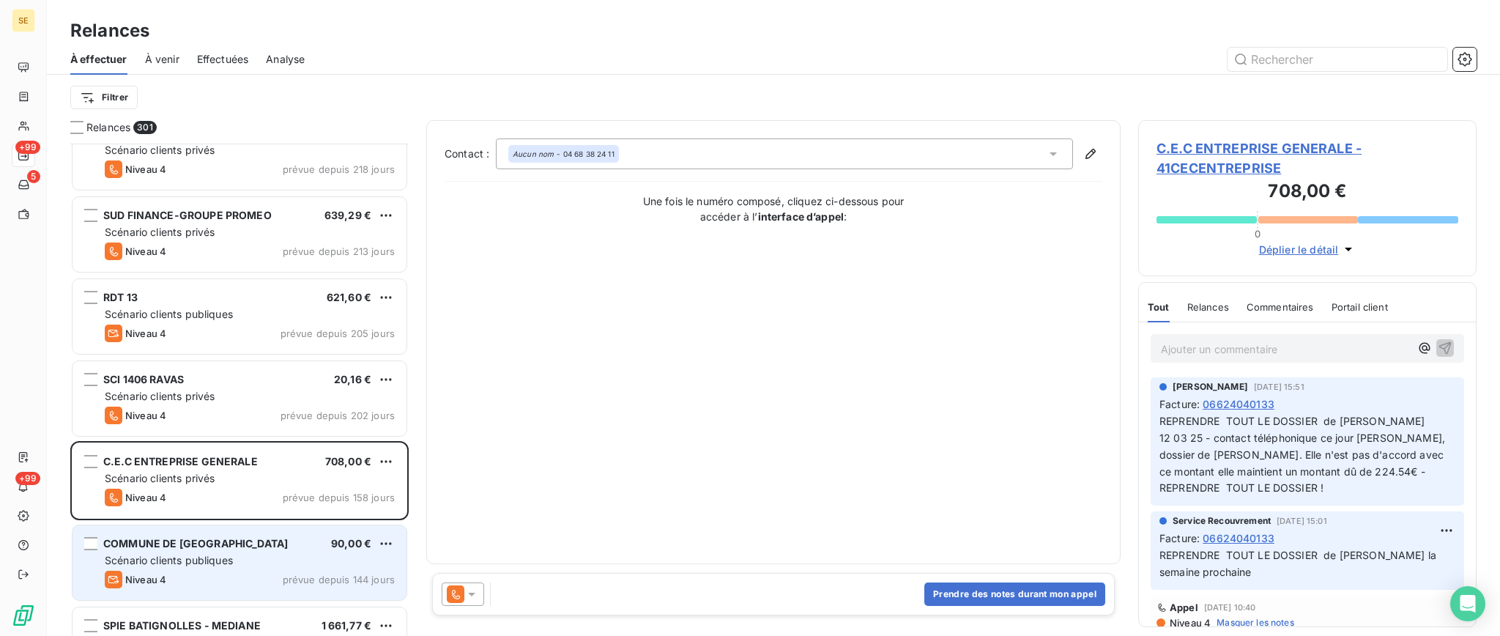
click at [204, 561] on span "Scénario clients publiques" at bounding box center [169, 560] width 128 height 12
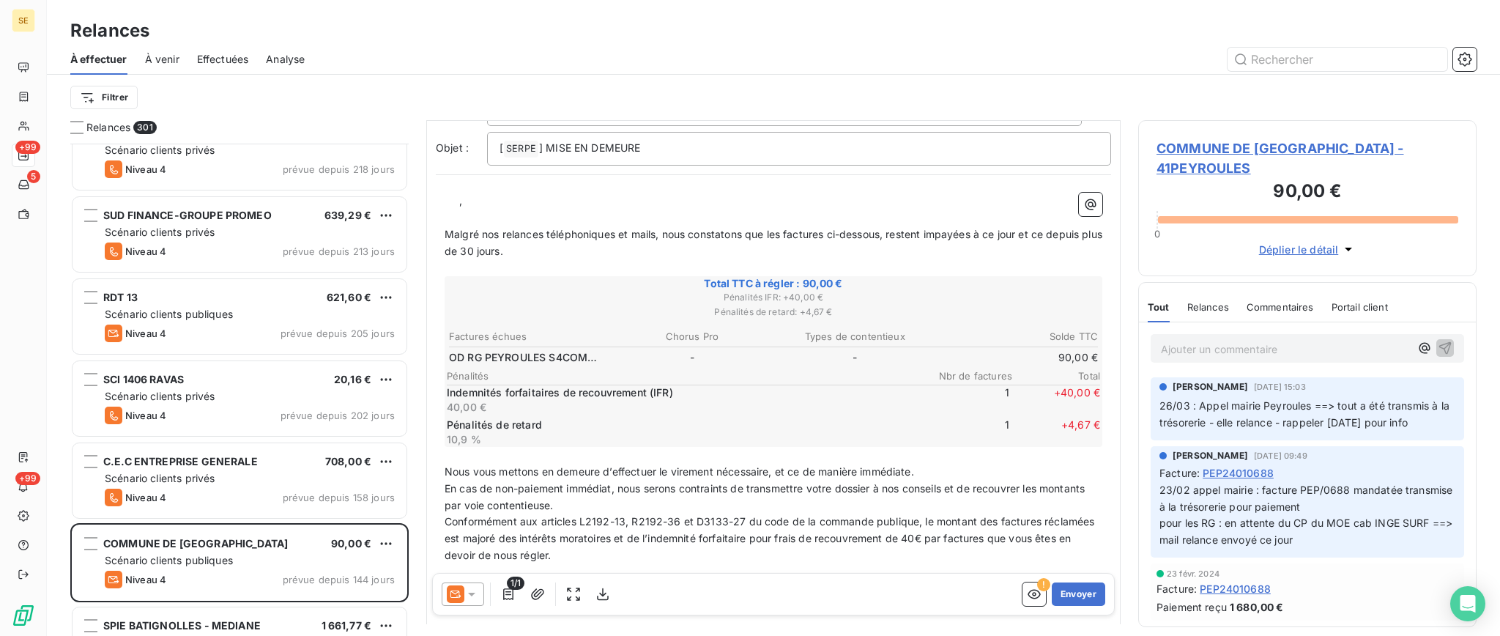
scroll to position [240, 0]
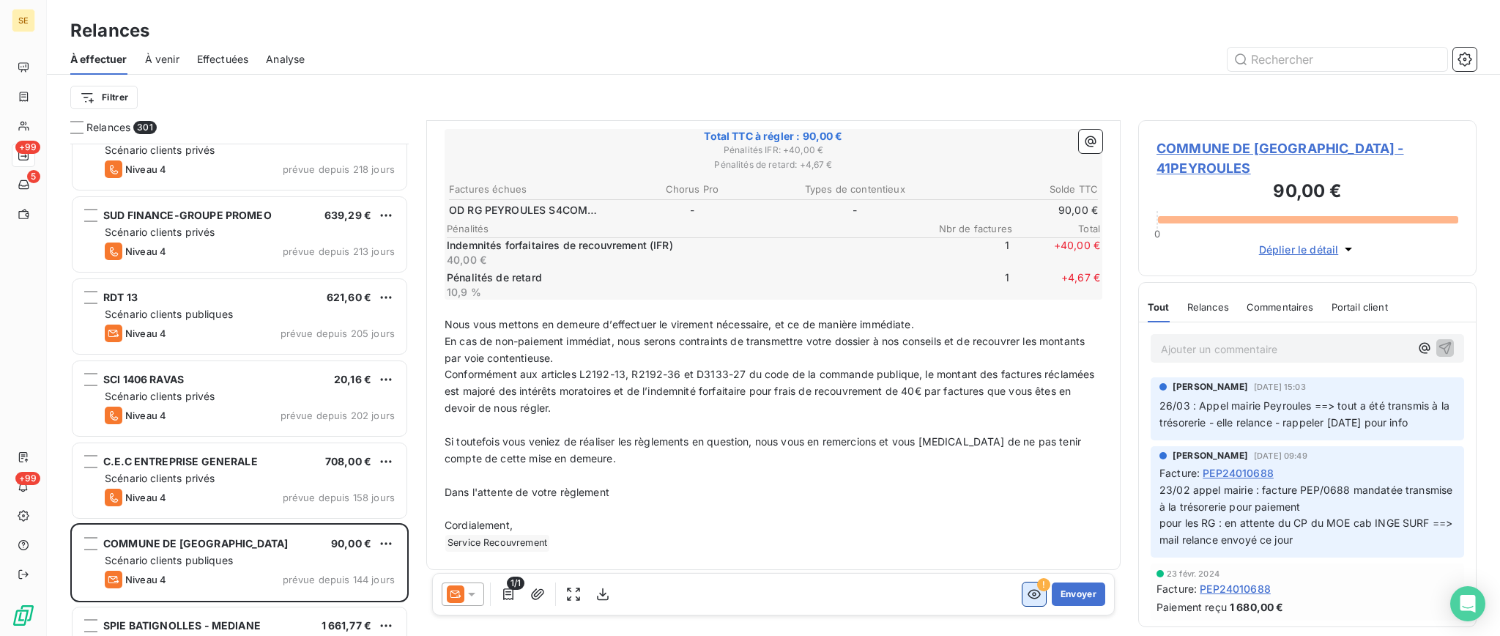
click at [1028, 594] on icon "button" at bounding box center [1034, 595] width 13 height 10
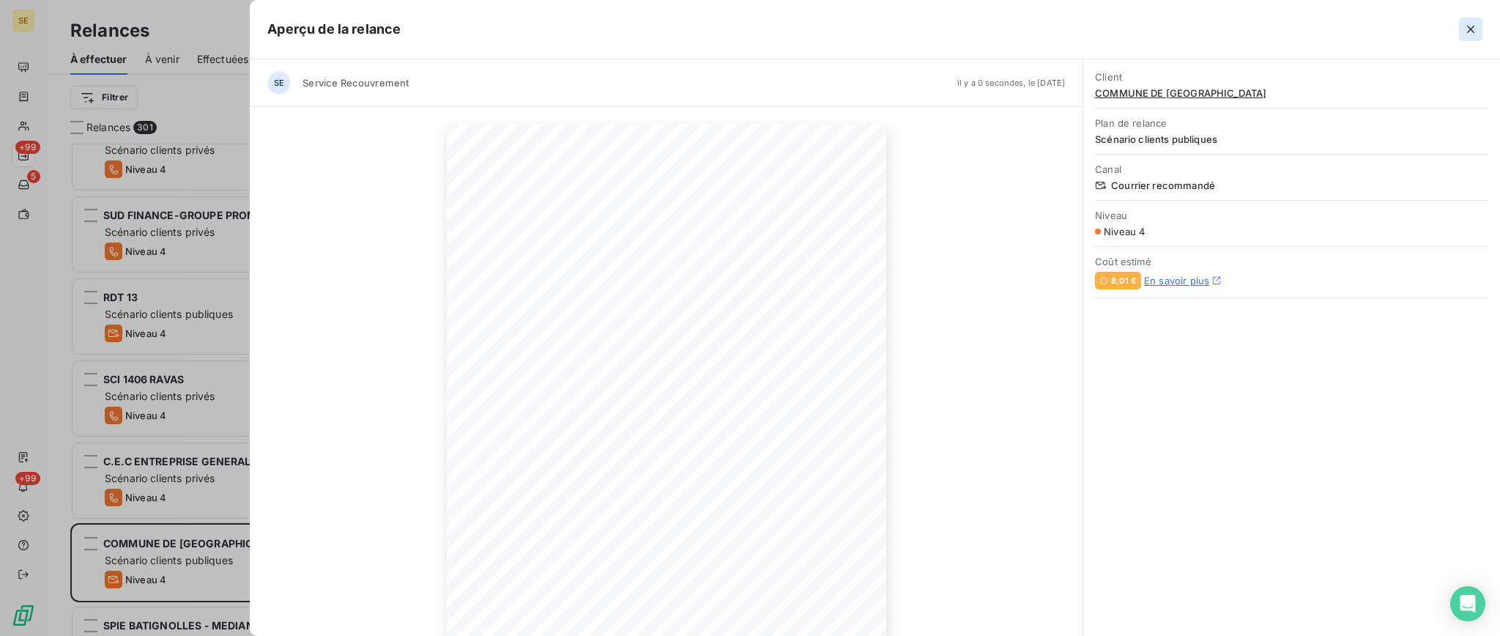
click at [1472, 25] on icon "button" at bounding box center [1471, 29] width 15 height 15
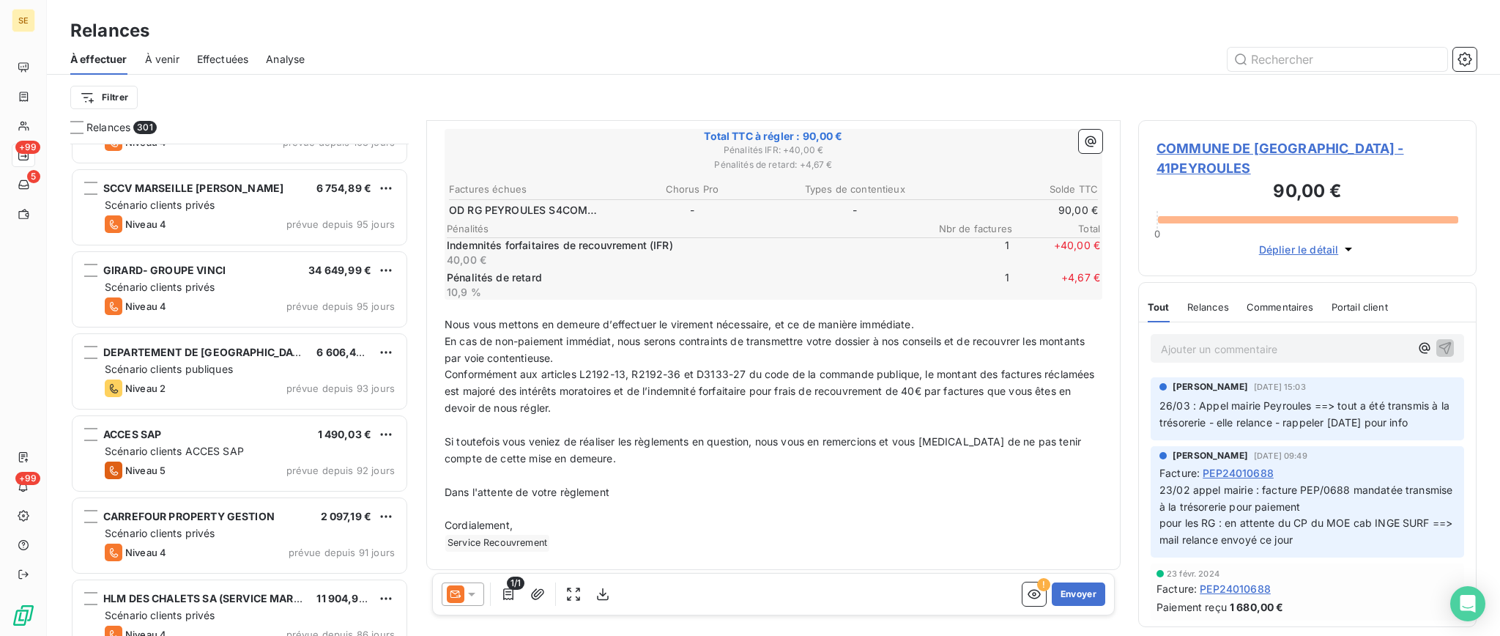
scroll to position [880, 0]
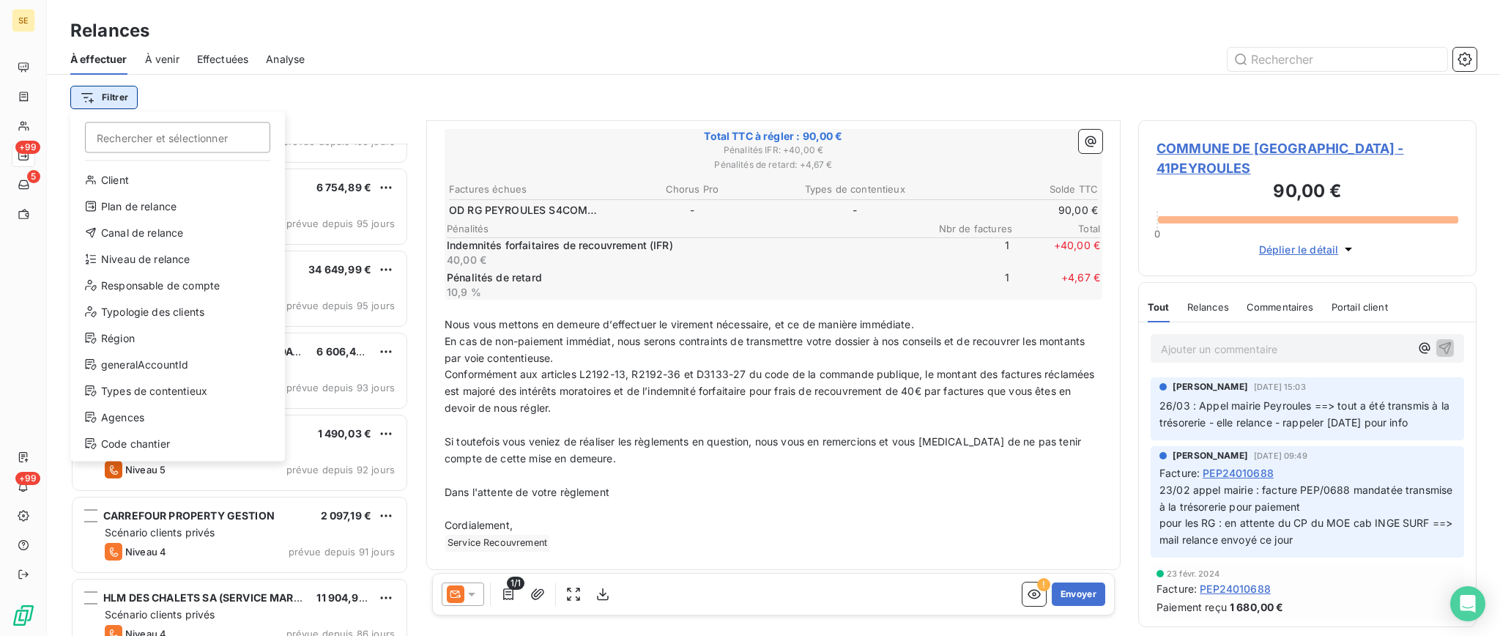
click at [117, 89] on html "SE +99 5 +99 Relances À effectuer À venir Effectuées Analyse Filtrer Rechercher…" at bounding box center [750, 318] width 1500 height 636
click at [185, 265] on div "Niveau de relance" at bounding box center [177, 259] width 203 height 23
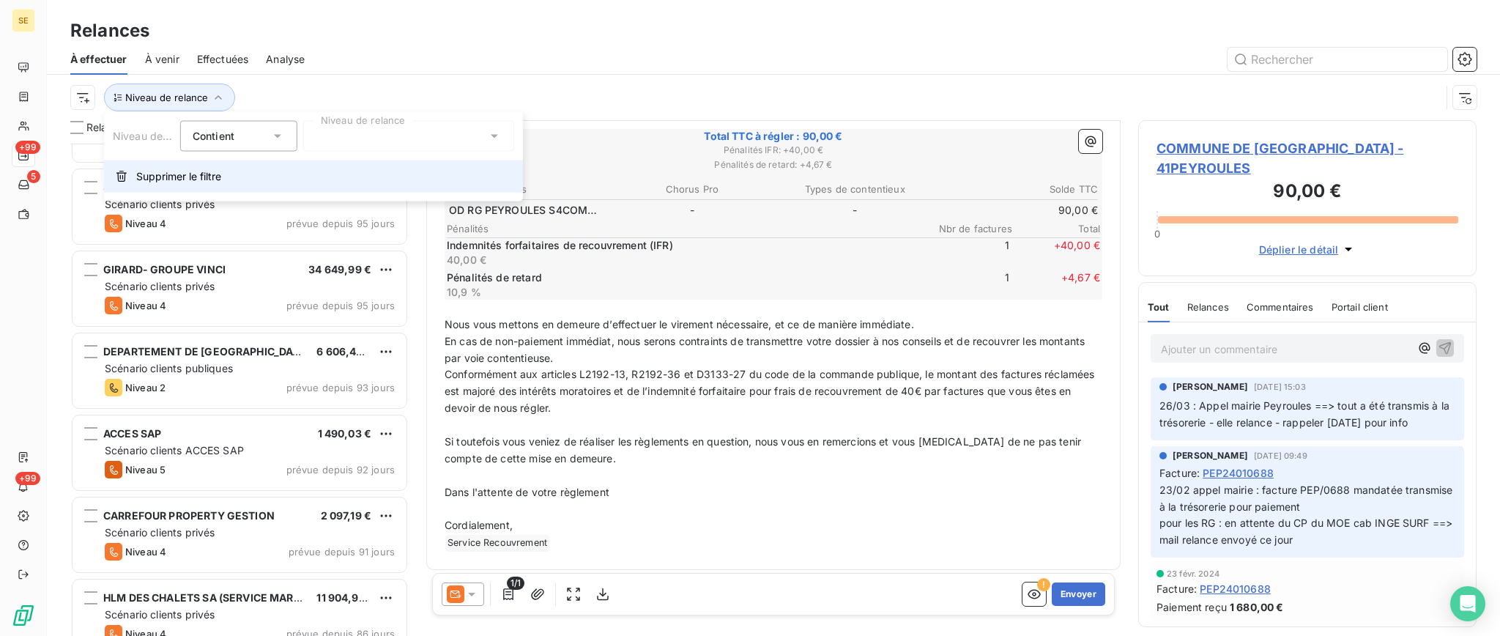
scroll to position [477, 323]
click at [497, 138] on icon at bounding box center [494, 136] width 15 height 15
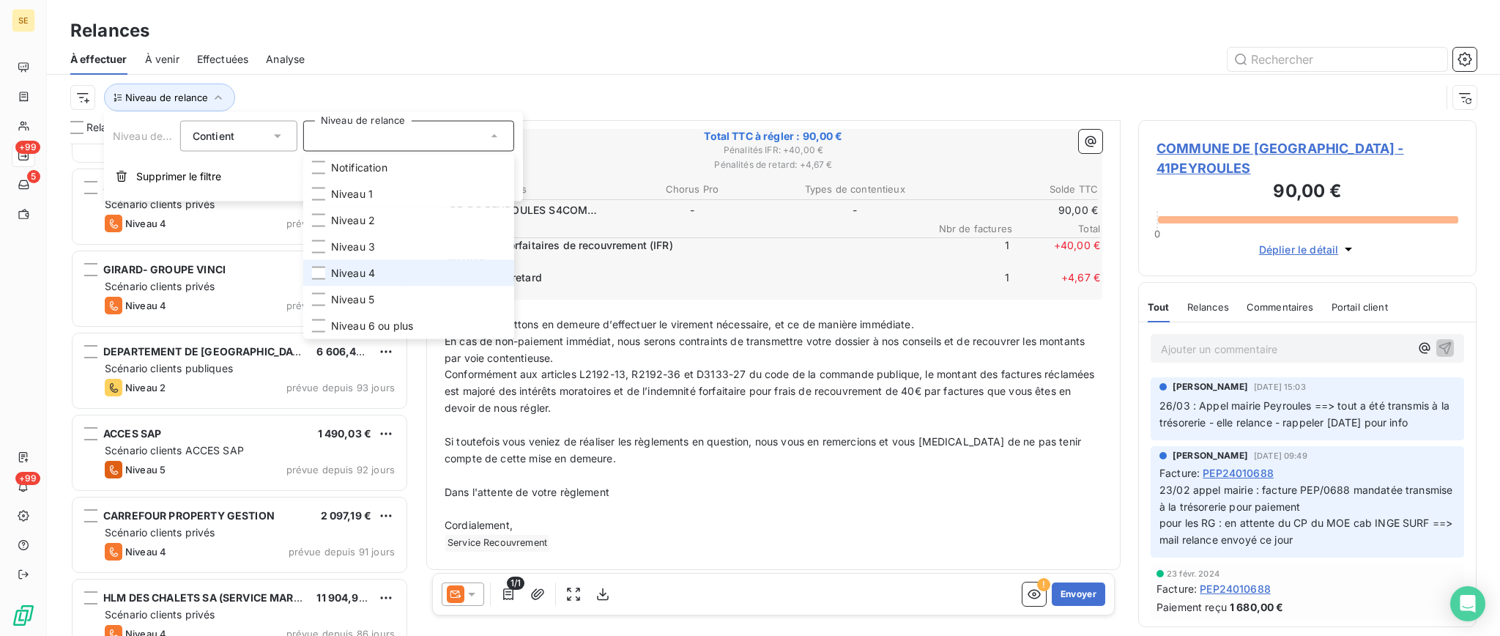
click at [355, 278] on span "Niveau 4" at bounding box center [353, 273] width 44 height 15
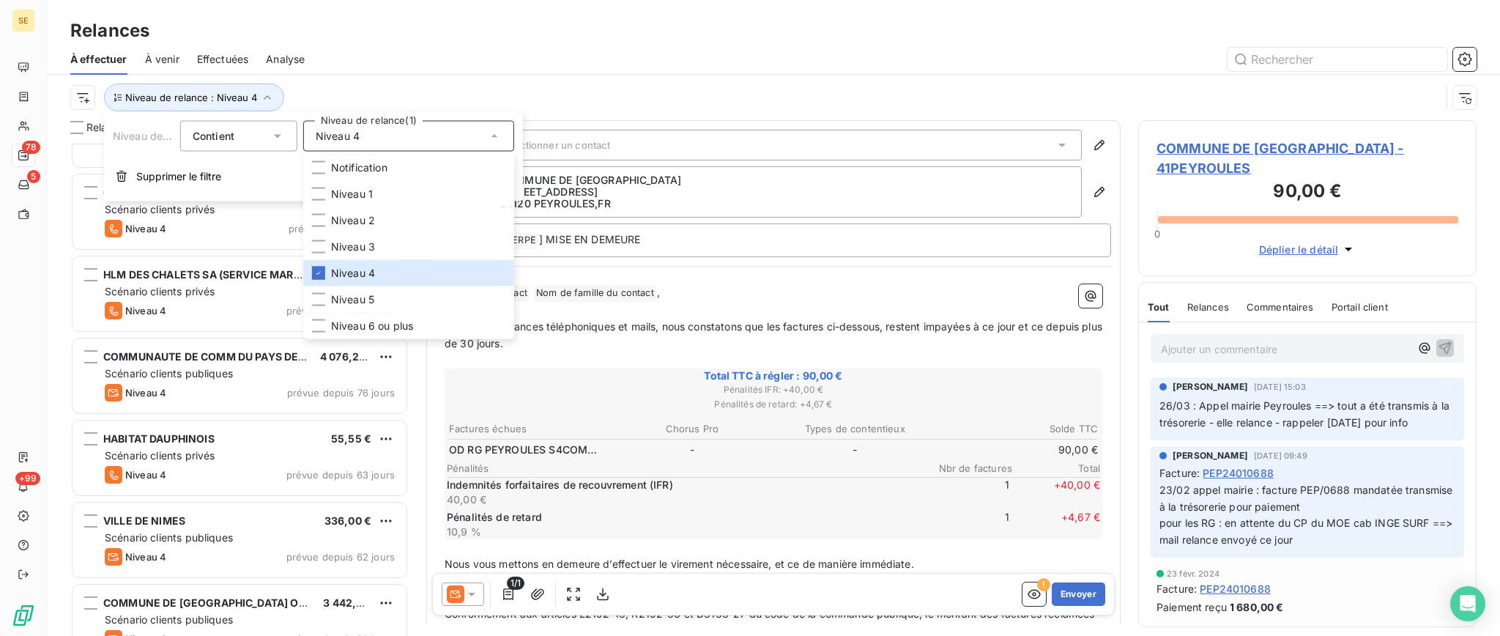
scroll to position [977, 0]
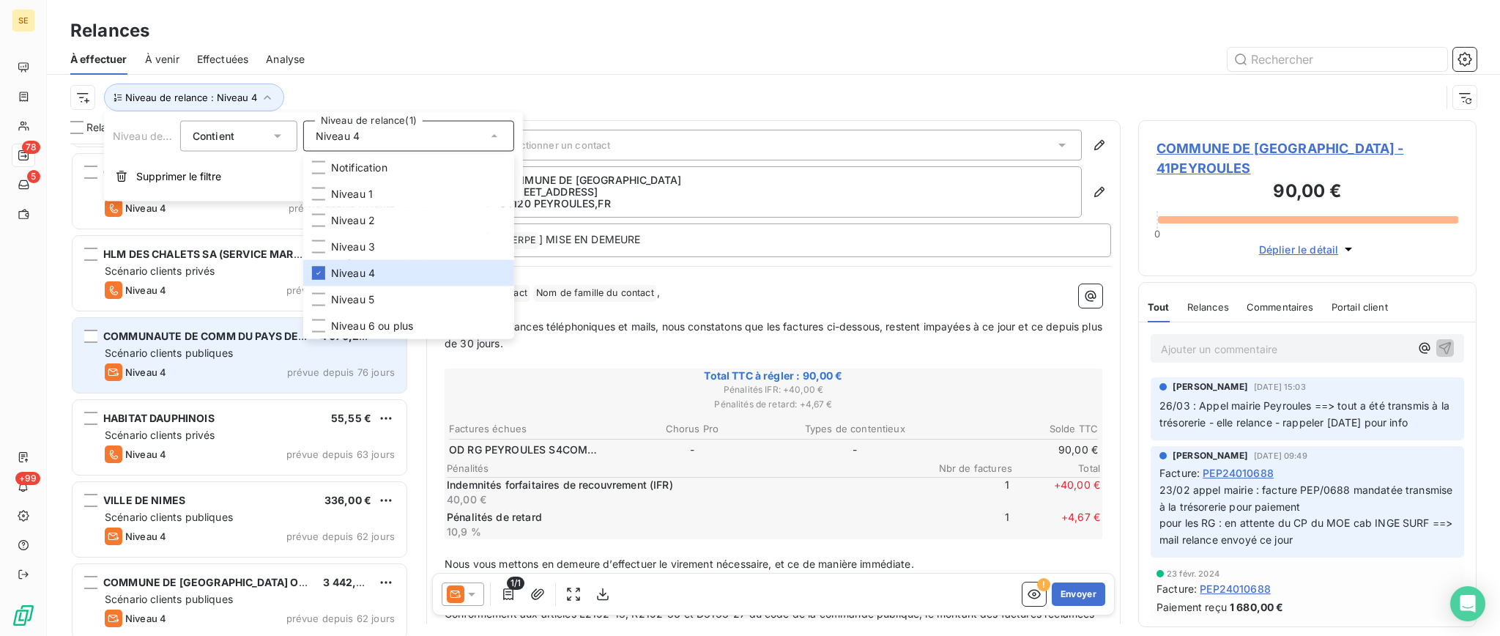
click at [170, 359] on span "Scénario clients publiques" at bounding box center [169, 353] width 128 height 12
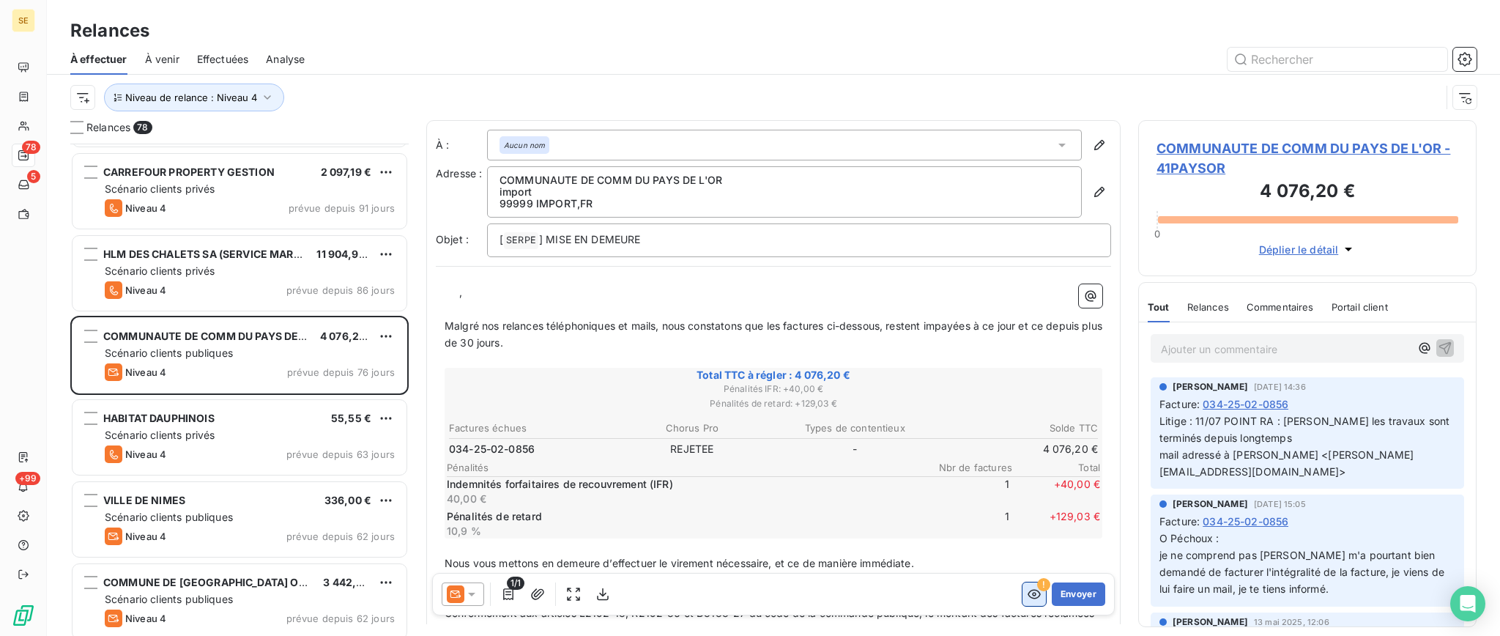
click at [1028, 594] on icon "button" at bounding box center [1034, 595] width 13 height 10
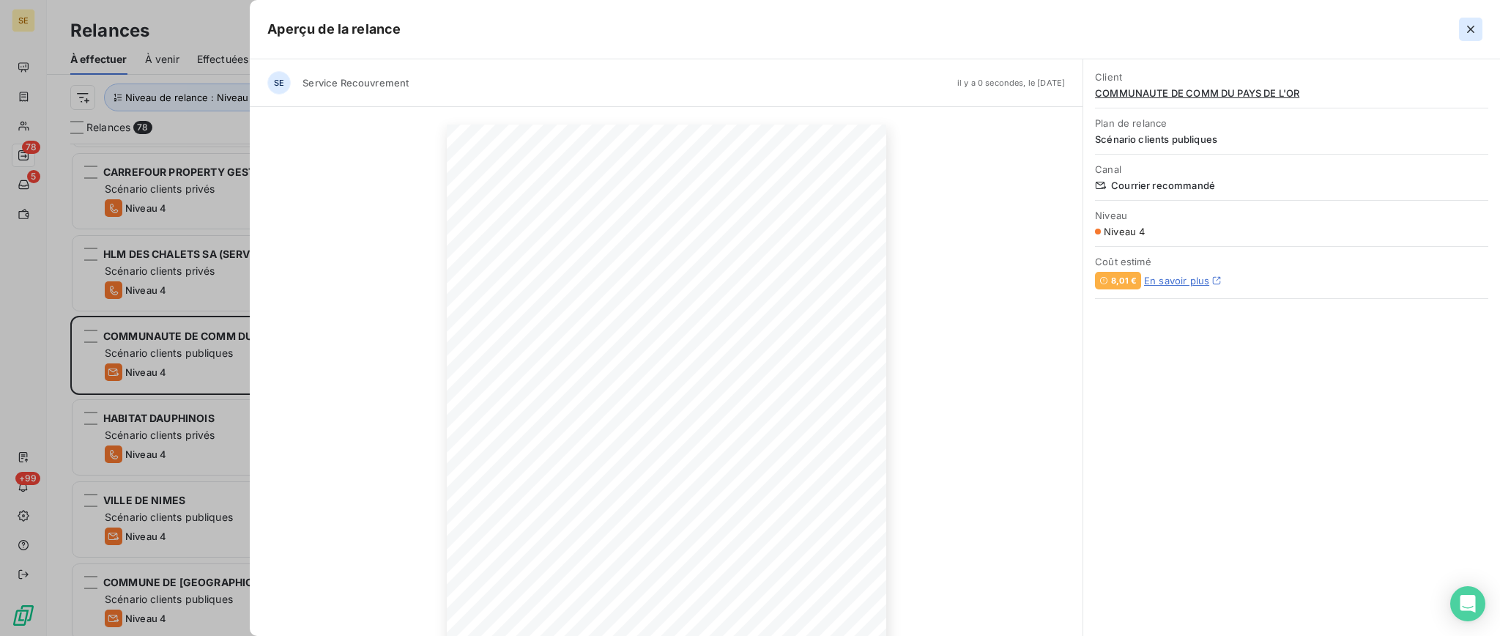
click at [1470, 25] on icon "button" at bounding box center [1471, 29] width 15 height 15
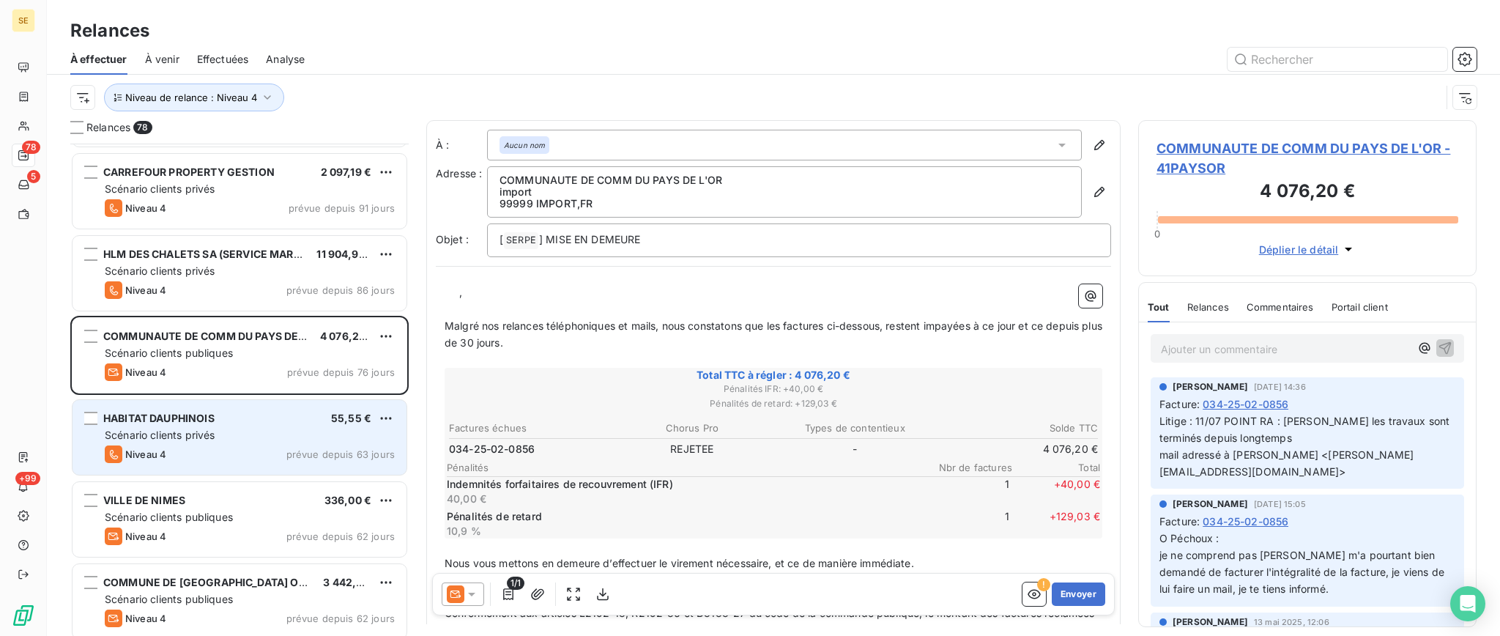
scroll to position [1075, 0]
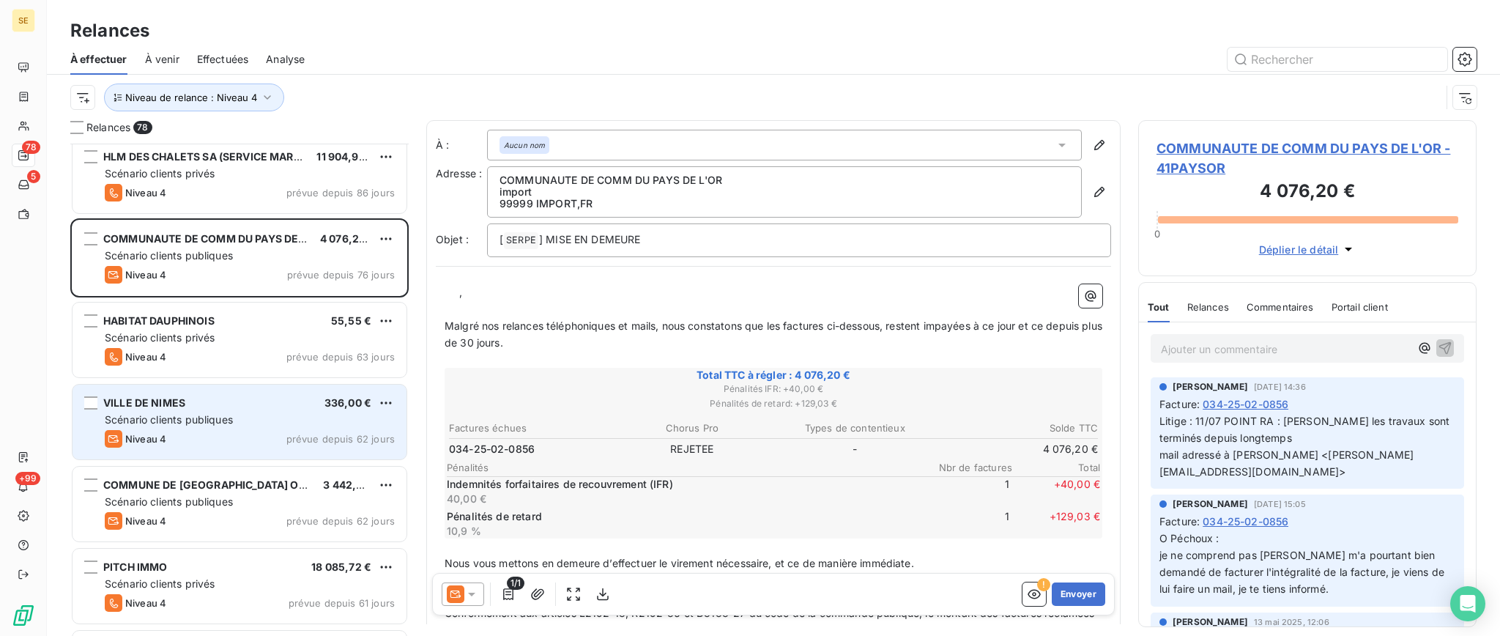
click at [183, 428] on div "VILLE DE NIMES 336,00 € Scénario clients publiques Niveau 4 prévue depuis 62 jo…" at bounding box center [240, 422] width 334 height 75
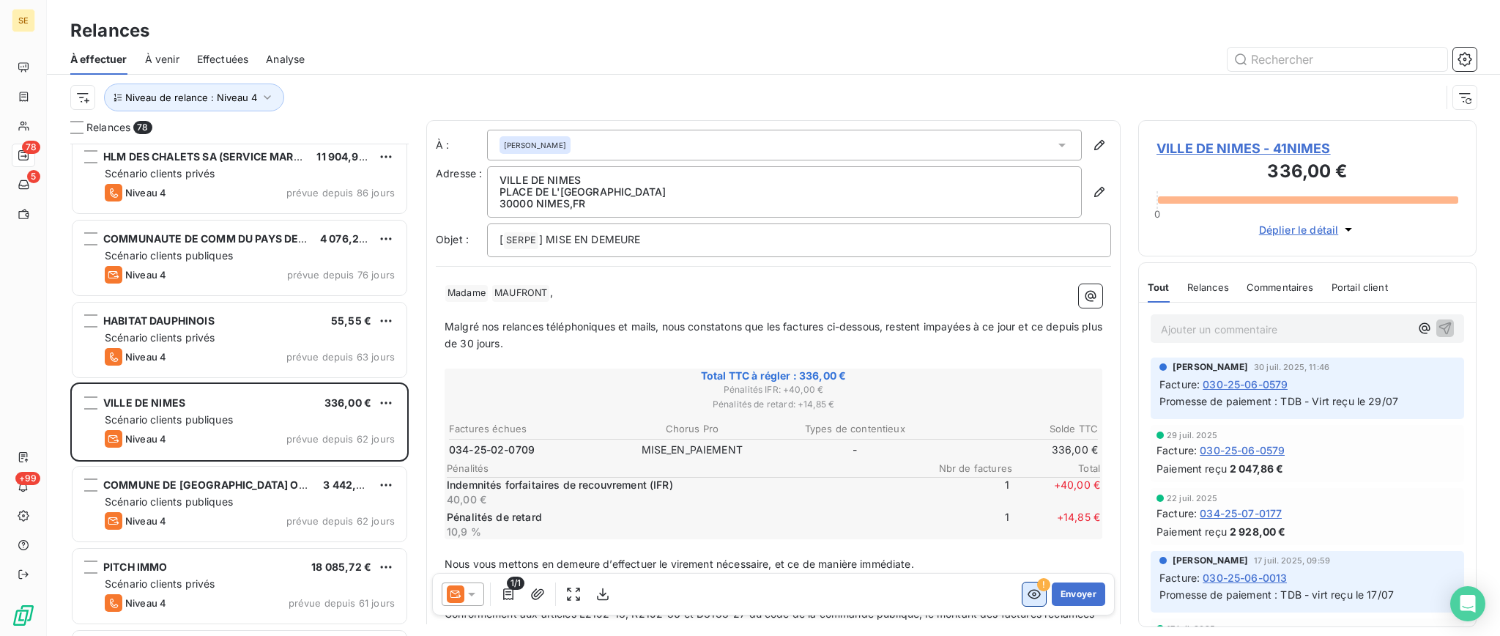
click at [1027, 596] on icon "button" at bounding box center [1034, 594] width 15 height 15
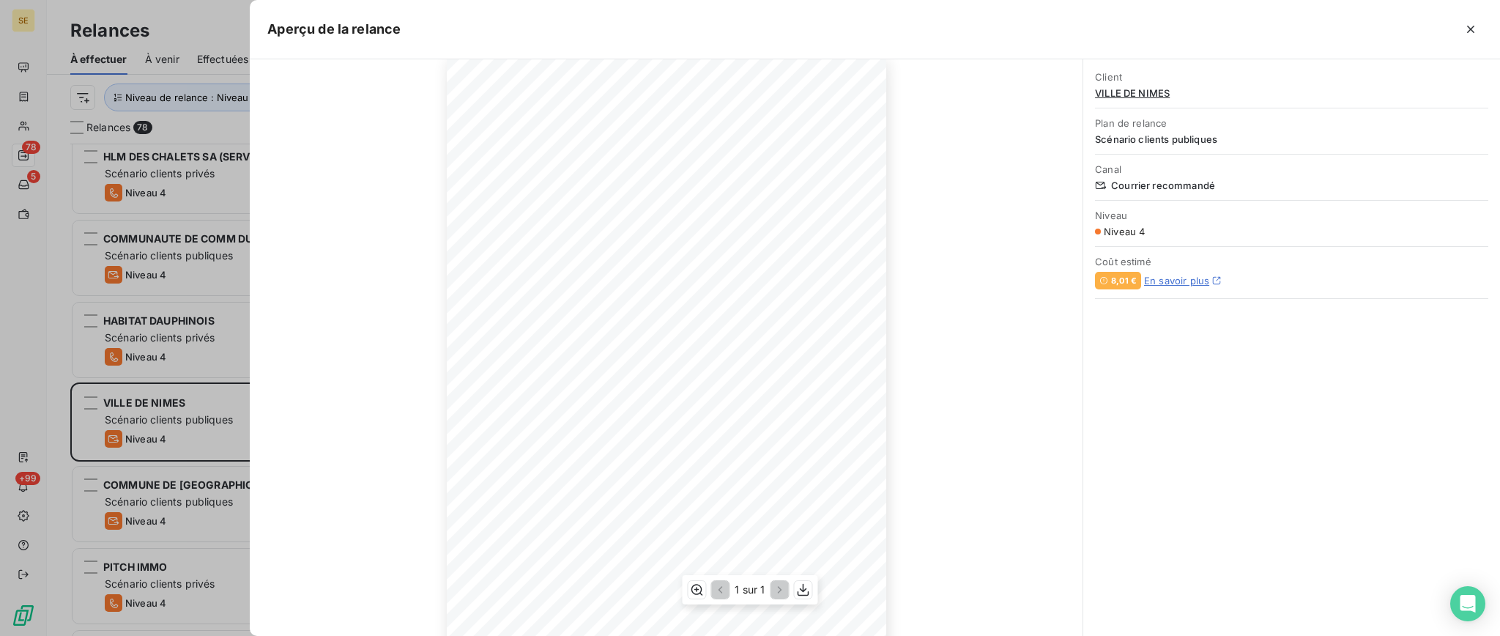
scroll to position [127, 0]
click at [1471, 30] on icon "button" at bounding box center [1470, 29] width 7 height 7
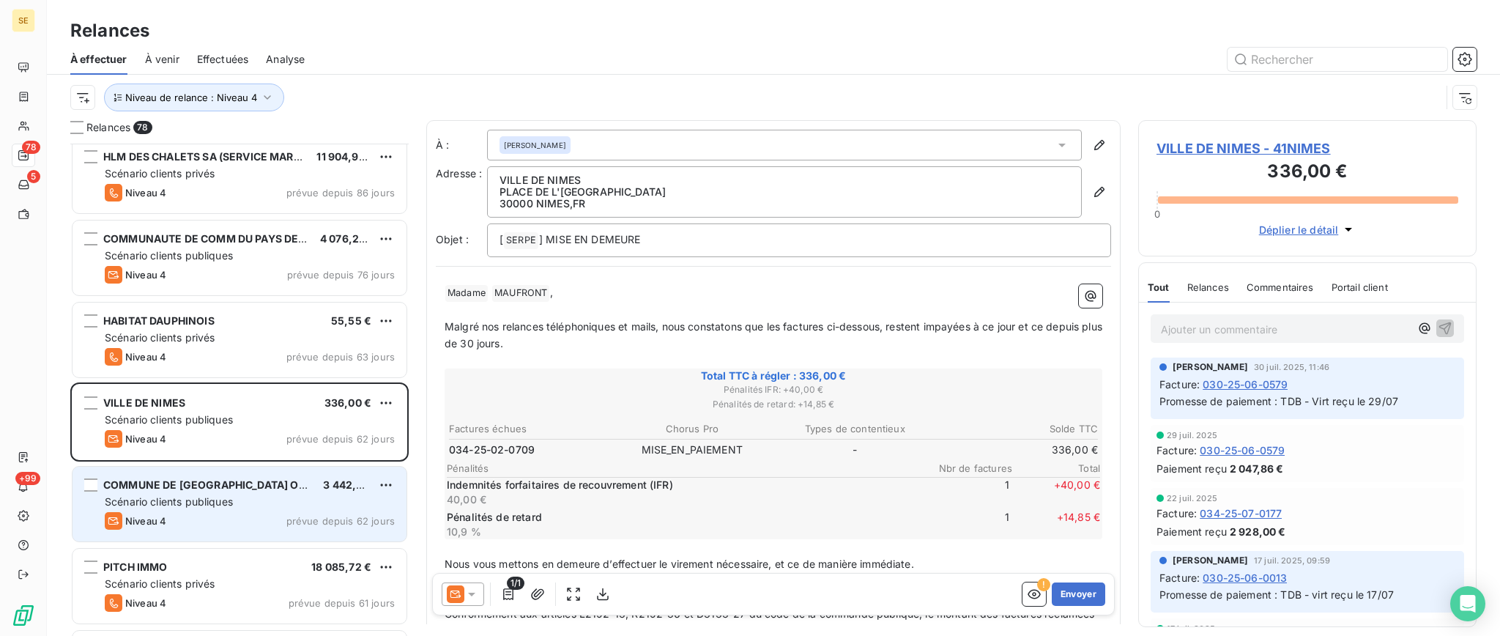
click at [201, 502] on span "Scénario clients publiques" at bounding box center [169, 501] width 128 height 12
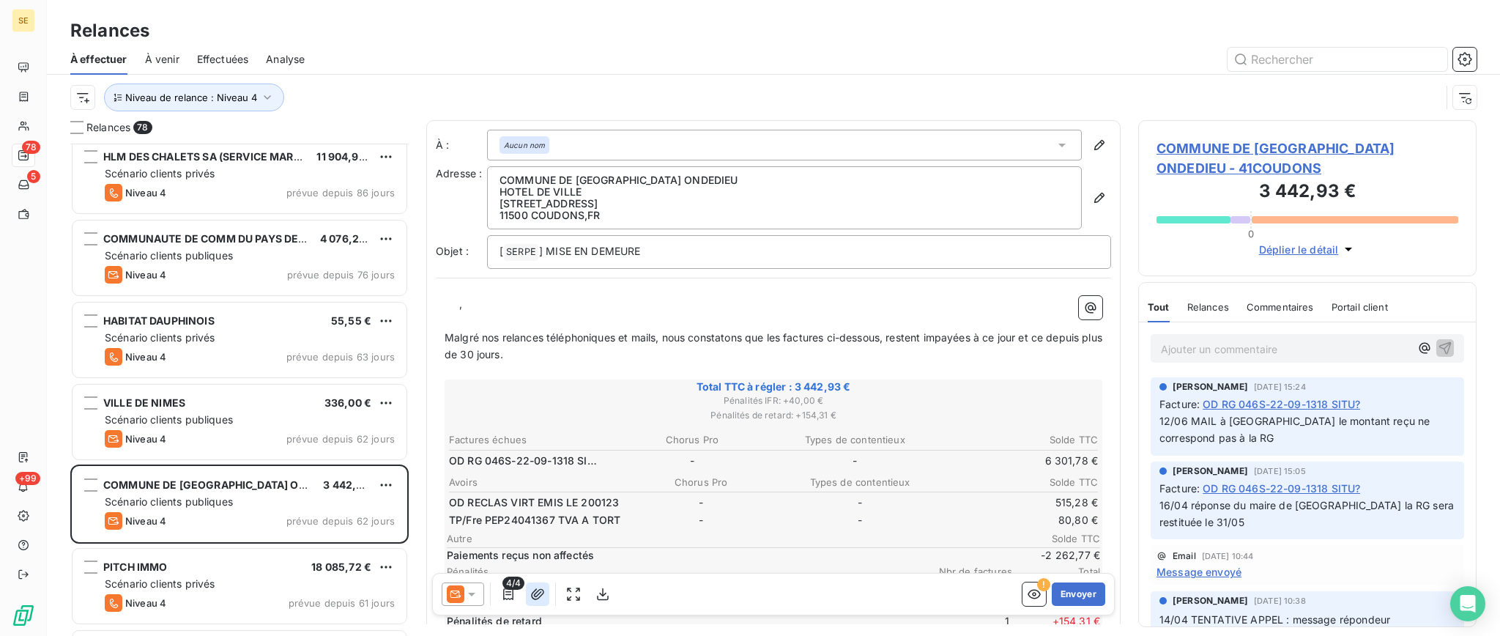
click at [534, 596] on icon "button" at bounding box center [537, 594] width 15 height 15
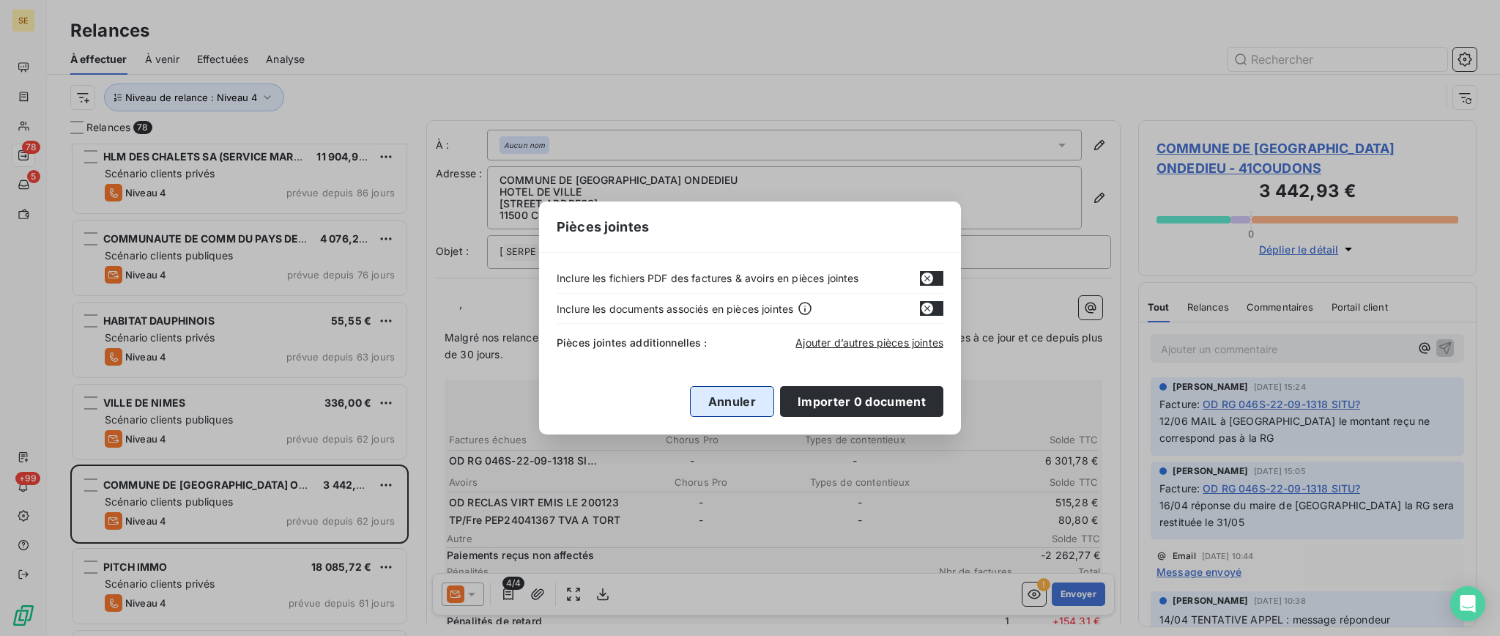
click at [722, 407] on button "Annuler" at bounding box center [732, 401] width 84 height 31
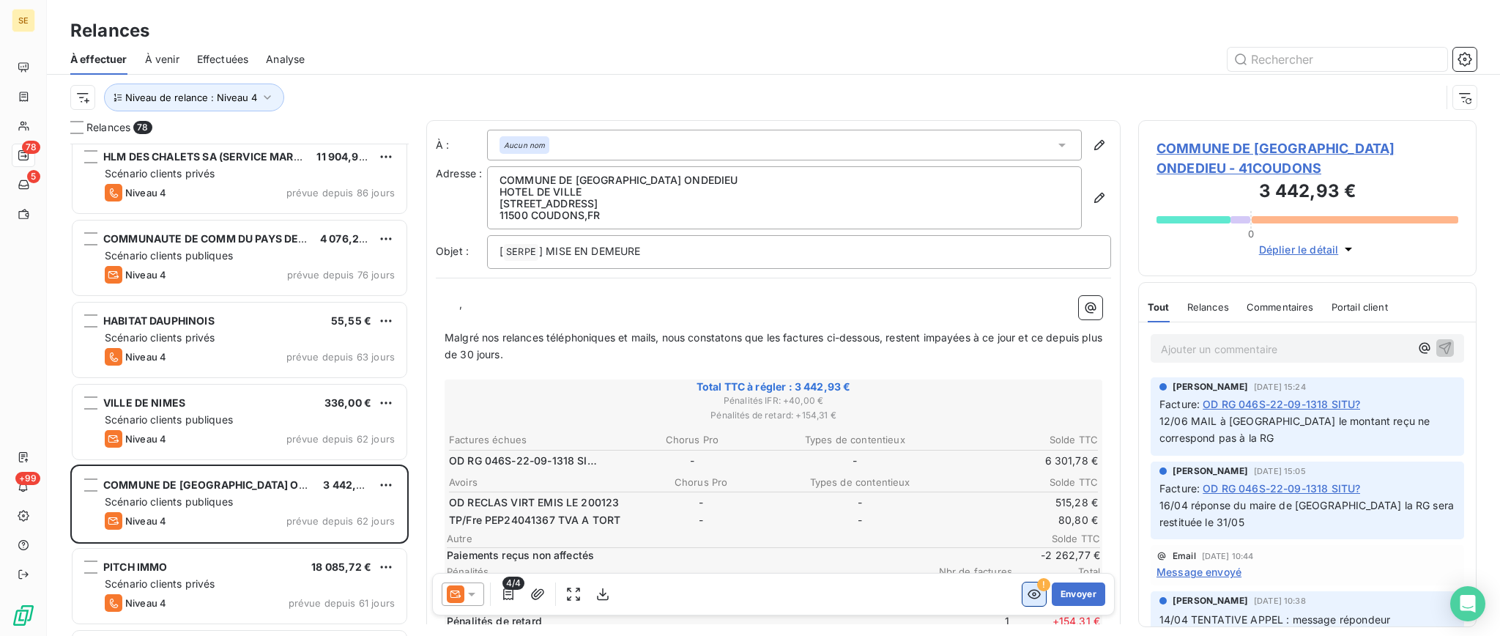
click at [1027, 595] on icon "button" at bounding box center [1034, 594] width 15 height 15
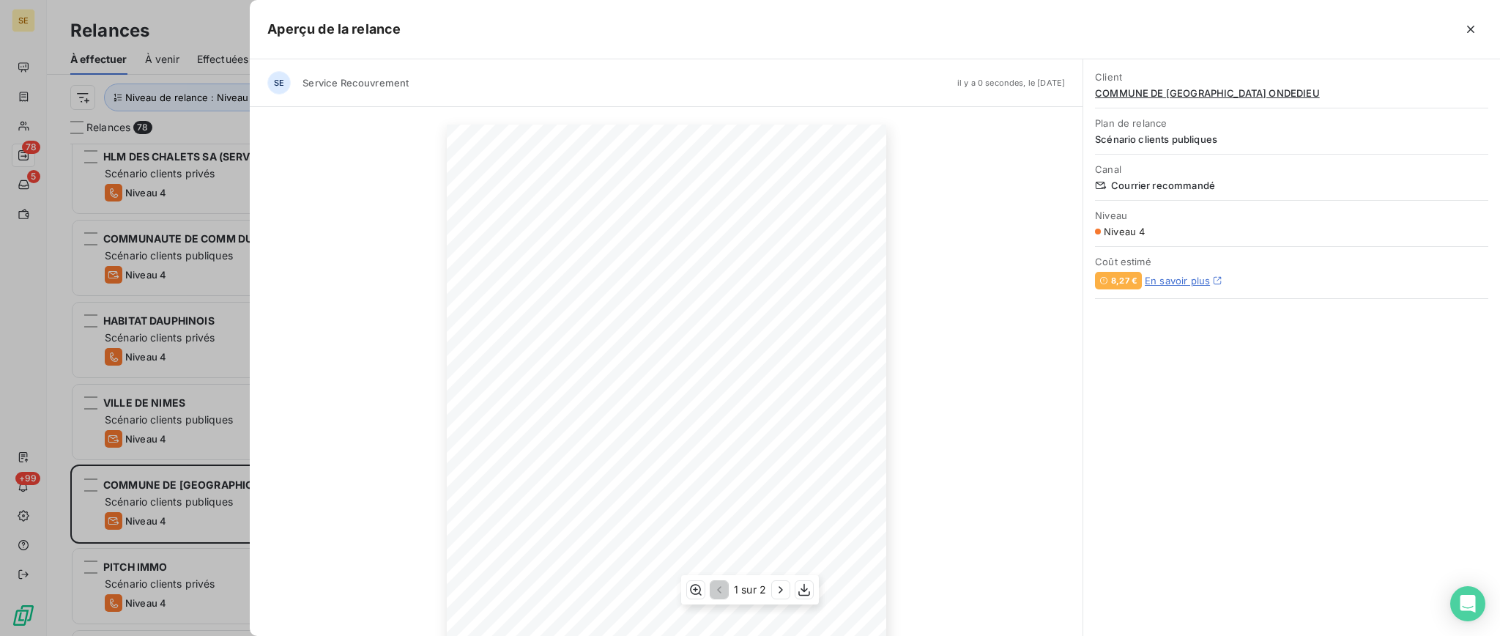
scroll to position [127, 0]
click at [778, 593] on icon "button" at bounding box center [781, 589] width 15 height 15
click at [721, 596] on icon "button" at bounding box center [718, 589] width 15 height 15
click at [1475, 28] on icon "button" at bounding box center [1471, 29] width 15 height 15
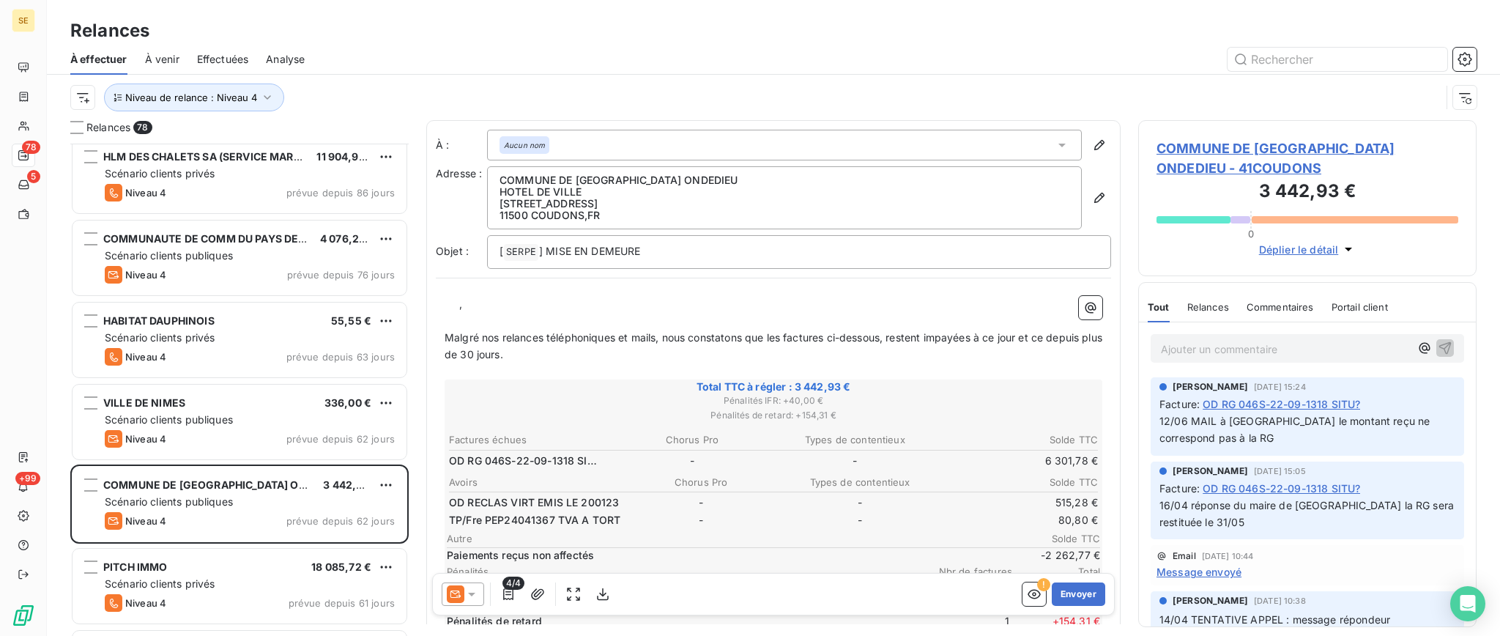
click at [1219, 144] on span "COMMUNE DE COUDONS ONDEDIEU - 41COUDONS" at bounding box center [1308, 158] width 302 height 40
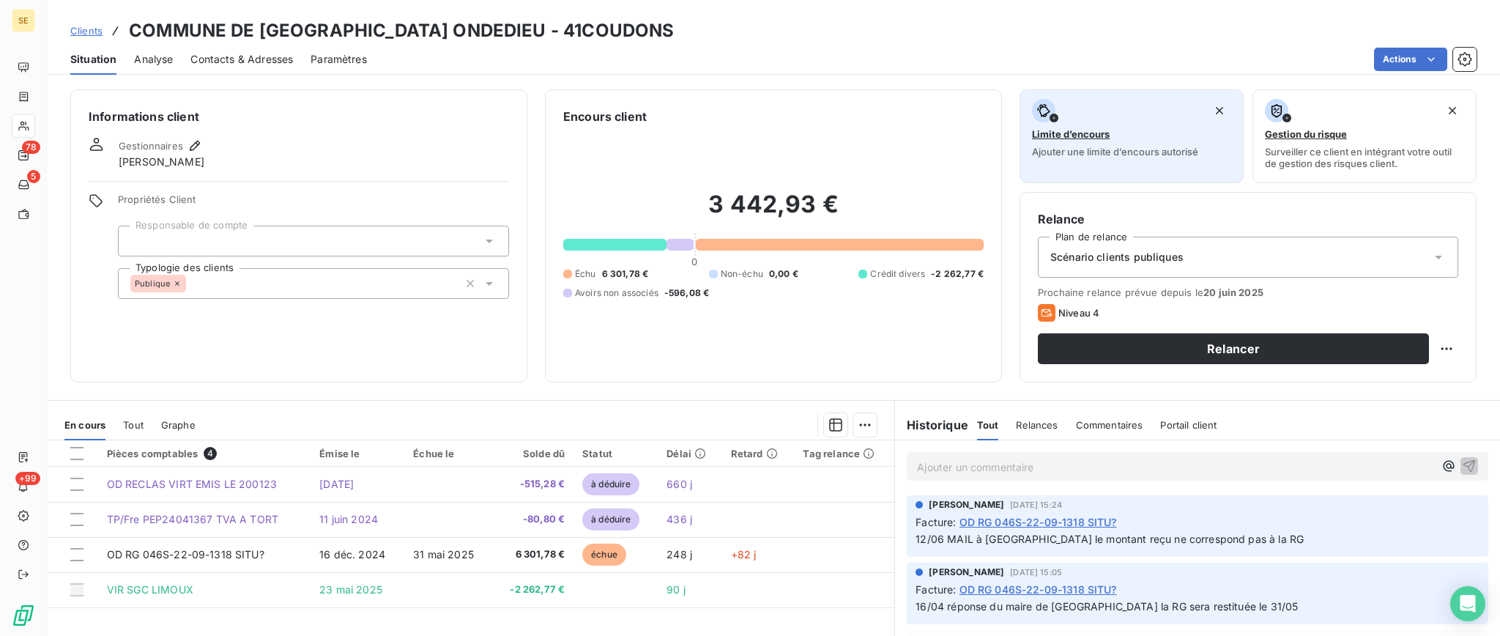
click at [1067, 130] on span "Limite d’encours" at bounding box center [1071, 134] width 78 height 12
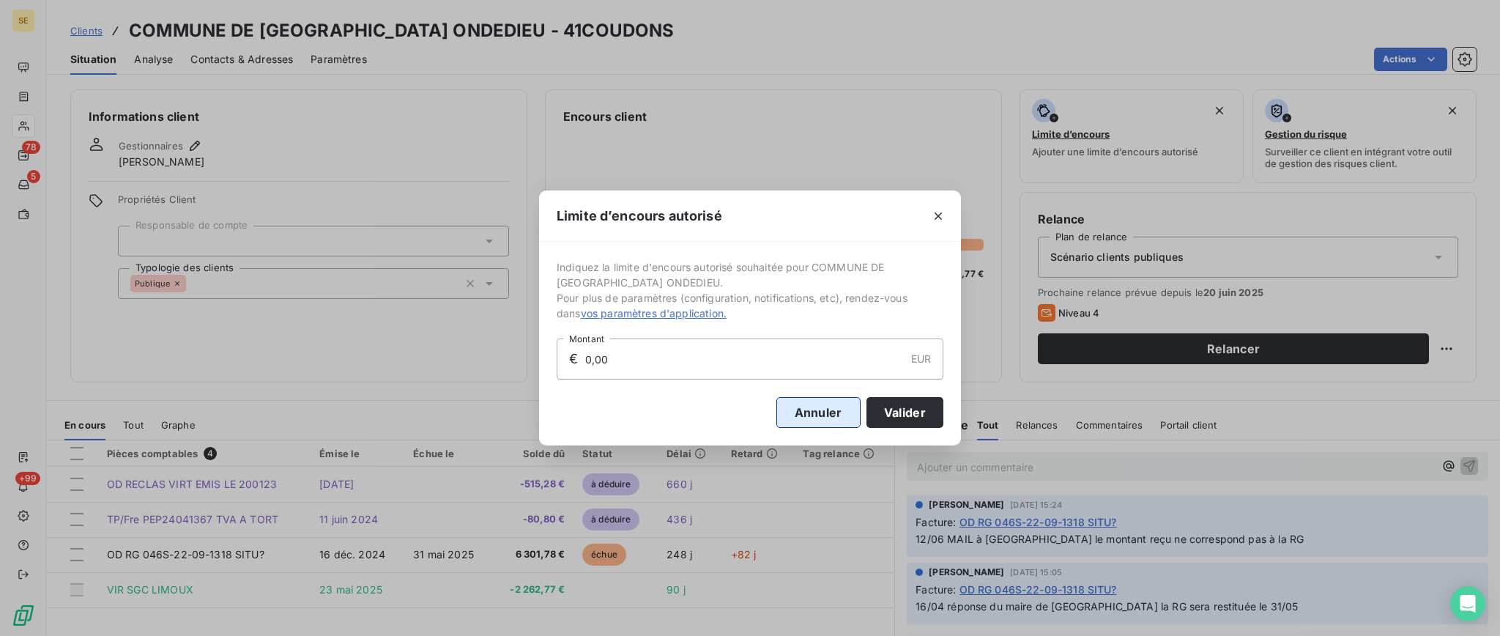
click at [794, 407] on button "Annuler" at bounding box center [819, 412] width 84 height 31
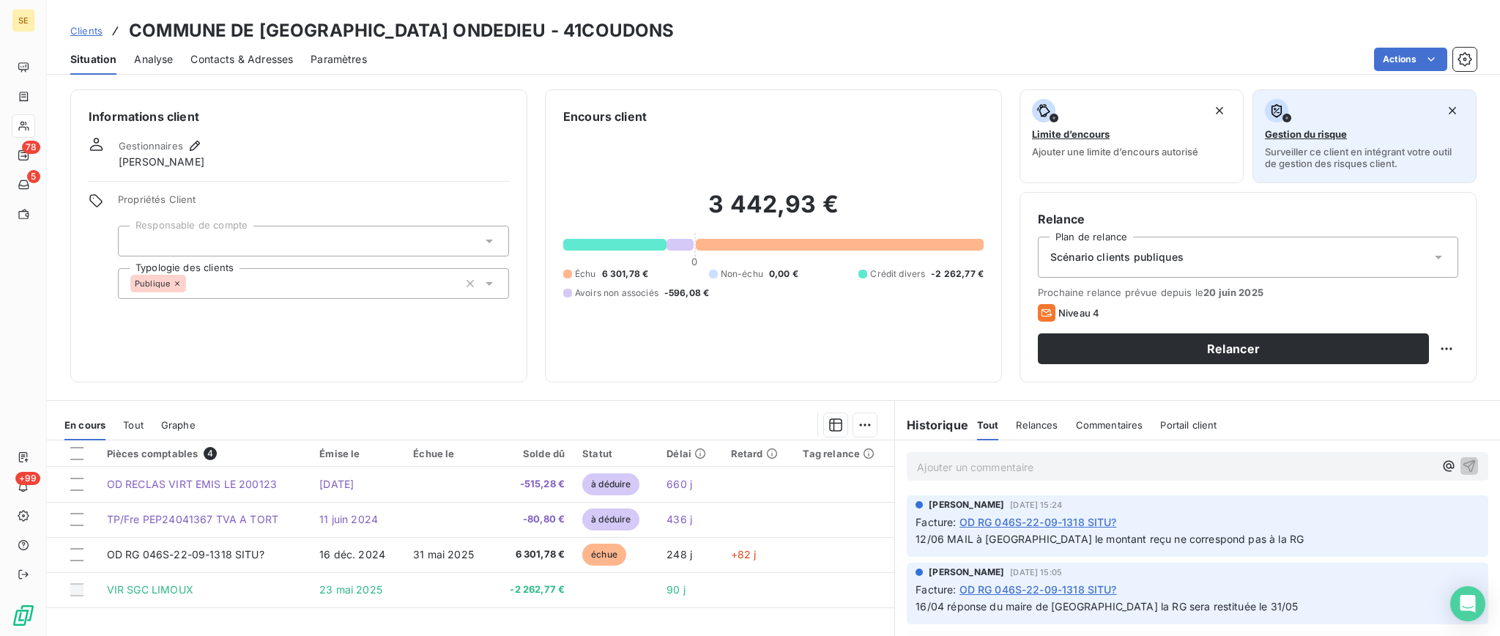
click at [1296, 133] on span "Gestion du risque" at bounding box center [1306, 134] width 82 height 12
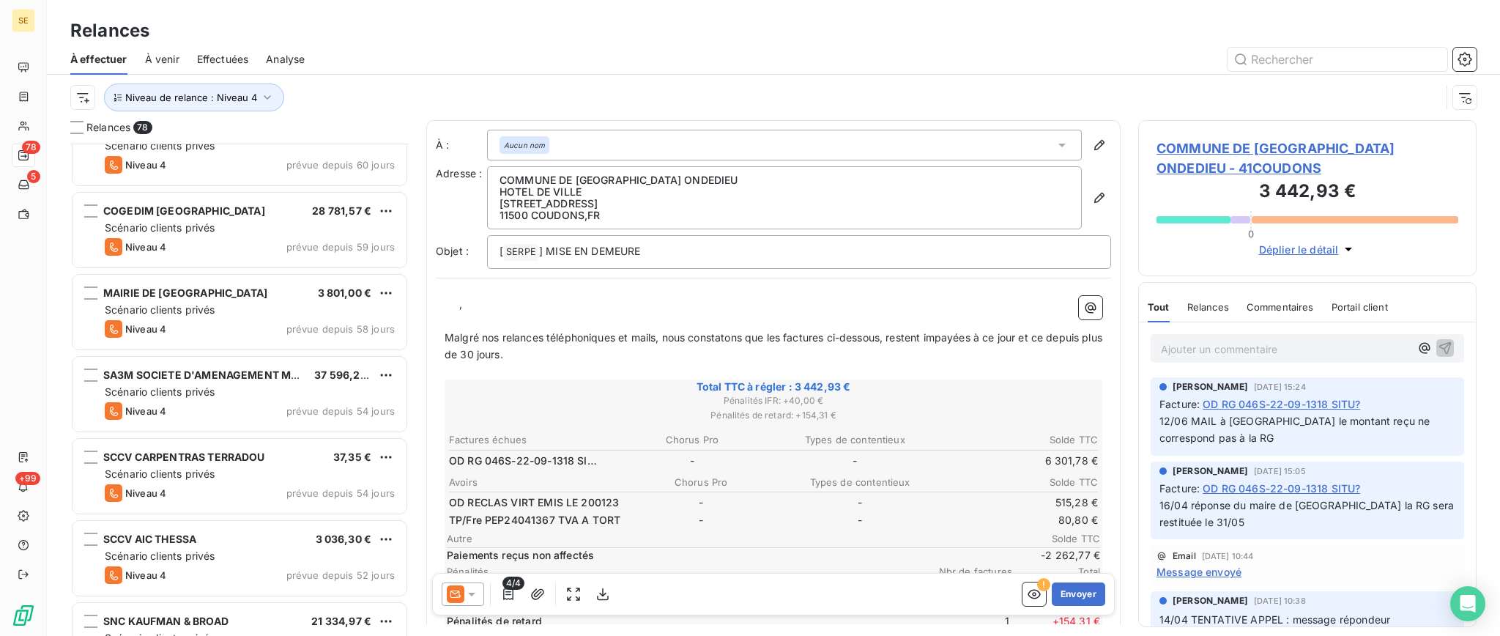
scroll to position [2247, 0]
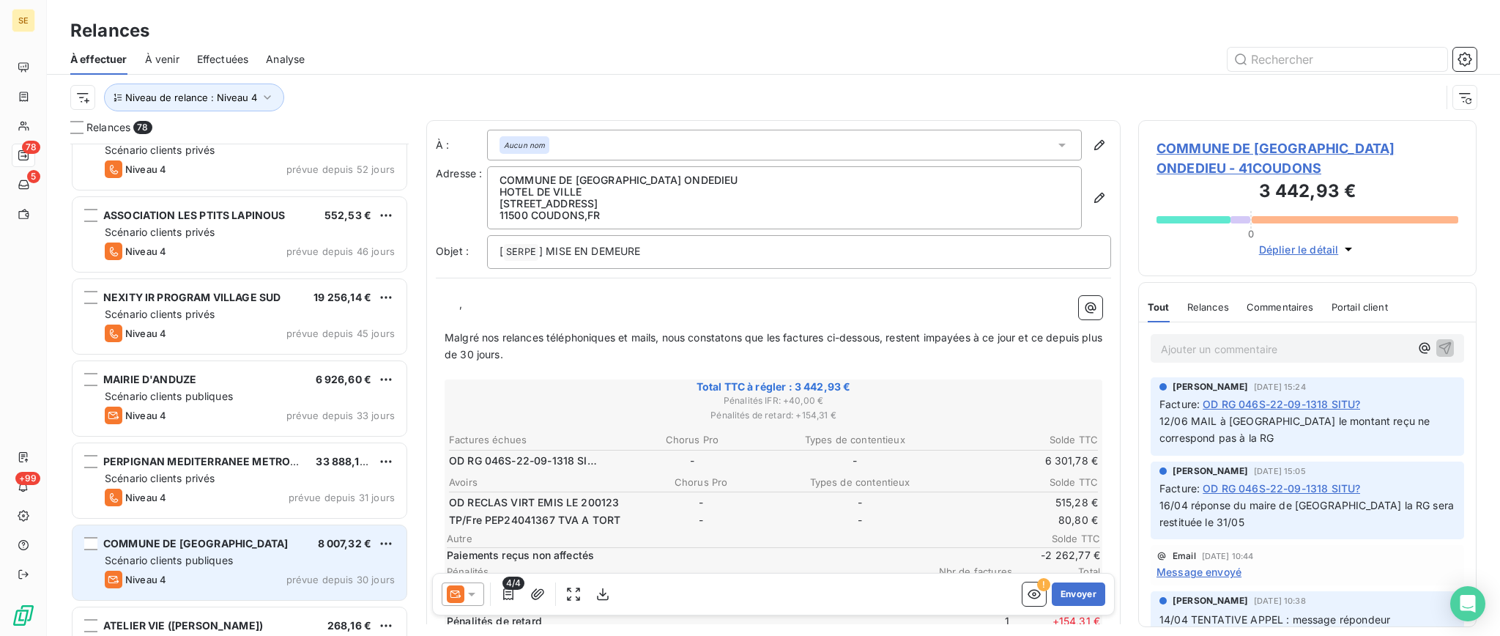
click at [199, 556] on span "Scénario clients publiques" at bounding box center [169, 560] width 128 height 12
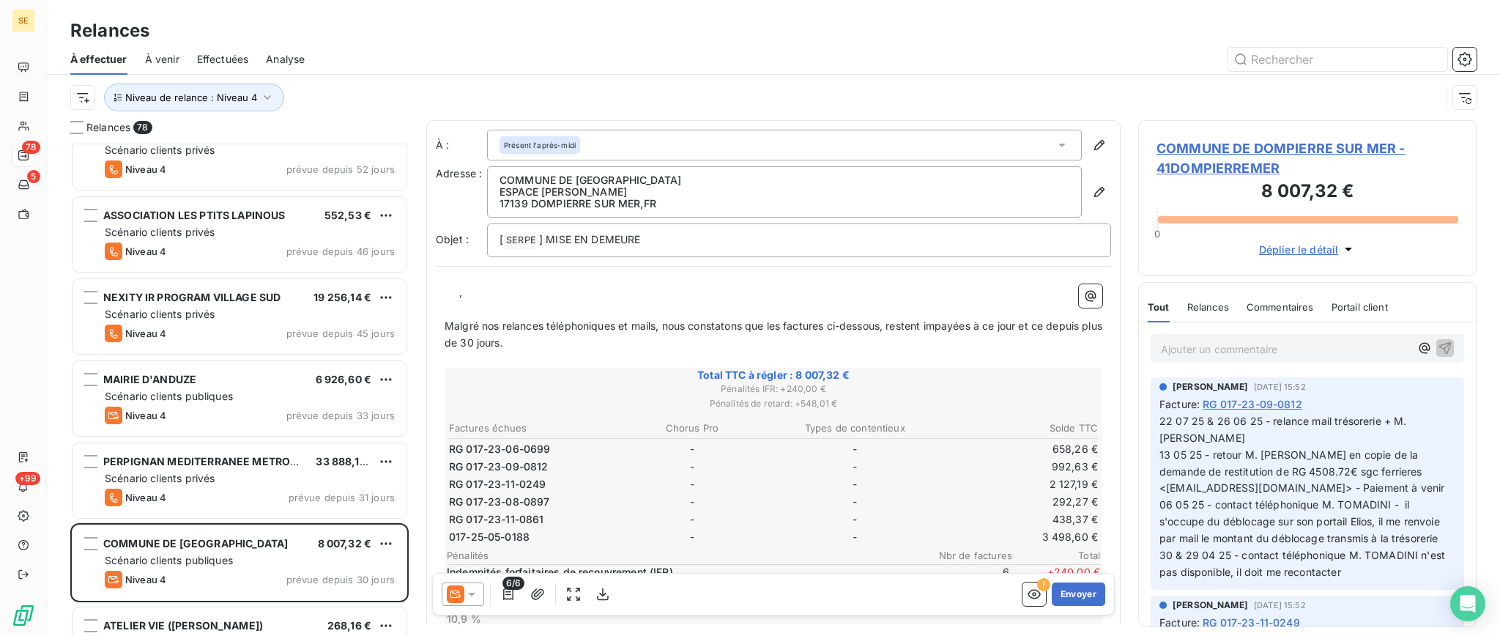
click at [1328, 150] on span "COMMUNE DE DOMPIERRE SUR MER - 41DOMPIERREMER" at bounding box center [1308, 158] width 302 height 40
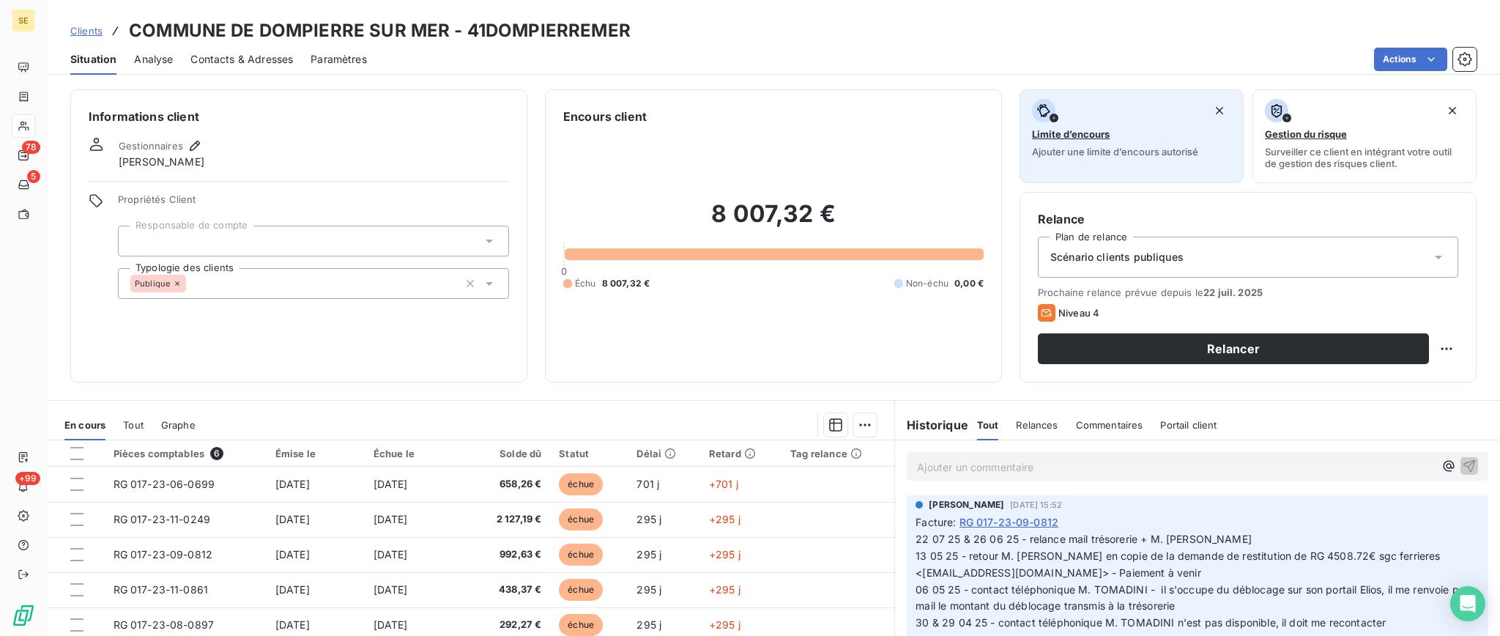
click at [1067, 133] on span "Limite d’encours" at bounding box center [1071, 134] width 78 height 12
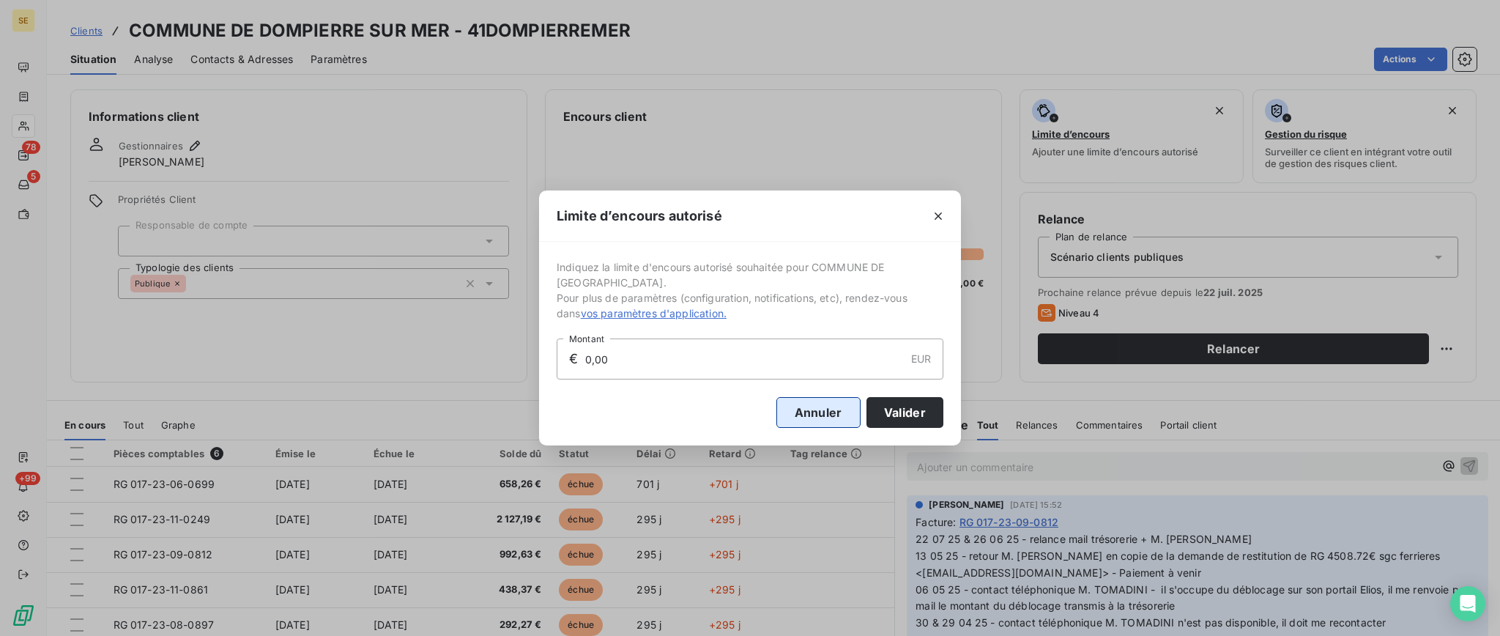
click at [823, 418] on button "Annuler" at bounding box center [819, 412] width 84 height 31
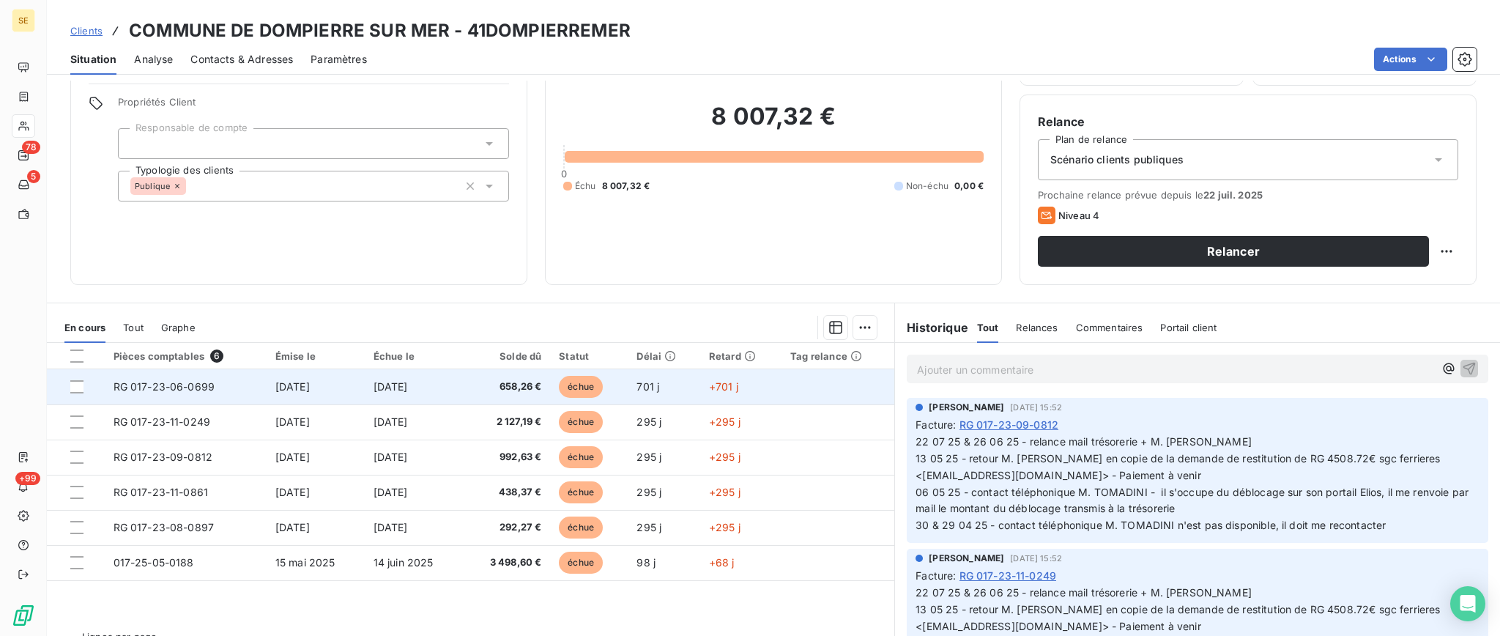
click at [310, 386] on span "20 sept. 2023" at bounding box center [292, 386] width 34 height 12
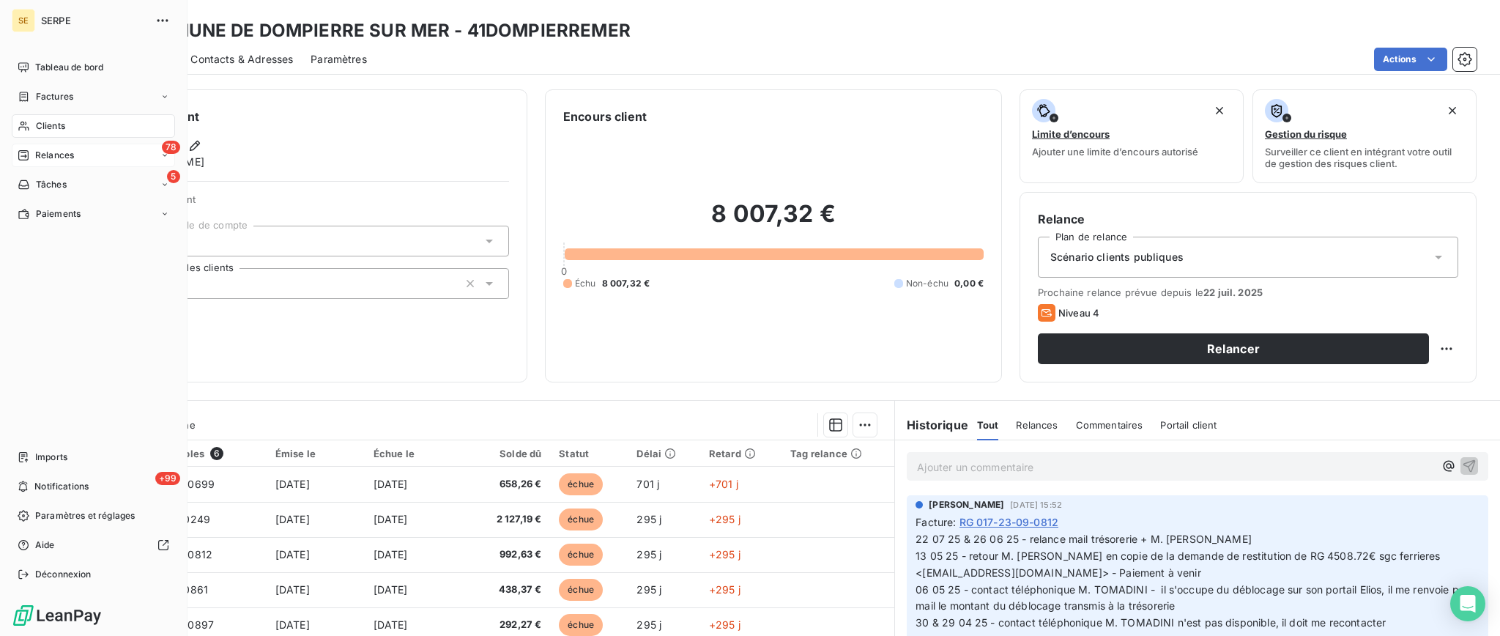
click at [50, 162] on div "78 Relances" at bounding box center [93, 155] width 163 height 23
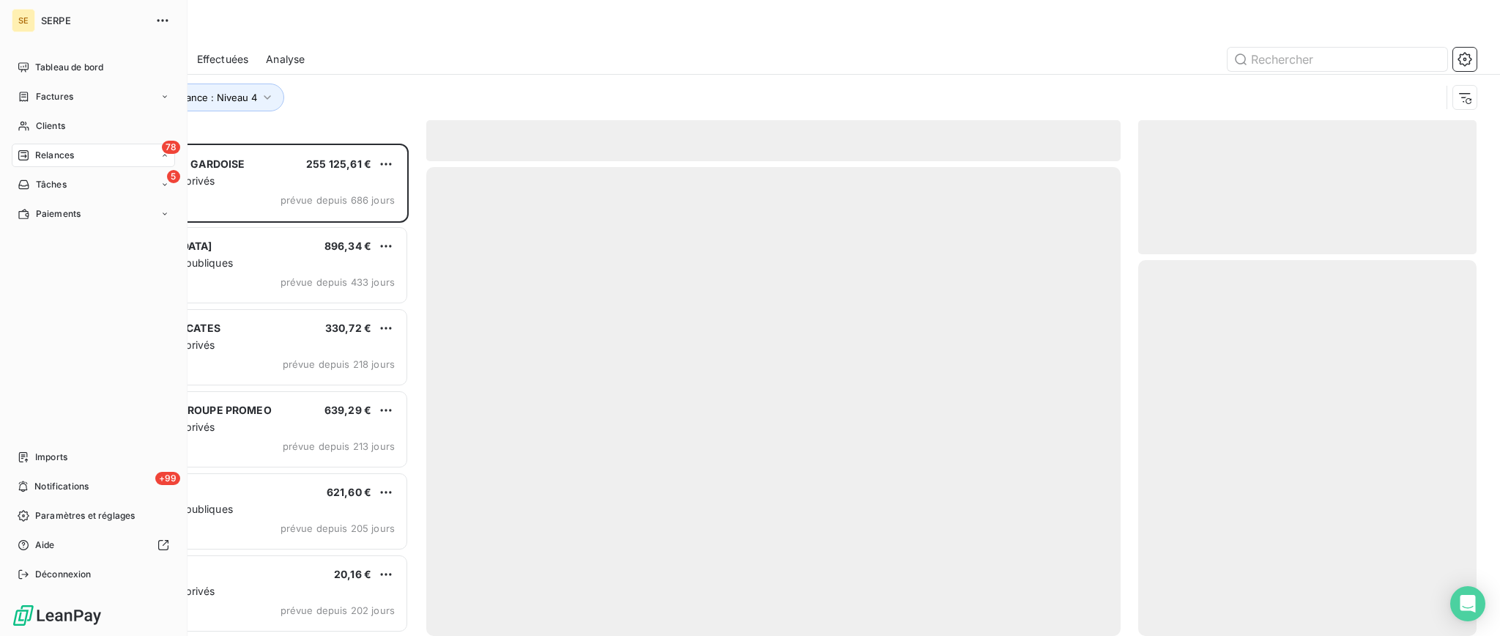
scroll to position [477, 323]
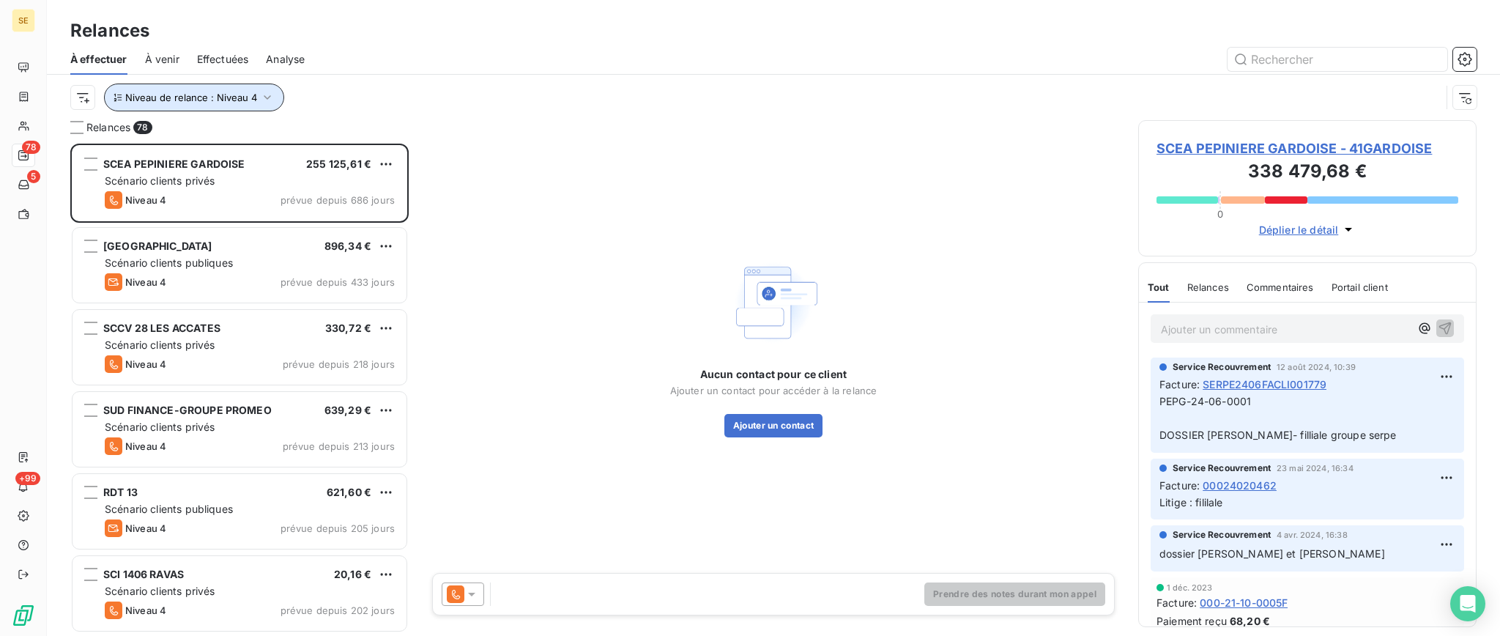
click at [267, 98] on icon "button" at bounding box center [267, 97] width 15 height 15
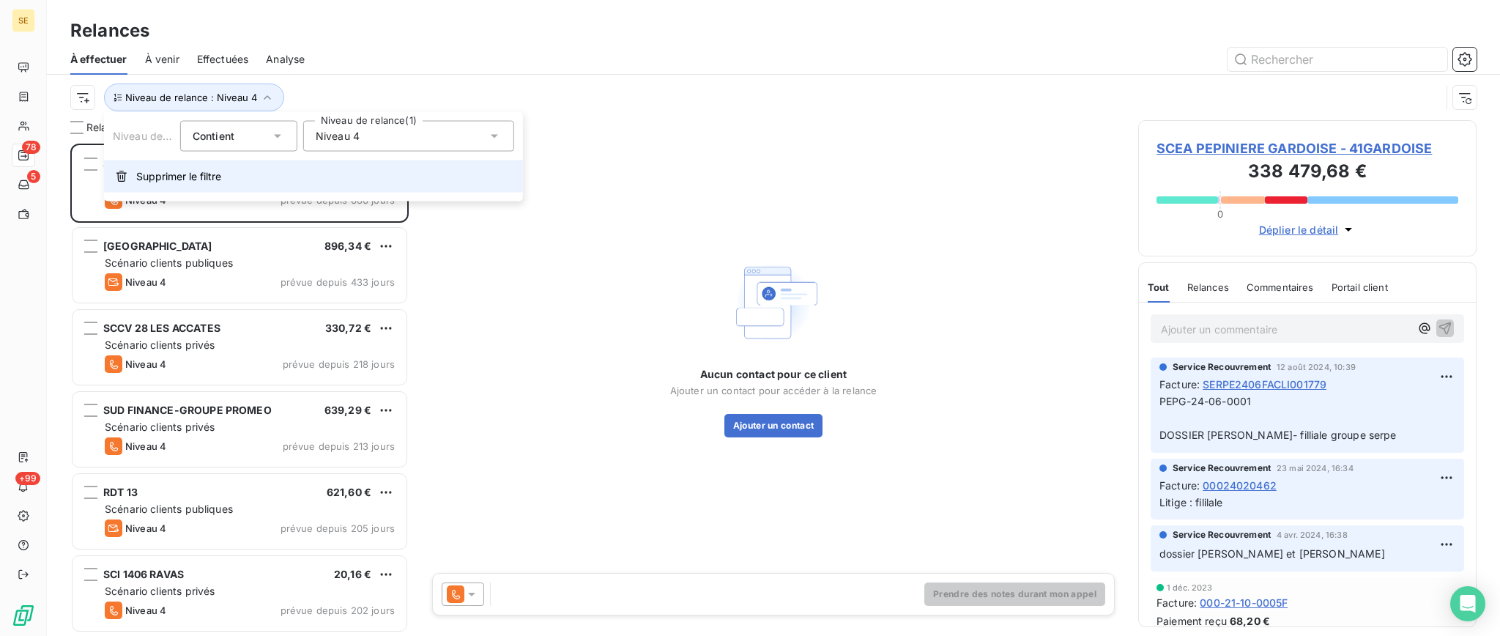
click at [204, 169] on span "Supprimer le filtre" at bounding box center [178, 176] width 85 height 15
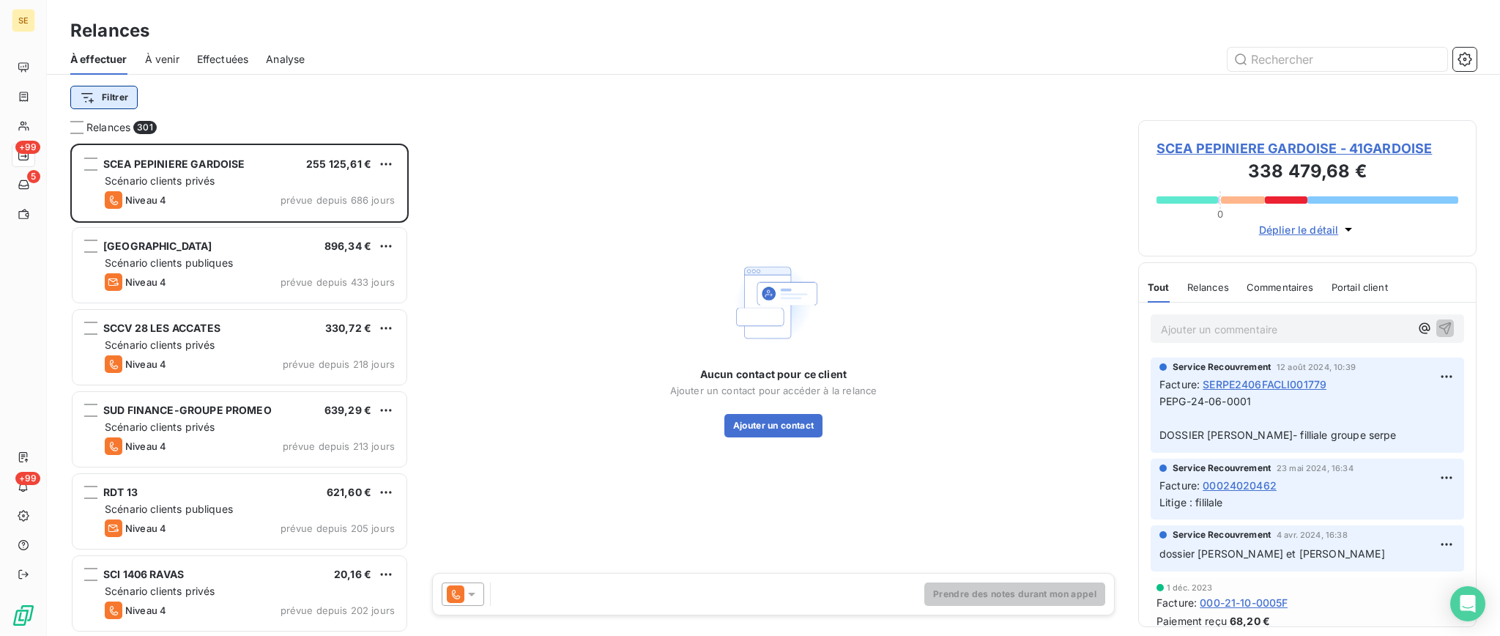
click at [109, 94] on html "SE +99 5 +99 Relances À effectuer À venir Effectuées Analyse Filtrer Relances 3…" at bounding box center [750, 318] width 1500 height 636
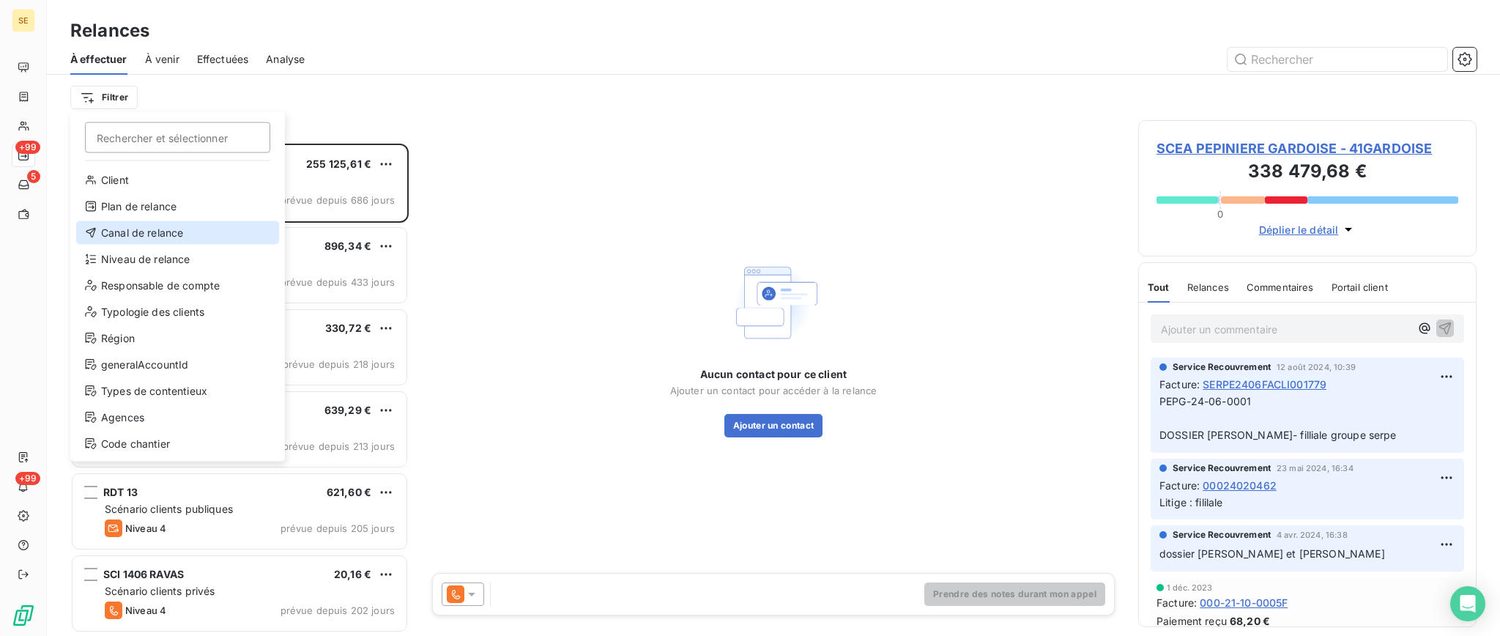
click at [154, 232] on div "Canal de relance" at bounding box center [177, 232] width 203 height 23
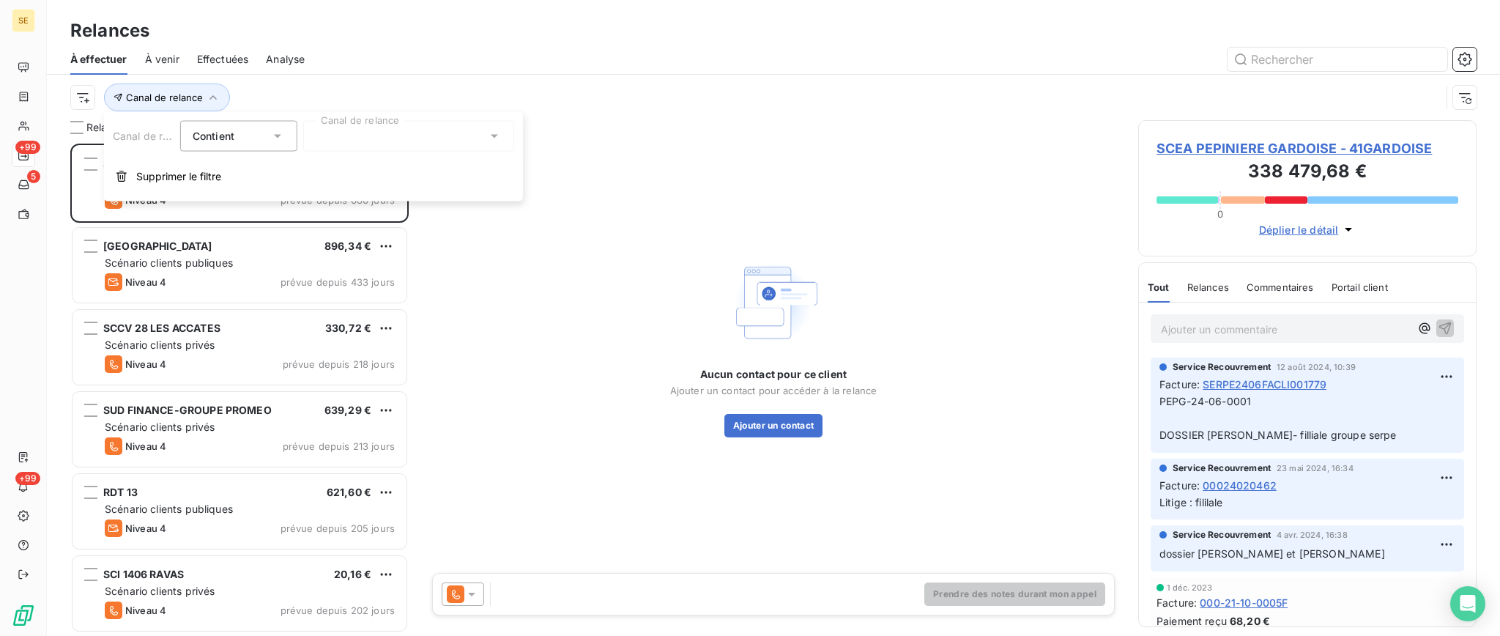
click at [497, 133] on icon at bounding box center [494, 136] width 15 height 15
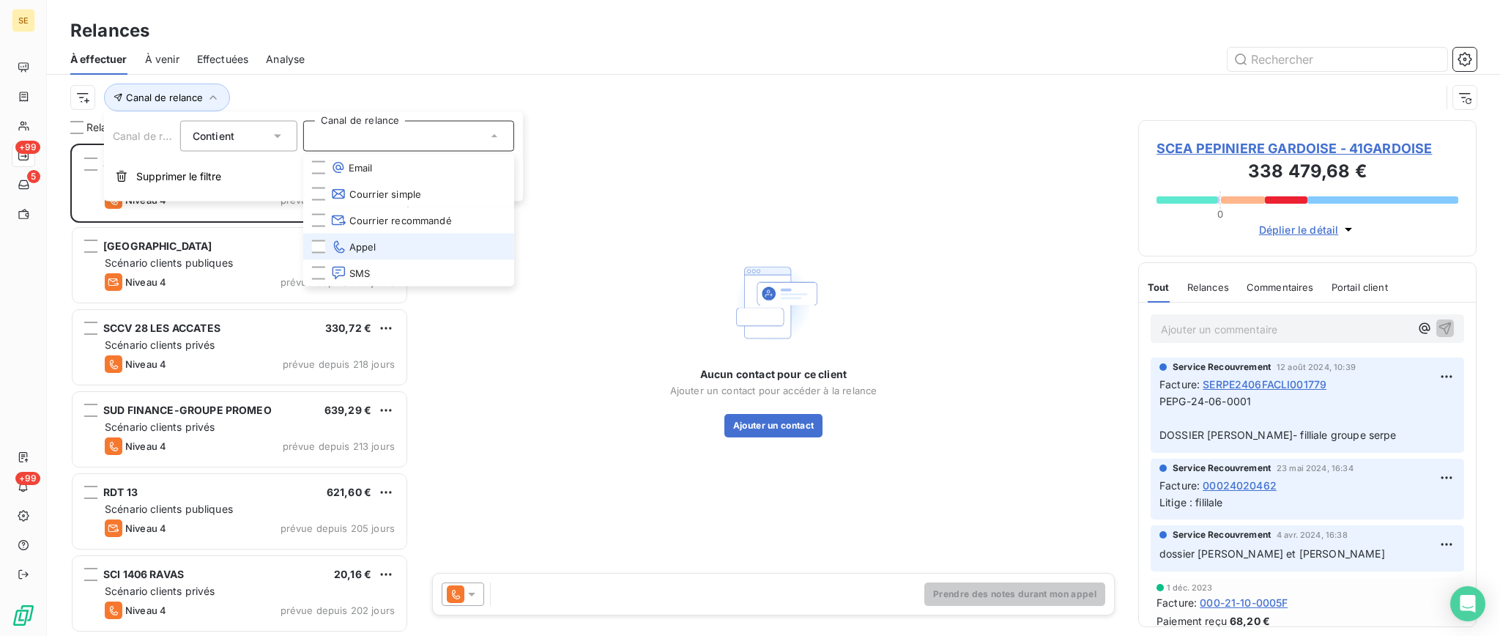
click at [366, 242] on span "Appel" at bounding box center [353, 247] width 45 height 15
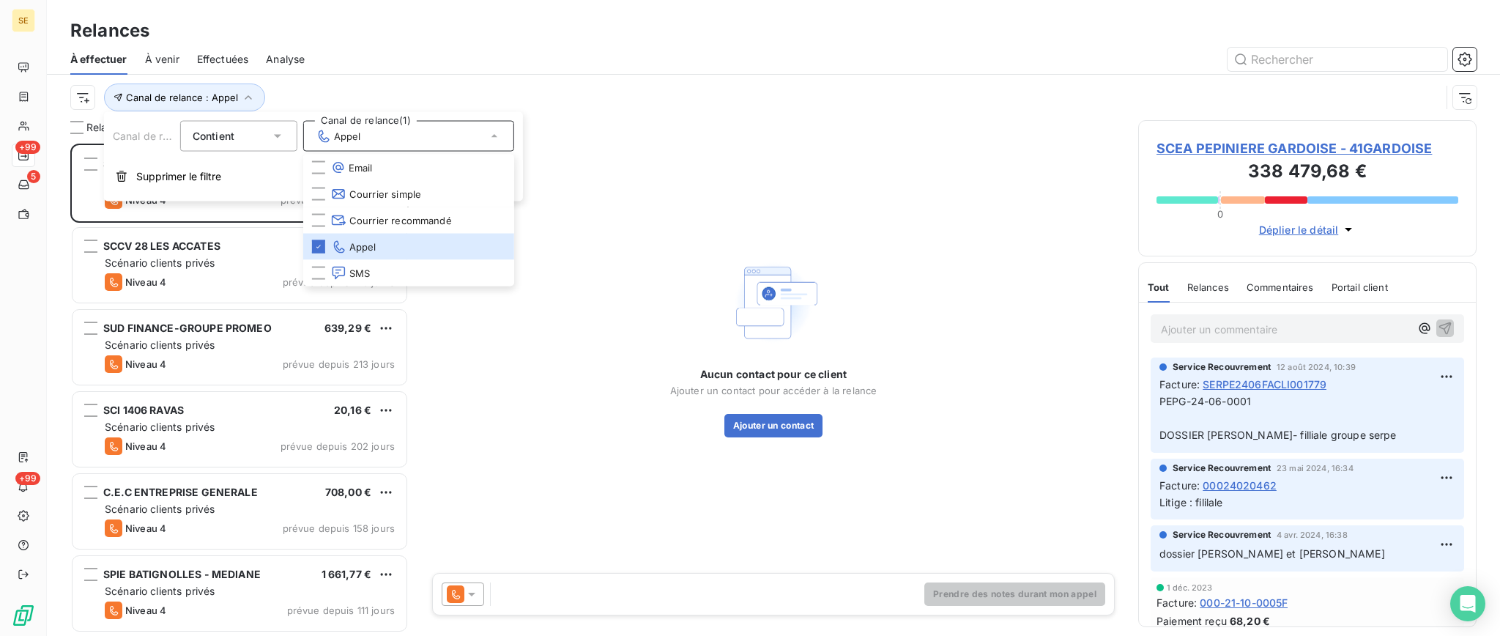
click at [401, 35] on div "Relances" at bounding box center [773, 31] width 1453 height 26
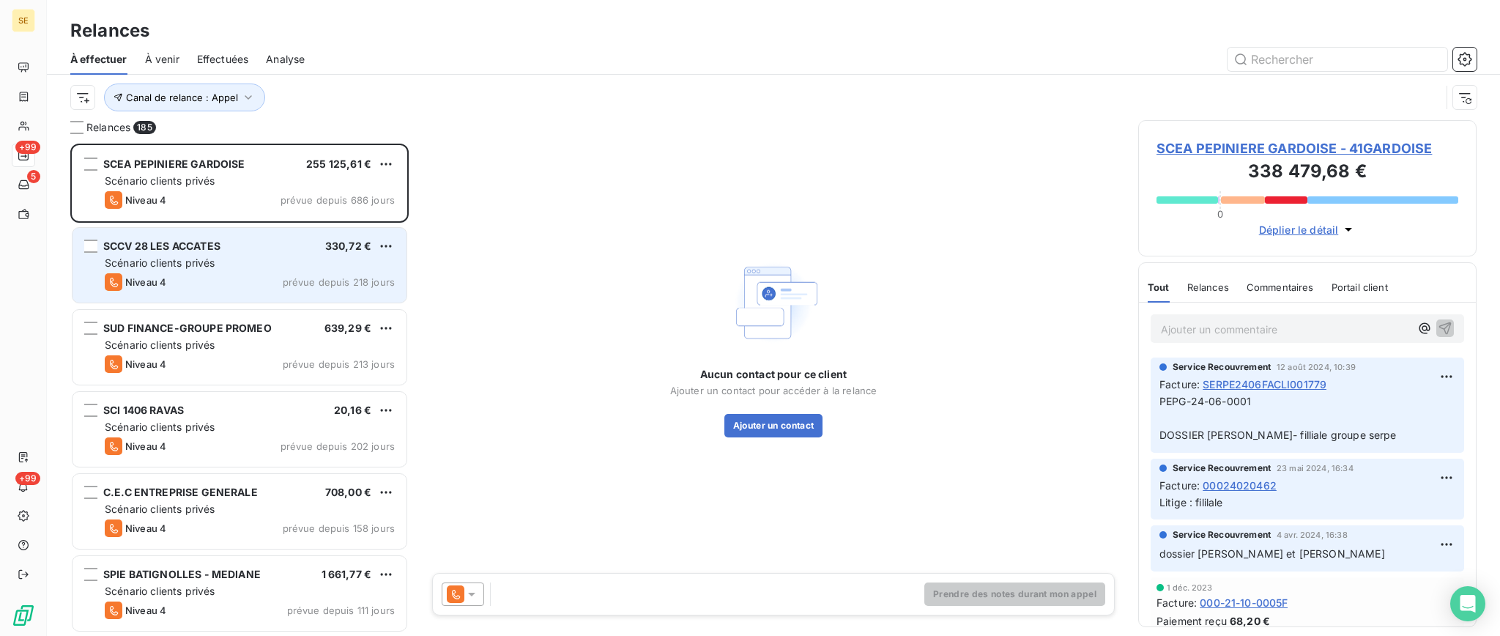
click at [168, 264] on span "Scénario clients privés" at bounding box center [160, 262] width 110 height 12
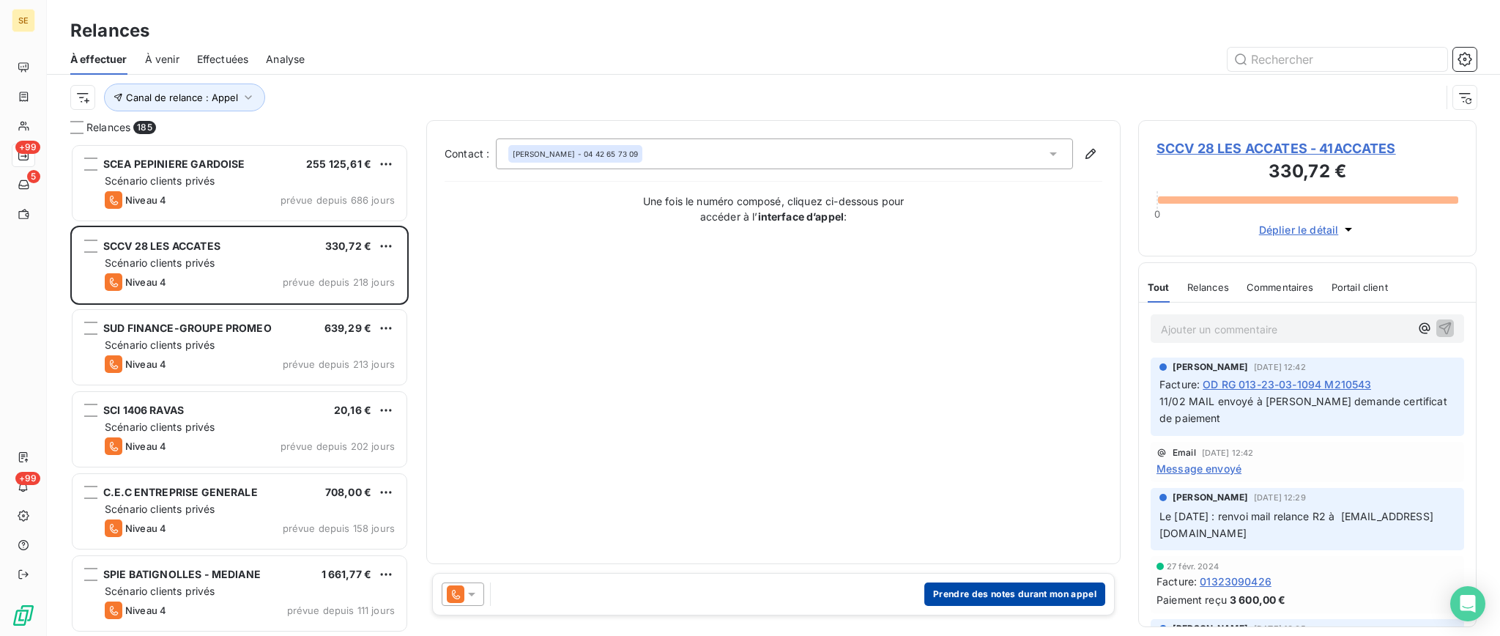
click at [1033, 592] on button "Prendre des notes durant mon appel" at bounding box center [1015, 593] width 181 height 23
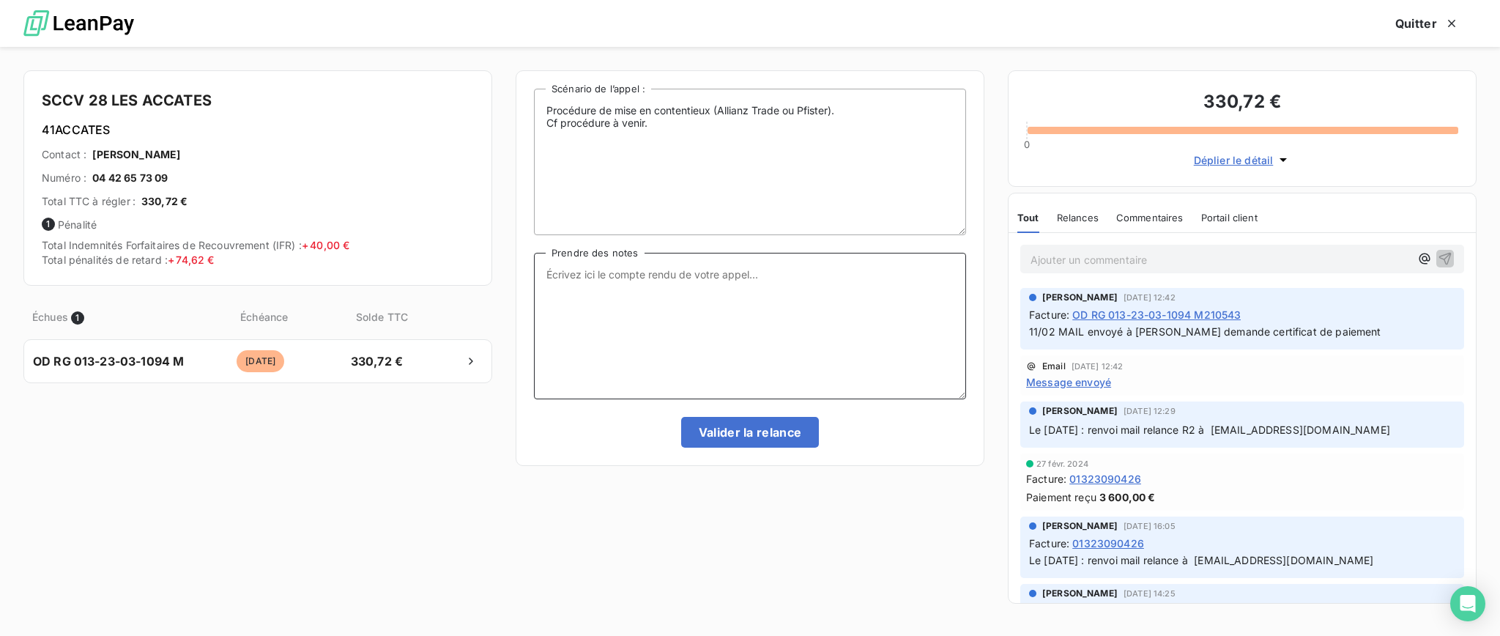
click at [563, 286] on textarea "Prendre des notes" at bounding box center [750, 326] width 432 height 147
click at [1416, 21] on button "Quitter" at bounding box center [1427, 23] width 99 height 31
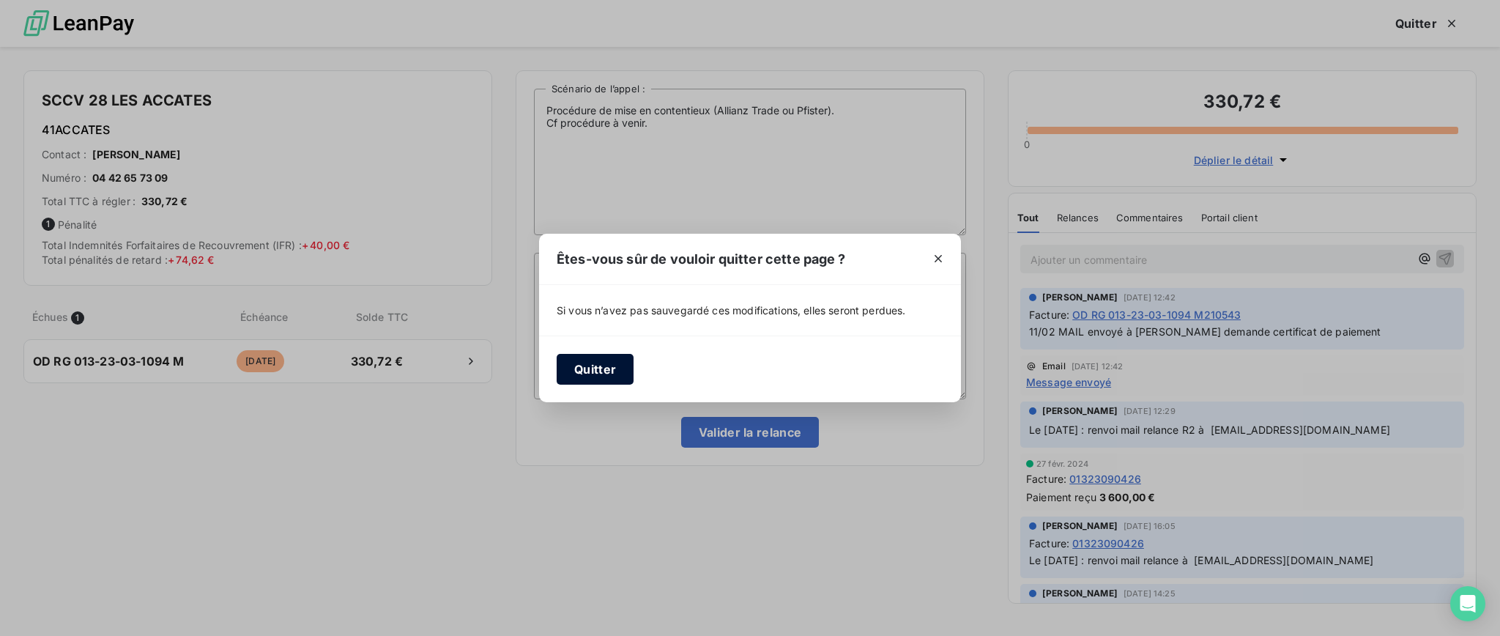
click at [580, 362] on button "Quitter" at bounding box center [595, 369] width 77 height 31
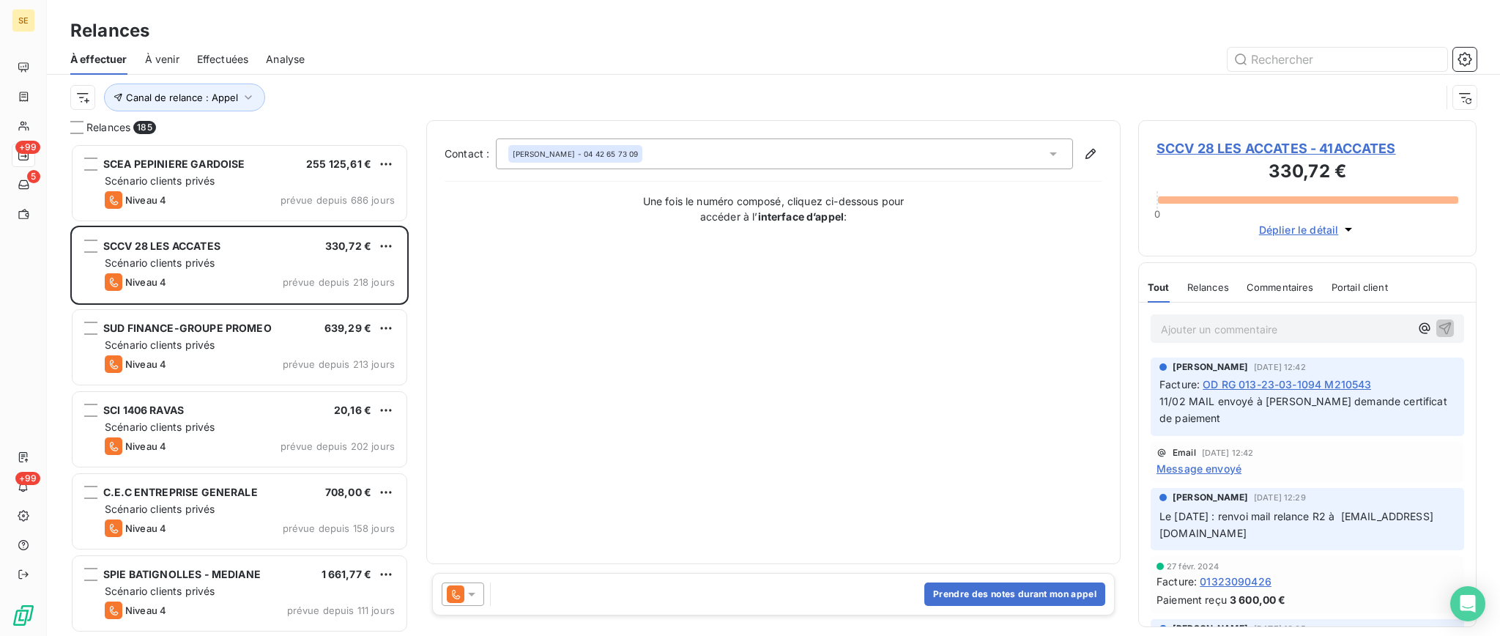
click at [1284, 147] on span "SCCV 28 LES ACCATES - 41ACCATES" at bounding box center [1308, 148] width 302 height 20
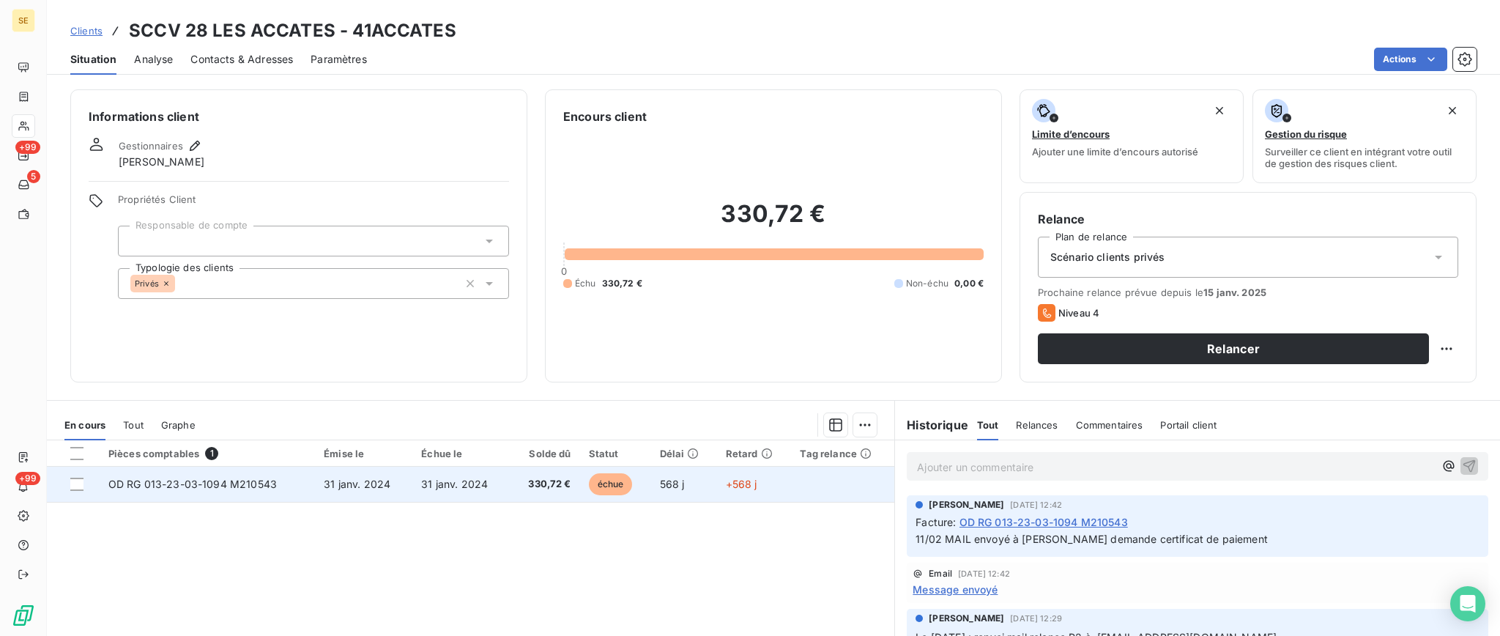
click at [413, 487] on td "31 janv. 2024" at bounding box center [460, 484] width 97 height 35
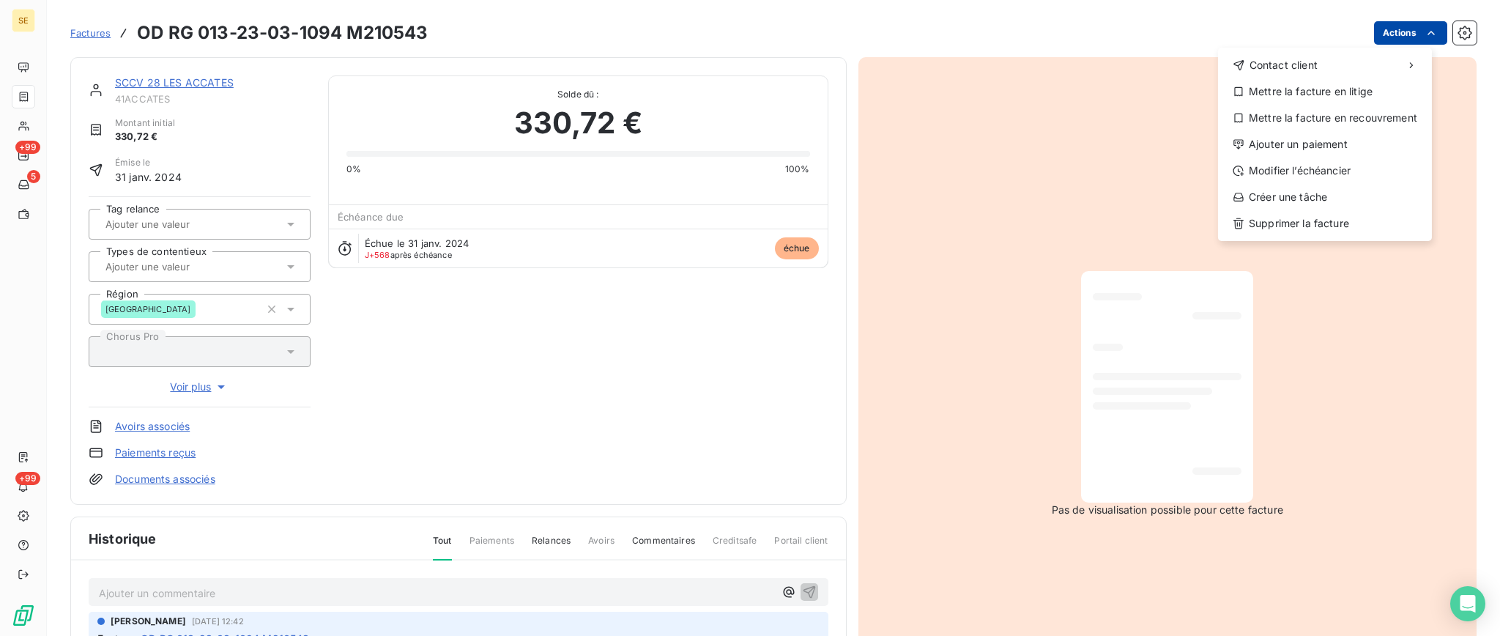
click at [1385, 30] on html "SE +99 5 +99 Factures OD RG 013-23-03-1094 M210543 Actions Contact client Mettr…" at bounding box center [750, 318] width 1500 height 636
click at [1333, 87] on div "Mettre la facture en litige" at bounding box center [1325, 91] width 202 height 23
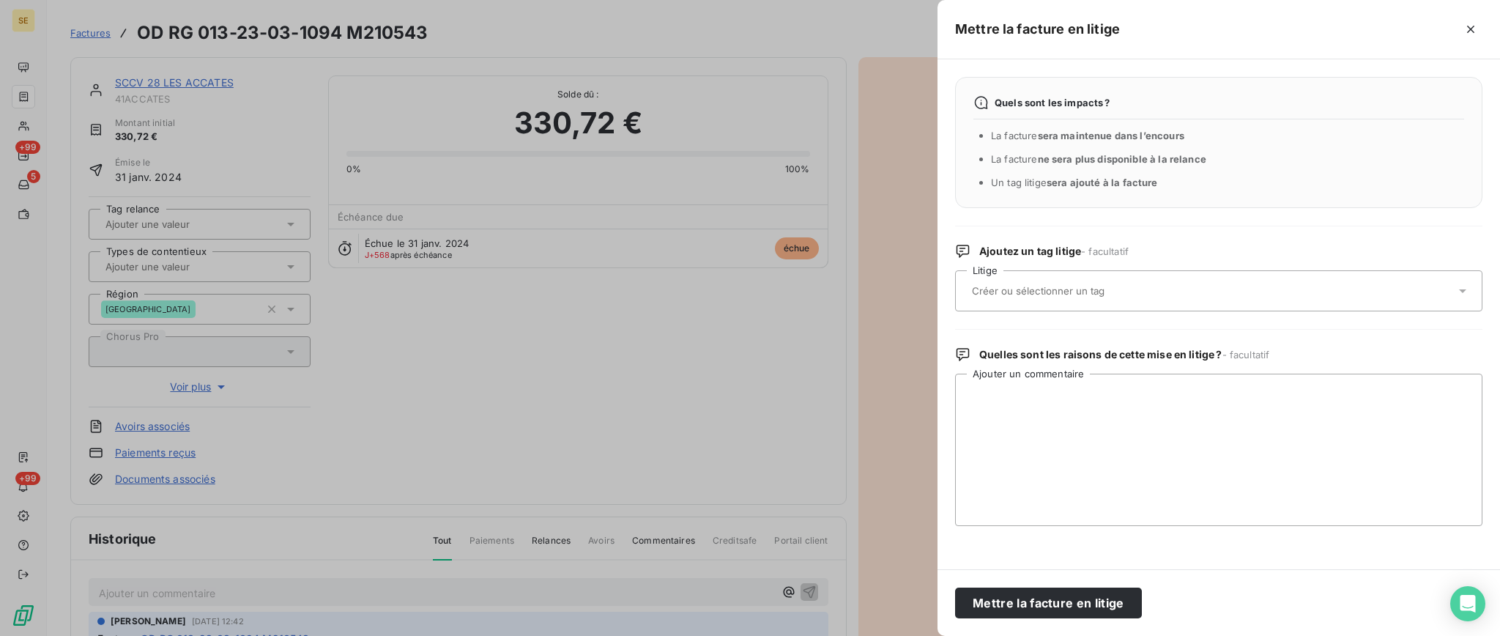
click at [1462, 289] on icon at bounding box center [1462, 291] width 7 height 4
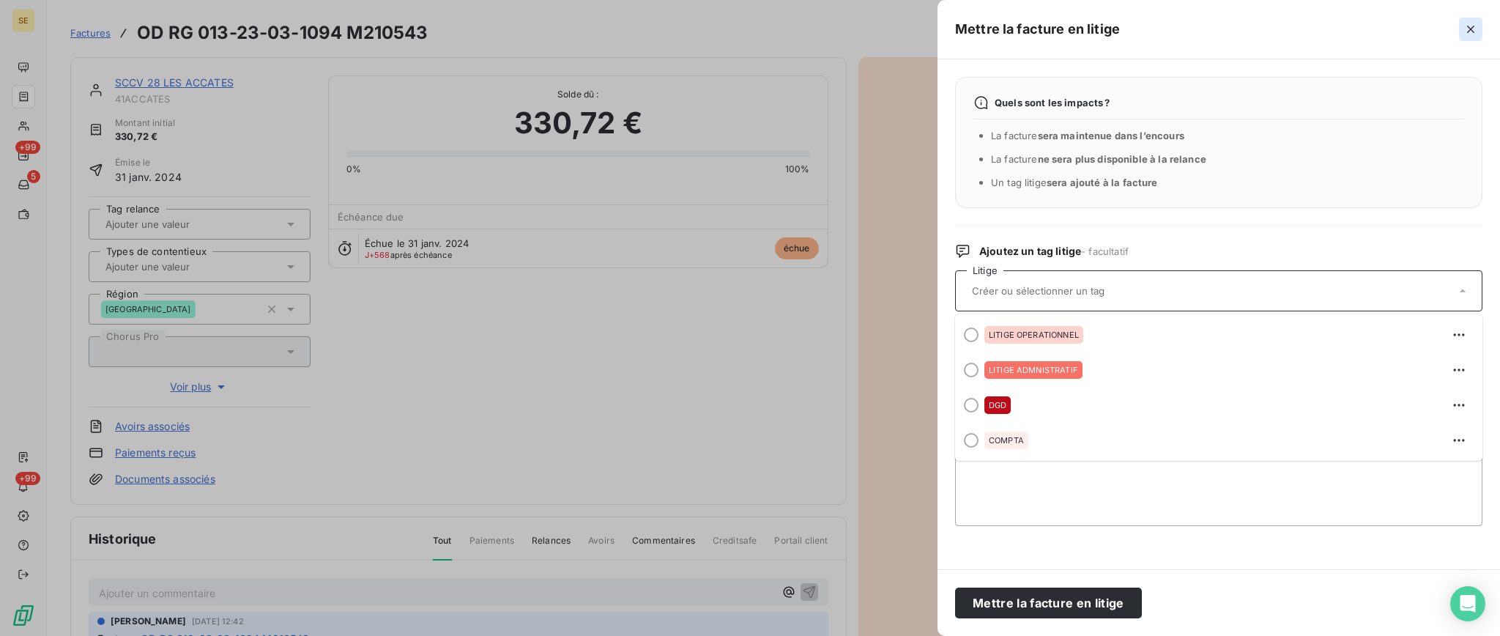
click at [1470, 29] on icon "button" at bounding box center [1470, 29] width 7 height 7
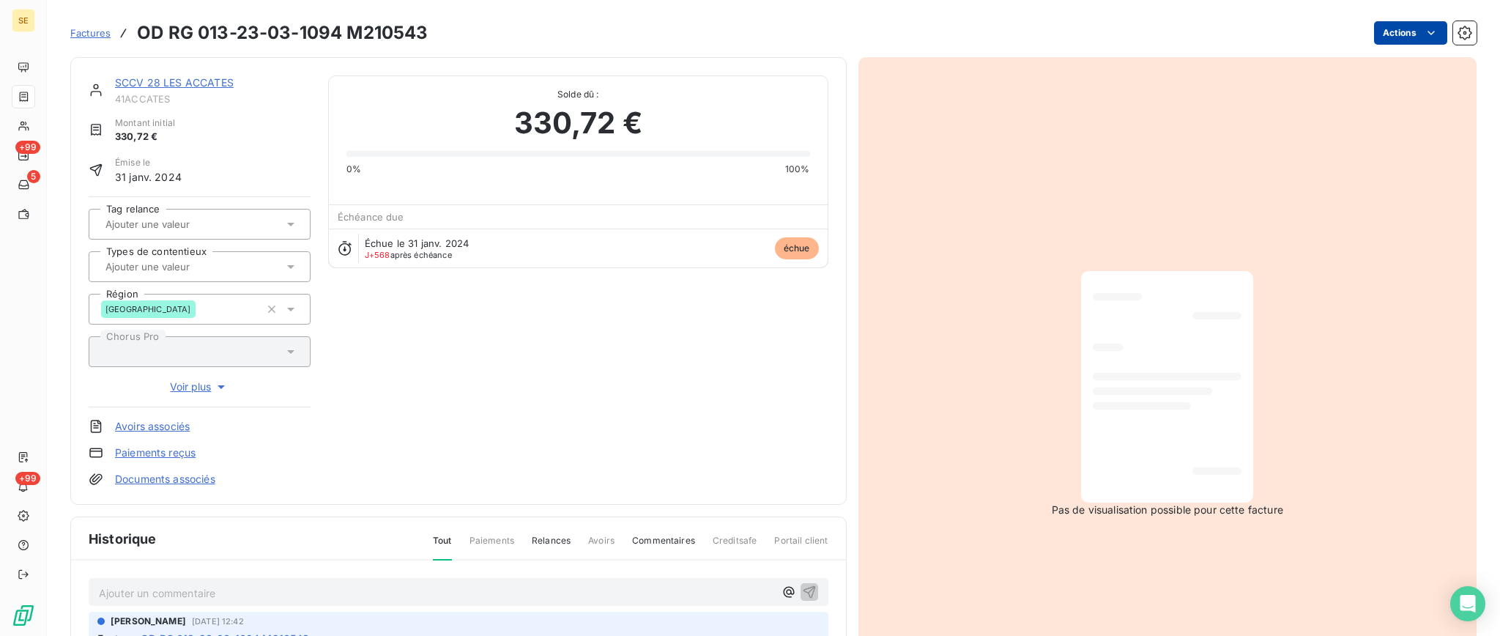
click at [1396, 33] on html "SE +99 5 +99 Factures OD RG 013-23-03-1094 M210543 Actions SCCV 28 LES ACCATES …" at bounding box center [750, 318] width 1500 height 636
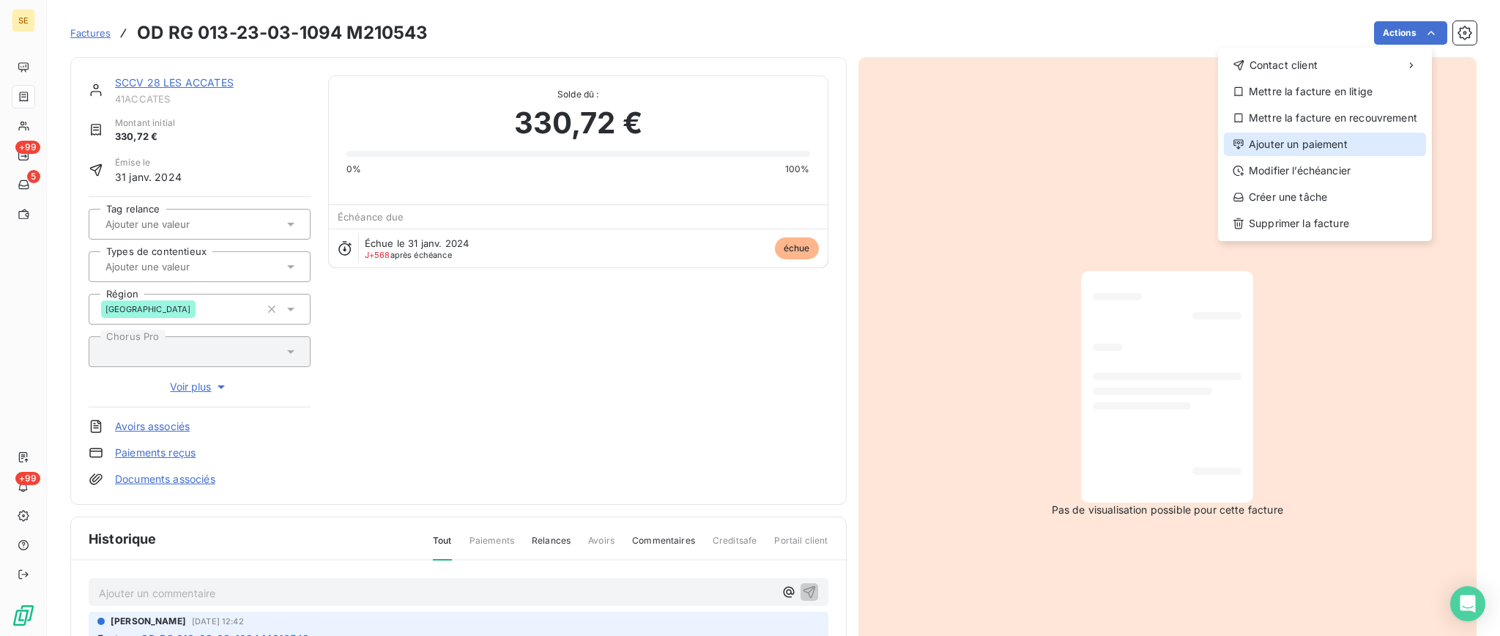
click at [1355, 146] on div "Ajouter un paiement" at bounding box center [1325, 144] width 202 height 23
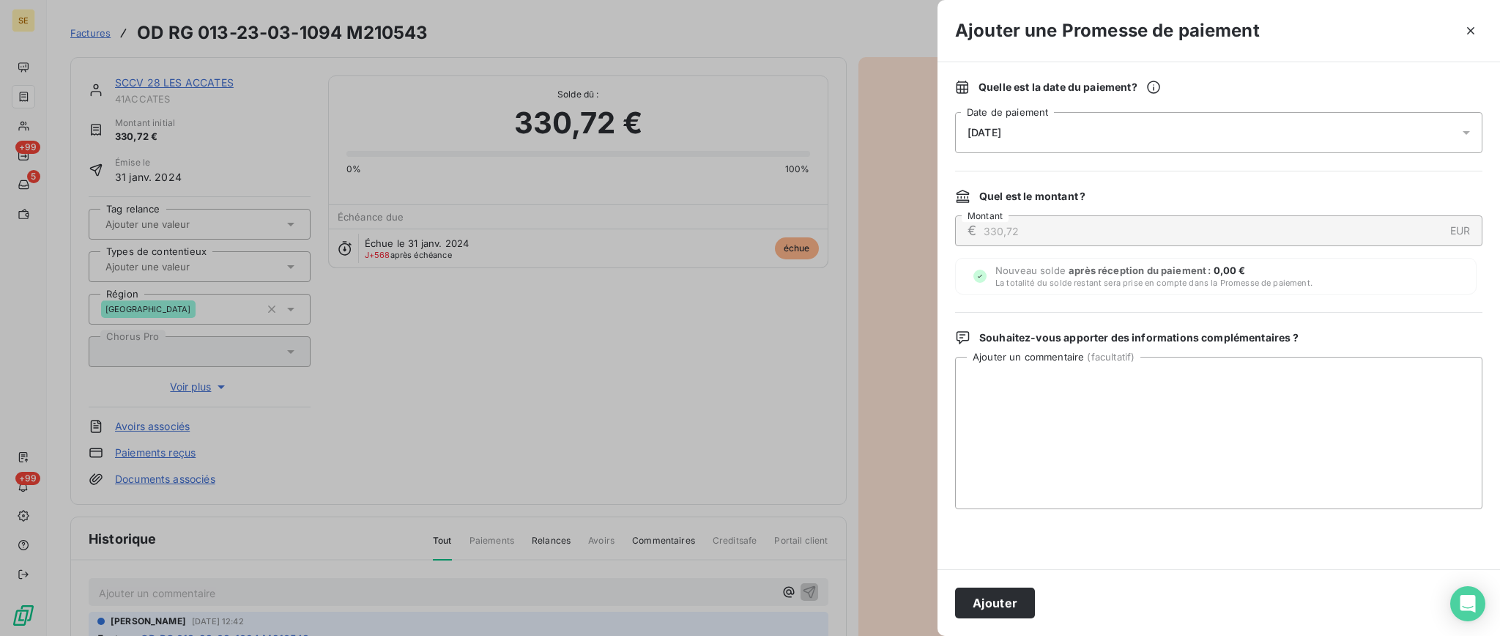
click at [1470, 129] on icon at bounding box center [1466, 132] width 15 height 15
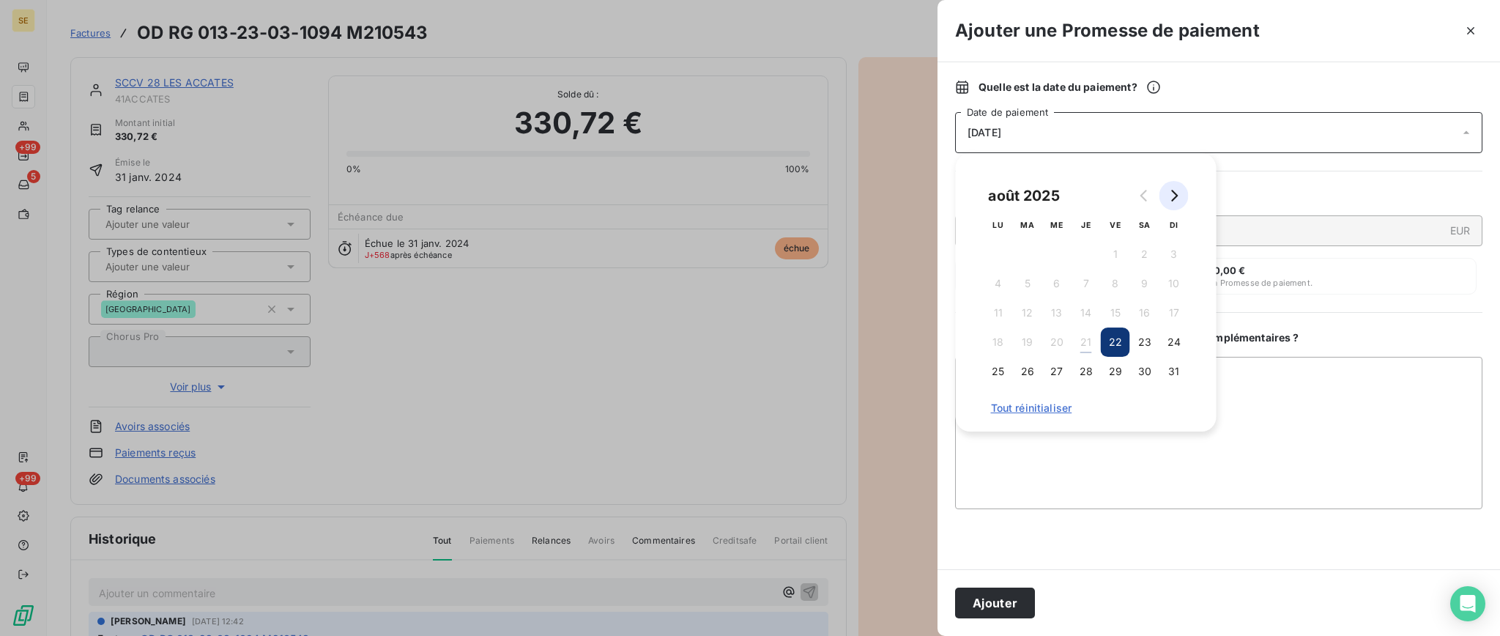
click at [1177, 198] on icon "Go to next month" at bounding box center [1174, 196] width 12 height 12
click at [1262, 379] on textarea "Ajouter un commentaire ( facultatif )" at bounding box center [1218, 433] width 527 height 152
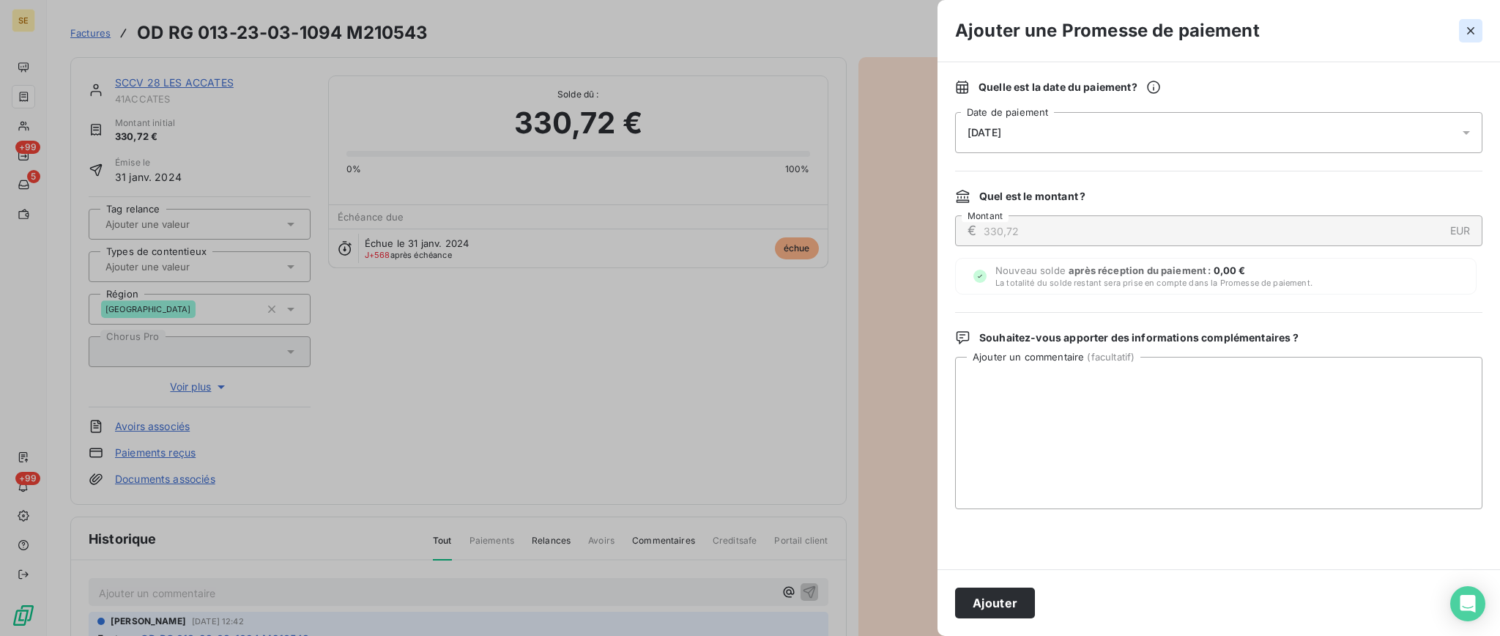
click at [1472, 29] on icon "button" at bounding box center [1470, 30] width 7 height 7
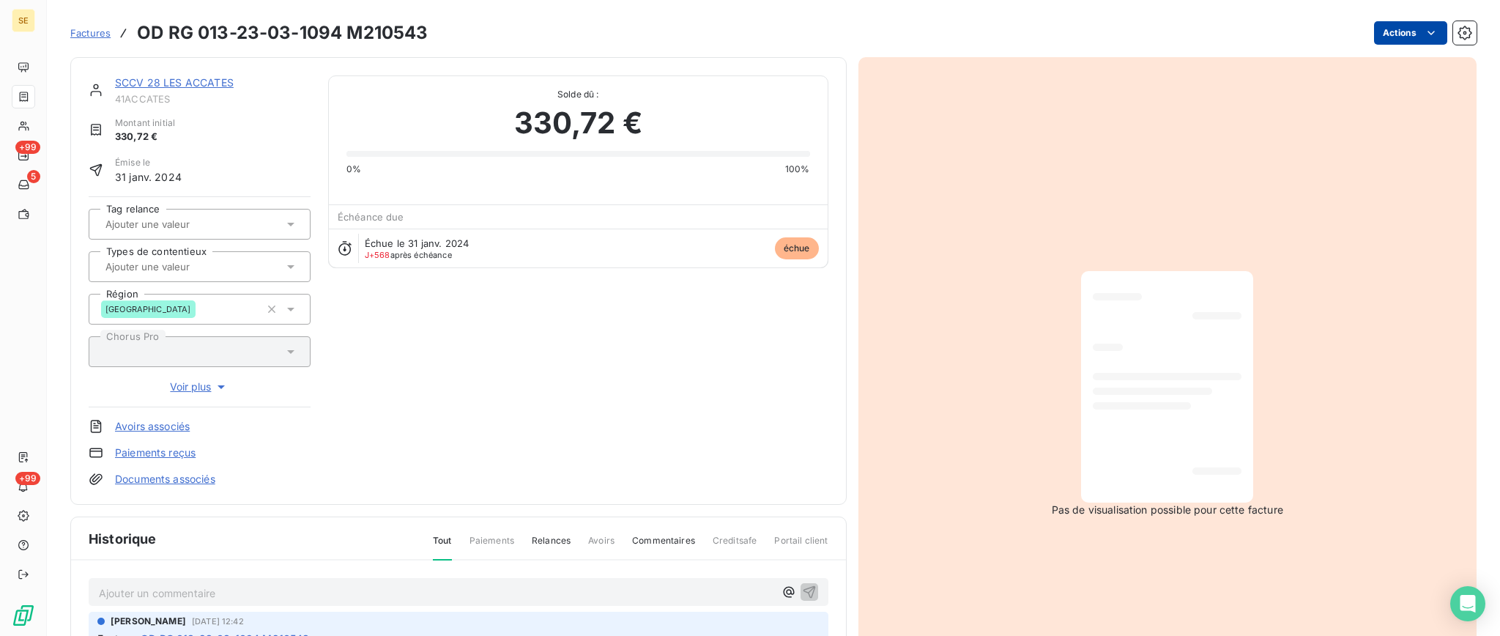
click at [1381, 29] on html "SE +99 5 +99 Factures OD RG 013-23-03-1094 M210543 Actions SCCV 28 LES ACCATES …" at bounding box center [750, 318] width 1500 height 636
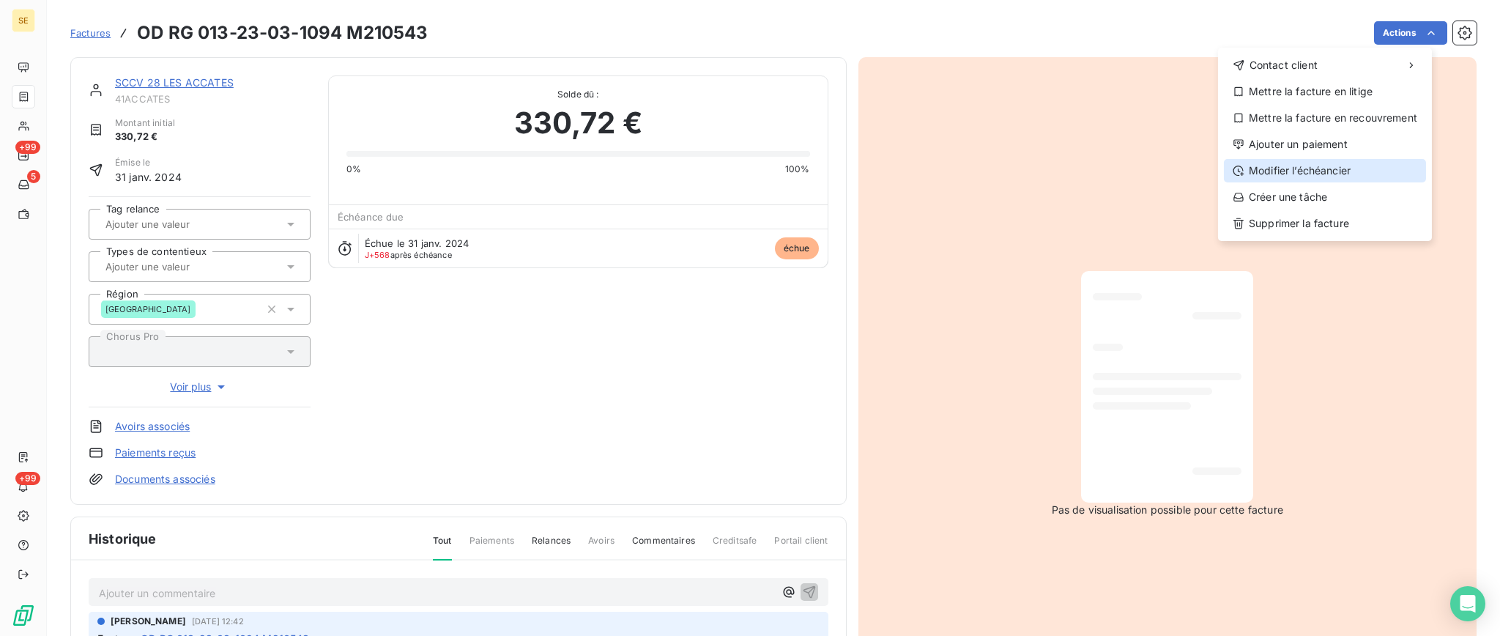
click at [1268, 176] on div "Modifier l’échéancier" at bounding box center [1325, 170] width 202 height 23
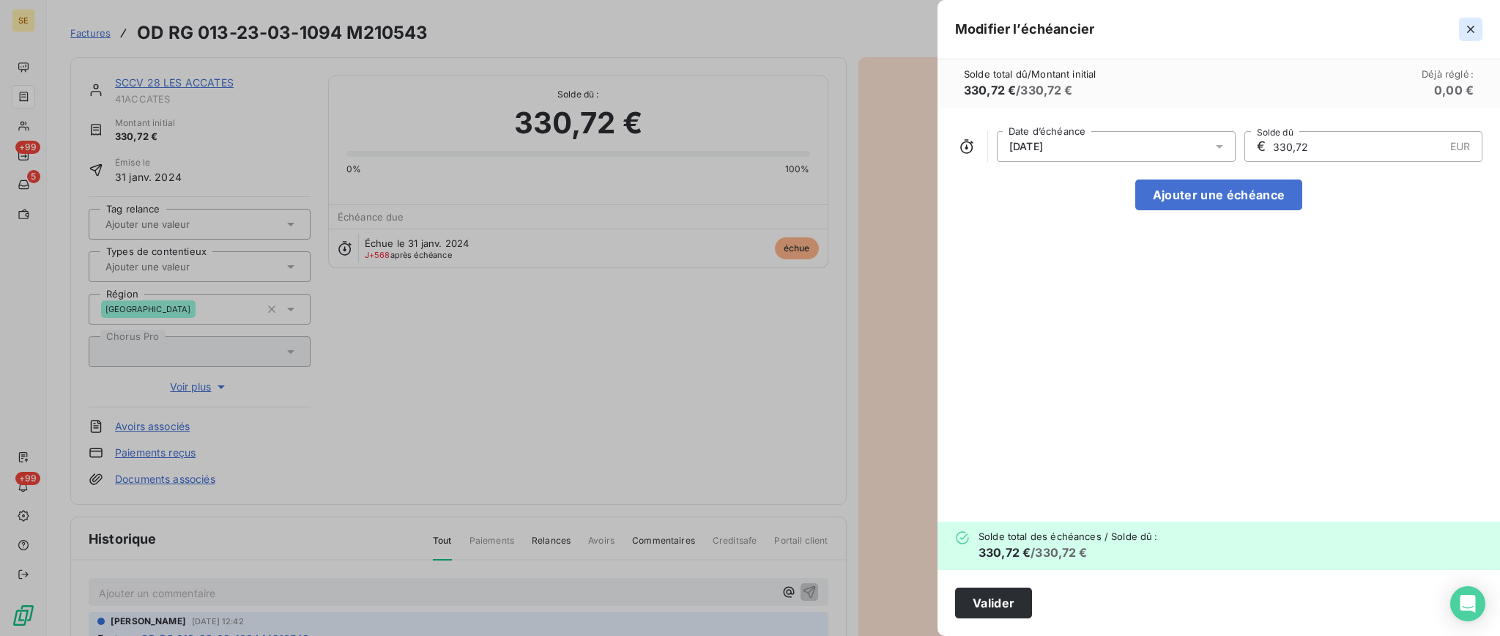
click at [1468, 26] on icon "button" at bounding box center [1470, 29] width 7 height 7
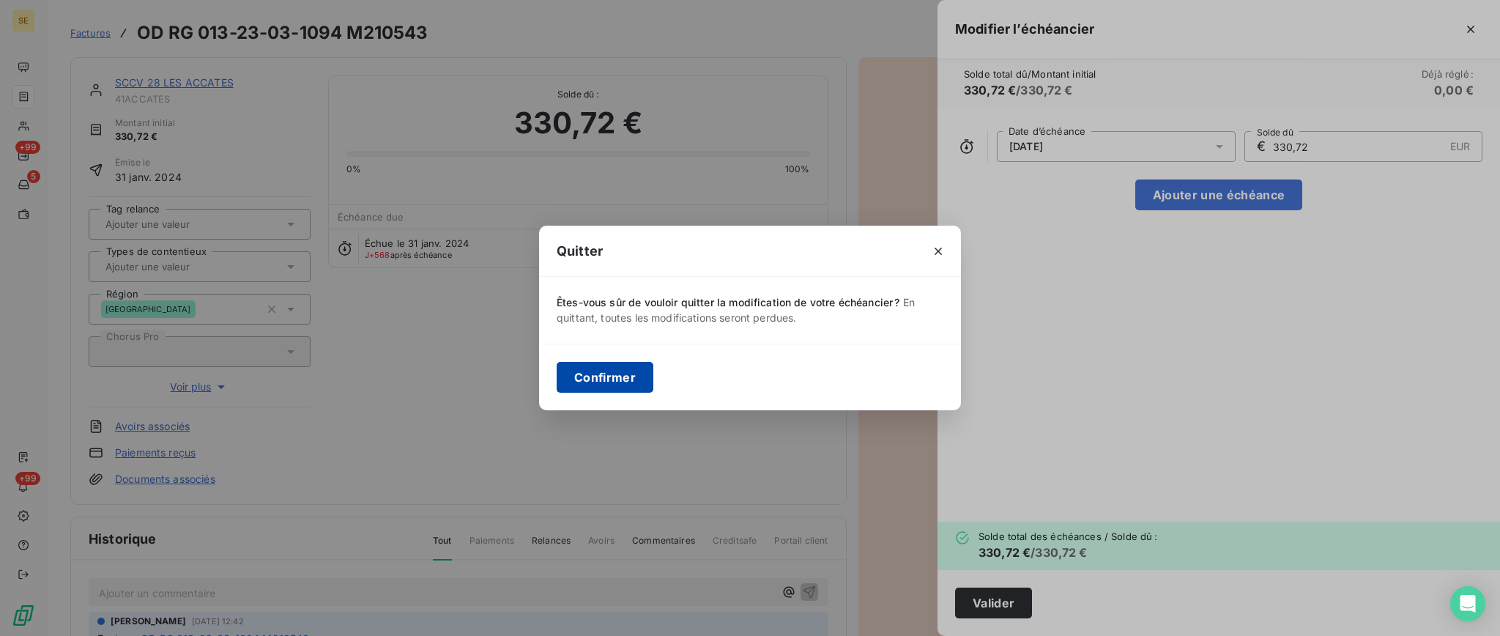
click at [596, 379] on button "Confirmer" at bounding box center [605, 377] width 97 height 31
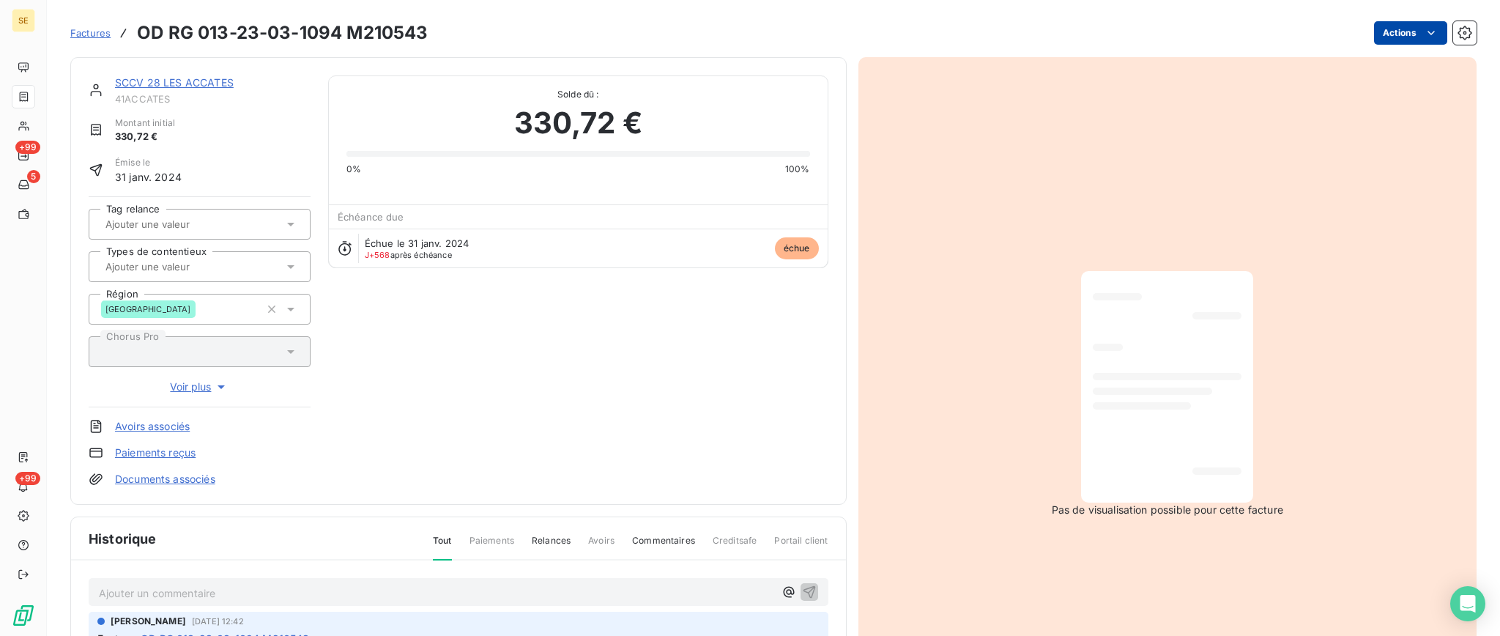
click at [1401, 36] on html "SE +99 5 +99 Factures OD RG 013-23-03-1094 M210543 Actions SCCV 28 LES ACCATES …" at bounding box center [750, 318] width 1500 height 636
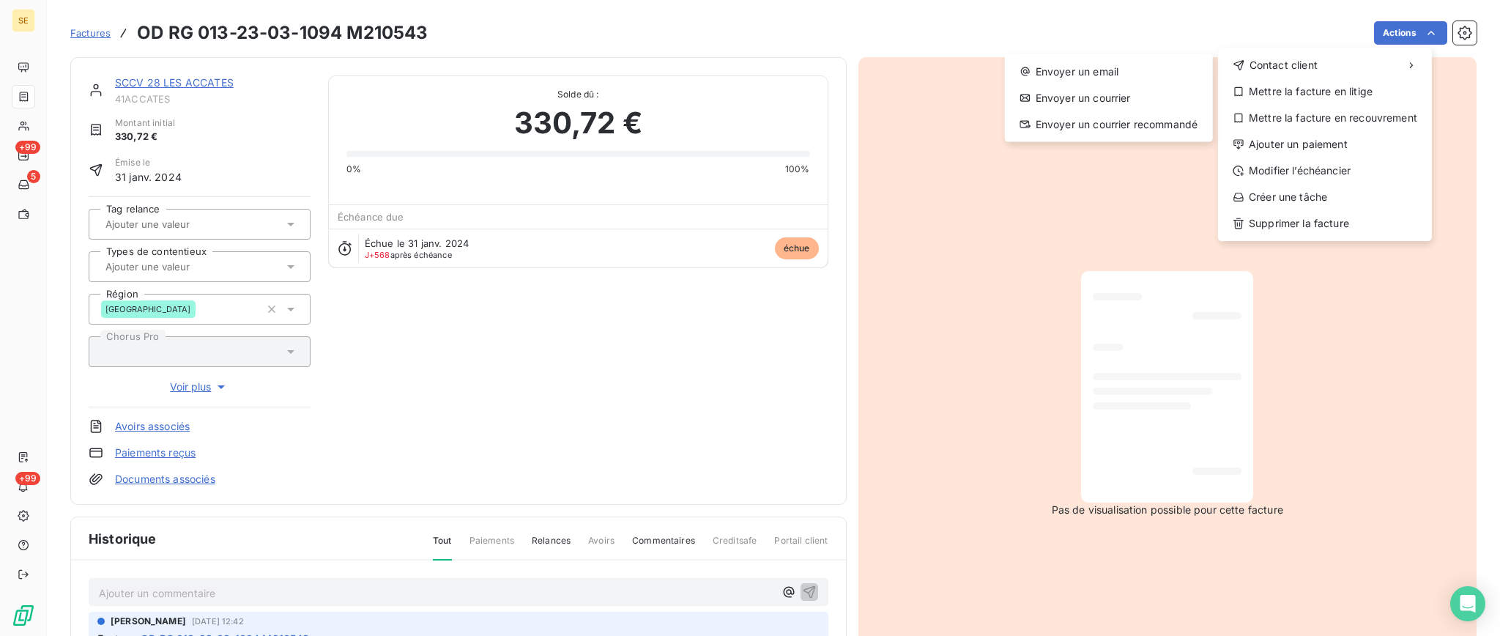
click at [881, 21] on html "SE +99 5 +99 Factures OD RG 013-23-03-1094 M210543 Actions Contact client Envoy…" at bounding box center [750, 318] width 1500 height 636
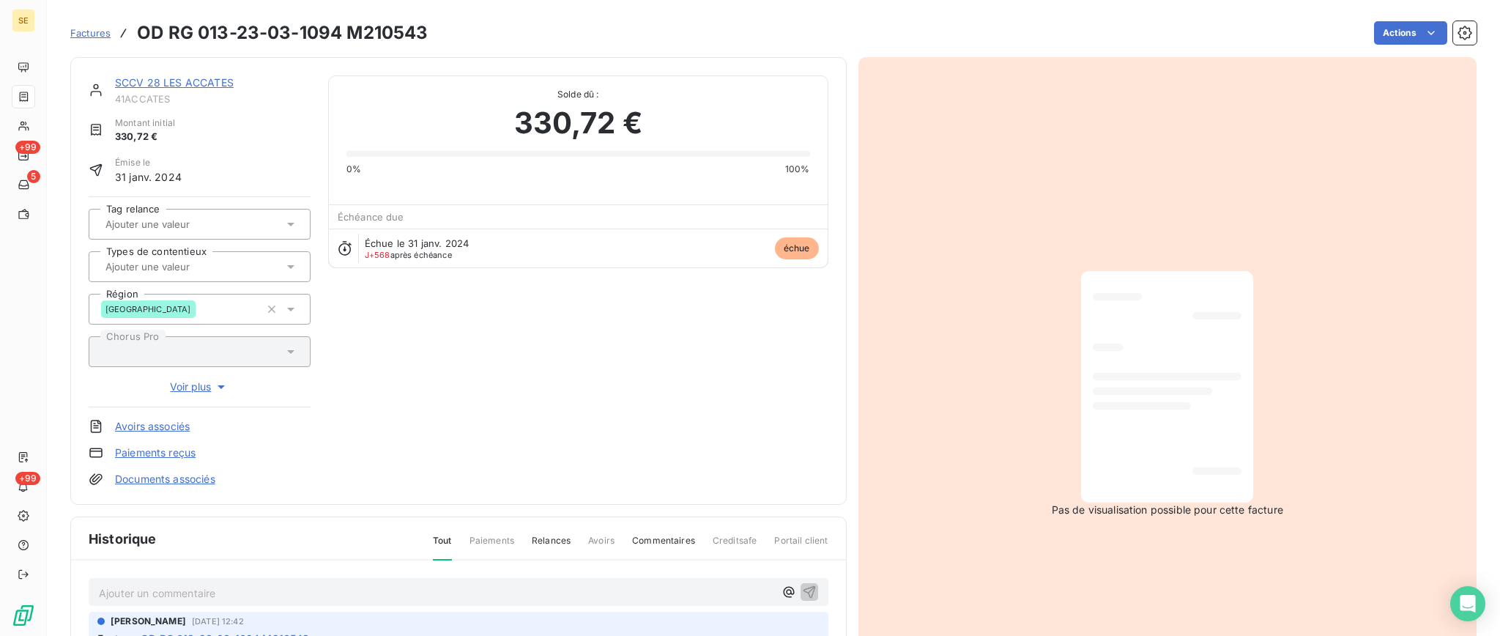
click at [202, 80] on link "SCCV 28 LES ACCATES" at bounding box center [174, 82] width 119 height 12
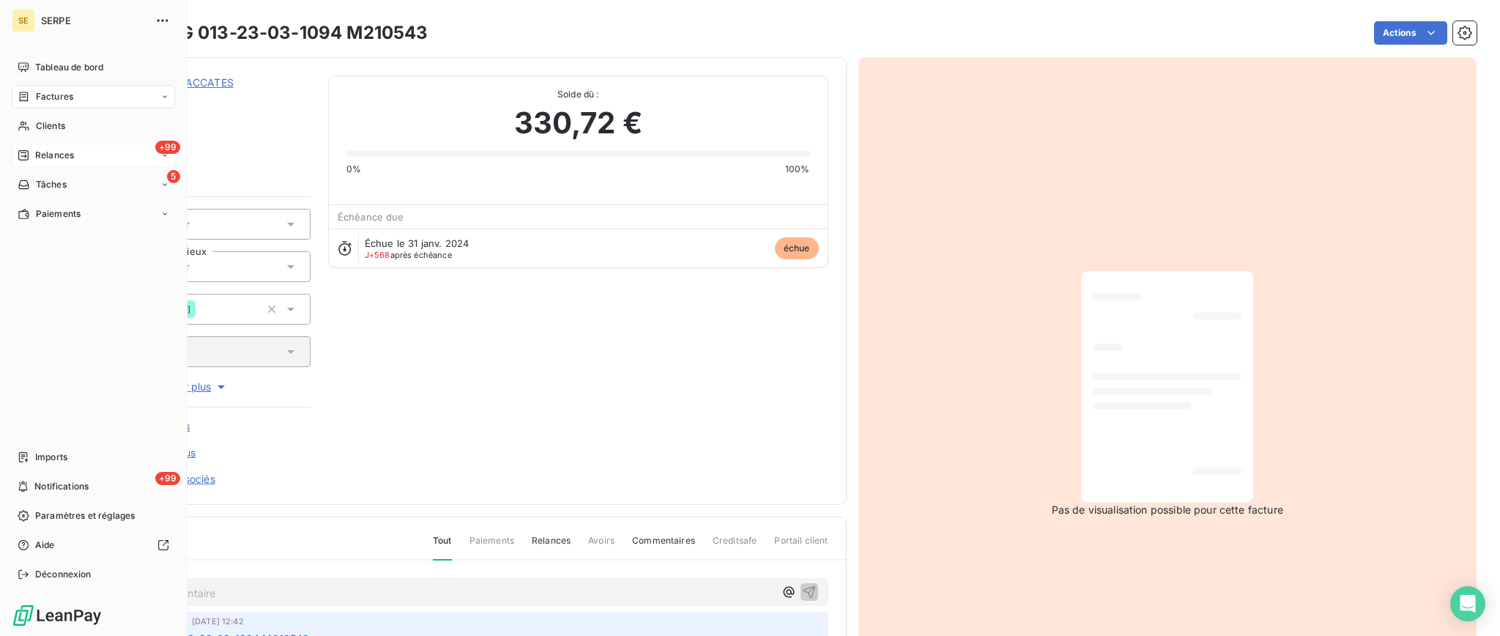
click at [41, 153] on span "Relances" at bounding box center [54, 155] width 39 height 13
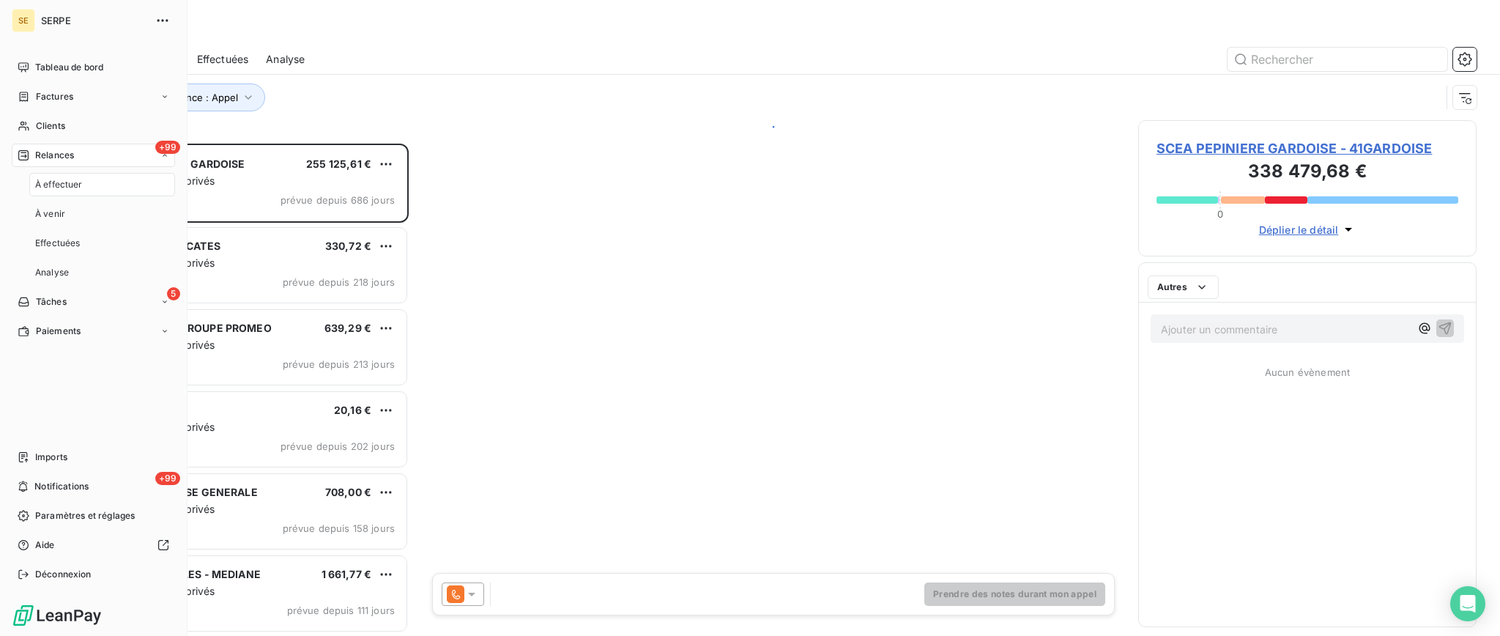
scroll to position [477, 323]
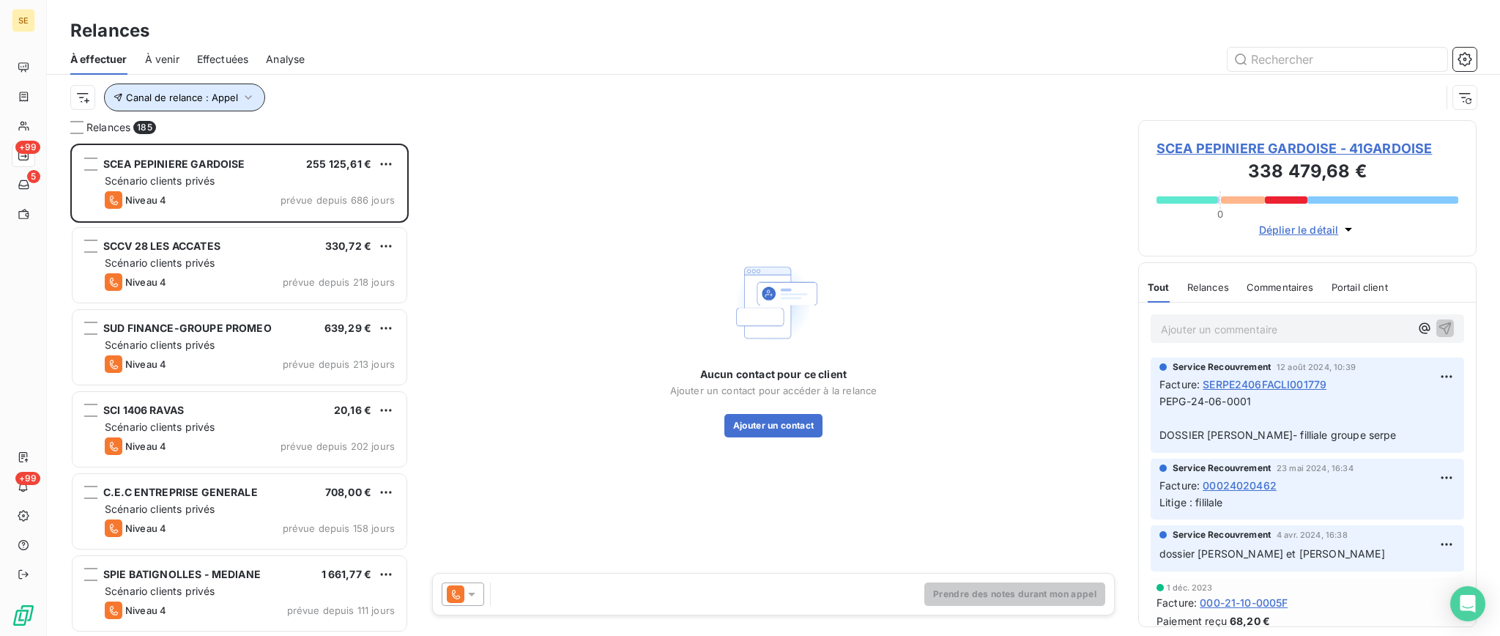
click at [246, 97] on icon "button" at bounding box center [248, 97] width 15 height 15
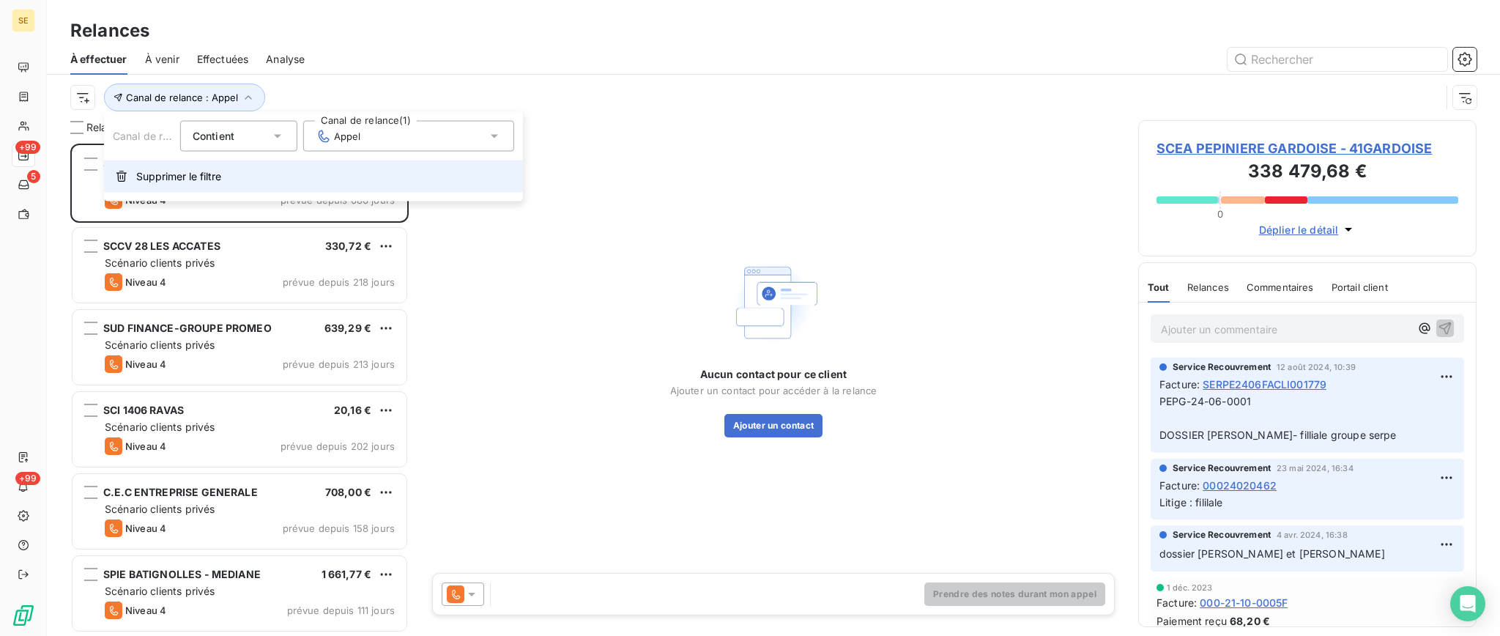
click at [252, 180] on button "Supprimer le filtre" at bounding box center [313, 176] width 419 height 32
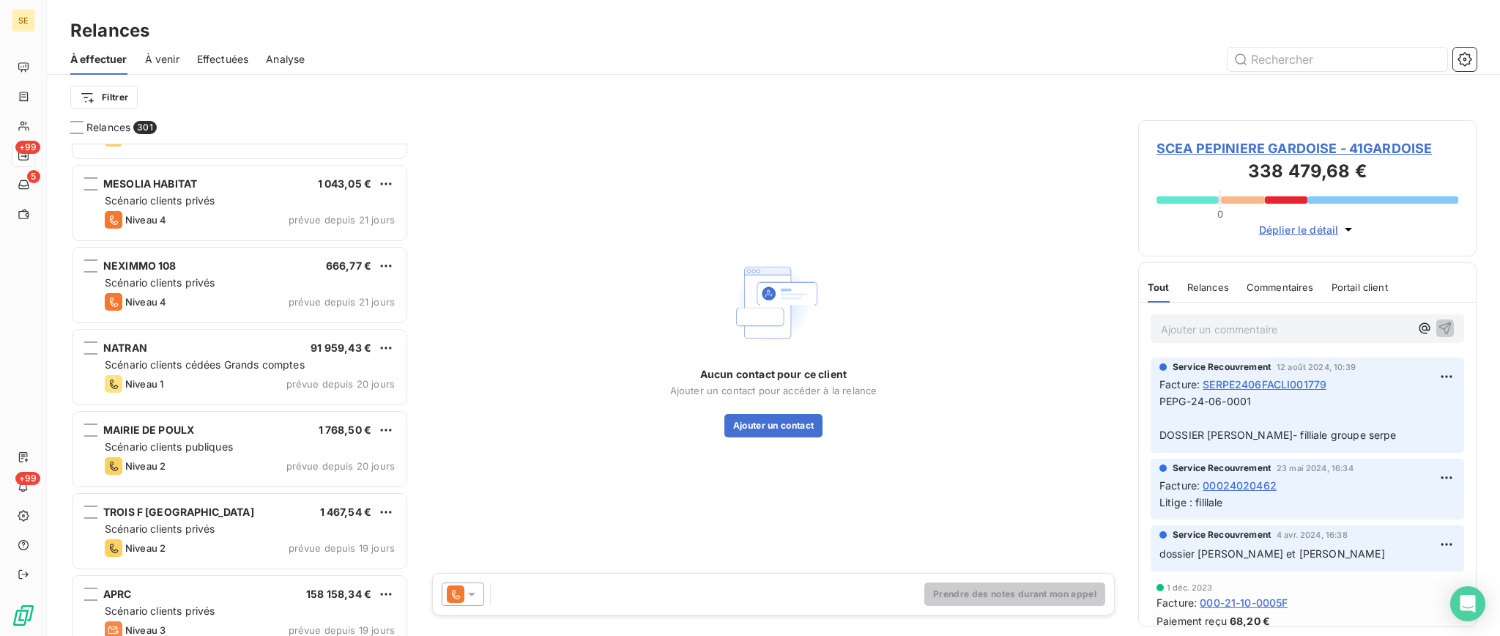
scroll to position [6056, 0]
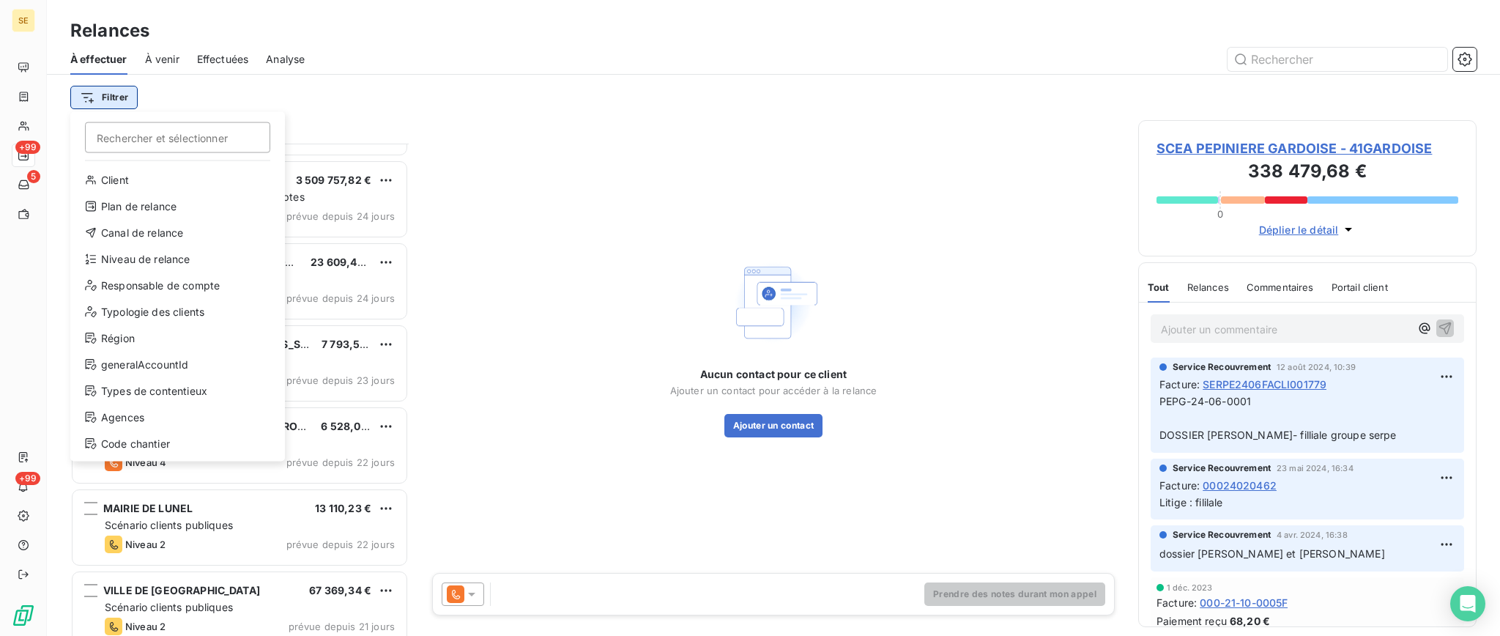
click at [118, 101] on html "SE +99 5 +99 Relances À effectuer À venir Effectuées Analyse Filtrer Rechercher…" at bounding box center [750, 318] width 1500 height 636
click at [185, 232] on div "Canal de relance" at bounding box center [177, 232] width 203 height 23
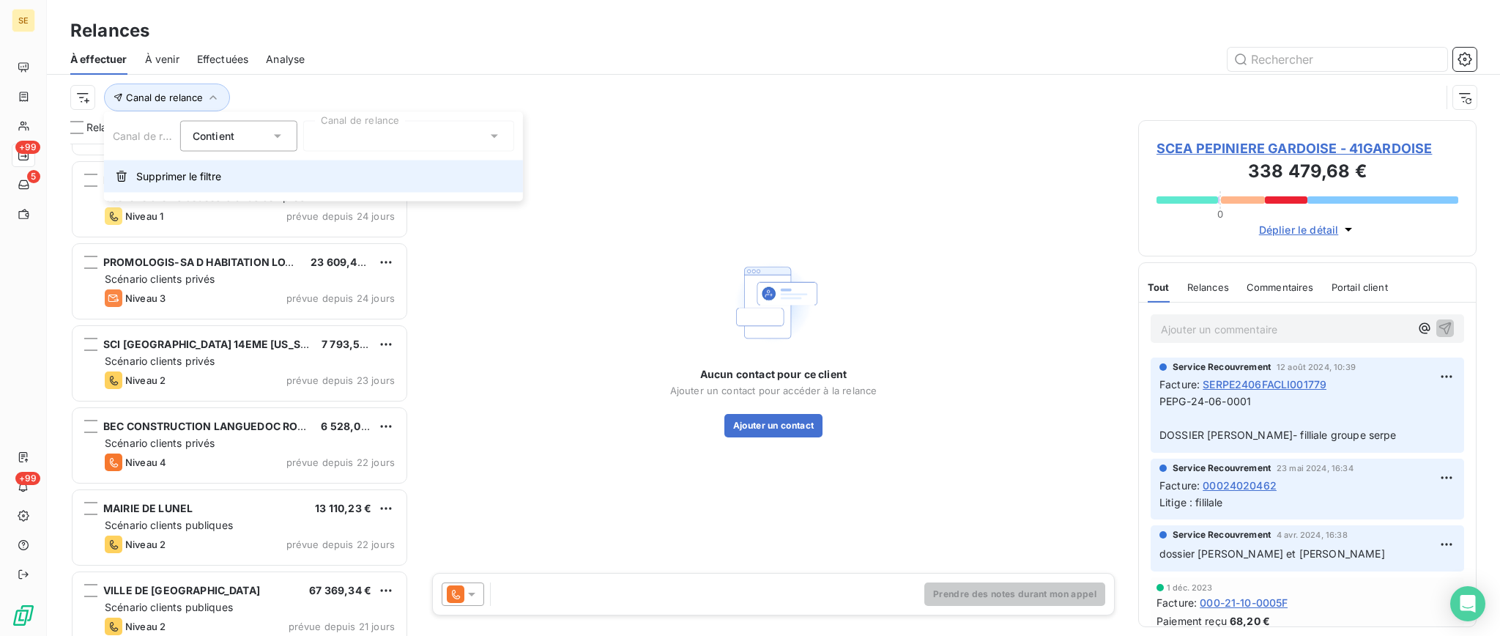
scroll to position [477, 323]
click at [487, 133] on icon at bounding box center [494, 136] width 15 height 15
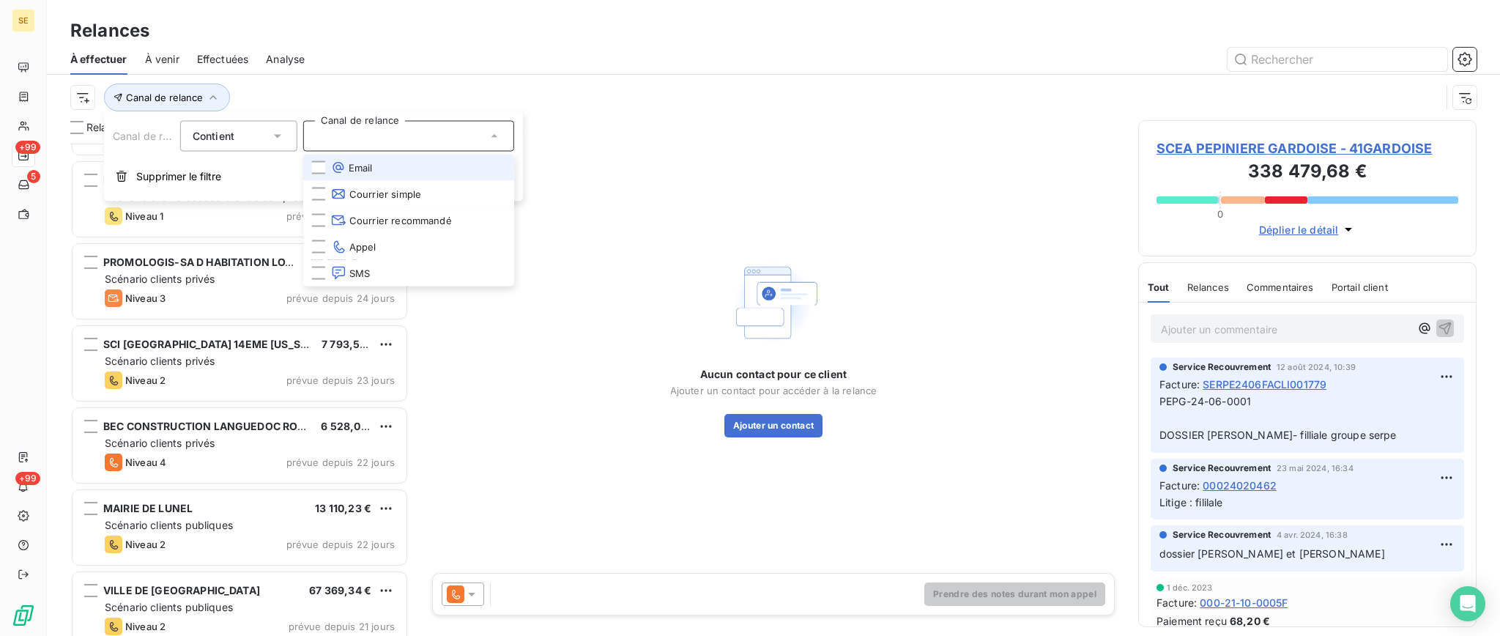
click at [362, 171] on span "Email" at bounding box center [352, 167] width 42 height 15
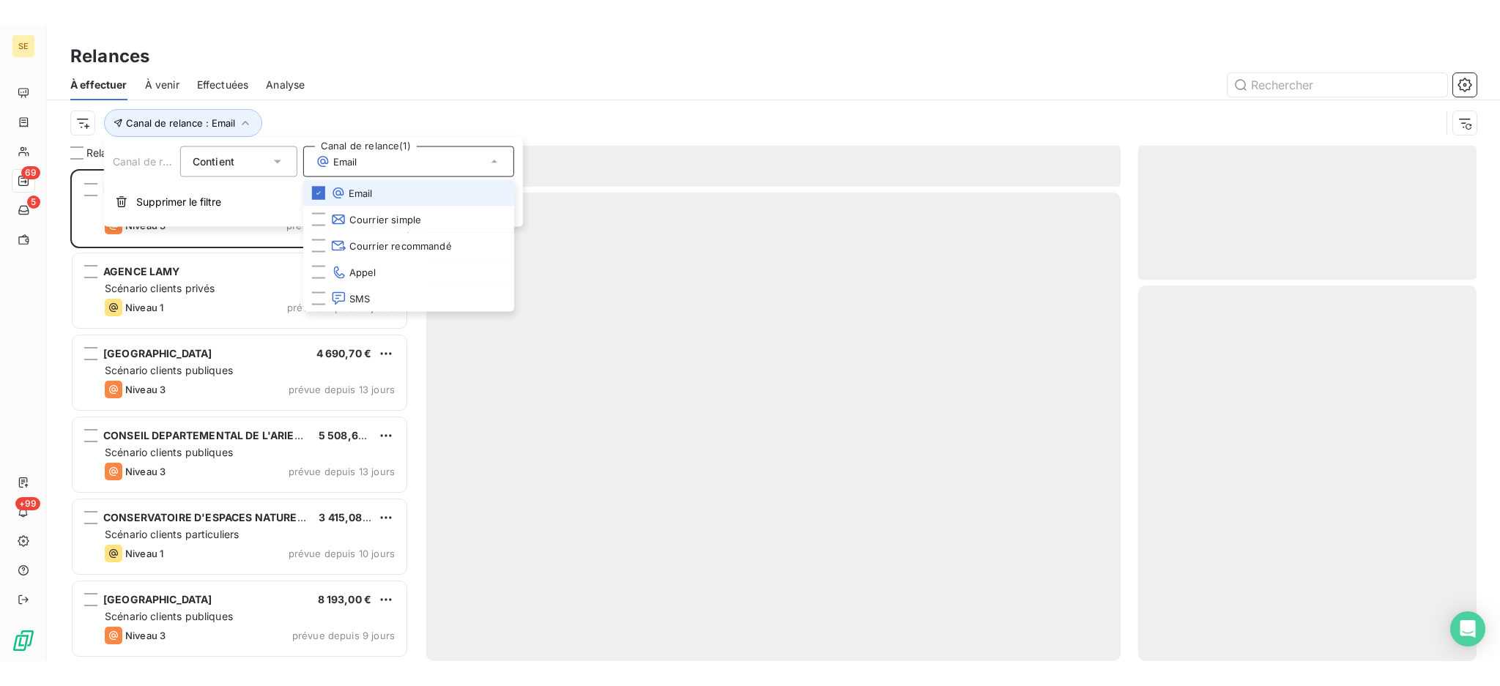
scroll to position [477, 323]
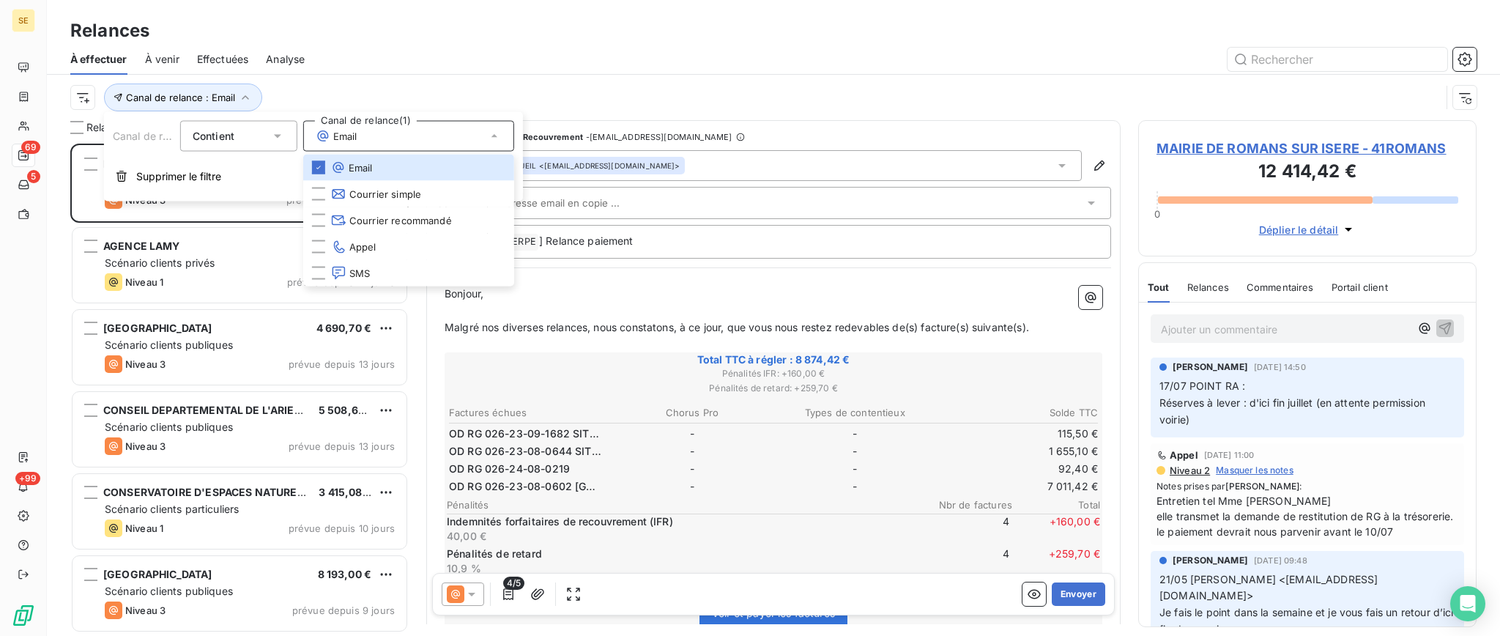
click at [366, 24] on div "Relances" at bounding box center [773, 31] width 1453 height 26
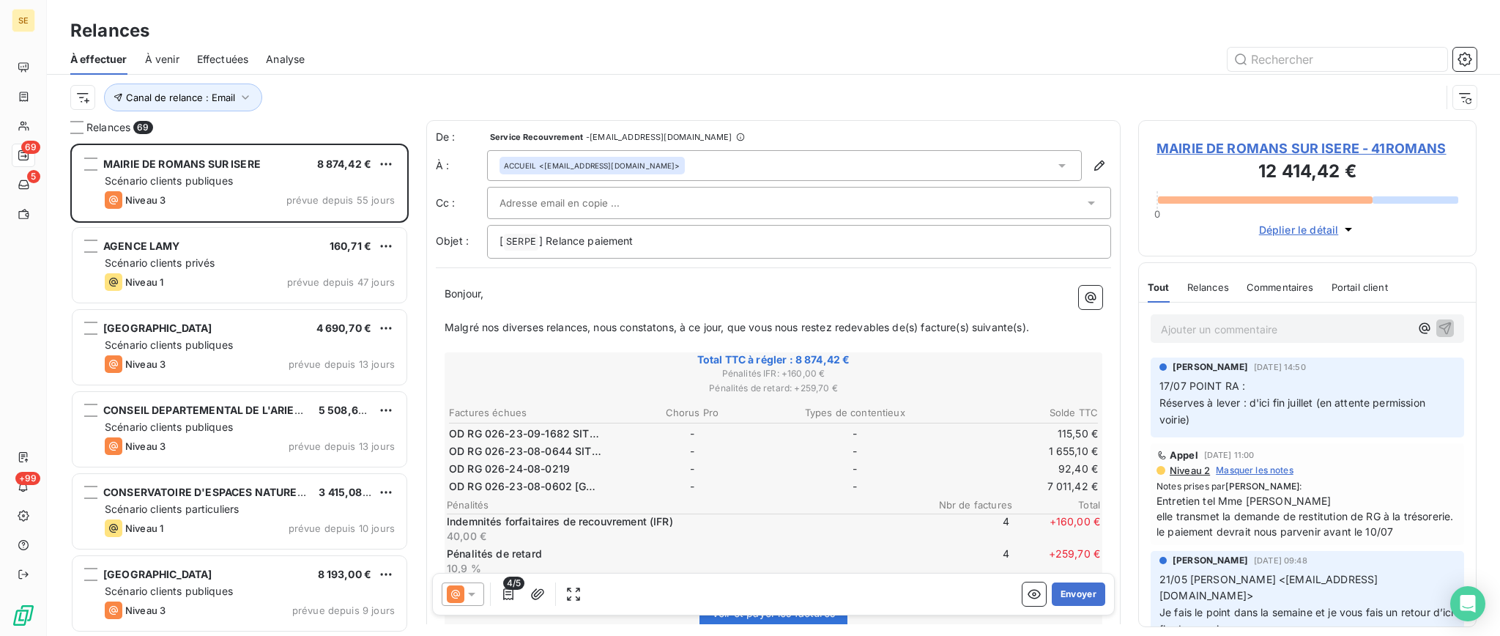
click at [1266, 144] on span "MAIRIE DE ROMANS SUR ISERE - 41ROMANS" at bounding box center [1308, 148] width 302 height 20
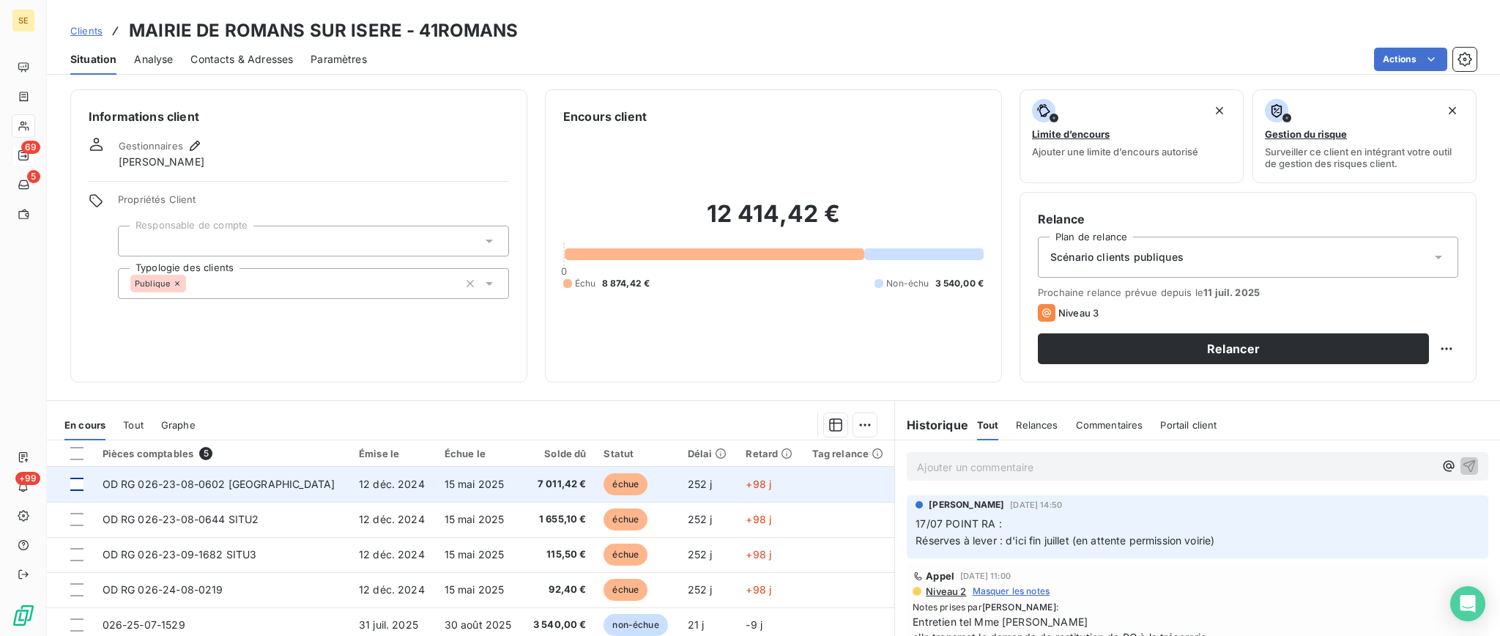
click at [74, 484] on div at bounding box center [76, 484] width 13 height 13
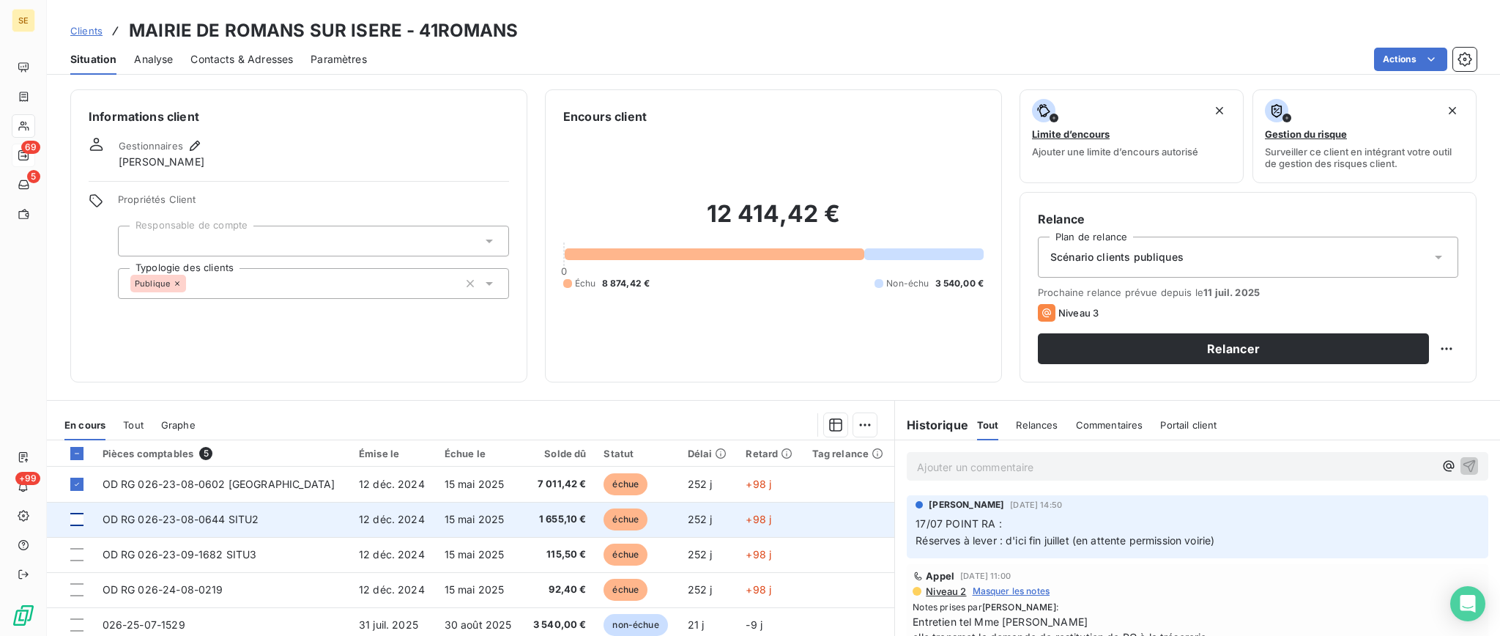
click at [77, 519] on div at bounding box center [76, 519] width 13 height 13
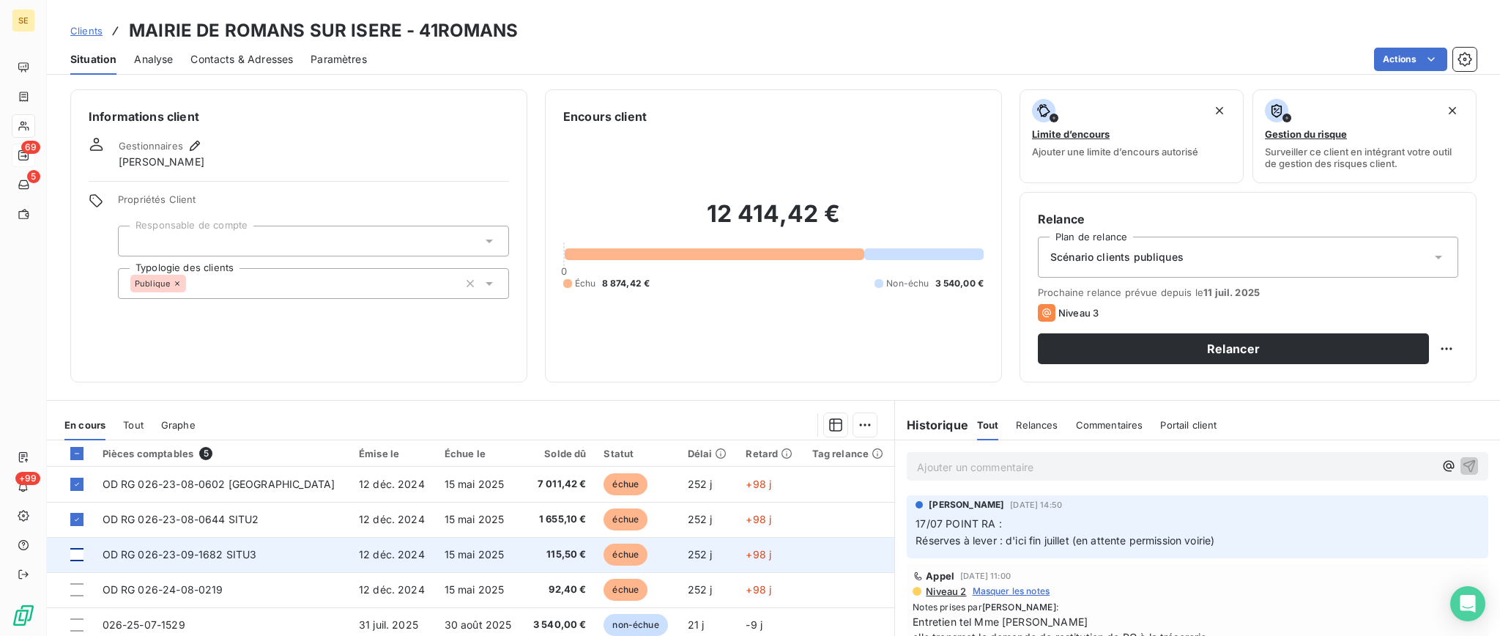
click at [76, 552] on div at bounding box center [76, 554] width 13 height 13
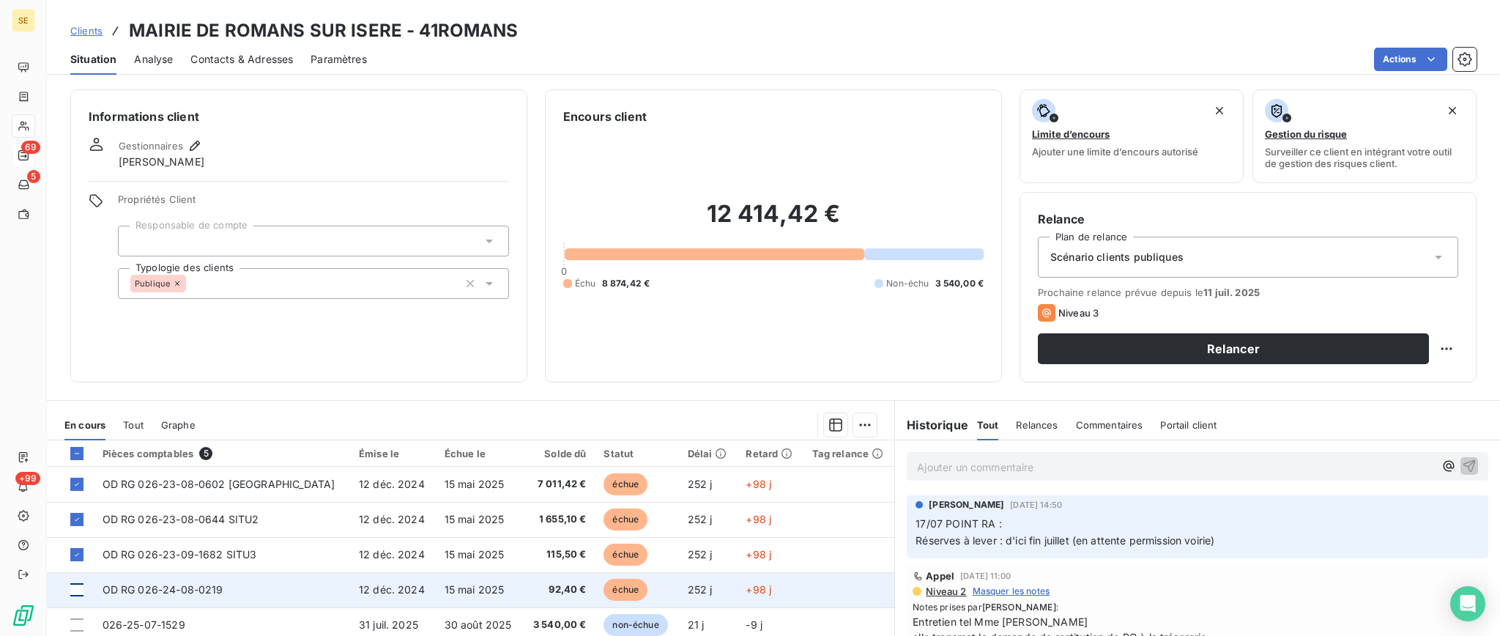
click at [74, 584] on div at bounding box center [76, 589] width 13 height 13
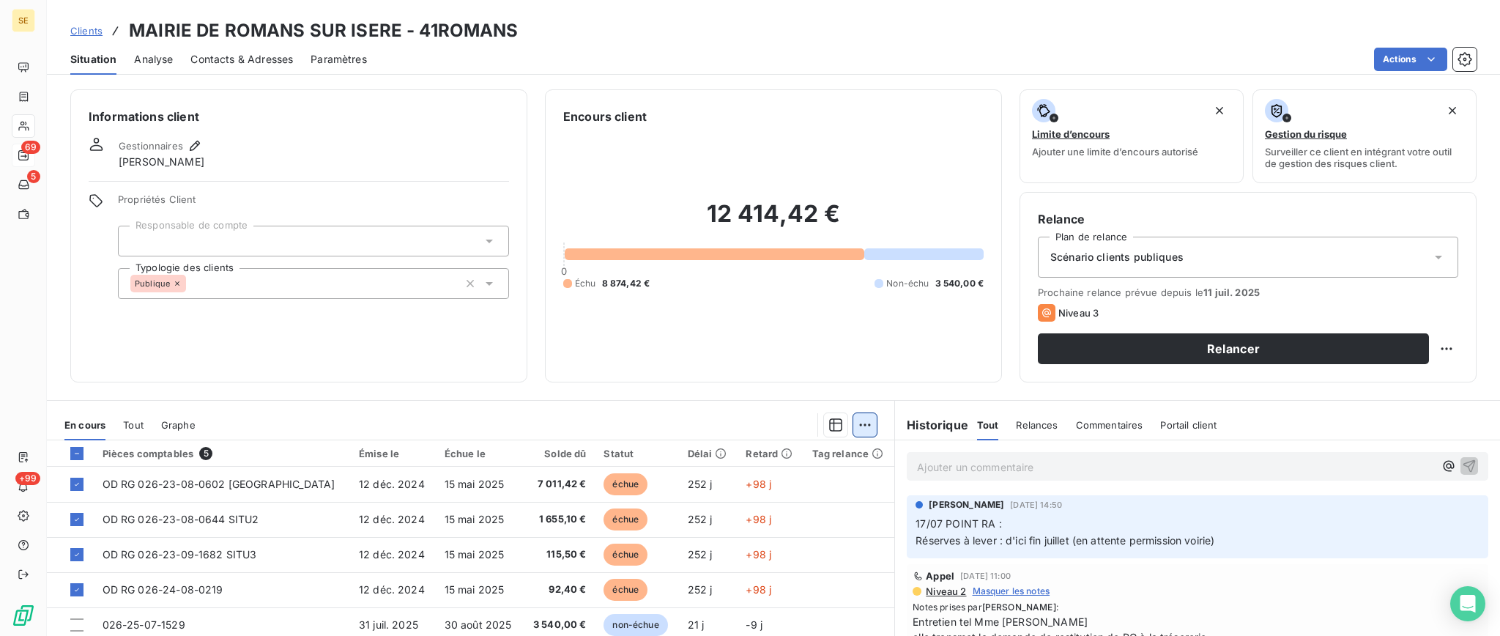
click at [856, 421] on html "SE 69 5 +99 Clients MAIRIE DE ROMANS SUR ISERE - 41ROMANS Situation Analyse Con…" at bounding box center [750, 318] width 1500 height 636
click at [240, 336] on html "SE 69 5 +99 Clients MAIRIE DE ROMANS SUR ISERE - 41ROMANS Situation Analyse Con…" at bounding box center [750, 318] width 1500 height 636
click at [78, 450] on icon at bounding box center [77, 453] width 9 height 9
click at [80, 451] on icon at bounding box center [77, 453] width 9 height 9
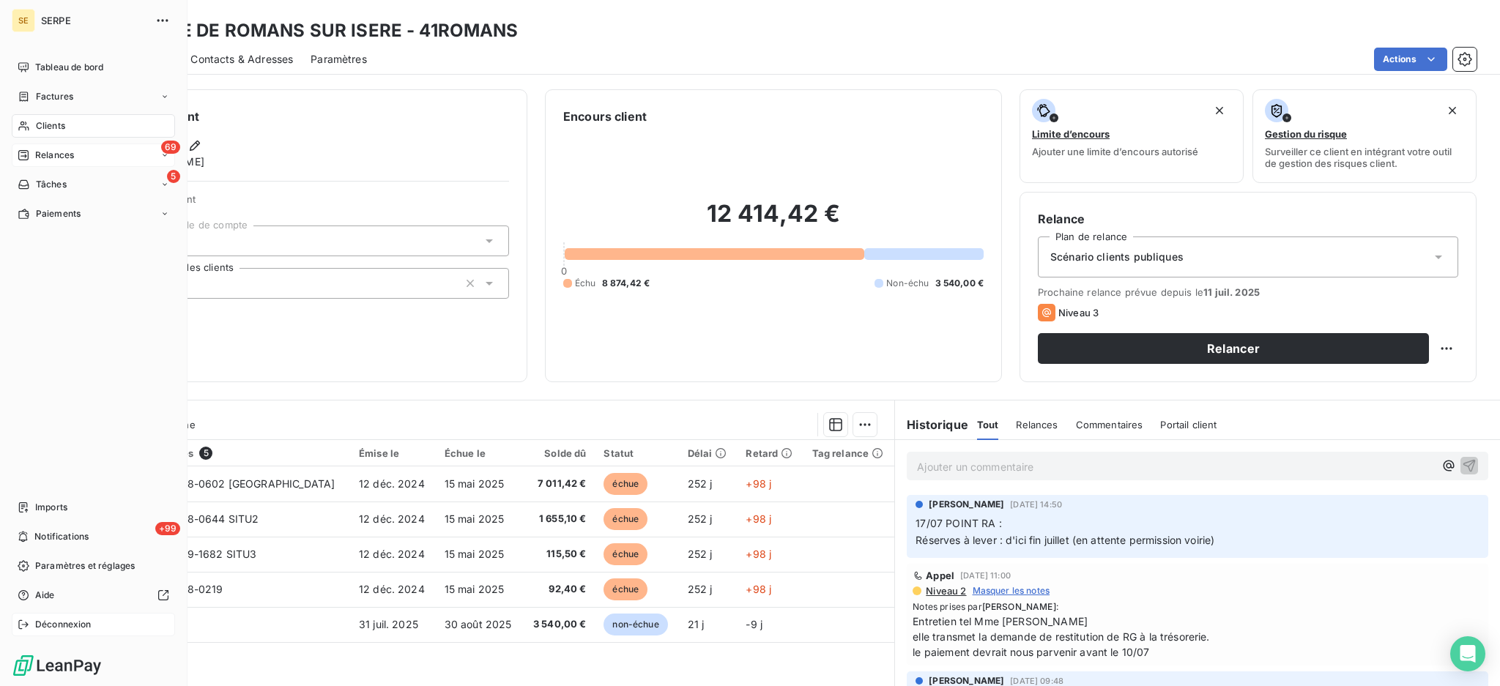
click at [89, 626] on span "Déconnexion" at bounding box center [63, 624] width 56 height 13
